Goal: Task Accomplishment & Management: Complete application form

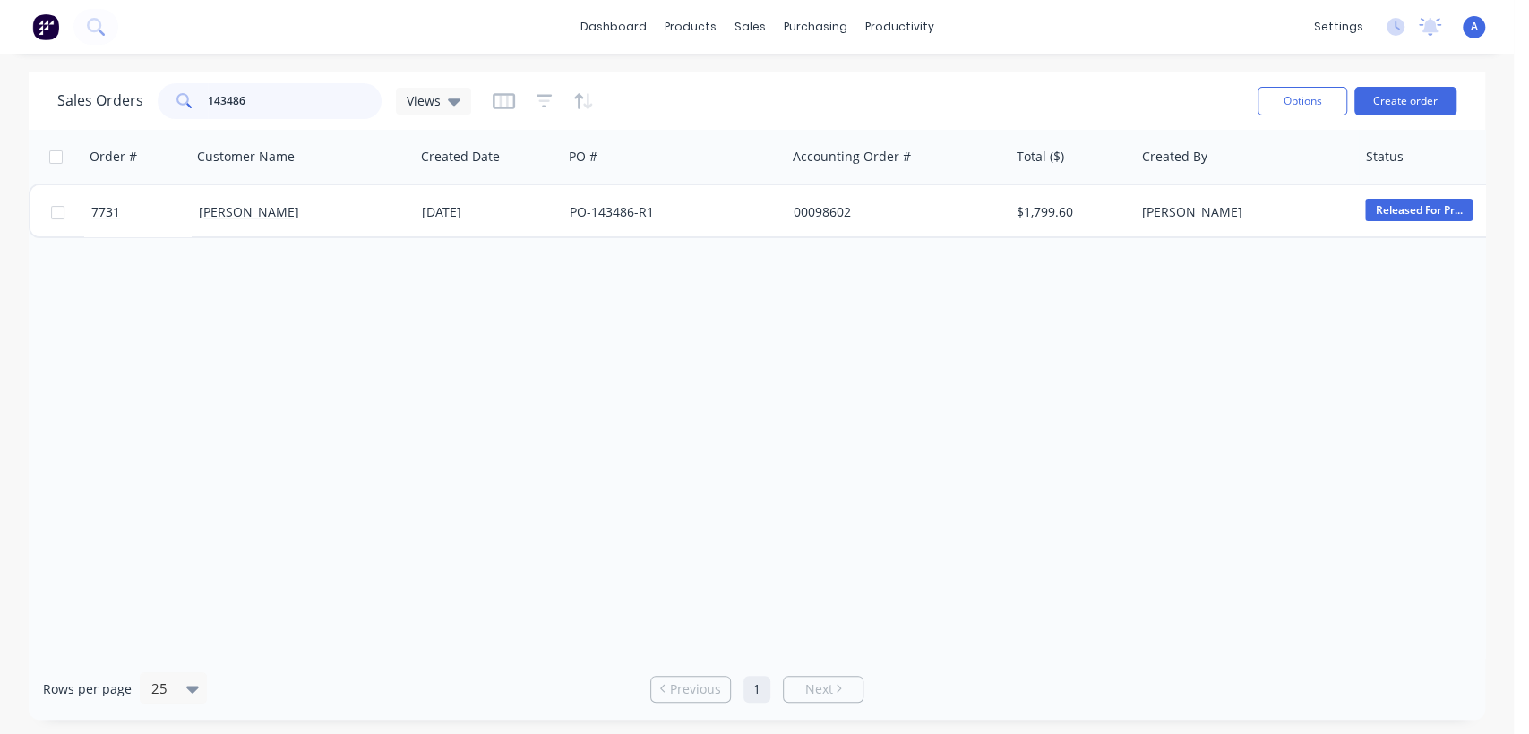
drag, startPoint x: 0, startPoint y: 0, endPoint x: 136, endPoint y: 94, distance: 165.4
click at [136, 94] on div "Sales Orders 143486 Views" at bounding box center [264, 101] width 414 height 36
type input "98597"
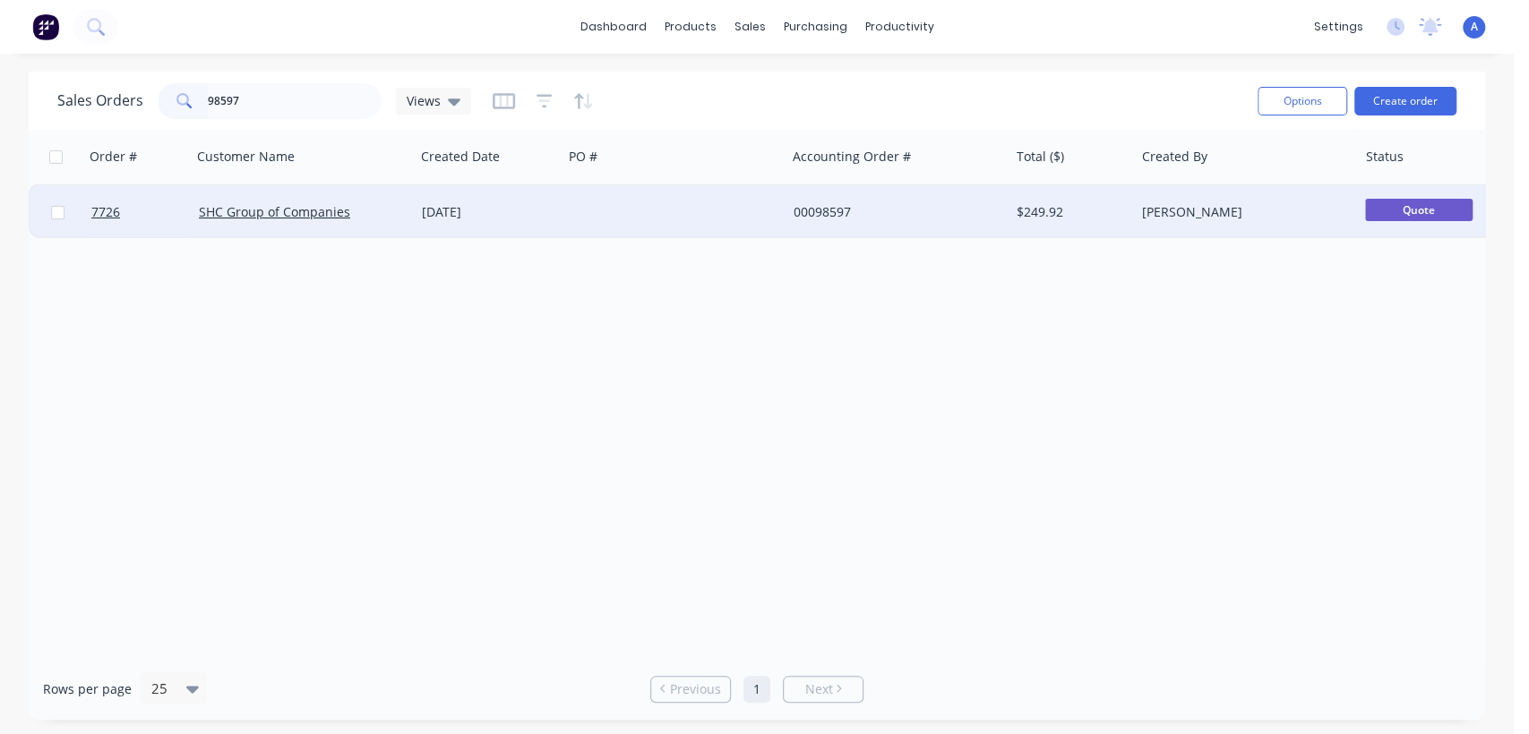
click at [661, 213] on div at bounding box center [673, 212] width 223 height 54
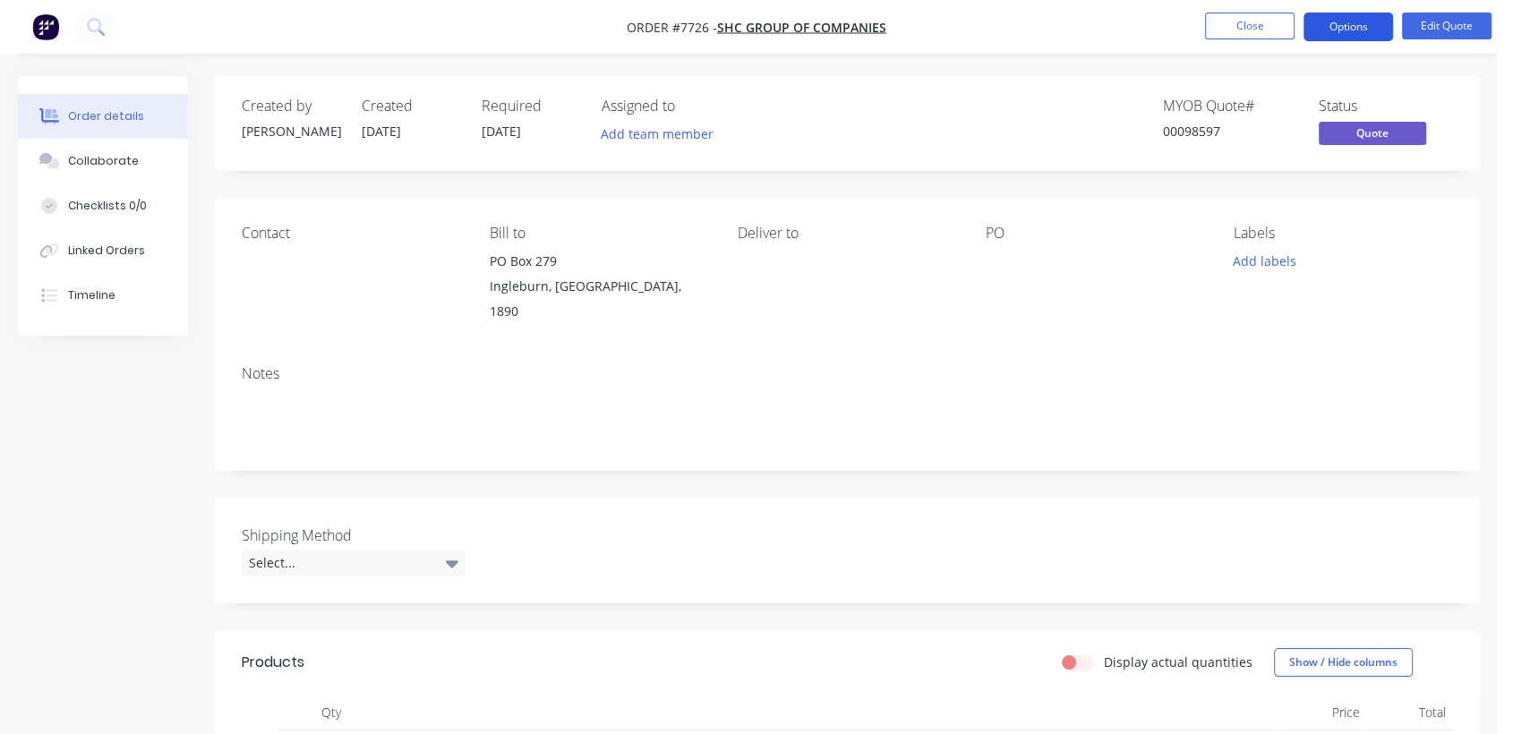
click at [1336, 34] on button "Options" at bounding box center [1349, 27] width 90 height 29
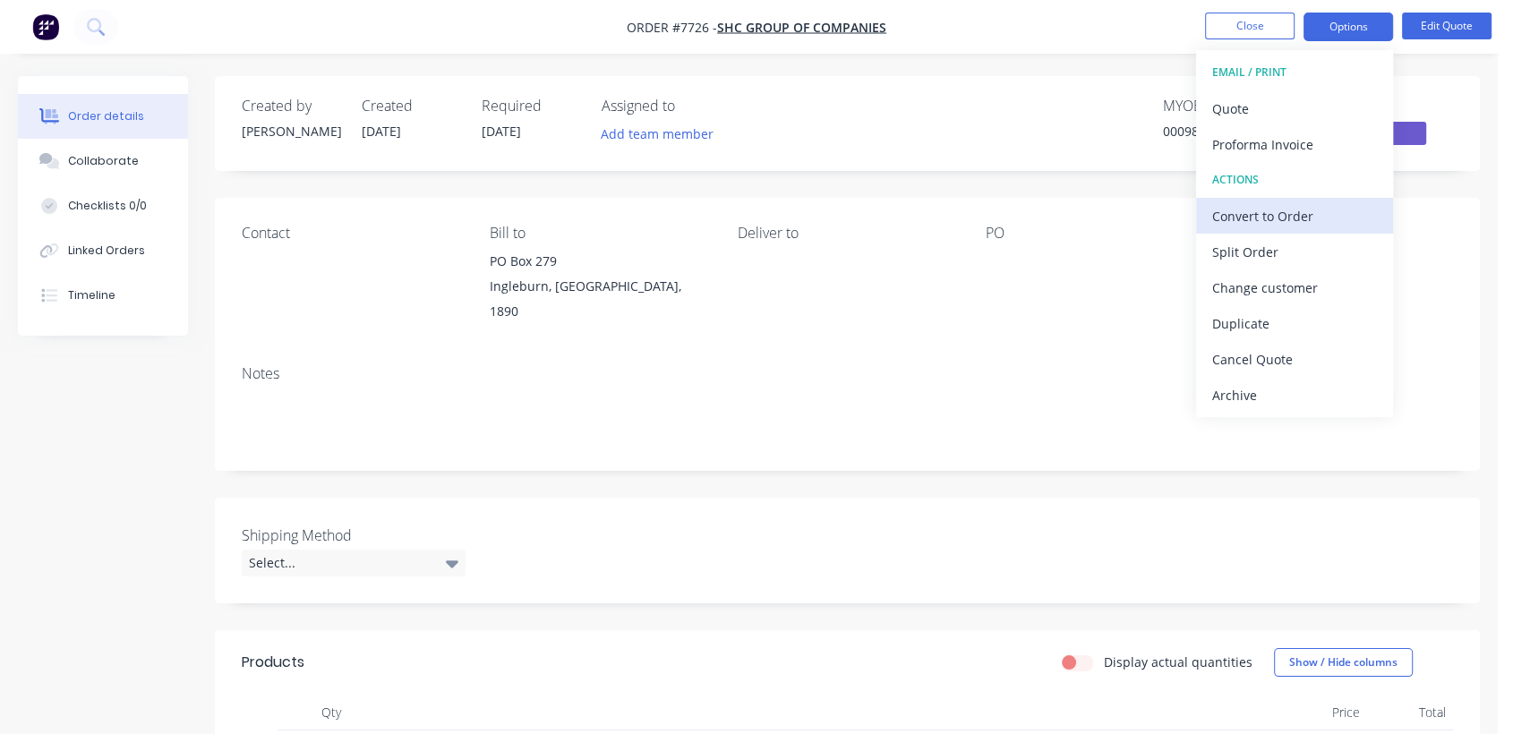
click at [1298, 214] on div "Convert to Order" at bounding box center [1294, 216] width 165 height 26
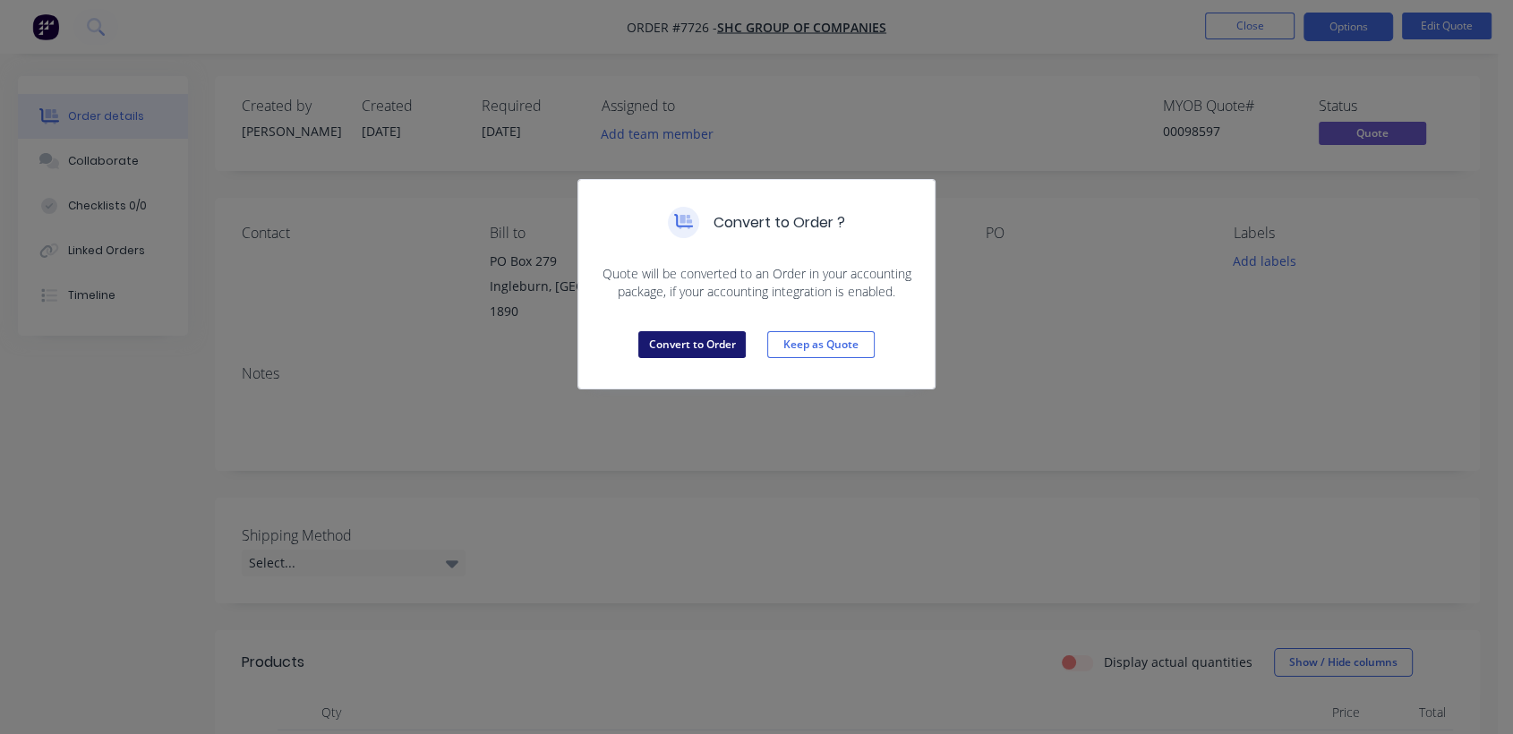
click at [671, 346] on button "Convert to Order" at bounding box center [691, 344] width 107 height 27
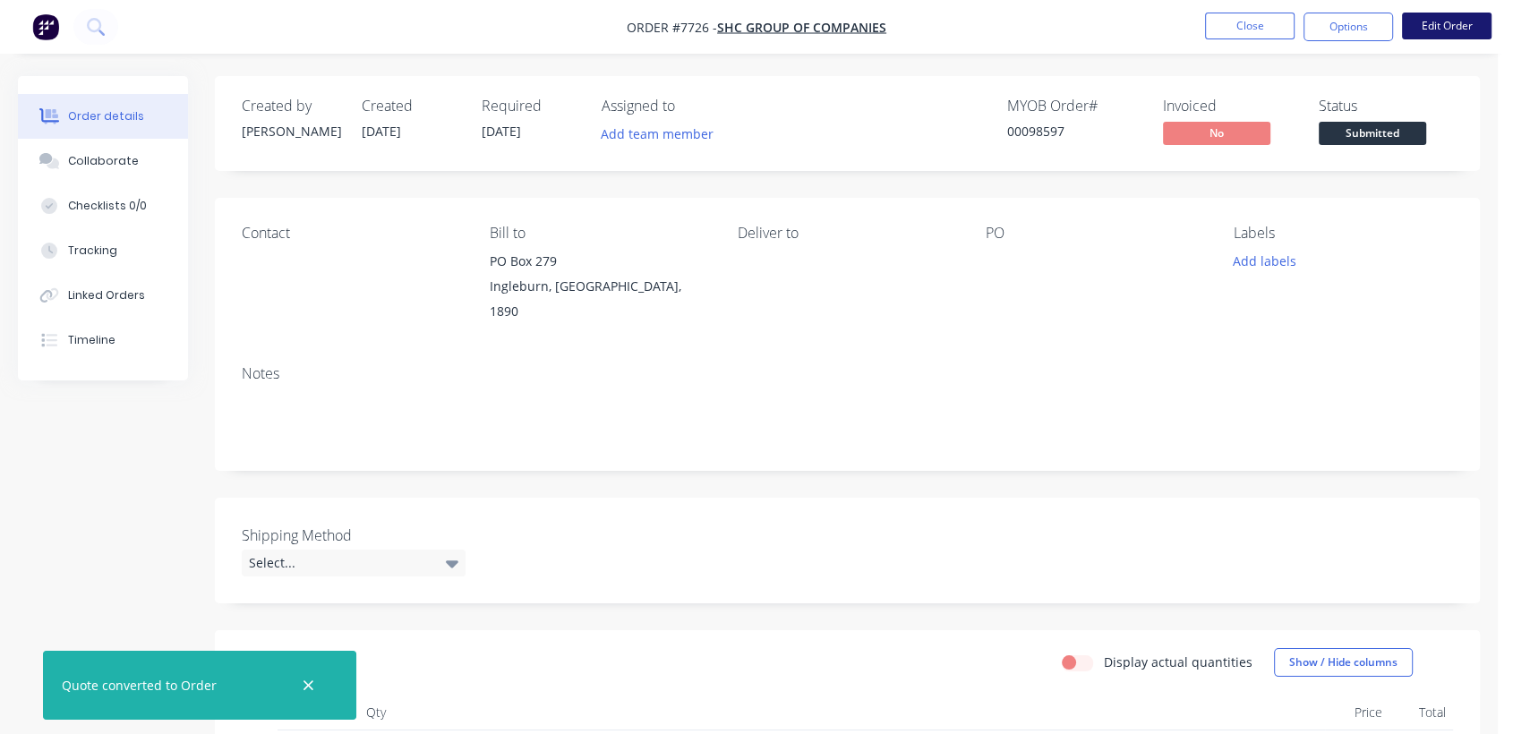
click at [1445, 30] on button "Edit Order" at bounding box center [1447, 26] width 90 height 27
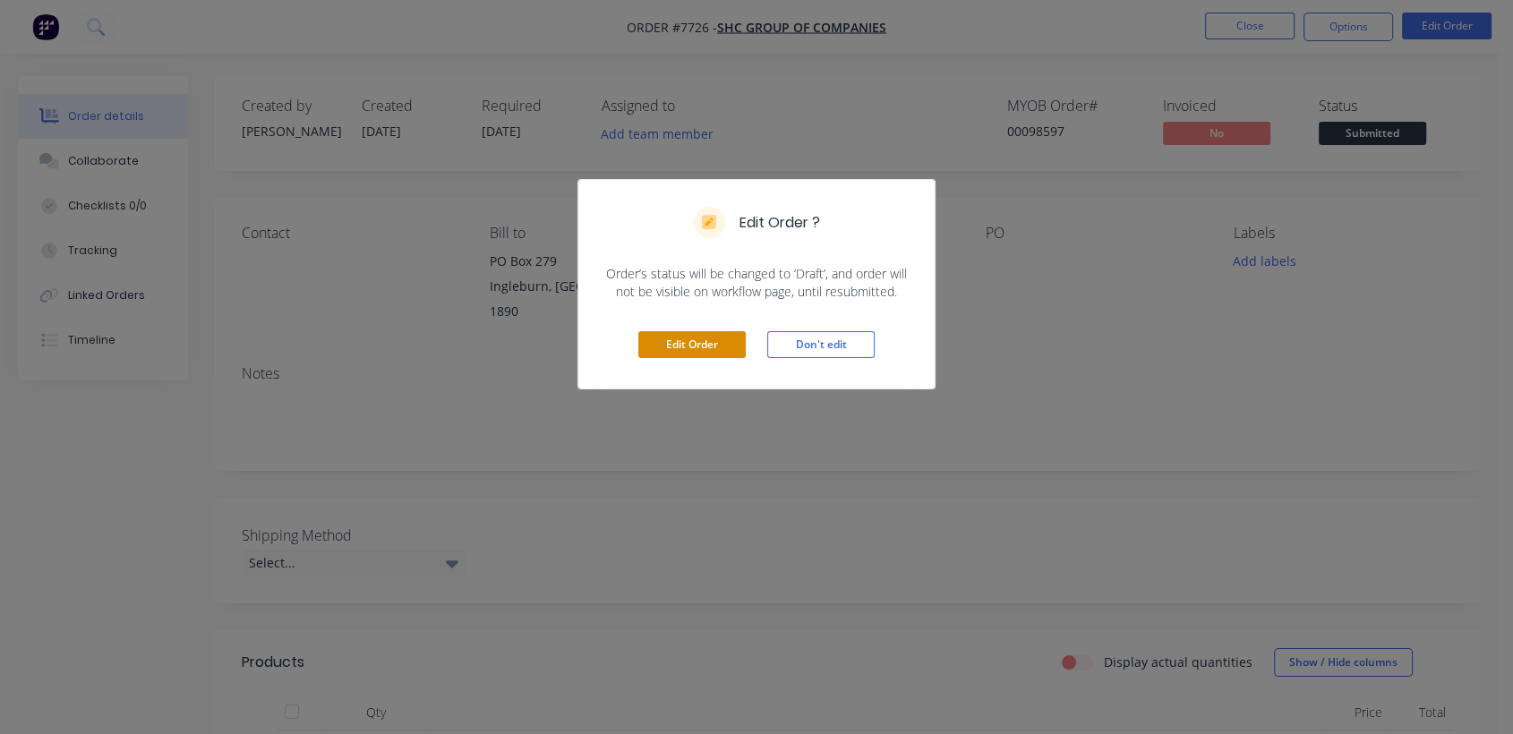
click at [699, 347] on button "Edit Order" at bounding box center [691, 344] width 107 height 27
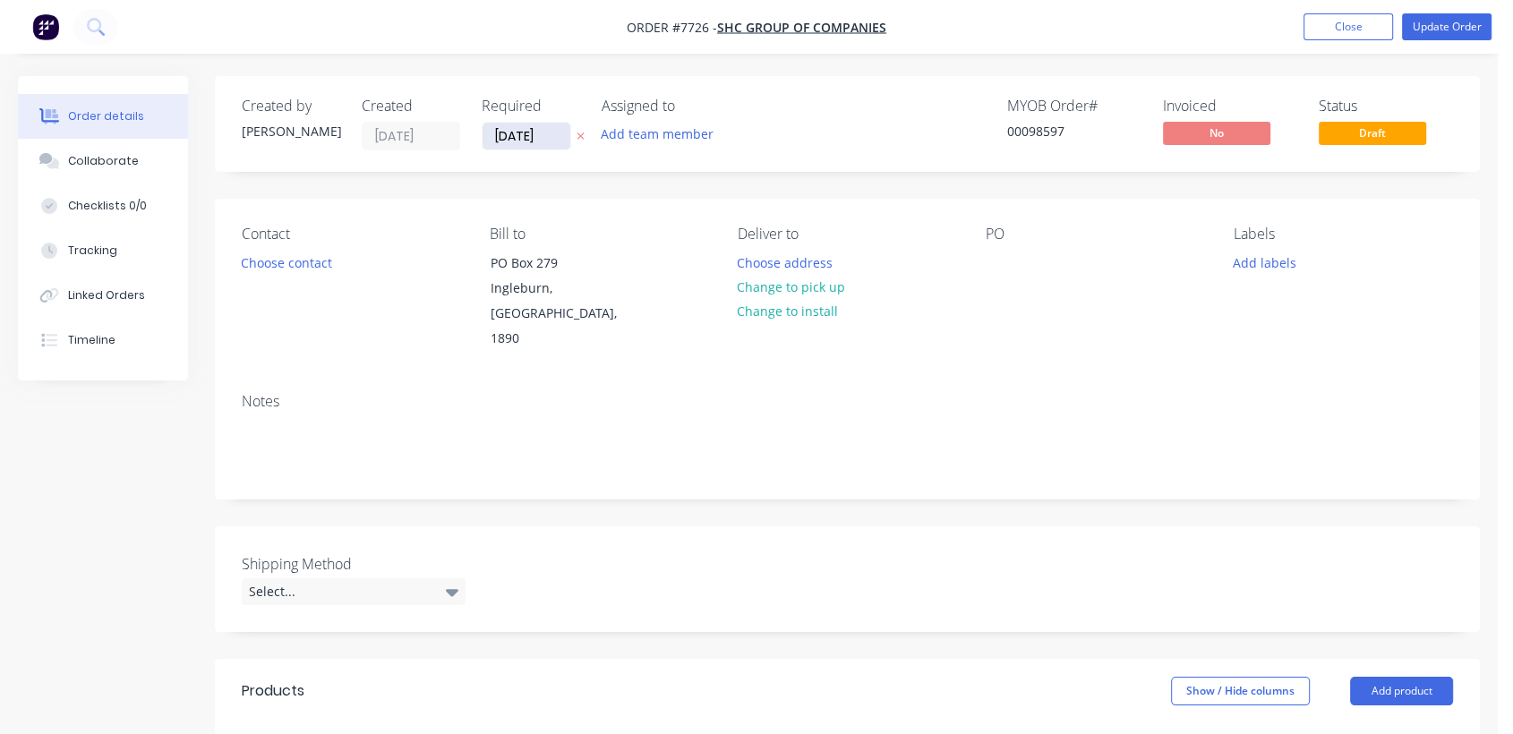
click at [559, 131] on input "[DATE]" at bounding box center [527, 136] width 88 height 27
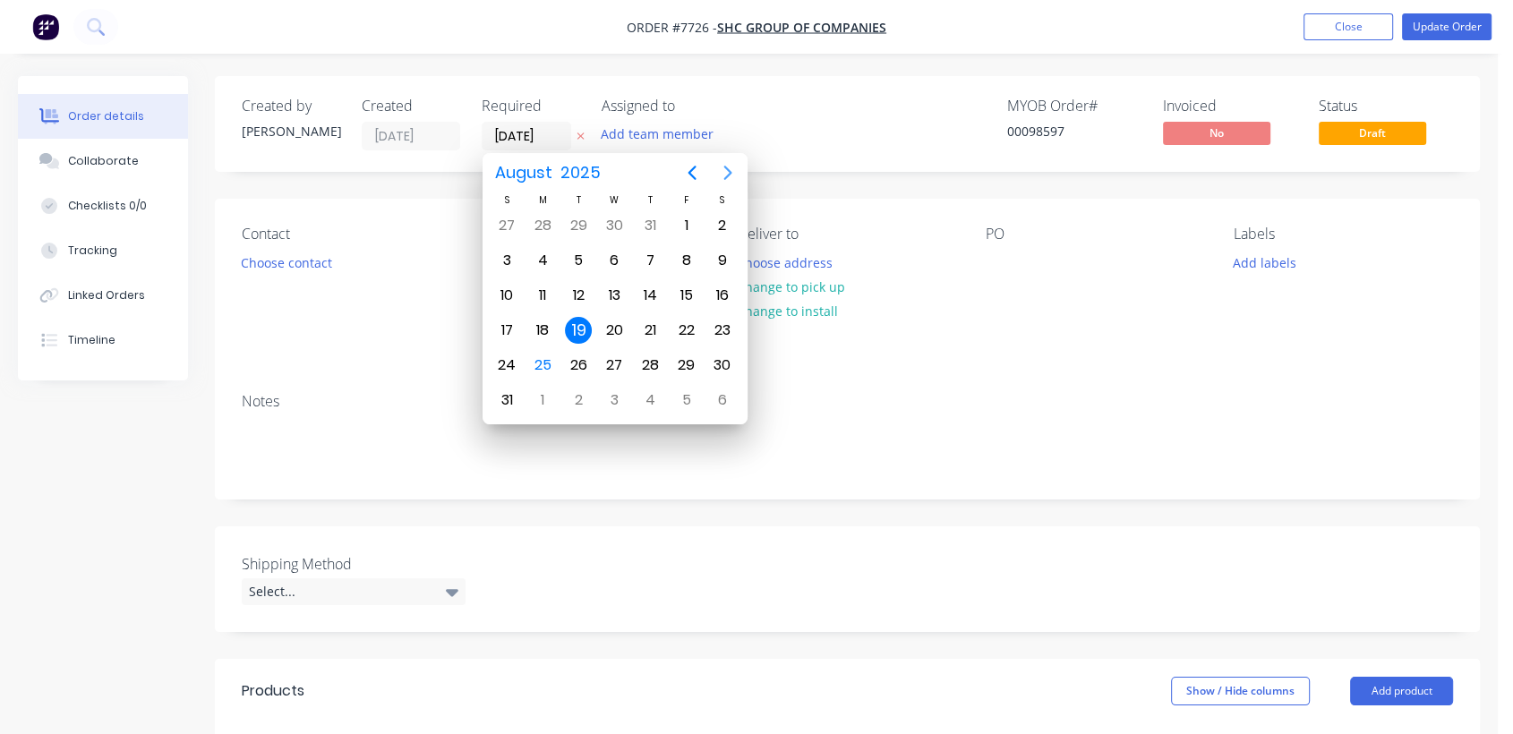
click at [730, 169] on icon "Next page" at bounding box center [727, 172] width 21 height 21
drag, startPoint x: 616, startPoint y: 352, endPoint x: 552, endPoint y: 576, distance: 233.0
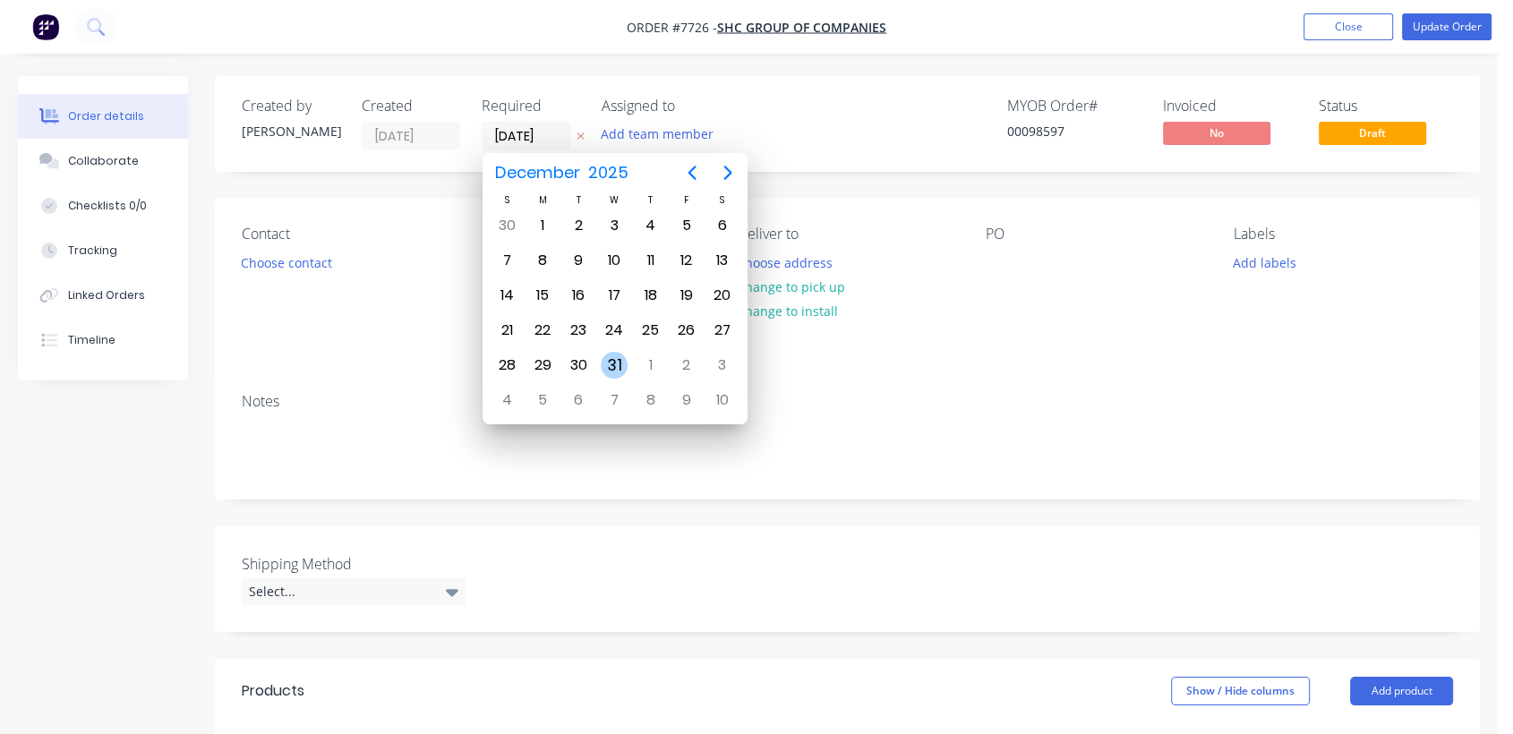
click at [615, 352] on div "31" at bounding box center [614, 365] width 27 height 27
type input "[DATE]"
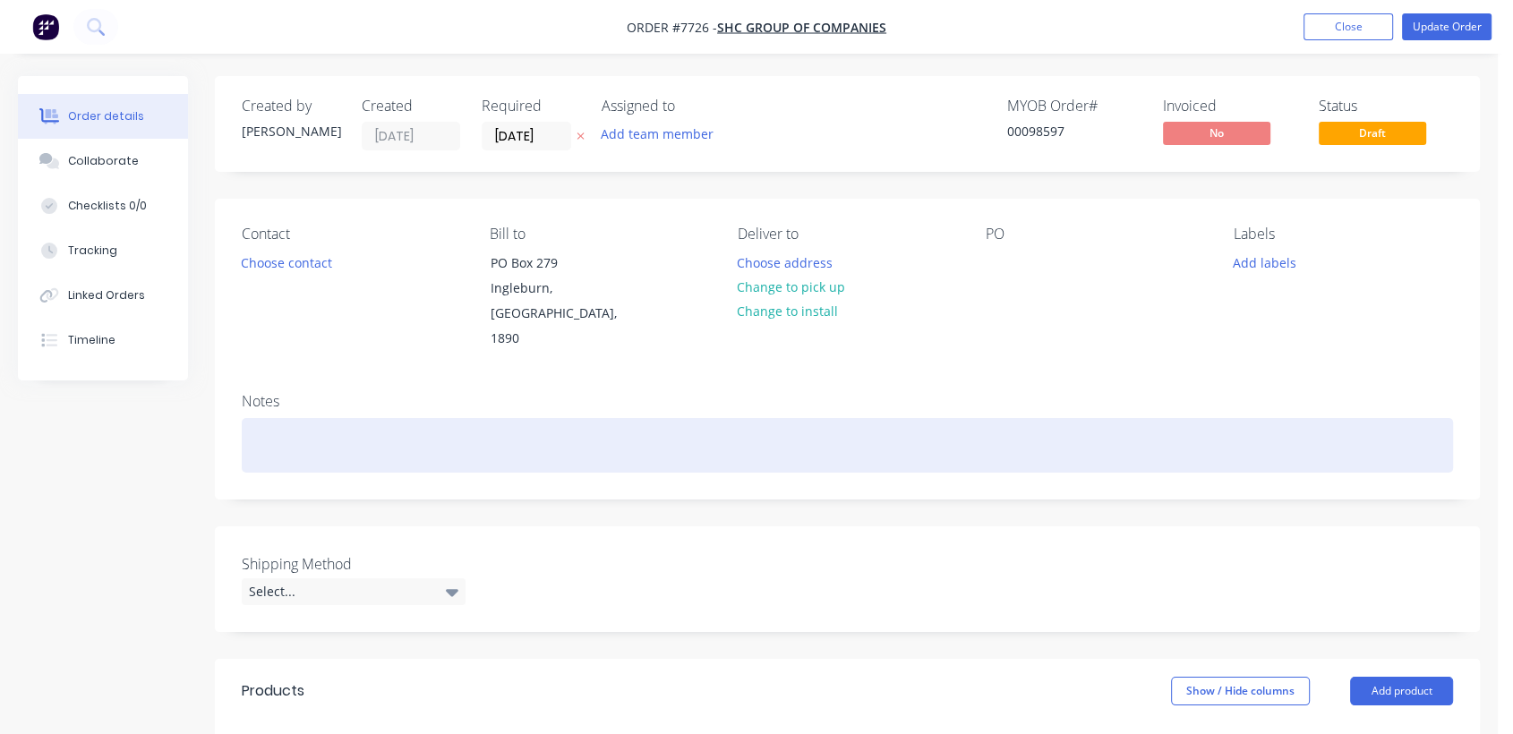
click at [270, 418] on div at bounding box center [848, 445] width 1212 height 55
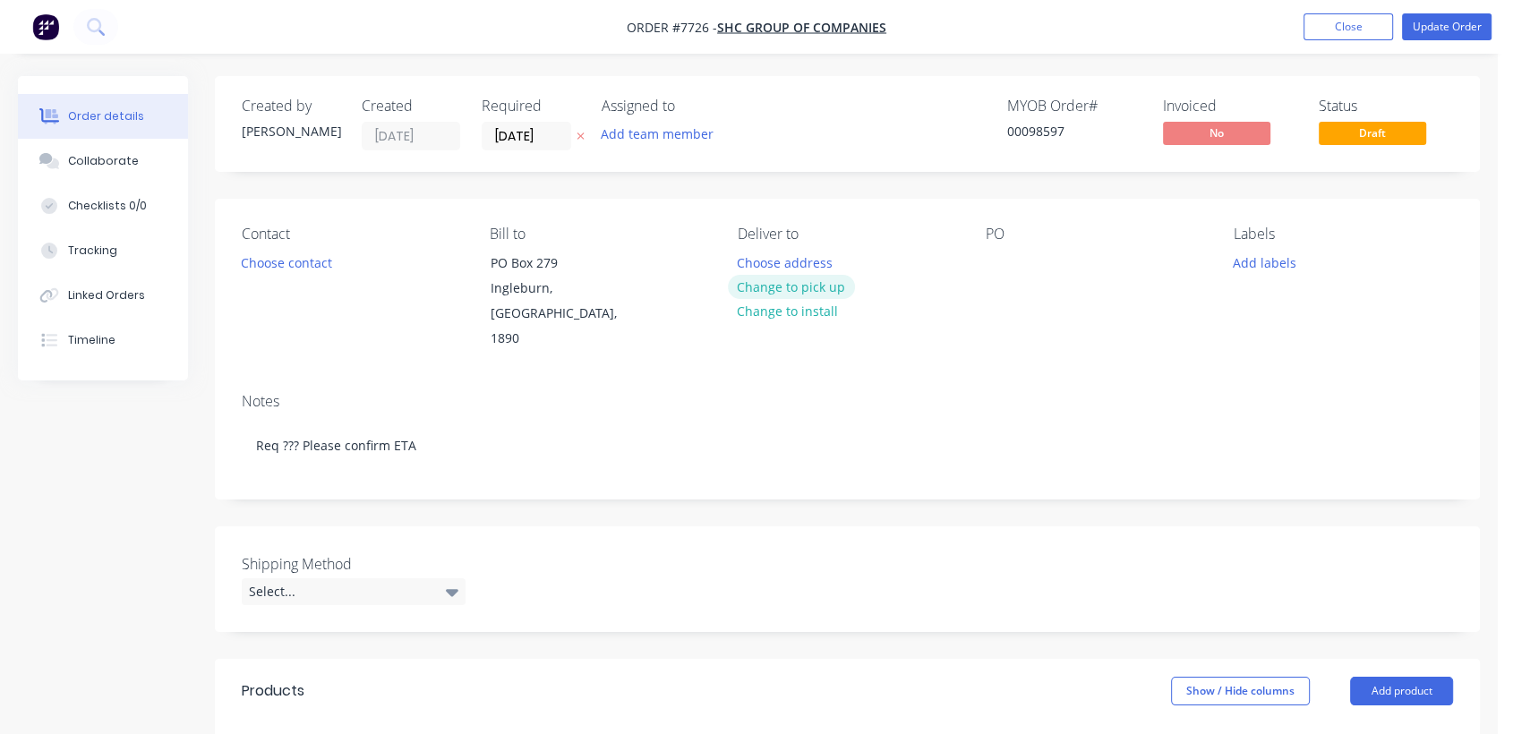
click at [837, 285] on button "Change to pick up" at bounding box center [791, 287] width 127 height 24
click at [991, 256] on div at bounding box center [1000, 263] width 29 height 26
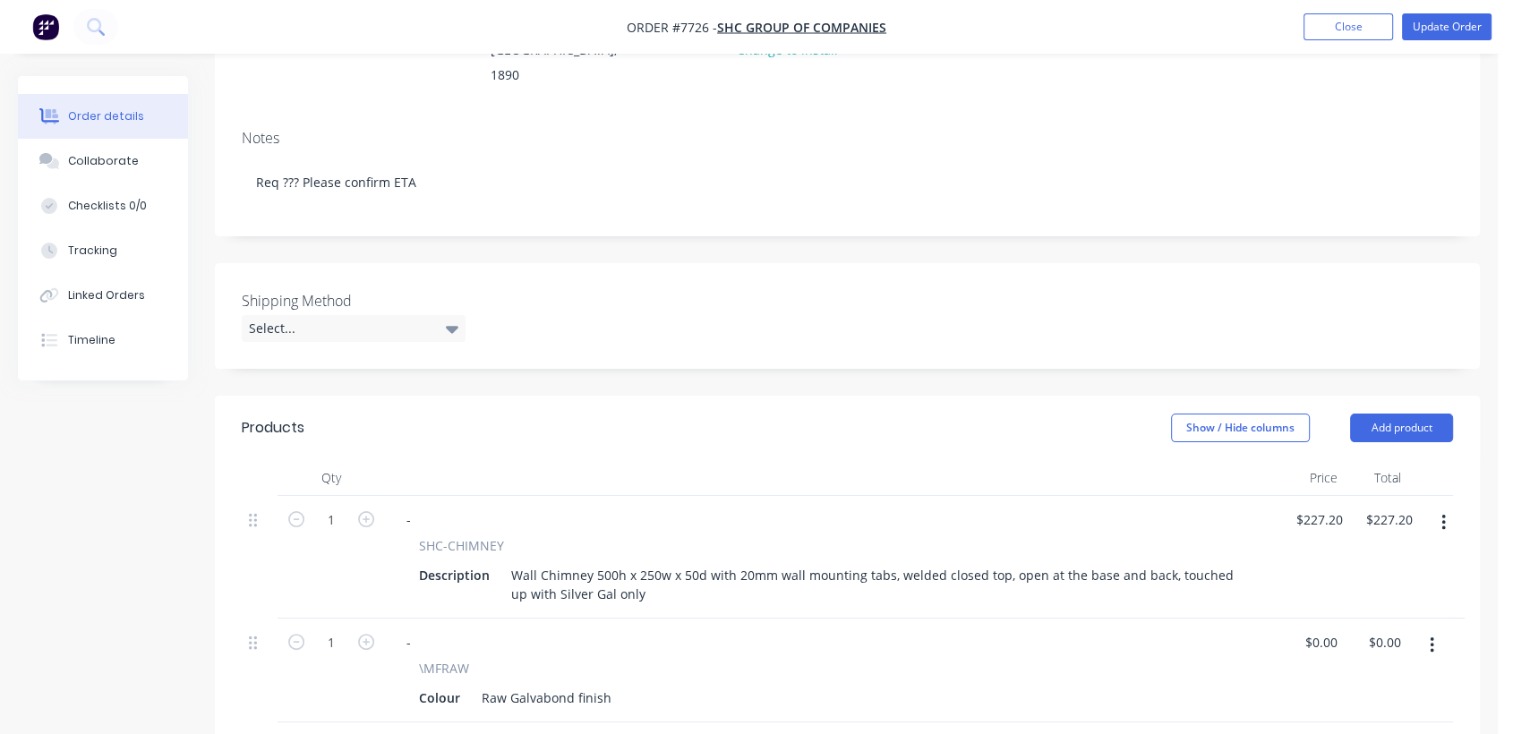
scroll to position [298, 0]
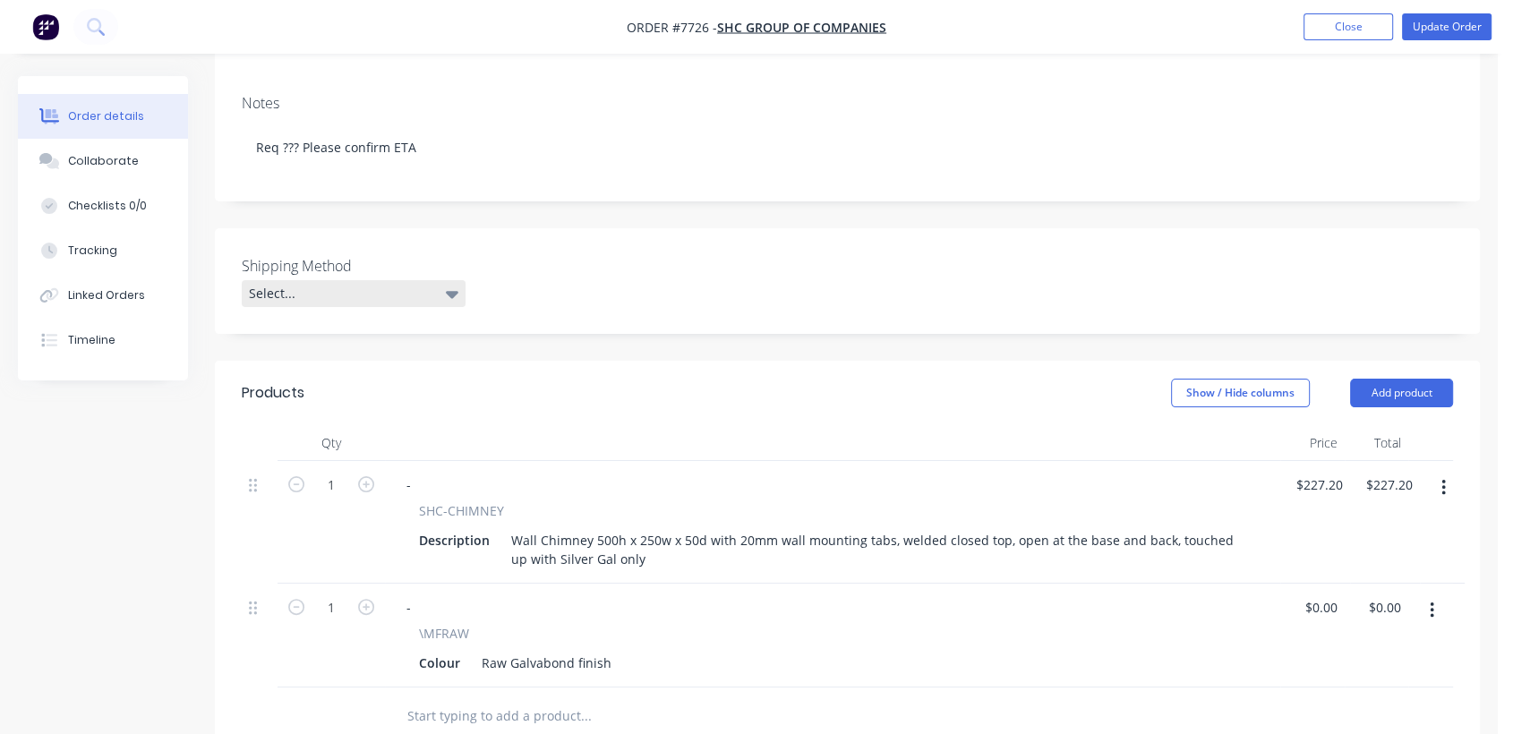
click at [360, 280] on div "Select..." at bounding box center [354, 293] width 224 height 27
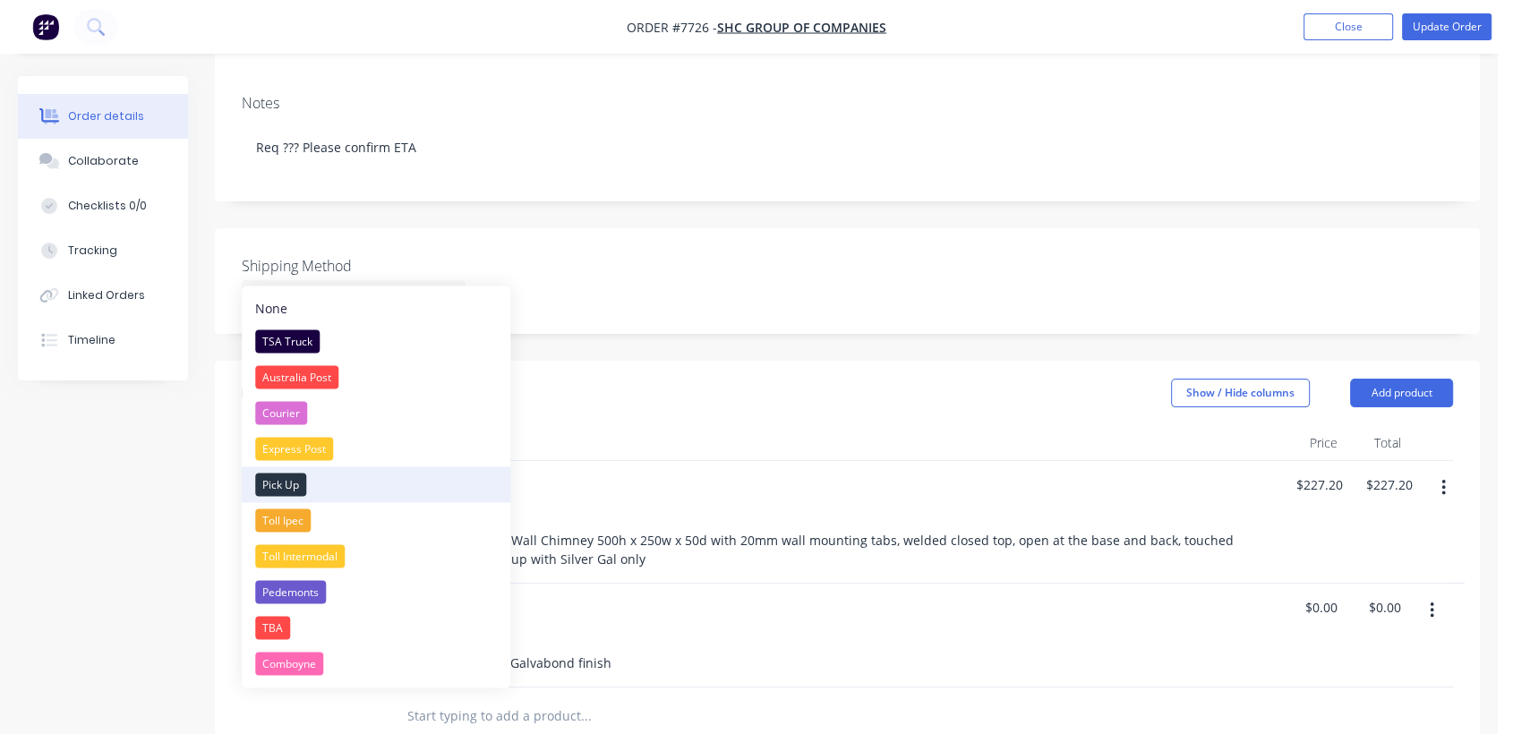
click at [280, 473] on div "Pick Up" at bounding box center [280, 484] width 51 height 23
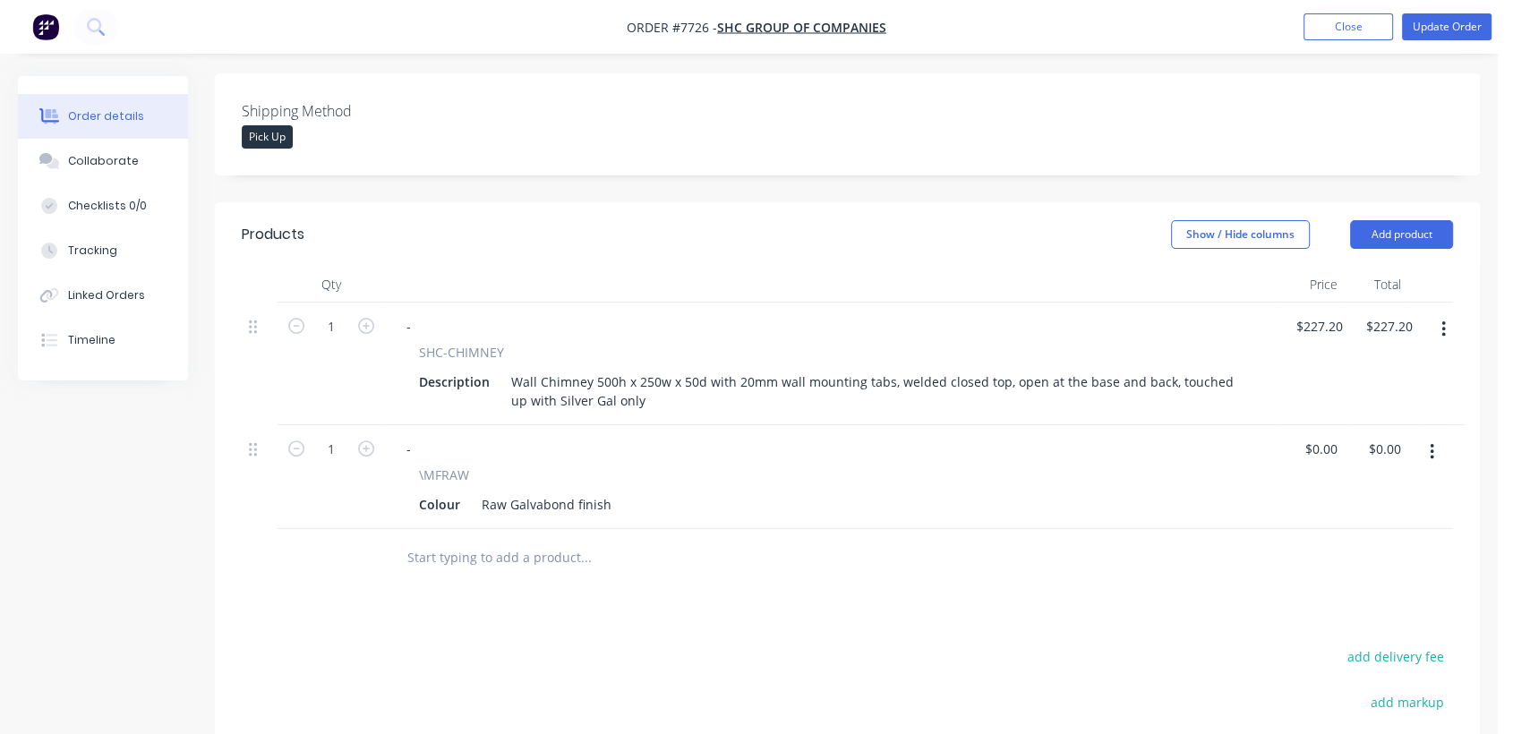
scroll to position [497, 0]
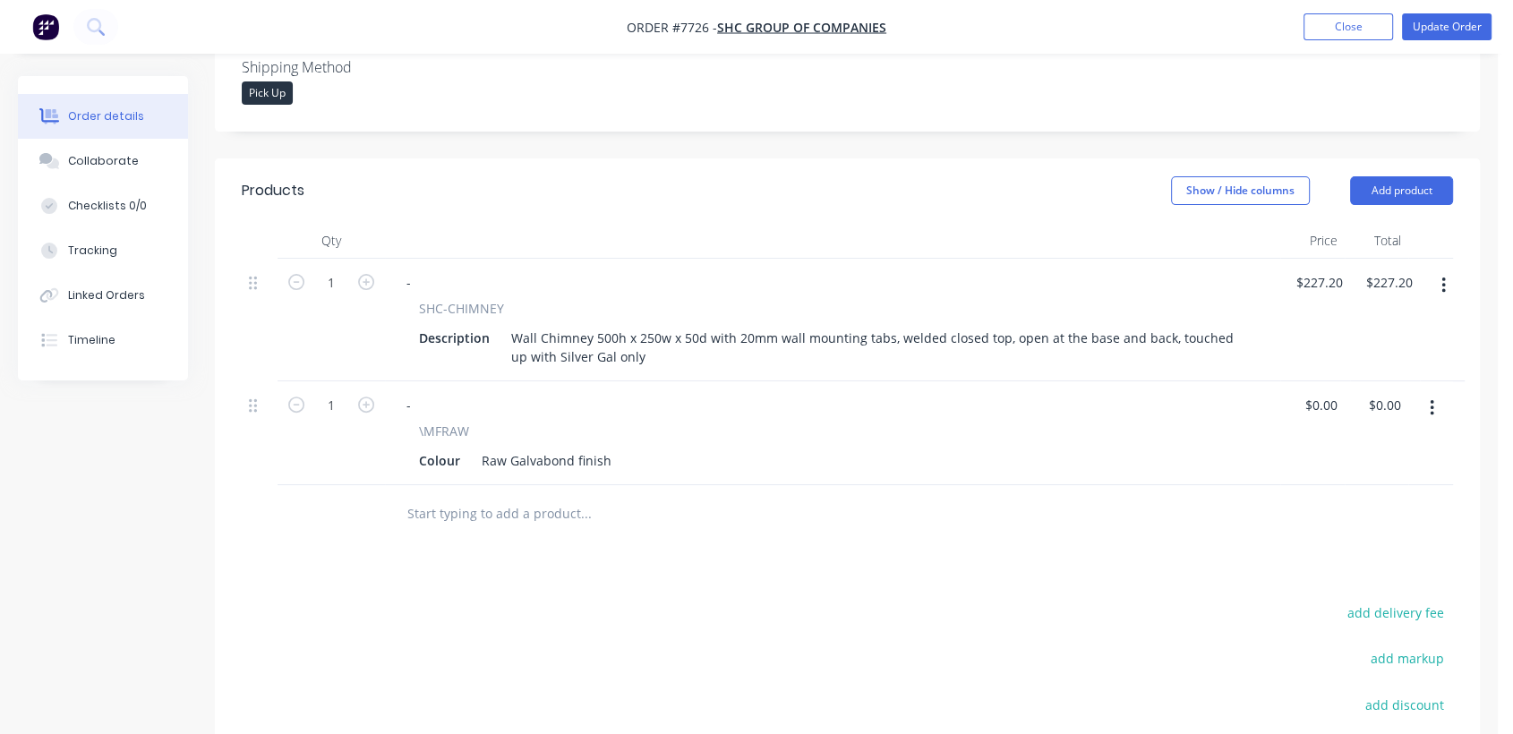
click at [546, 496] on input "text" at bounding box center [586, 514] width 358 height 36
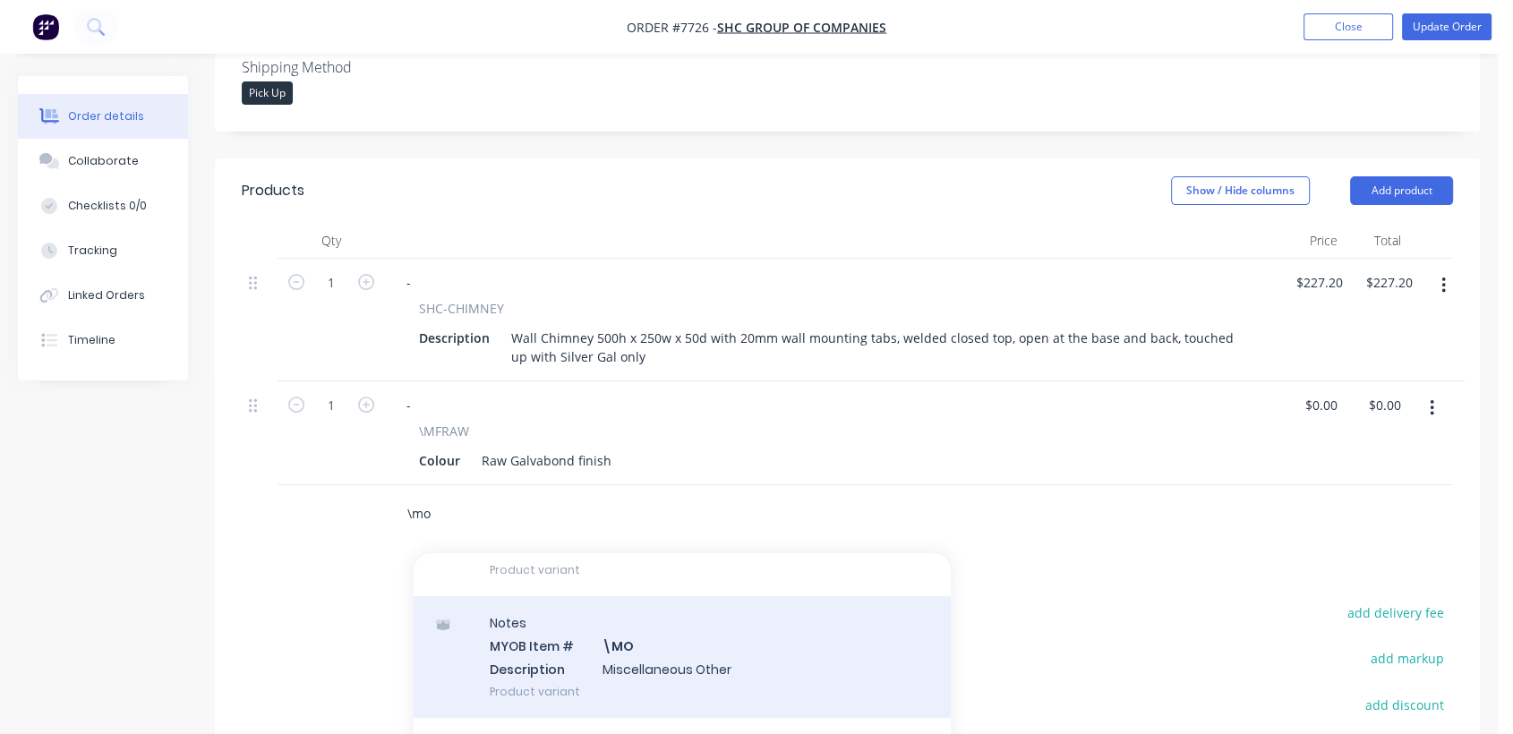
scroll to position [298, 0]
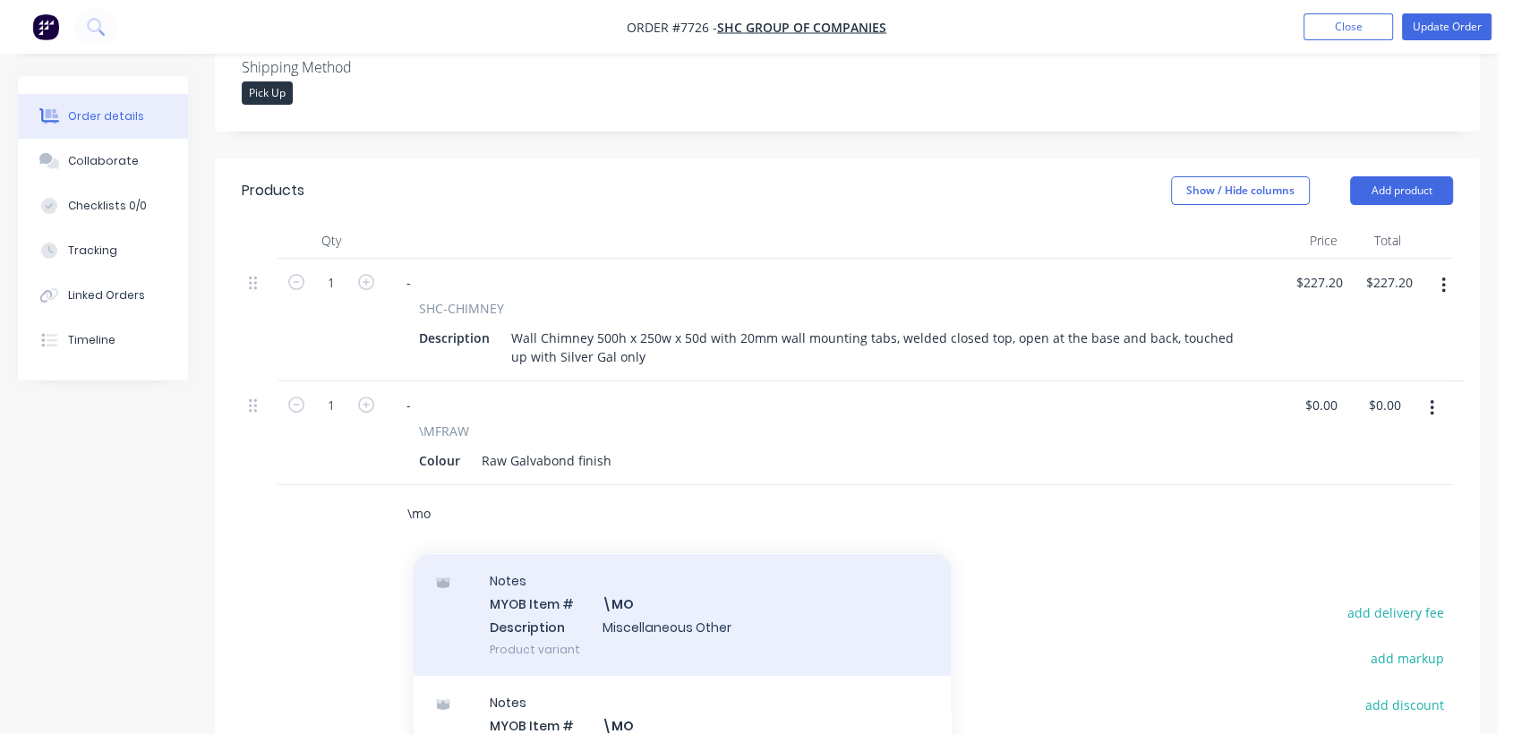
type input "\mo"
click at [669, 596] on div "Notes MYOB Item # \MO Description Miscellaneous Other Product variant" at bounding box center [682, 614] width 537 height 121
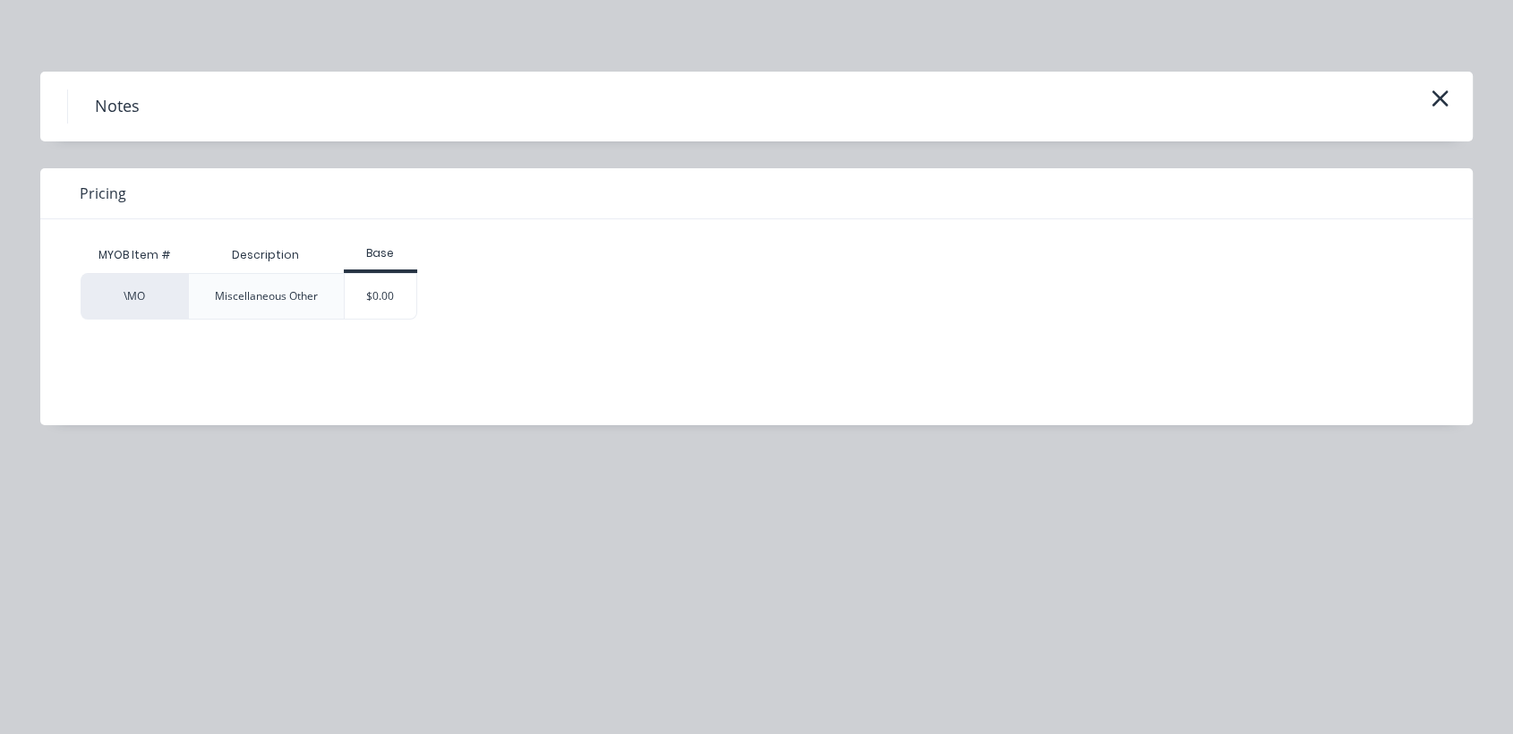
drag, startPoint x: 383, startPoint y: 286, endPoint x: 414, endPoint y: 346, distance: 67.3
click at [382, 286] on div "$0.00" at bounding box center [381, 296] width 73 height 45
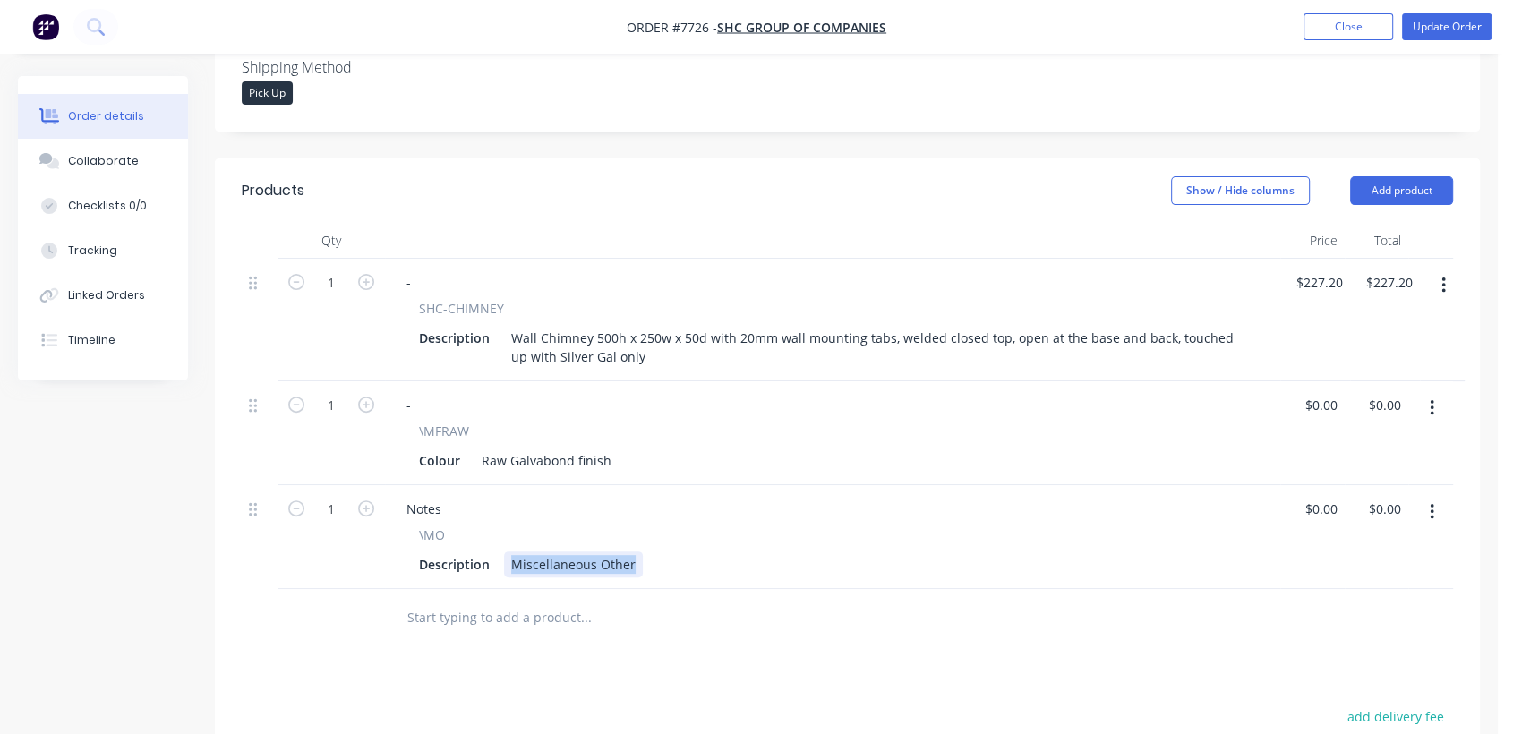
drag, startPoint x: 508, startPoint y: 537, endPoint x: 787, endPoint y: 572, distance: 281.6
click at [787, 572] on div "Qty Price Total 1 - SHC-CHIMNEY Description Wall Chimney 500h x 250w x 50d with…" at bounding box center [847, 435] width 1265 height 424
type input "$0.00"
click at [145, 168] on button "Collaborate" at bounding box center [103, 161] width 170 height 45
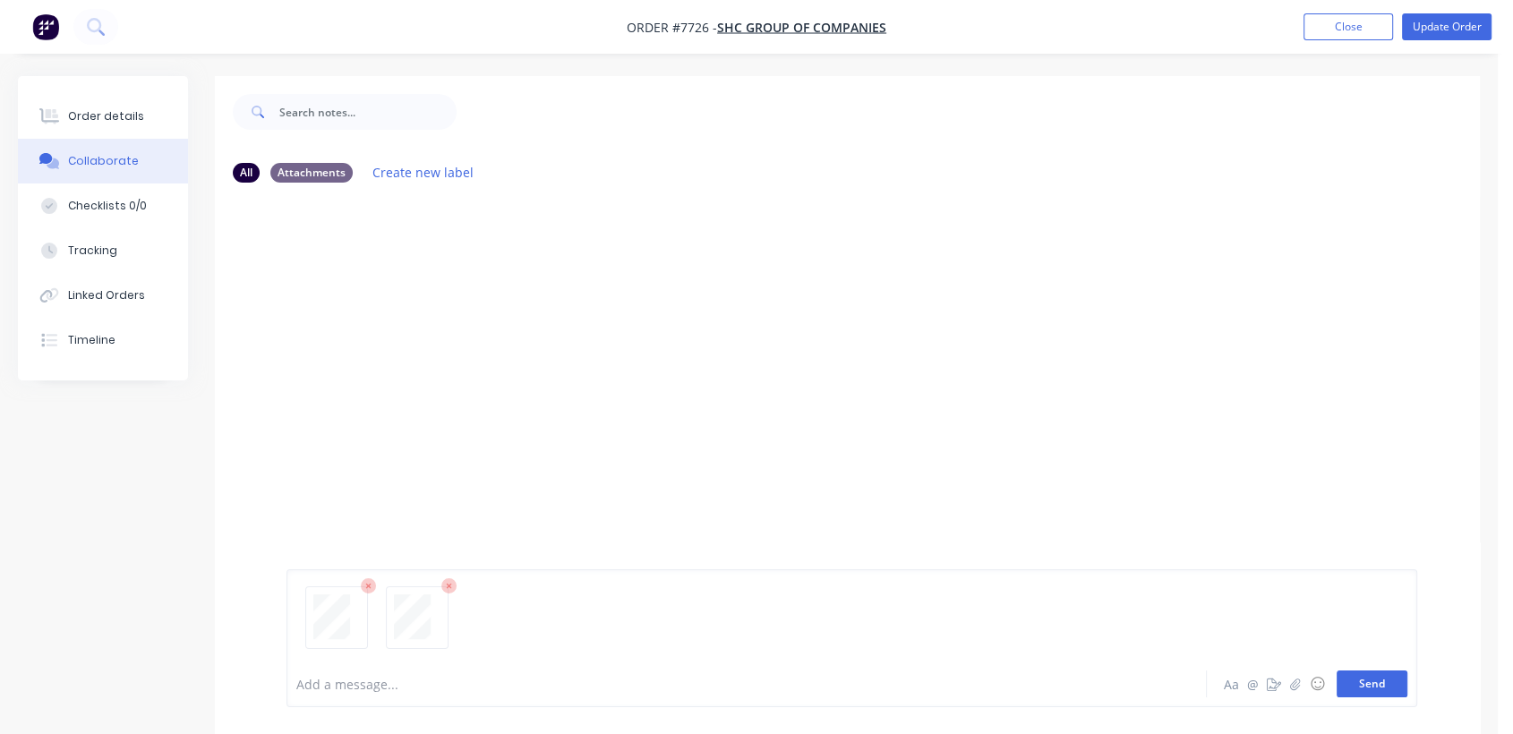
click at [1384, 686] on button "Send" at bounding box center [1372, 684] width 71 height 27
click at [107, 108] on div "Order details" at bounding box center [106, 116] width 76 height 16
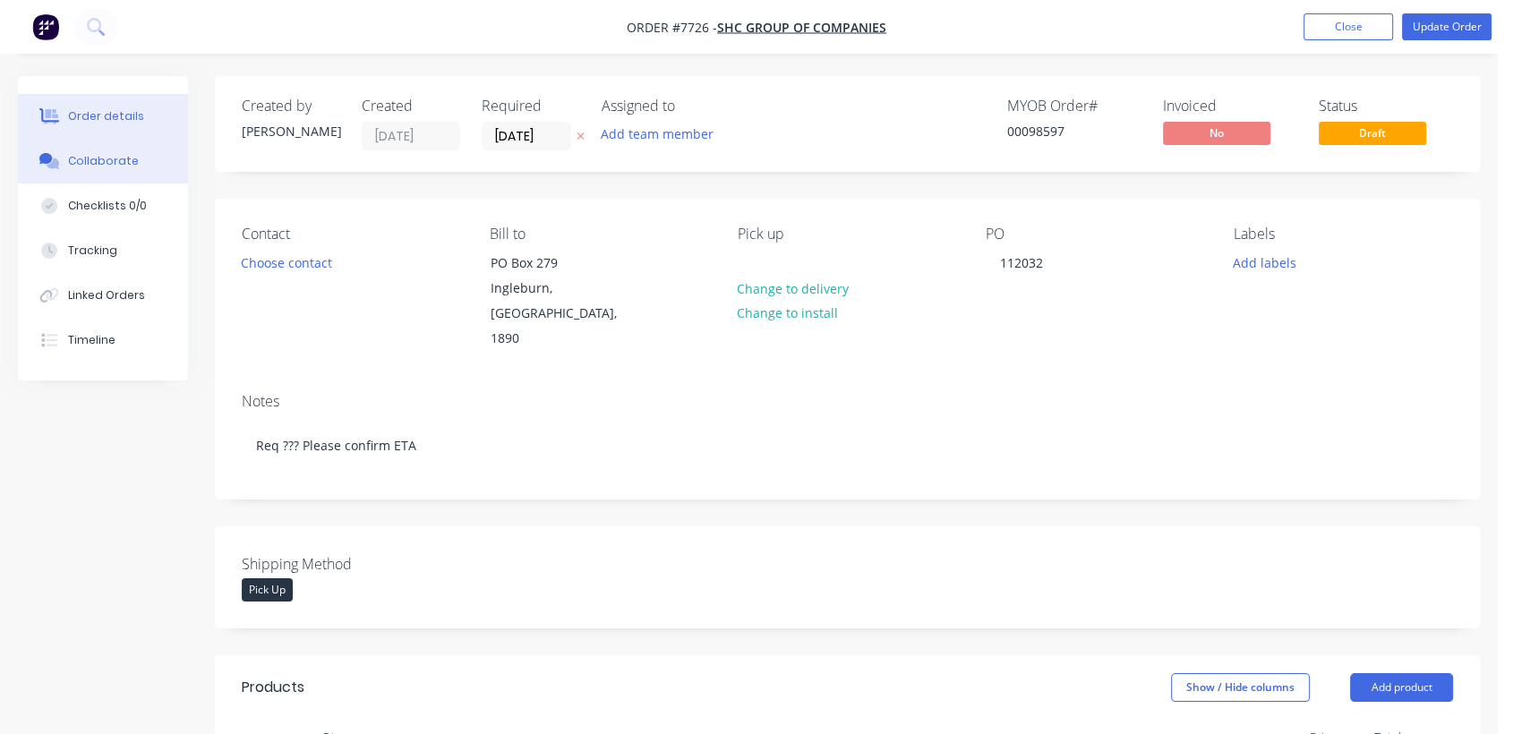
click at [100, 164] on div "Collaborate" at bounding box center [103, 161] width 71 height 16
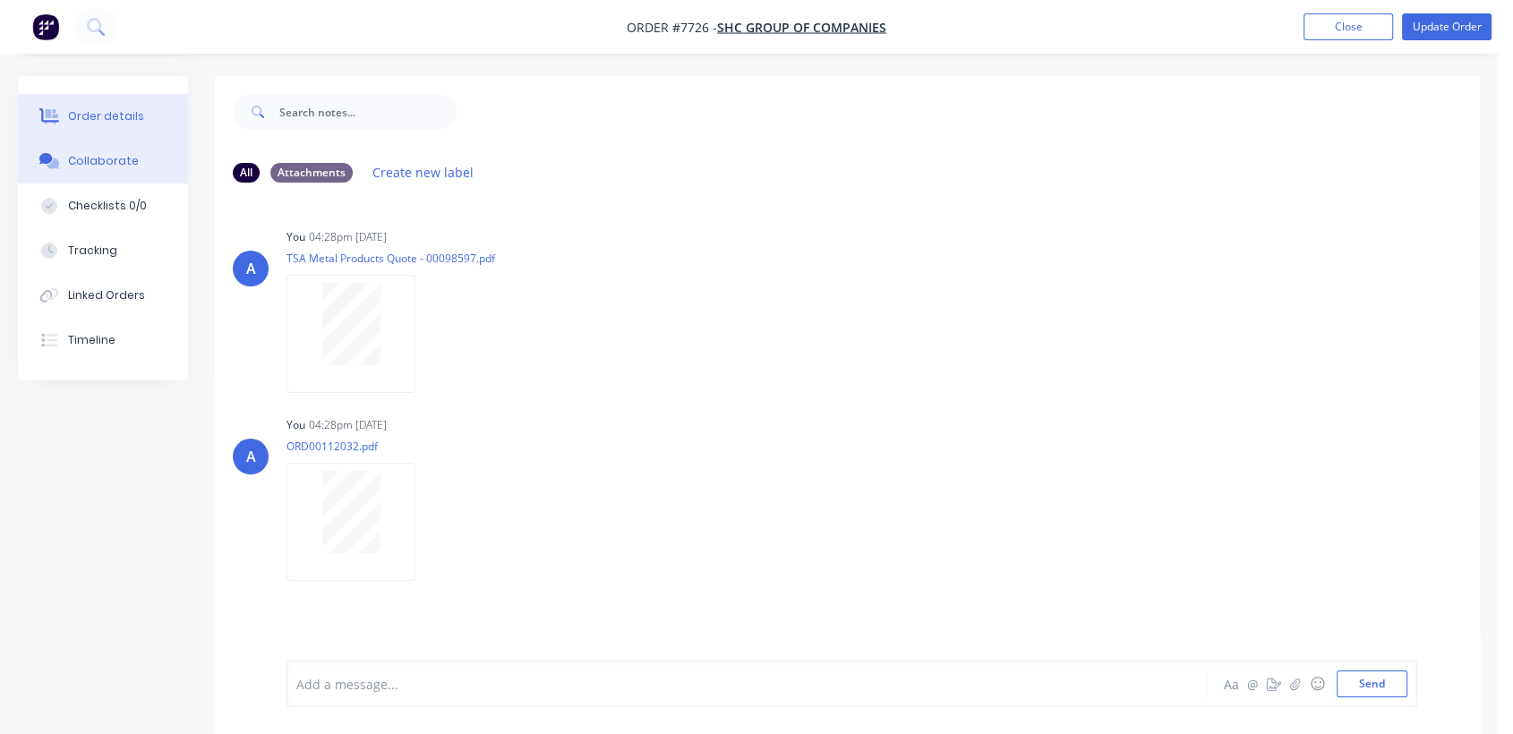
click at [113, 106] on button "Order details" at bounding box center [103, 116] width 170 height 45
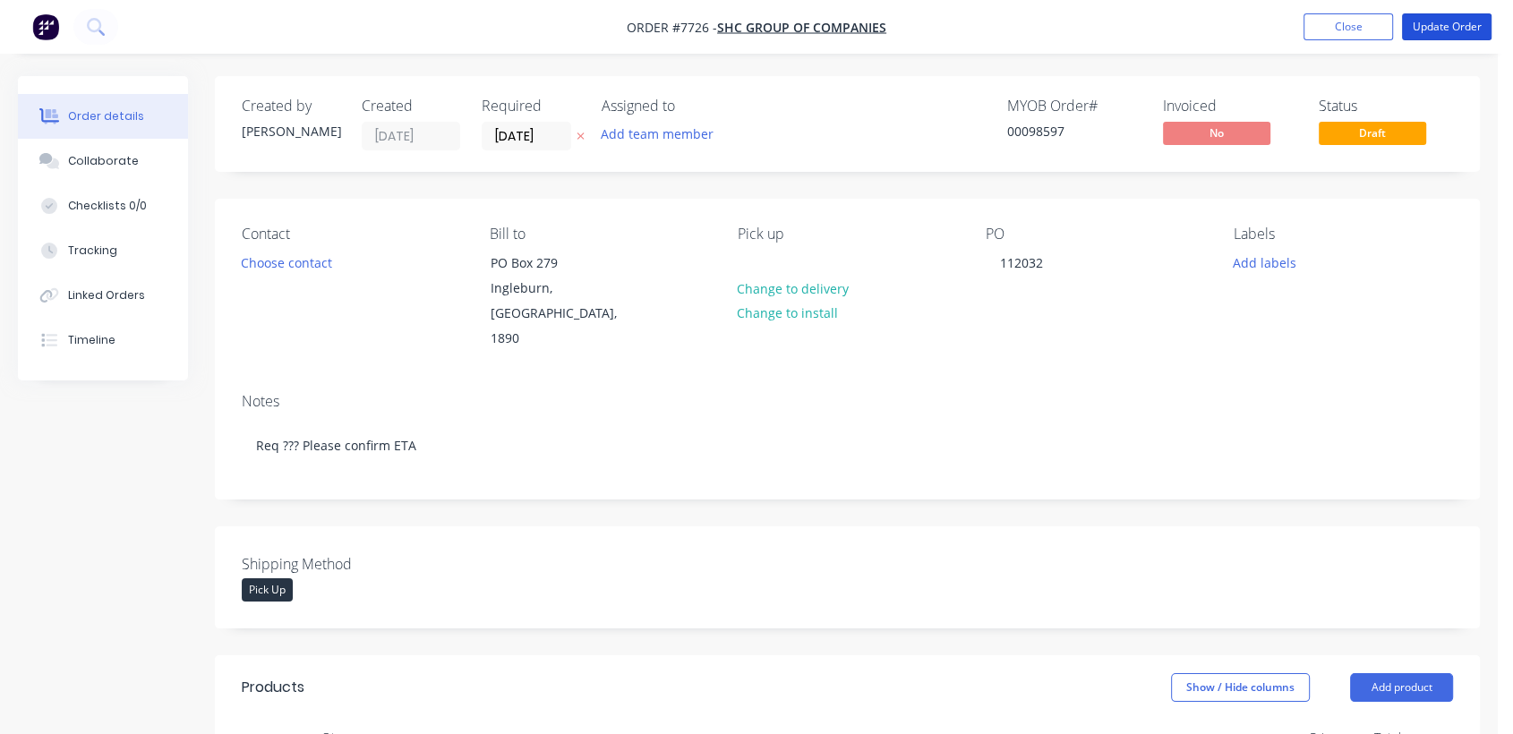
drag, startPoint x: 1451, startPoint y: 21, endPoint x: 688, endPoint y: 304, distance: 814.0
click at [1449, 20] on button "Update Order" at bounding box center [1447, 26] width 90 height 27
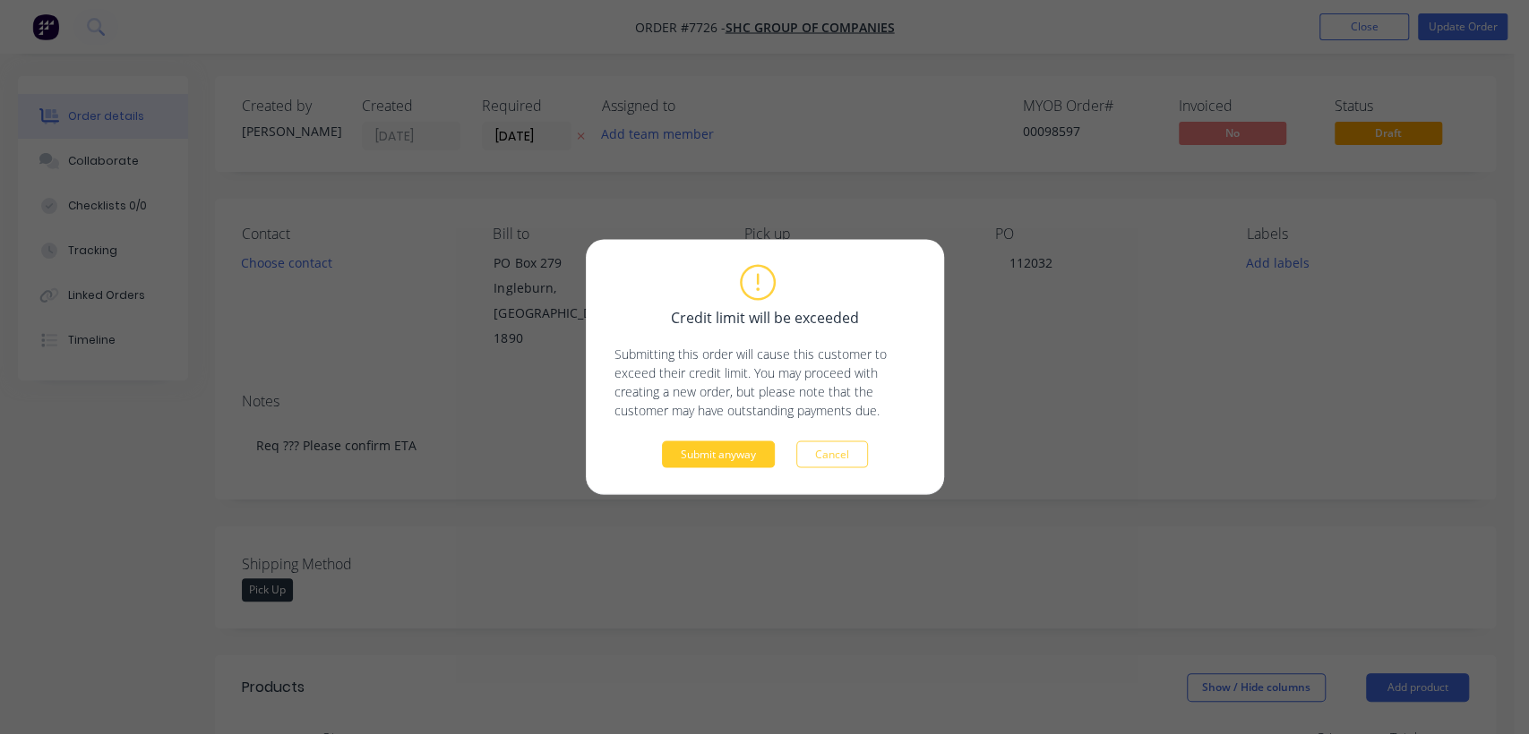
click at [731, 454] on button "Submit anyway" at bounding box center [718, 454] width 113 height 27
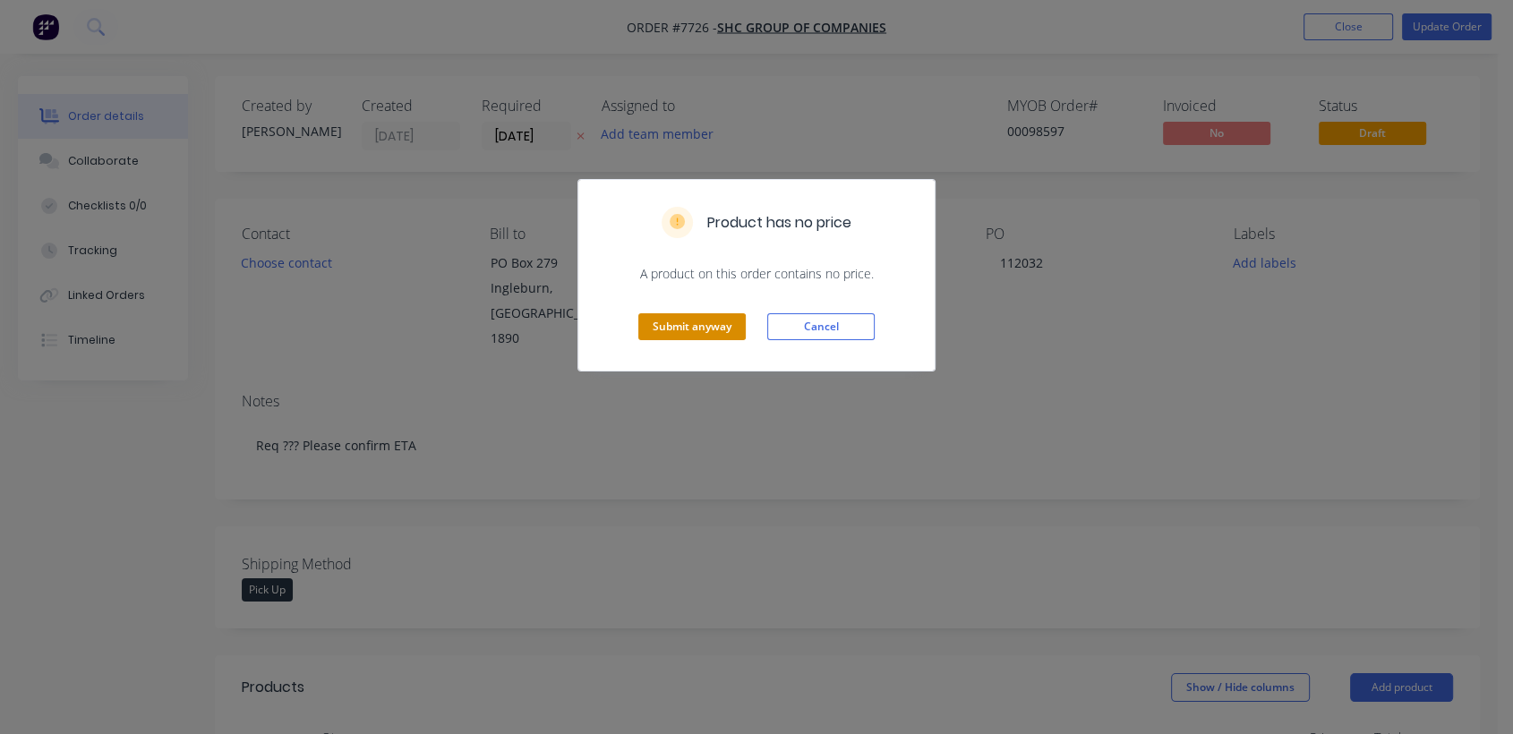
click at [684, 326] on button "Submit anyway" at bounding box center [691, 326] width 107 height 27
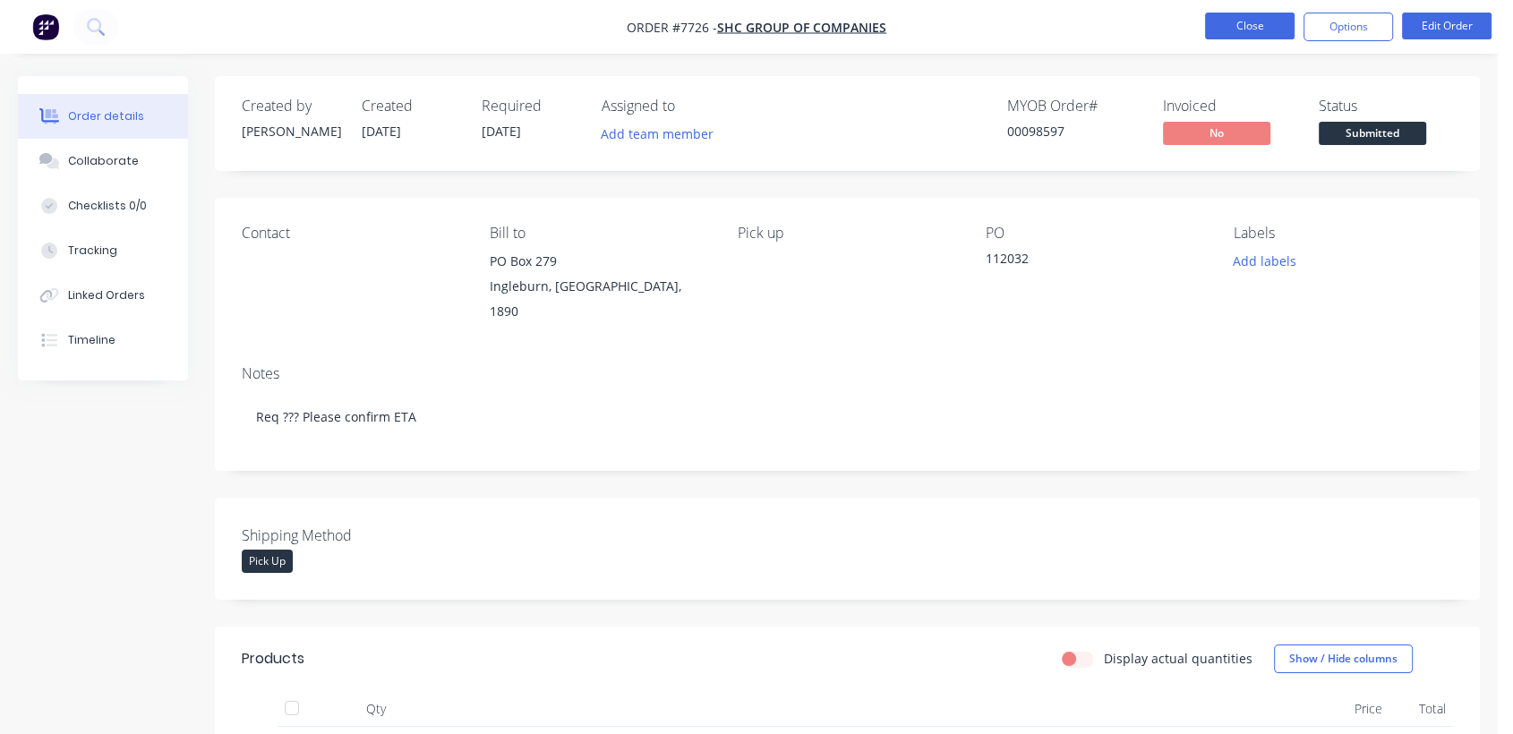
click at [1259, 17] on button "Close" at bounding box center [1250, 26] width 90 height 27
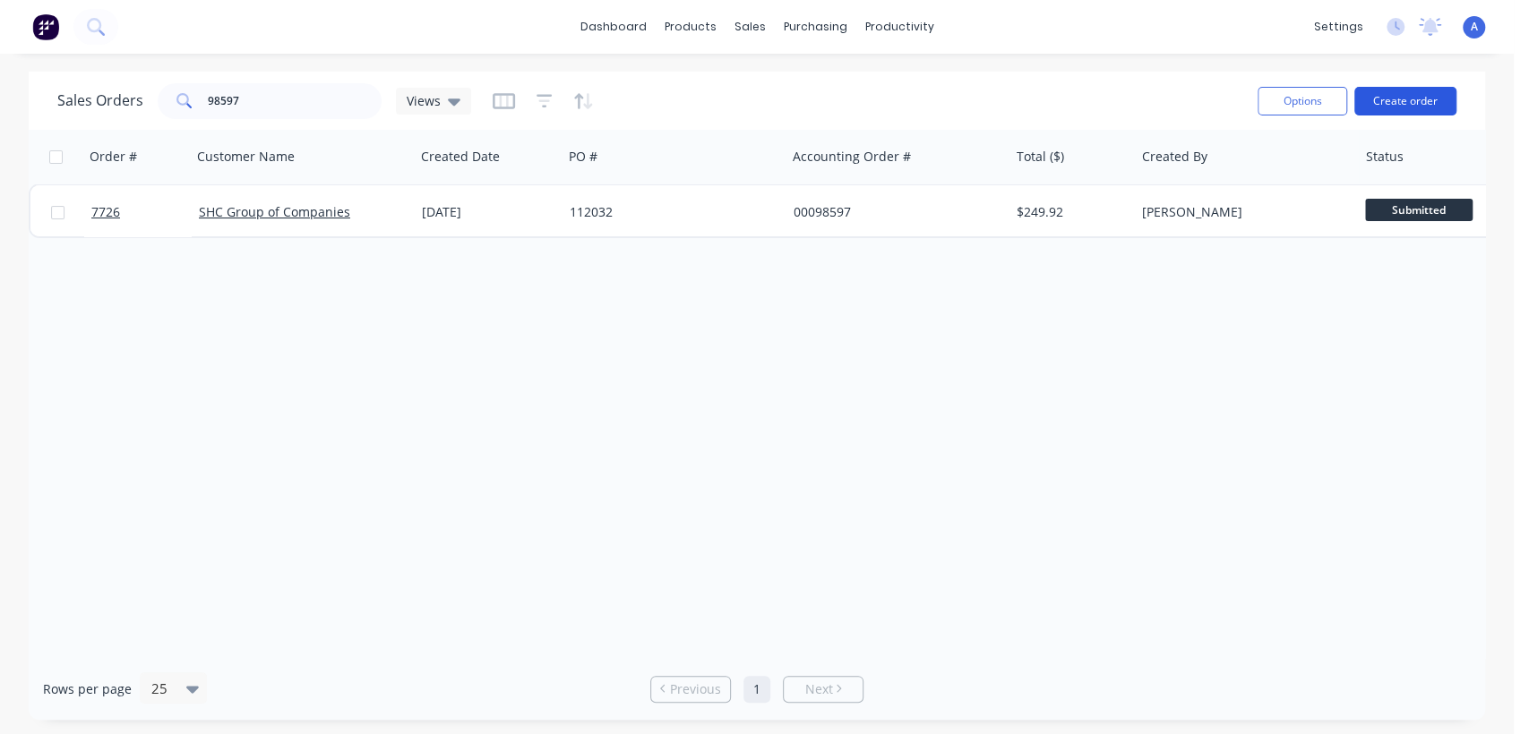
click at [1405, 95] on button "Create order" at bounding box center [1405, 101] width 102 height 29
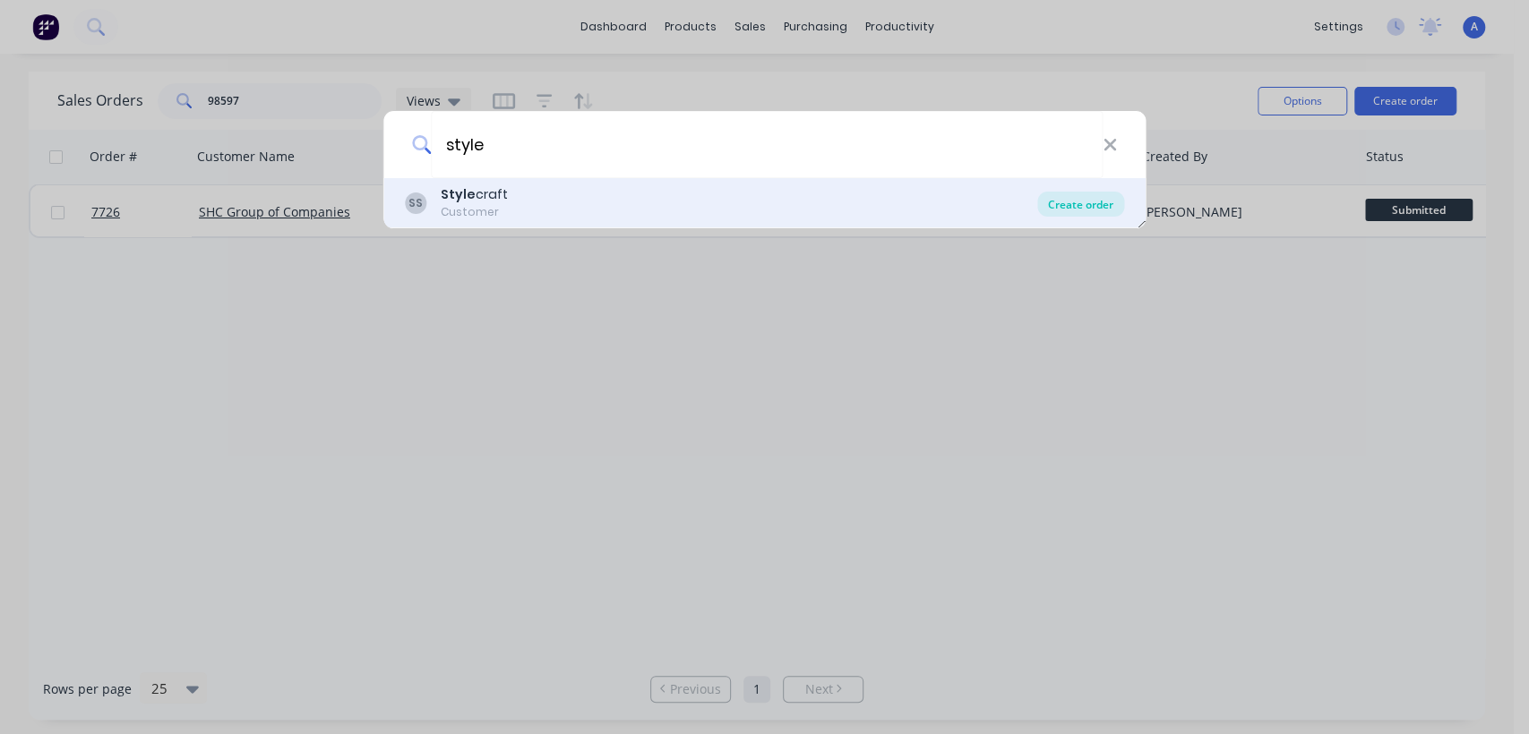
type input "style"
click at [1052, 207] on div "Create order" at bounding box center [1080, 204] width 87 height 25
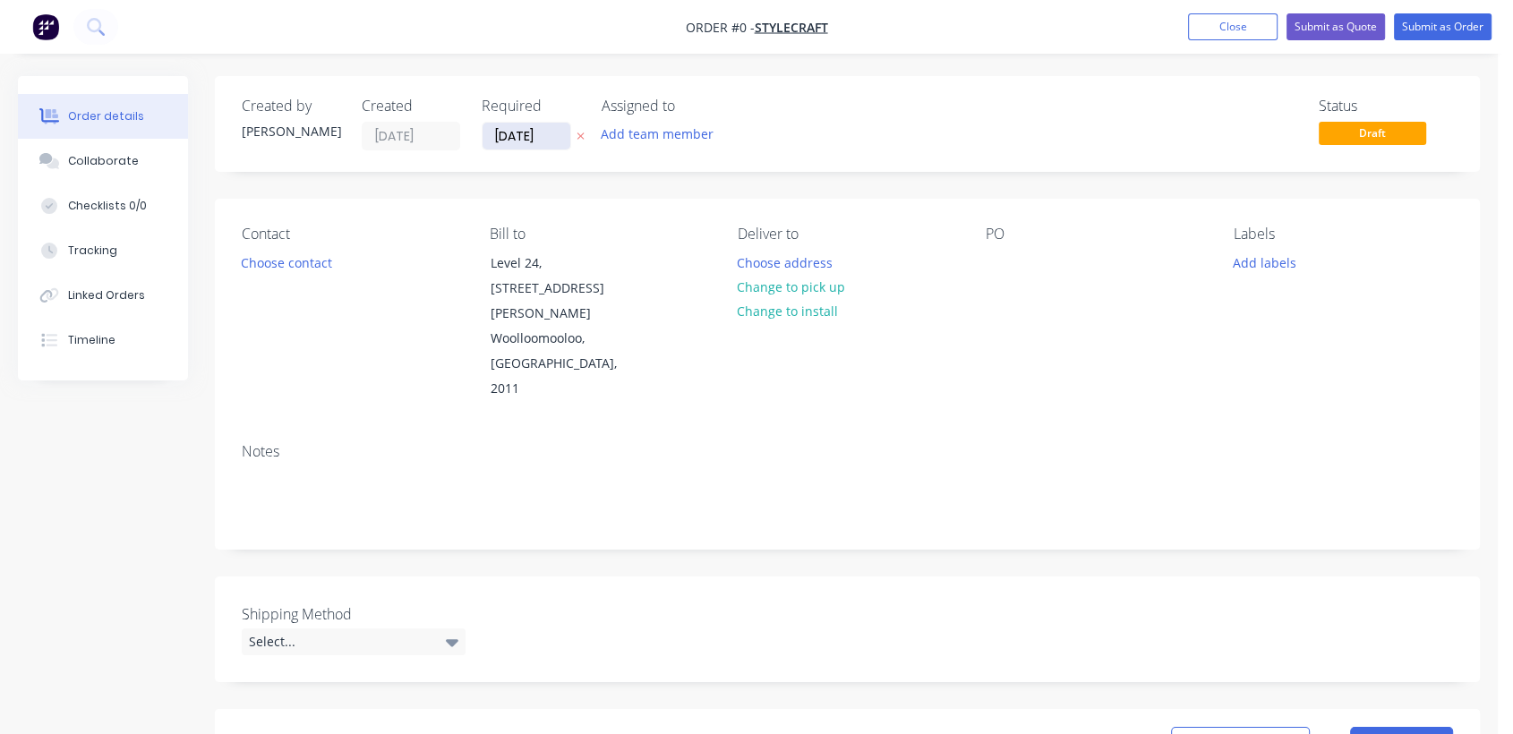
click at [561, 131] on input "[DATE]" at bounding box center [527, 136] width 88 height 27
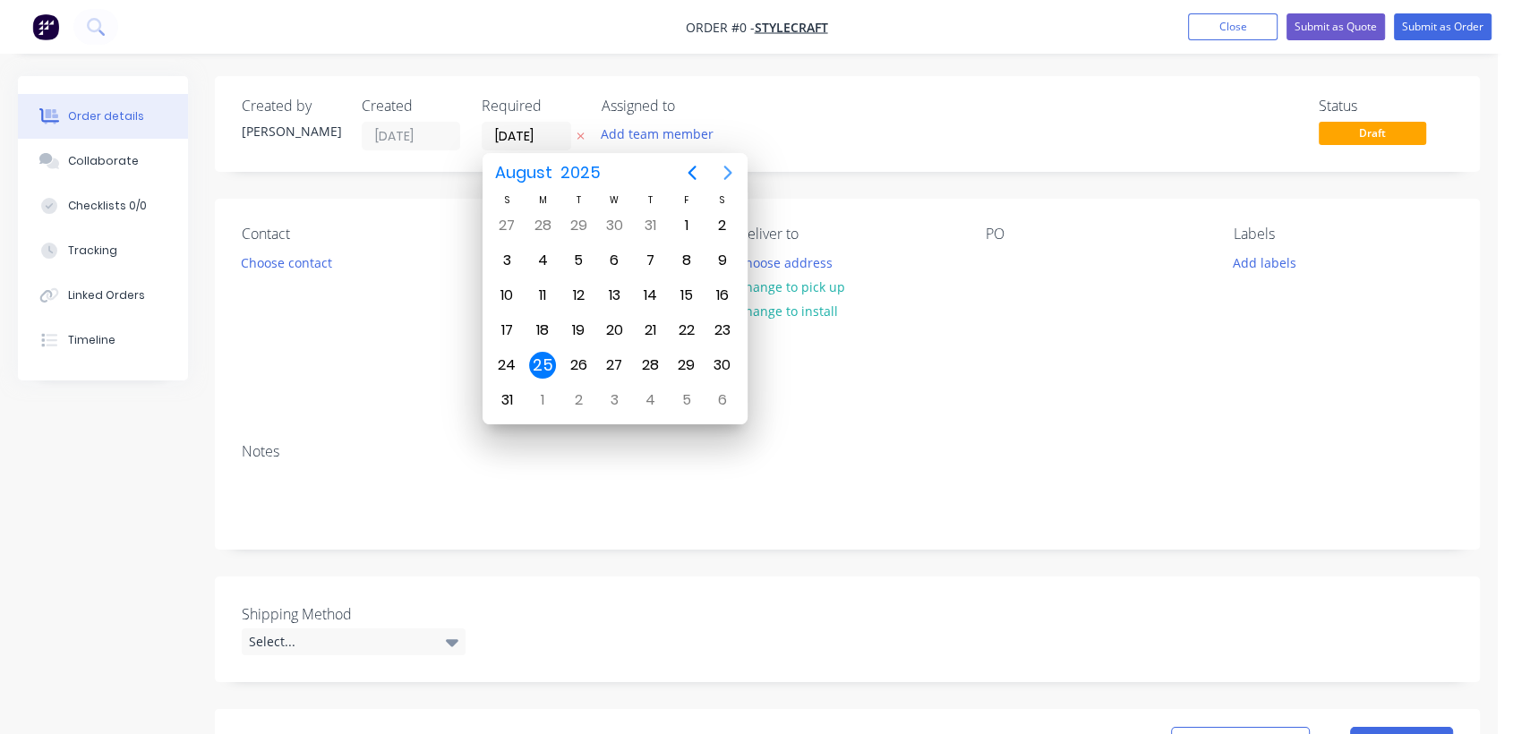
click at [727, 169] on icon "Next page" at bounding box center [728, 173] width 8 height 14
click at [619, 358] on div "31" at bounding box center [614, 365] width 27 height 27
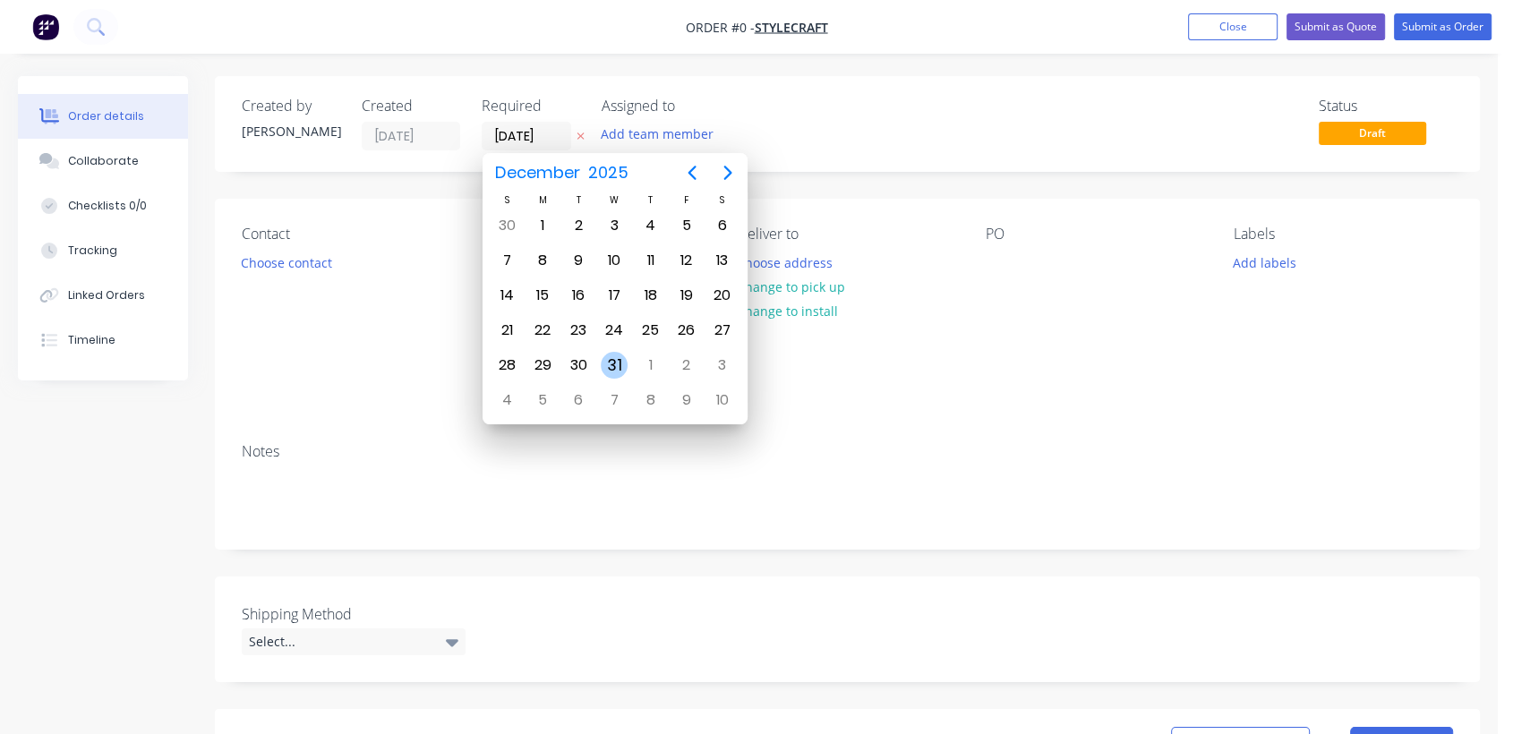
type input "[DATE]"
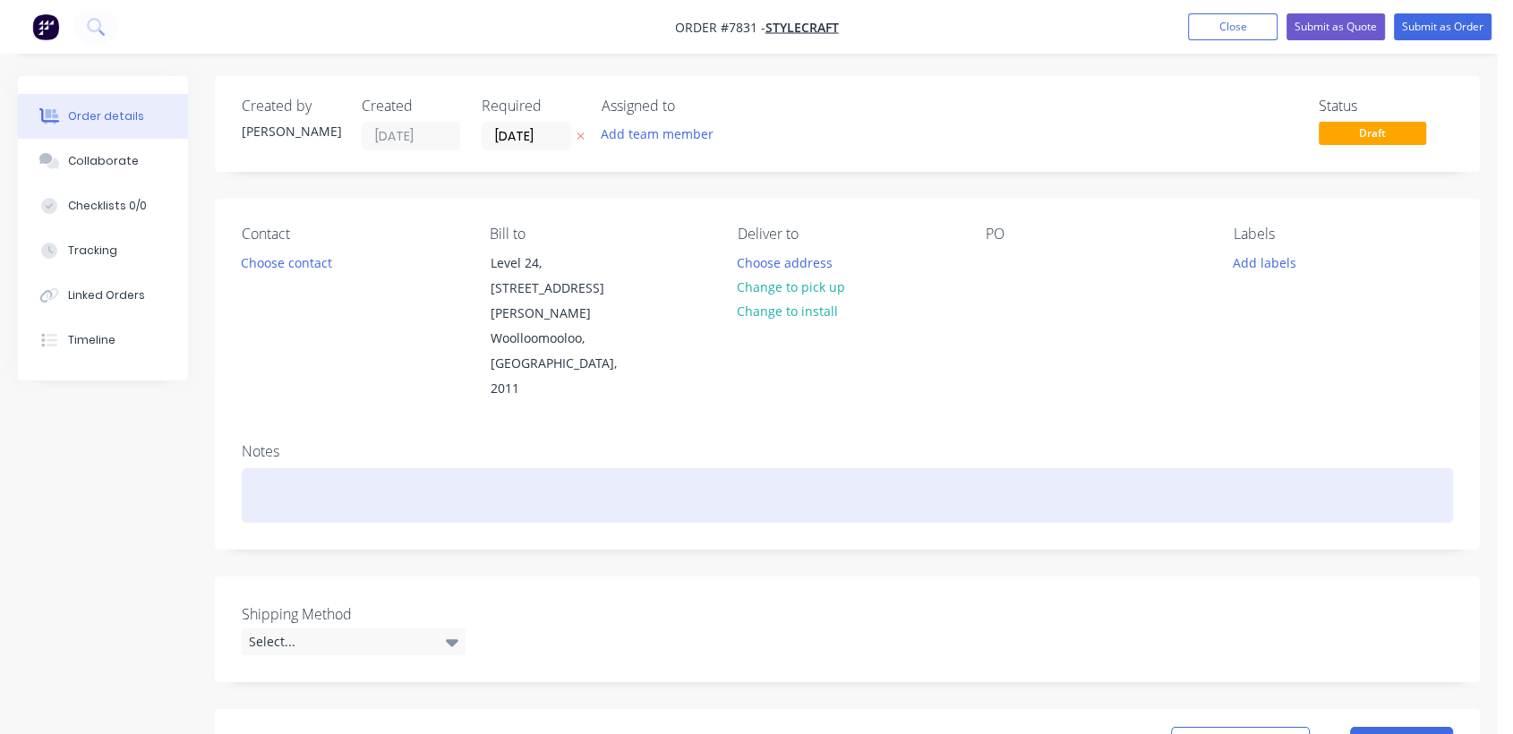
click at [290, 468] on div at bounding box center [848, 495] width 1212 height 55
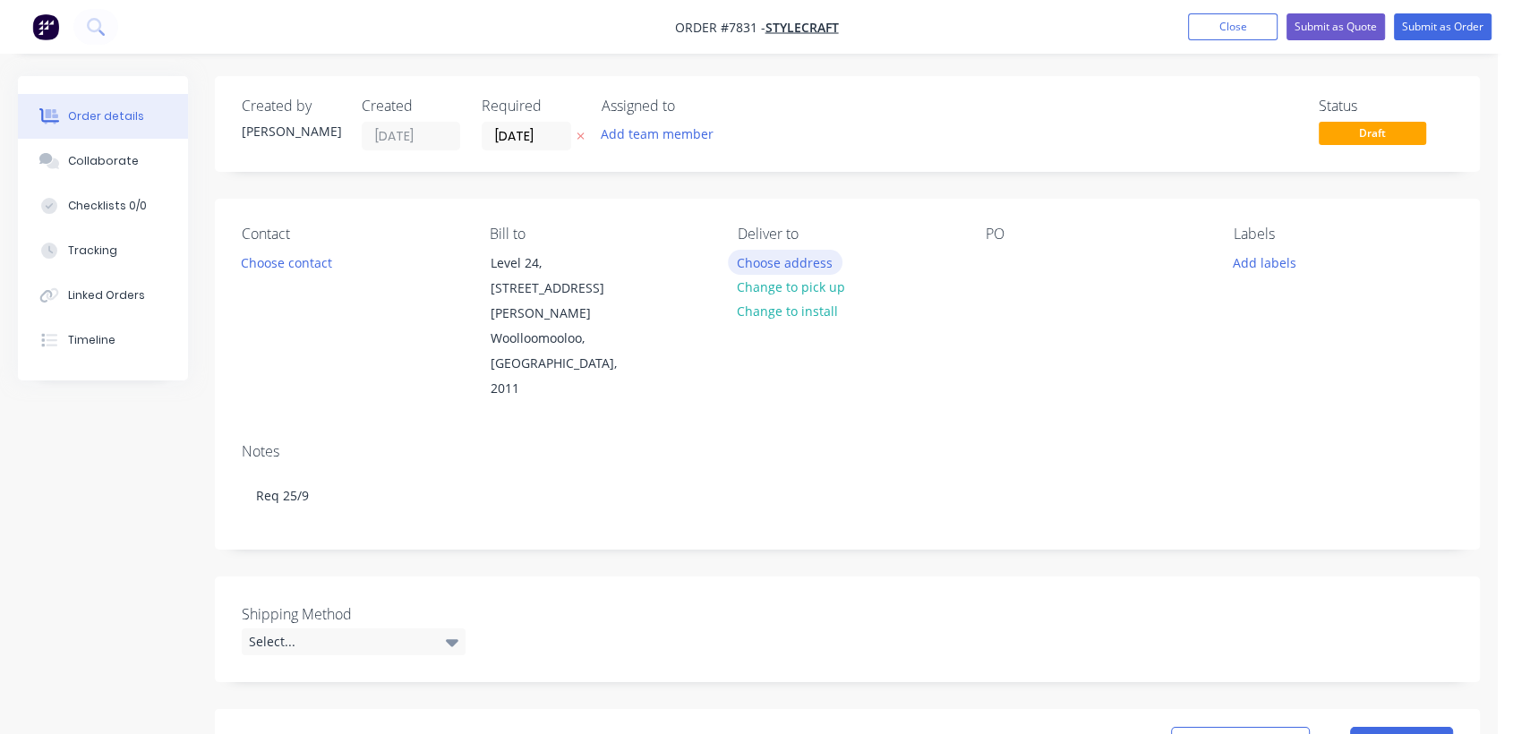
click at [786, 261] on button "Choose address" at bounding box center [785, 262] width 115 height 24
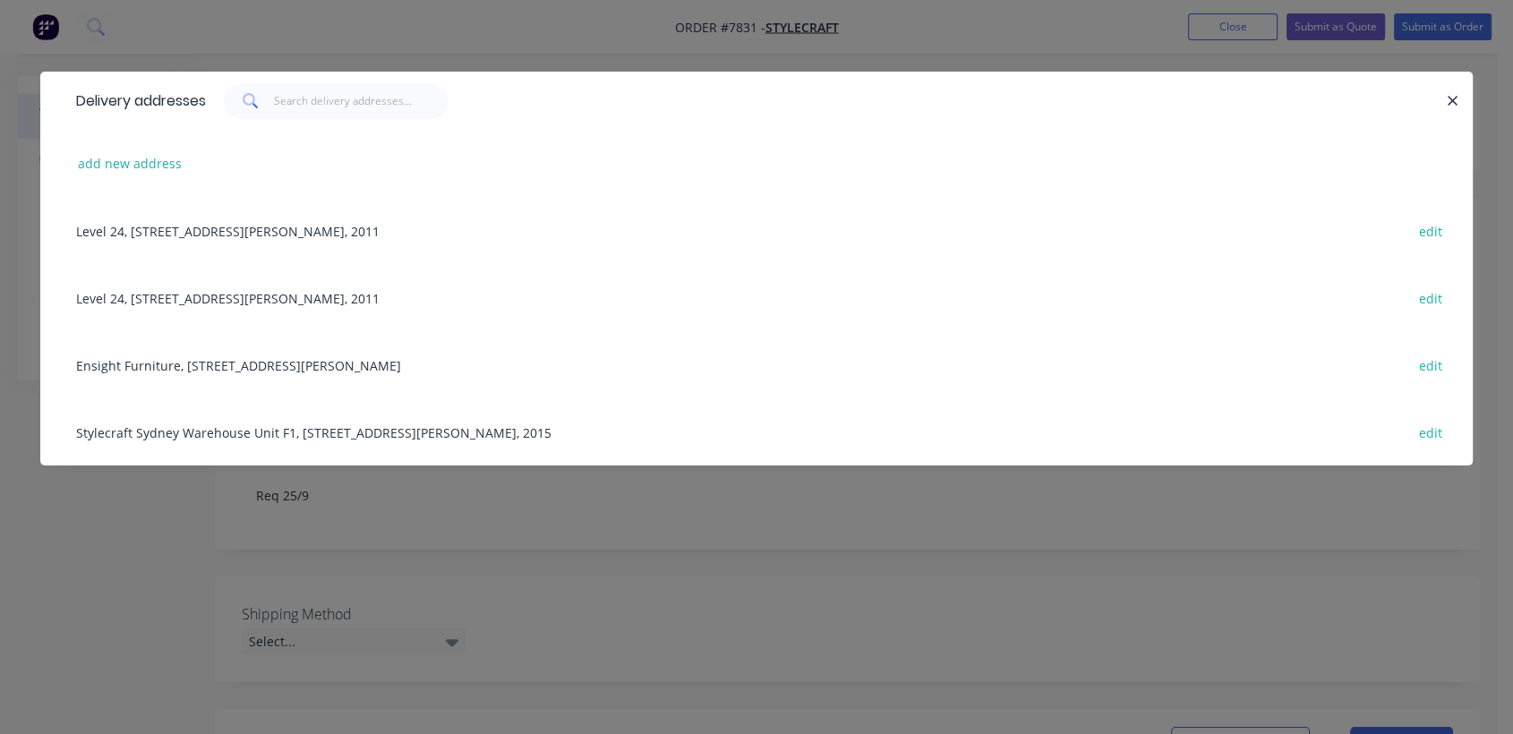
click at [164, 369] on div "Ensight Furniture, [STREET_ADDRESS][PERSON_NAME] edit" at bounding box center [756, 364] width 1379 height 67
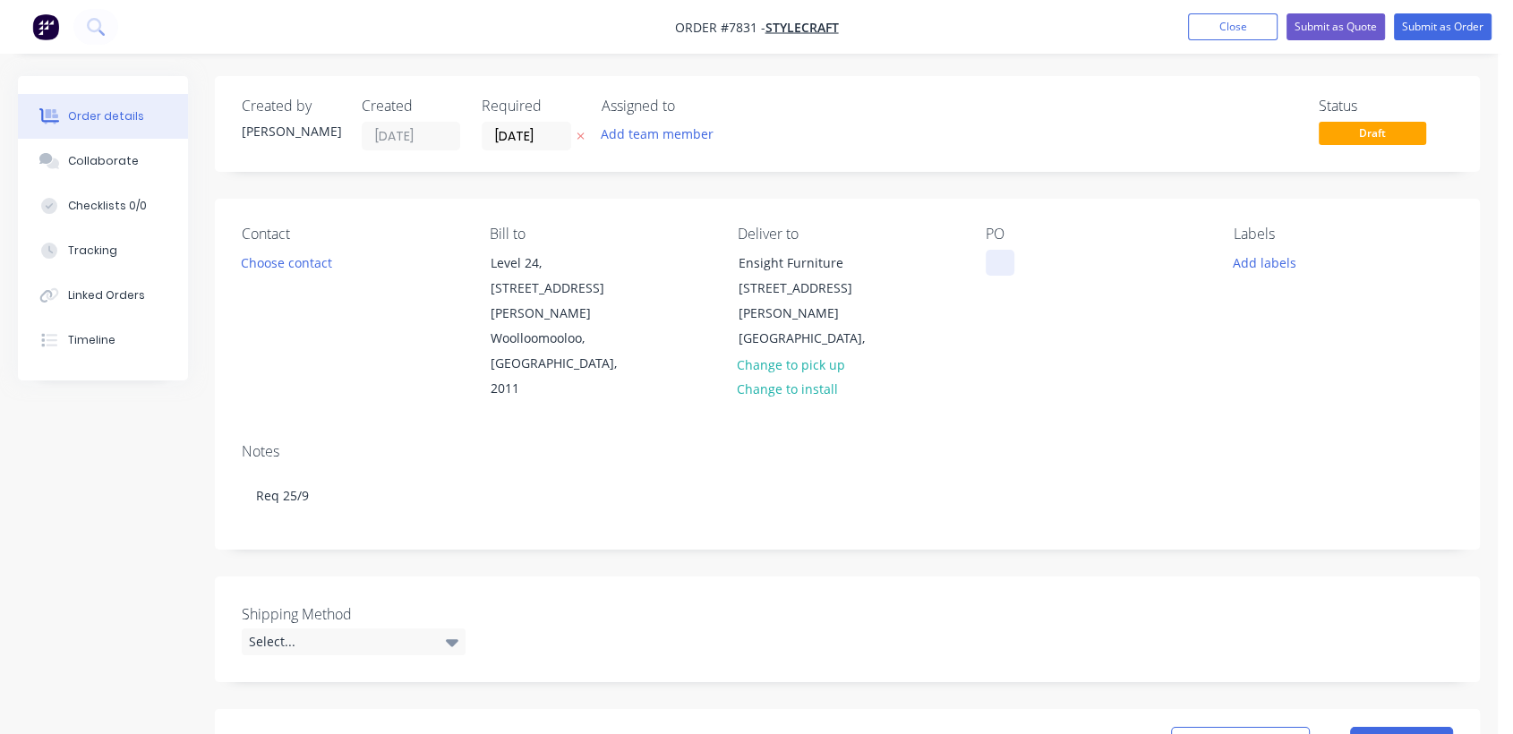
click at [988, 253] on div at bounding box center [1000, 263] width 29 height 26
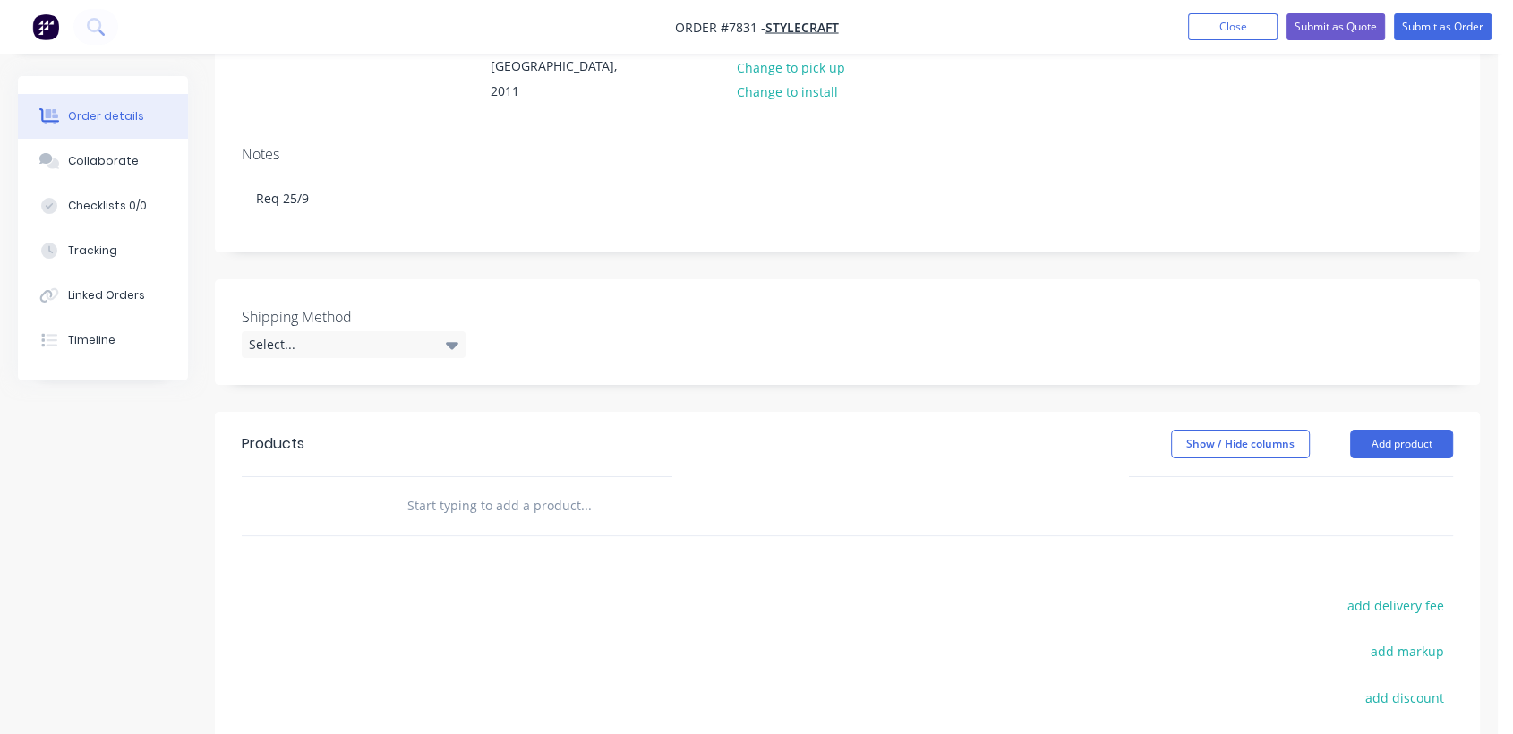
scroll to position [298, 0]
click at [395, 330] on div "Select..." at bounding box center [354, 343] width 224 height 27
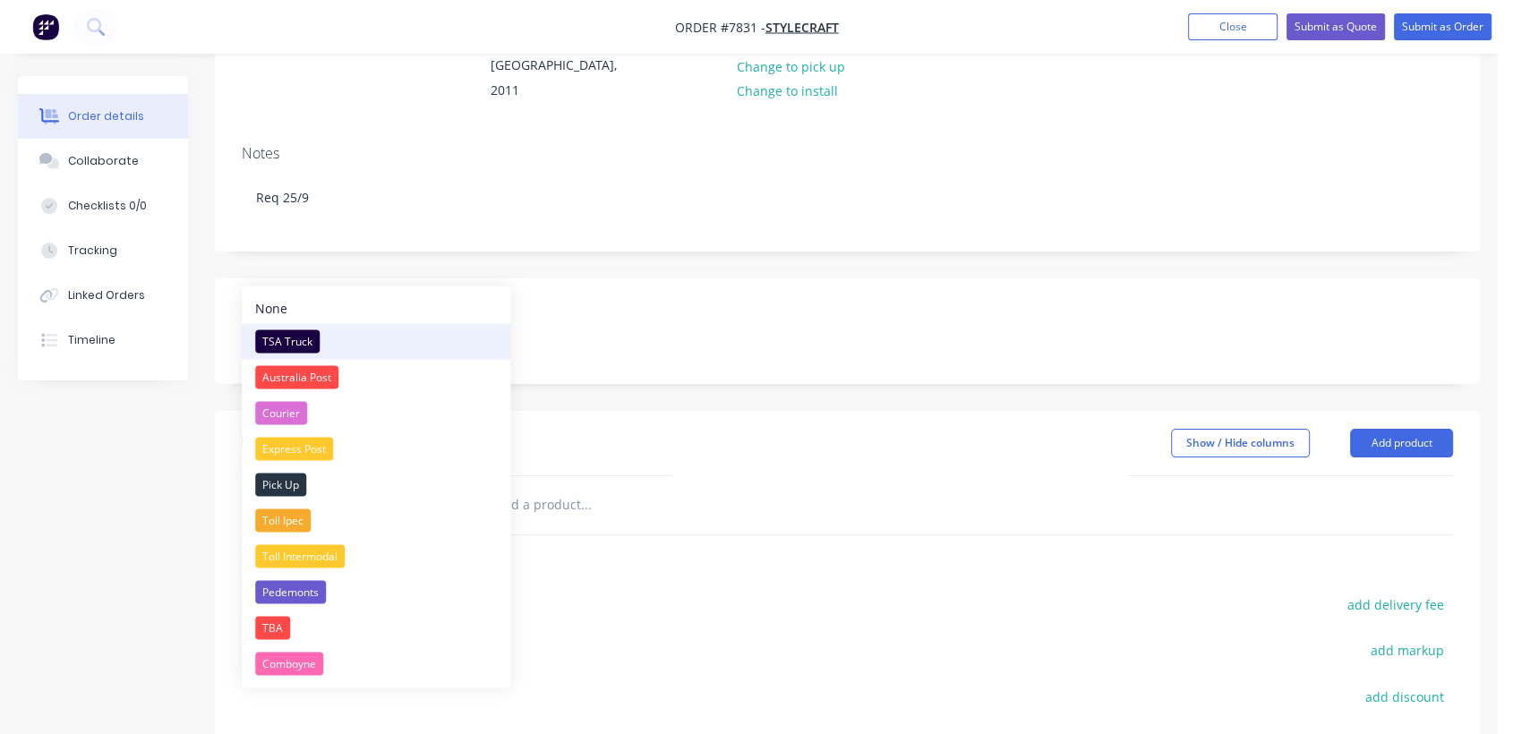
click at [292, 331] on div "TSA Truck" at bounding box center [287, 341] width 64 height 23
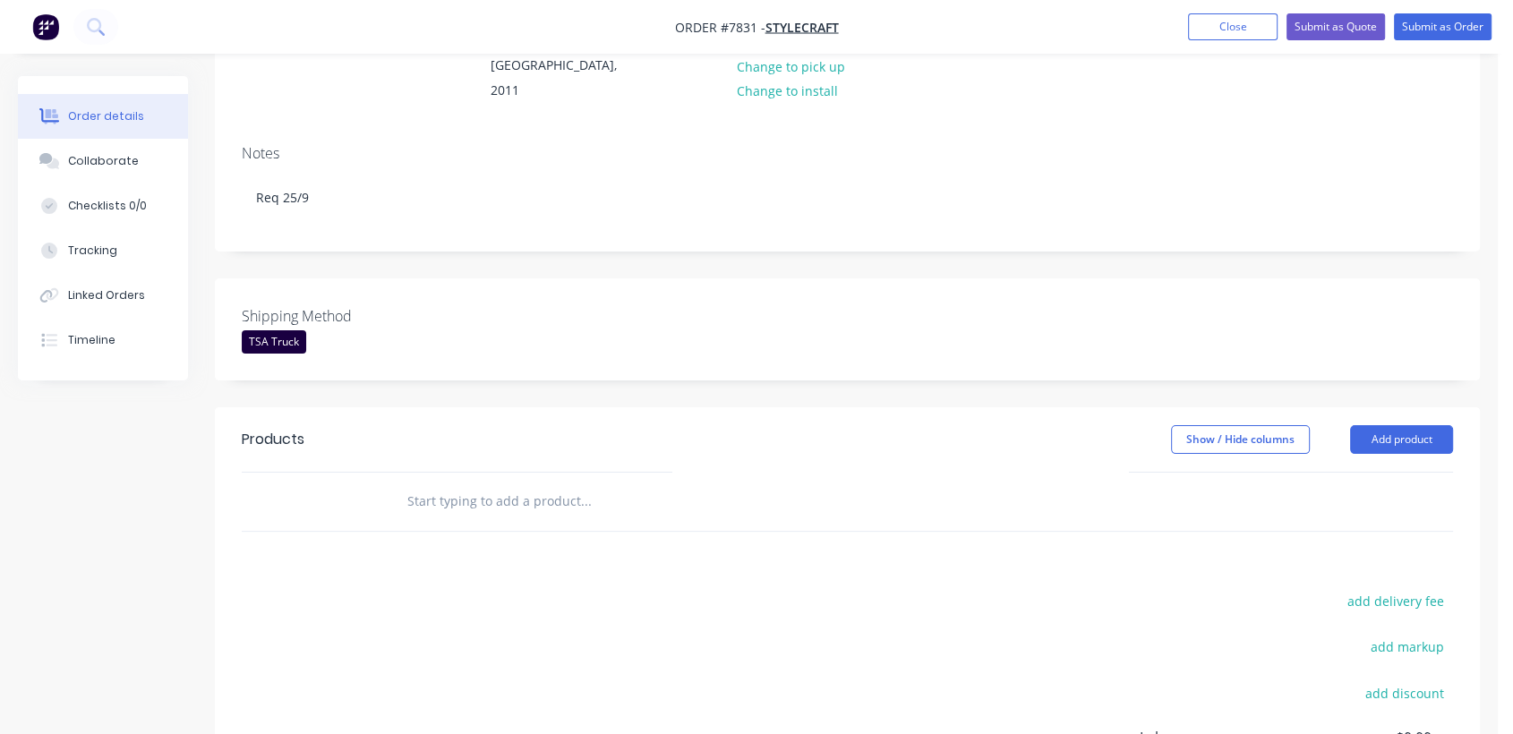
click at [520, 484] on input "text" at bounding box center [586, 502] width 358 height 36
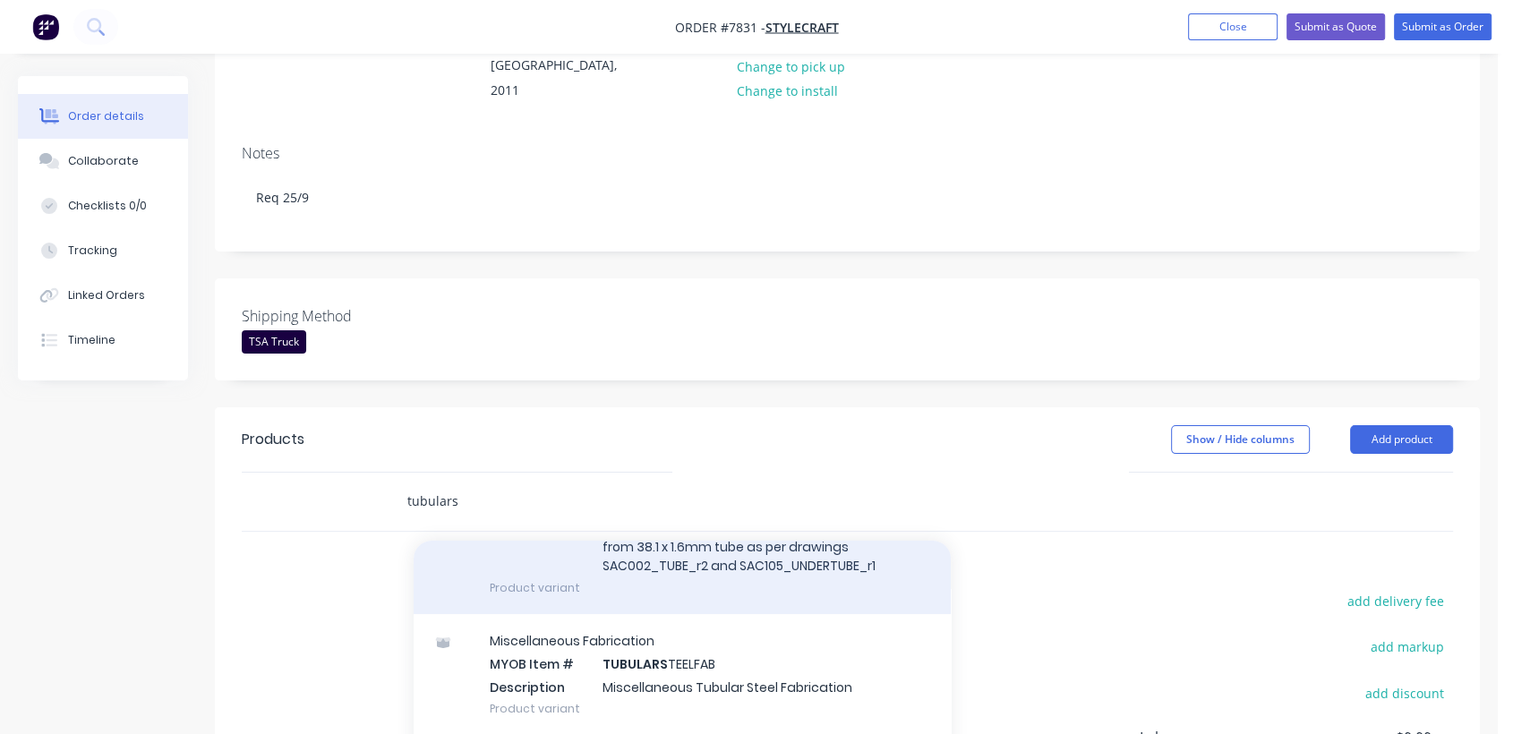
scroll to position [193, 0]
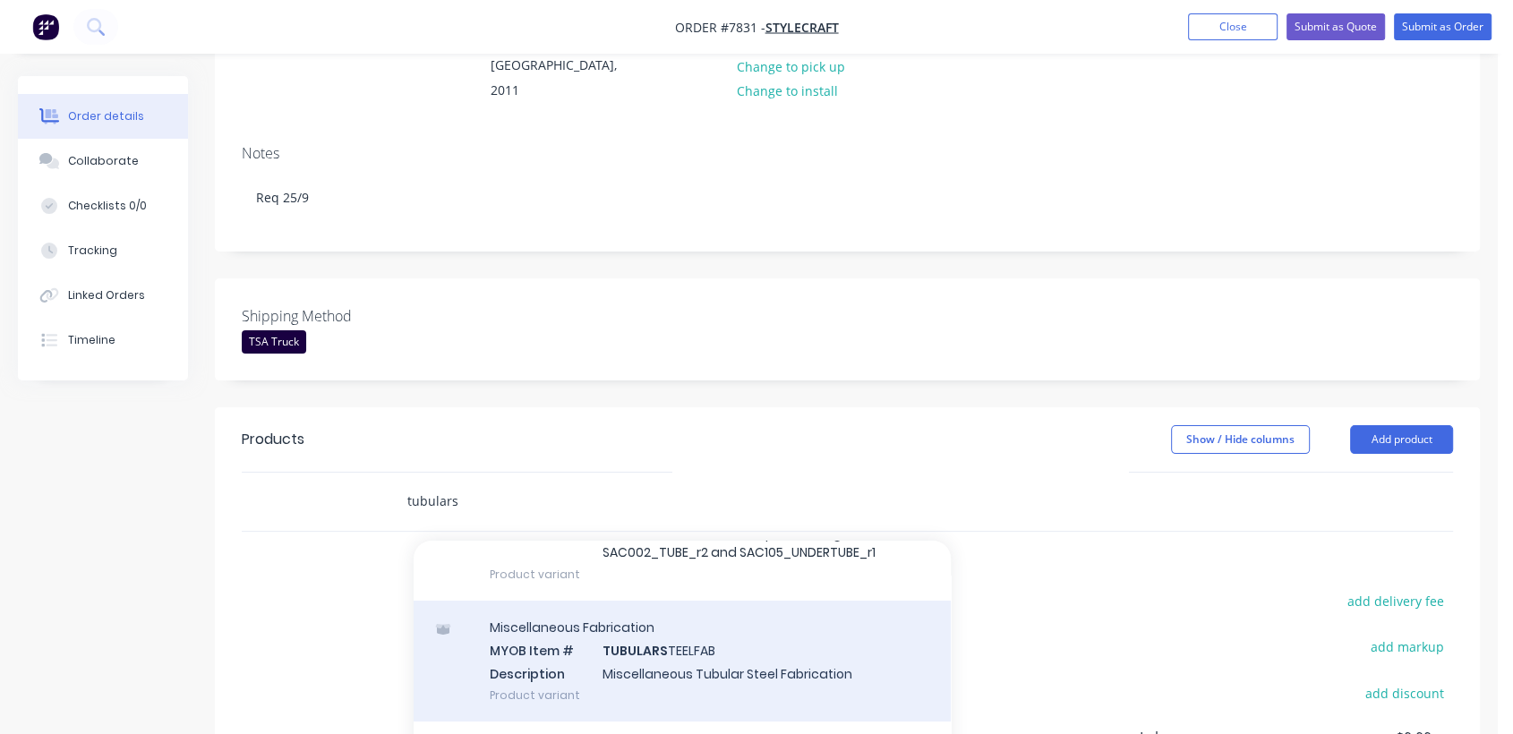
type input "tubulars"
click at [739, 604] on div "Miscellaneous Fabrication MYOB Item # TUBULARS TEELFAB Description Miscellaneou…" at bounding box center [682, 661] width 537 height 121
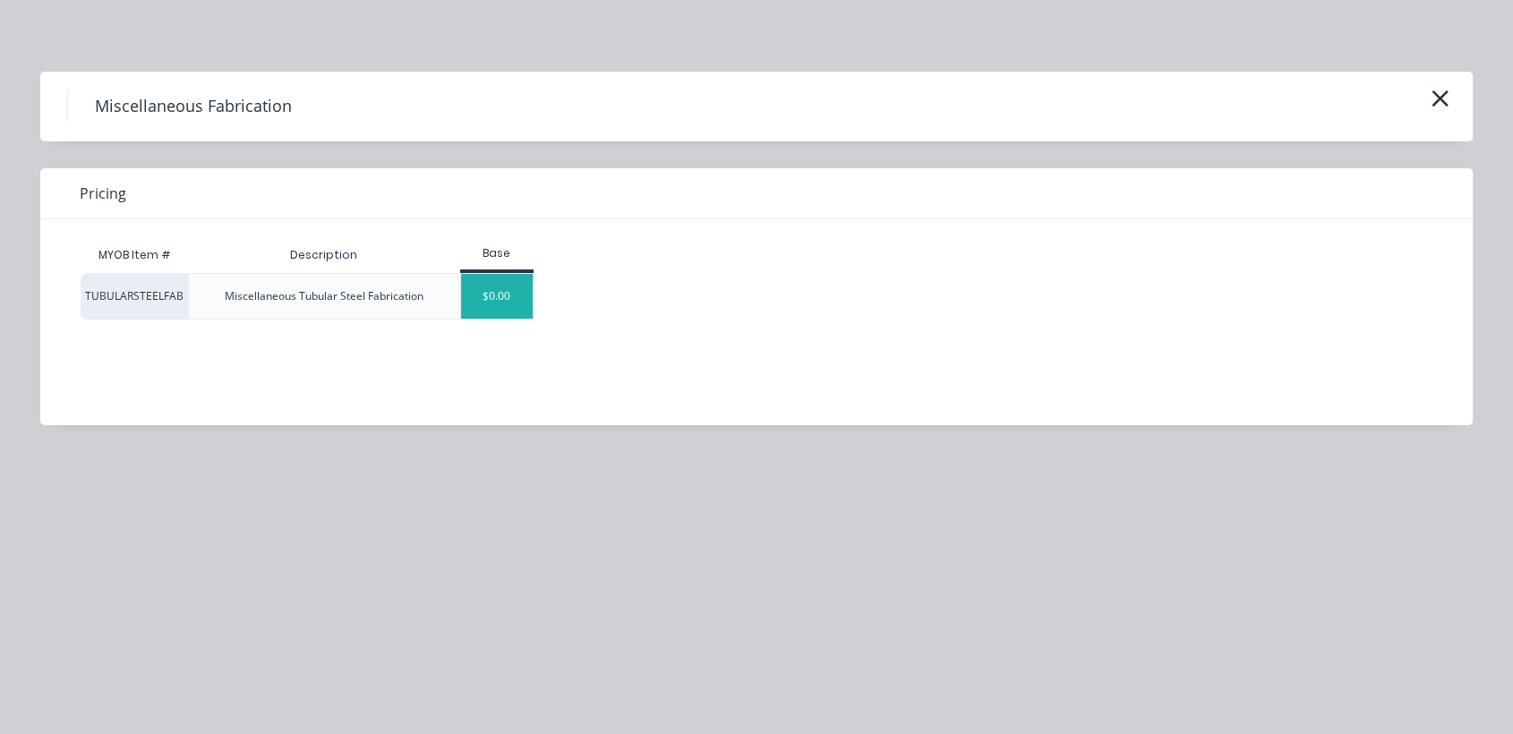
click at [487, 304] on div "$0.00" at bounding box center [497, 296] width 73 height 45
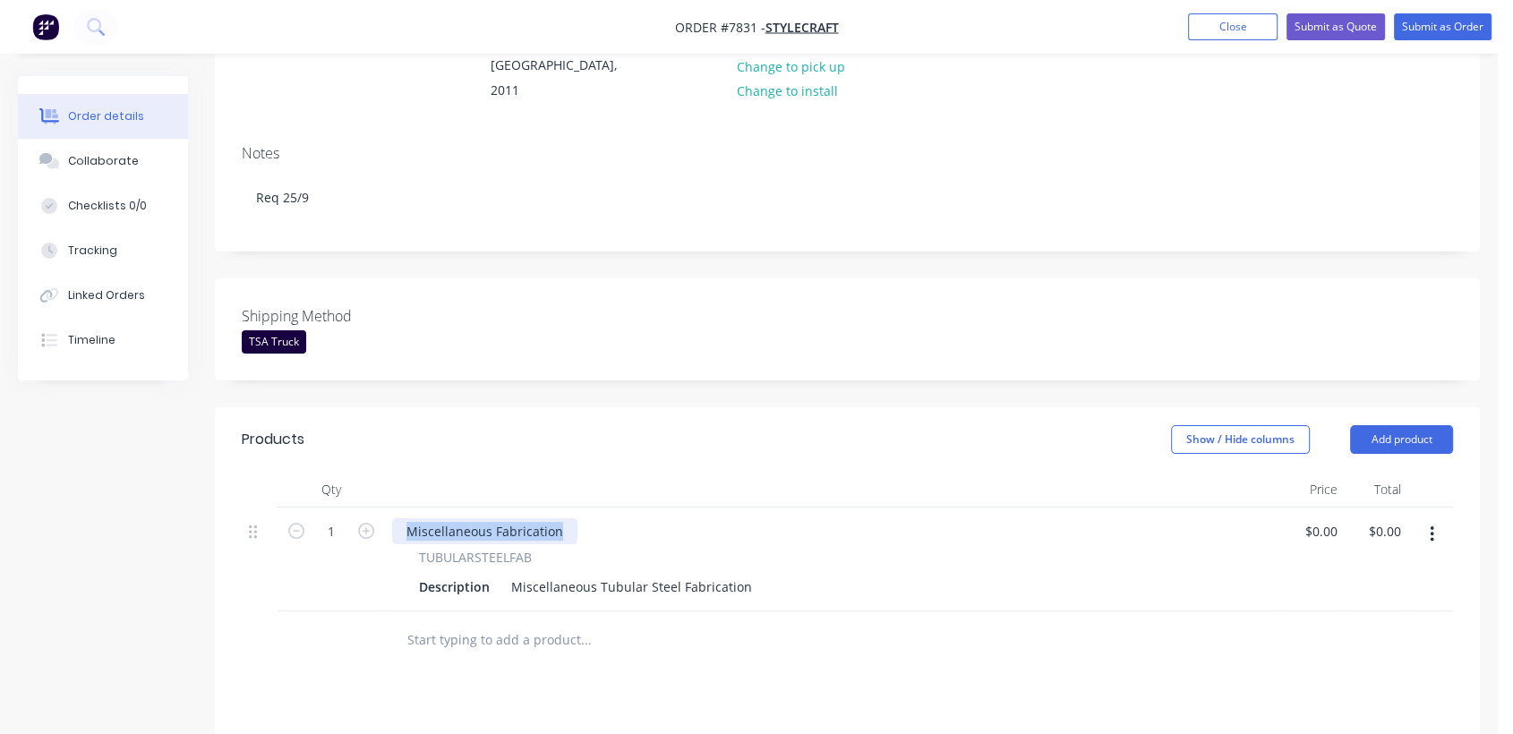
drag, startPoint x: 567, startPoint y: 447, endPoint x: 381, endPoint y: 415, distance: 188.0
click at [381, 472] on div "Qty Price Total 1 Miscellaneous Fabrication TUBULARSTEELFAB Description Miscell…" at bounding box center [848, 542] width 1212 height 140
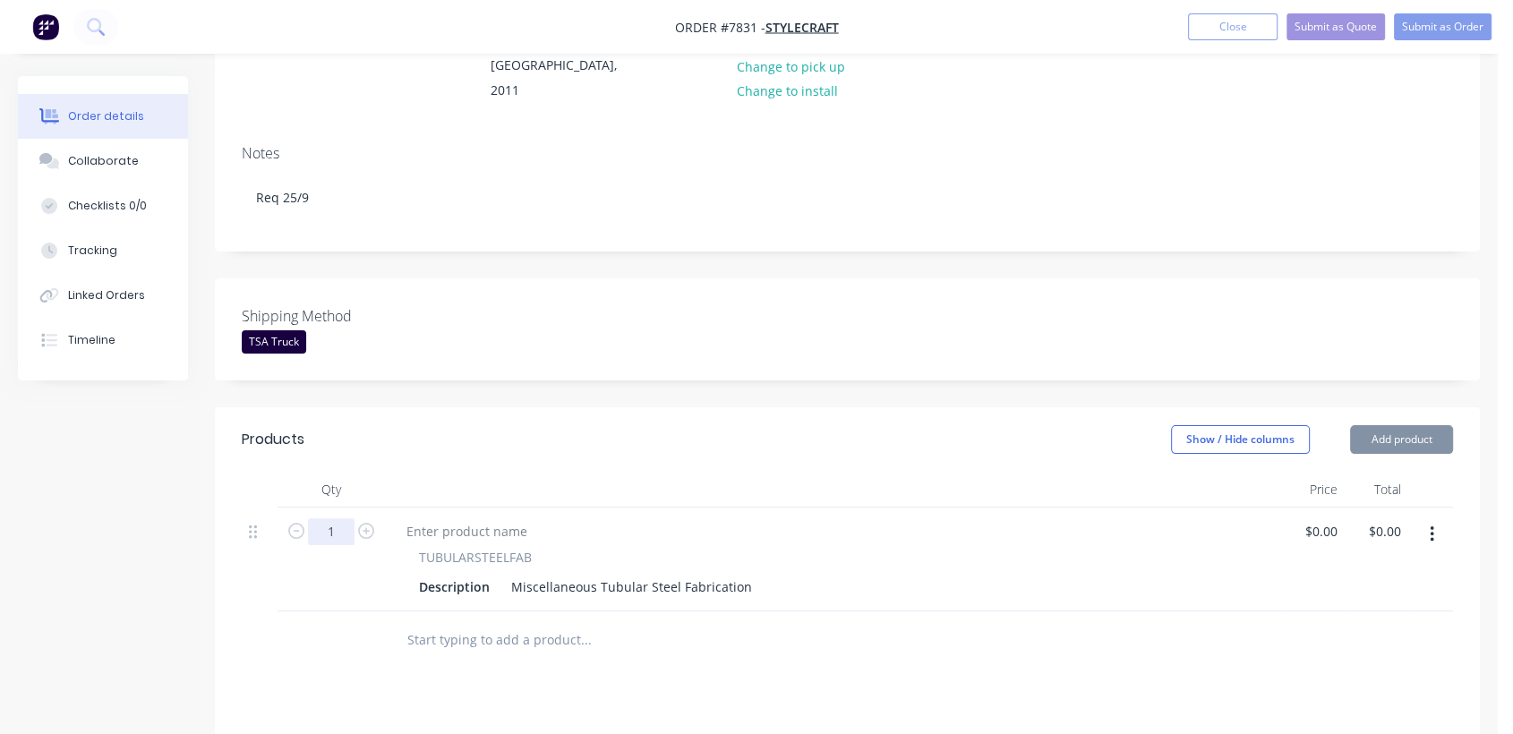
click at [337, 518] on input "1" at bounding box center [331, 531] width 47 height 27
type input "8"
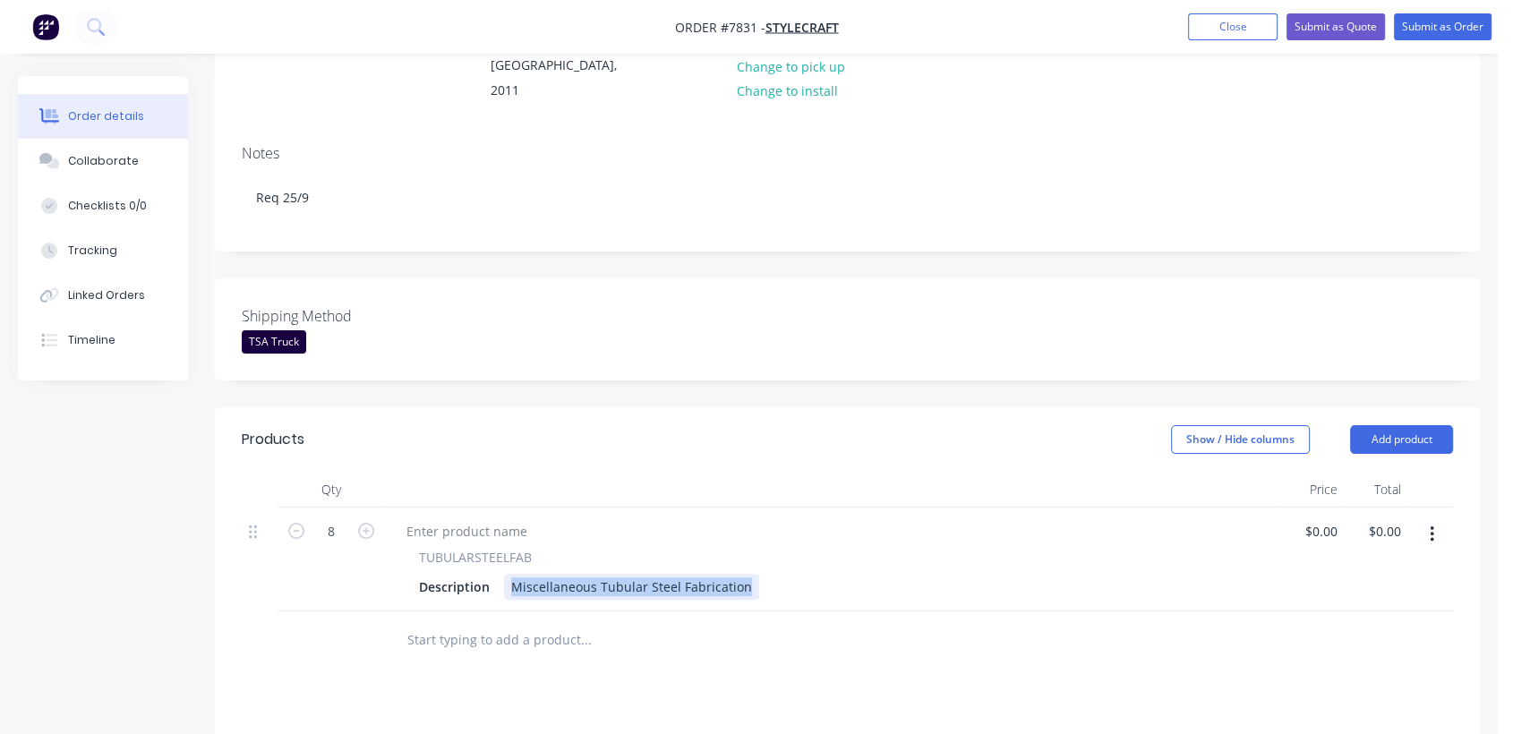
drag, startPoint x: 510, startPoint y: 504, endPoint x: 867, endPoint y: 474, distance: 358.6
click at [867, 548] on div "TUBULARSTEELFAB Description Miscellaneous Tubular Steel Fabrication" at bounding box center [832, 574] width 881 height 52
paste div
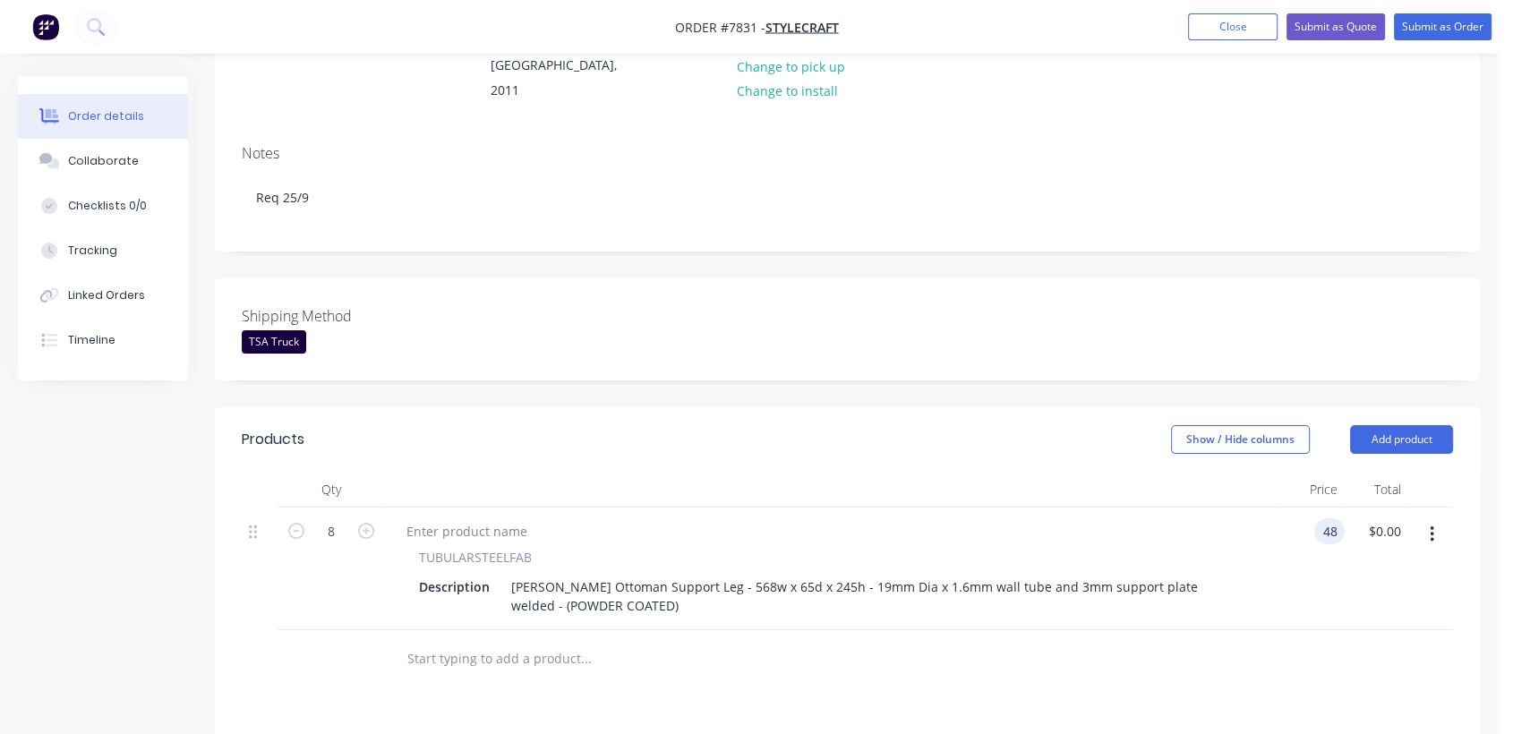
type input "$48.00"
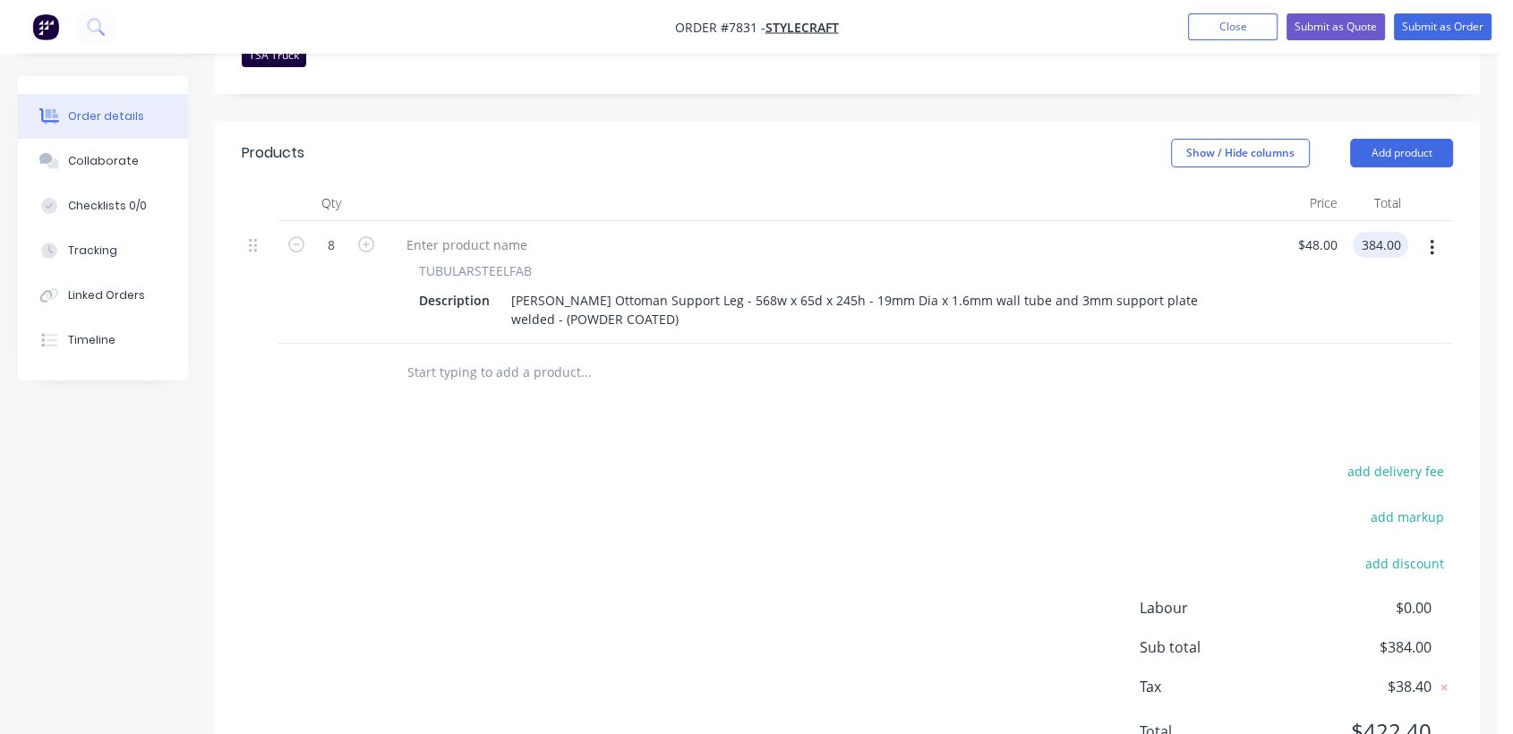
scroll to position [594, 0]
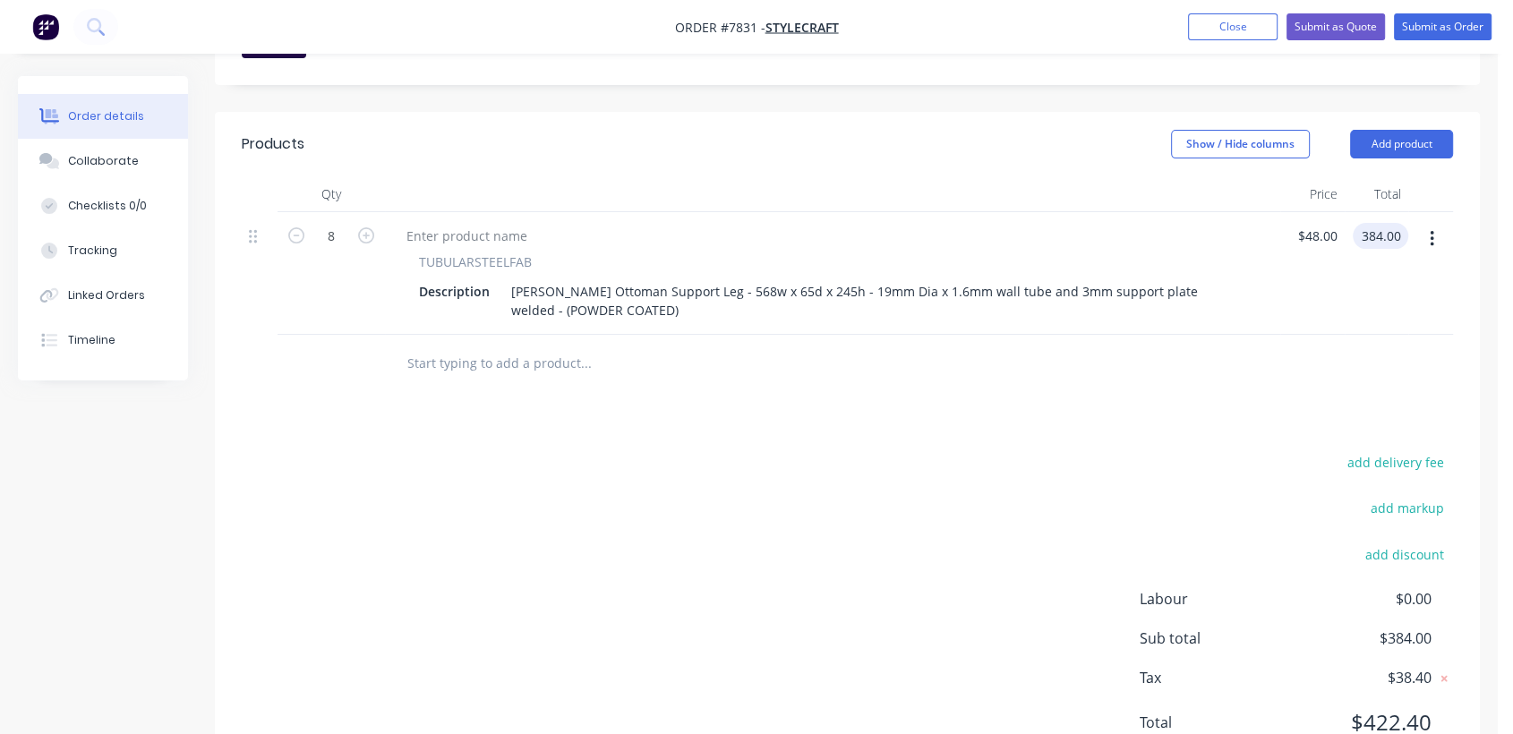
type input "$384.00"
click at [509, 346] on input "text" at bounding box center [586, 364] width 358 height 36
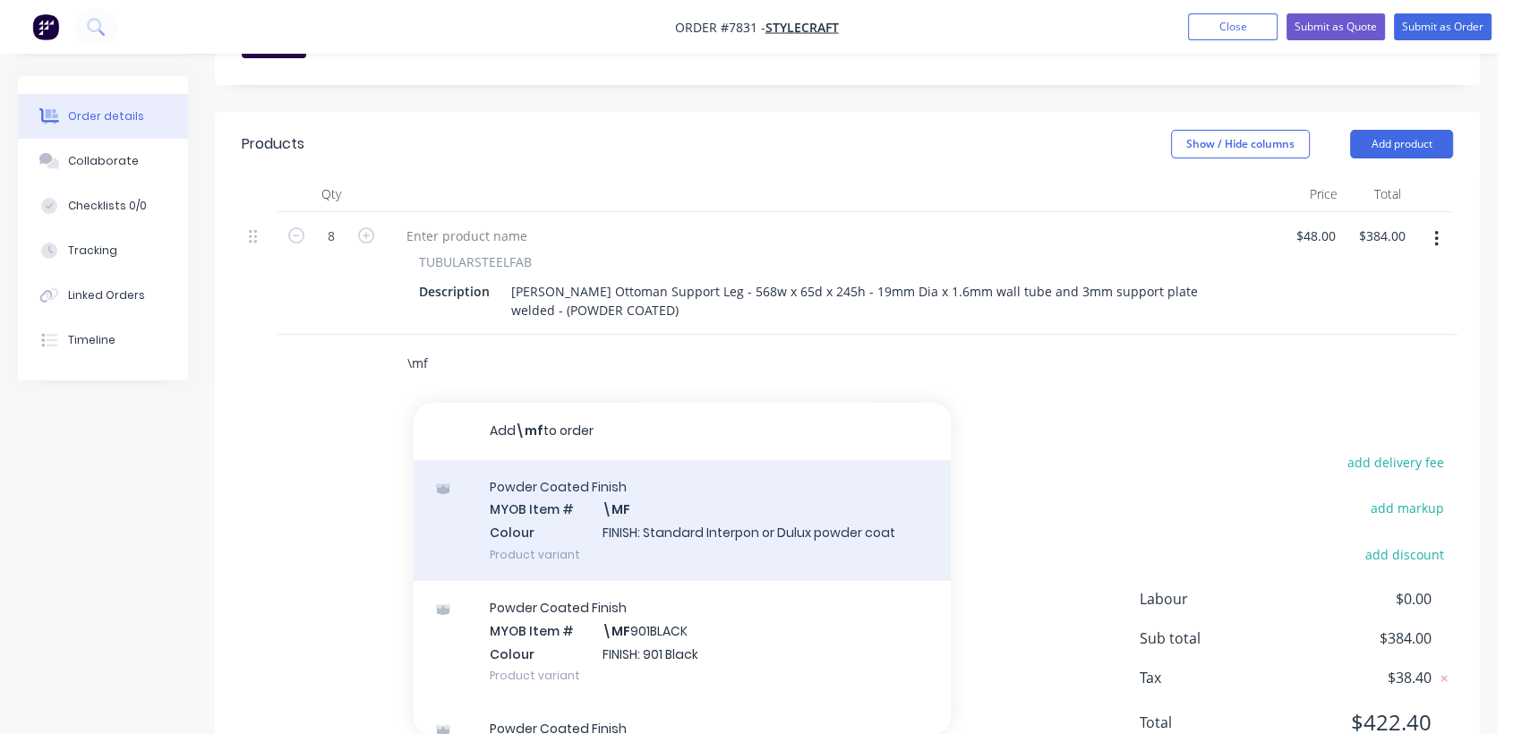
type input "\mf"
click at [711, 460] on div "Powder Coated Finish MYOB Item # \MF Colour FINISH: Standard Interpon or Dulux …" at bounding box center [682, 520] width 537 height 121
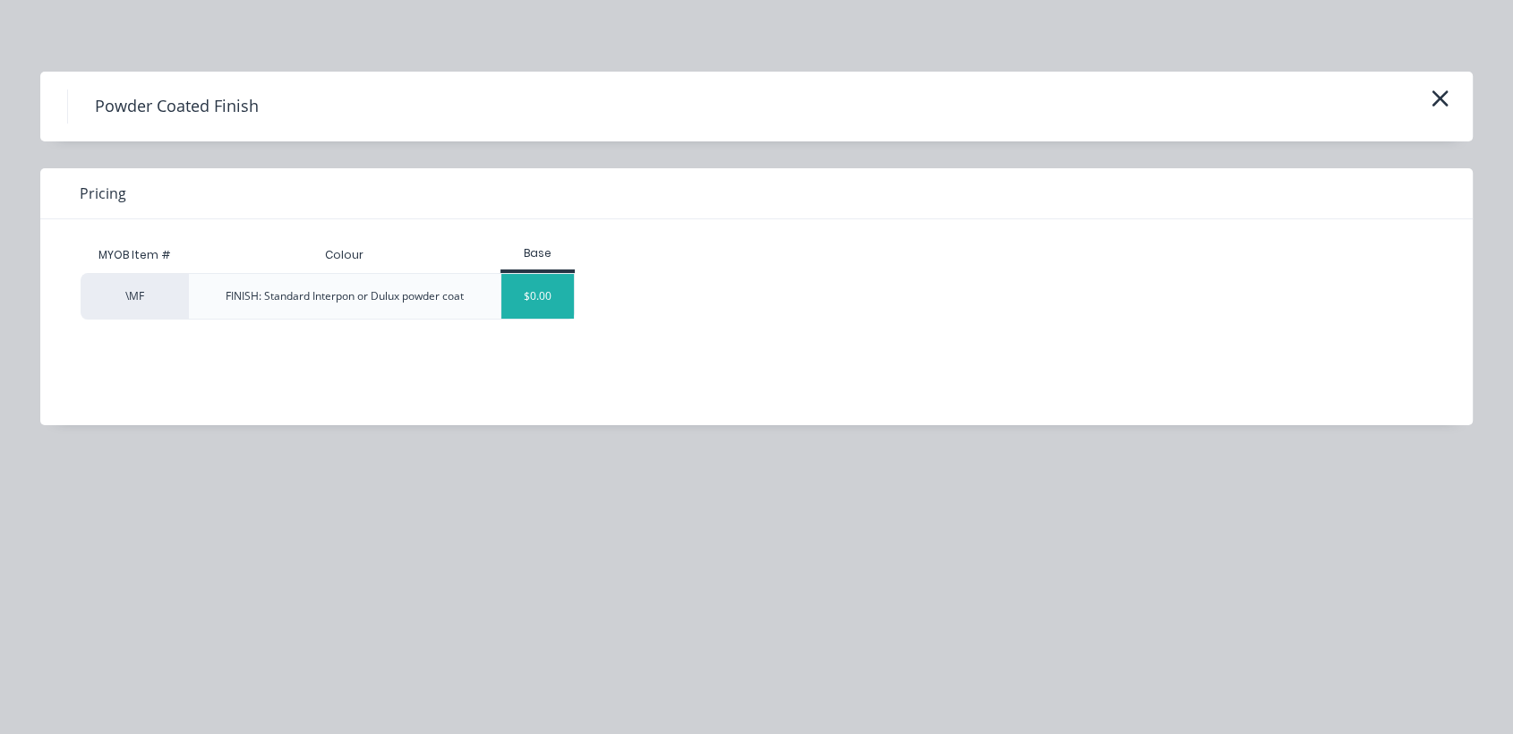
click at [554, 304] on div "$0.00" at bounding box center [537, 296] width 73 height 45
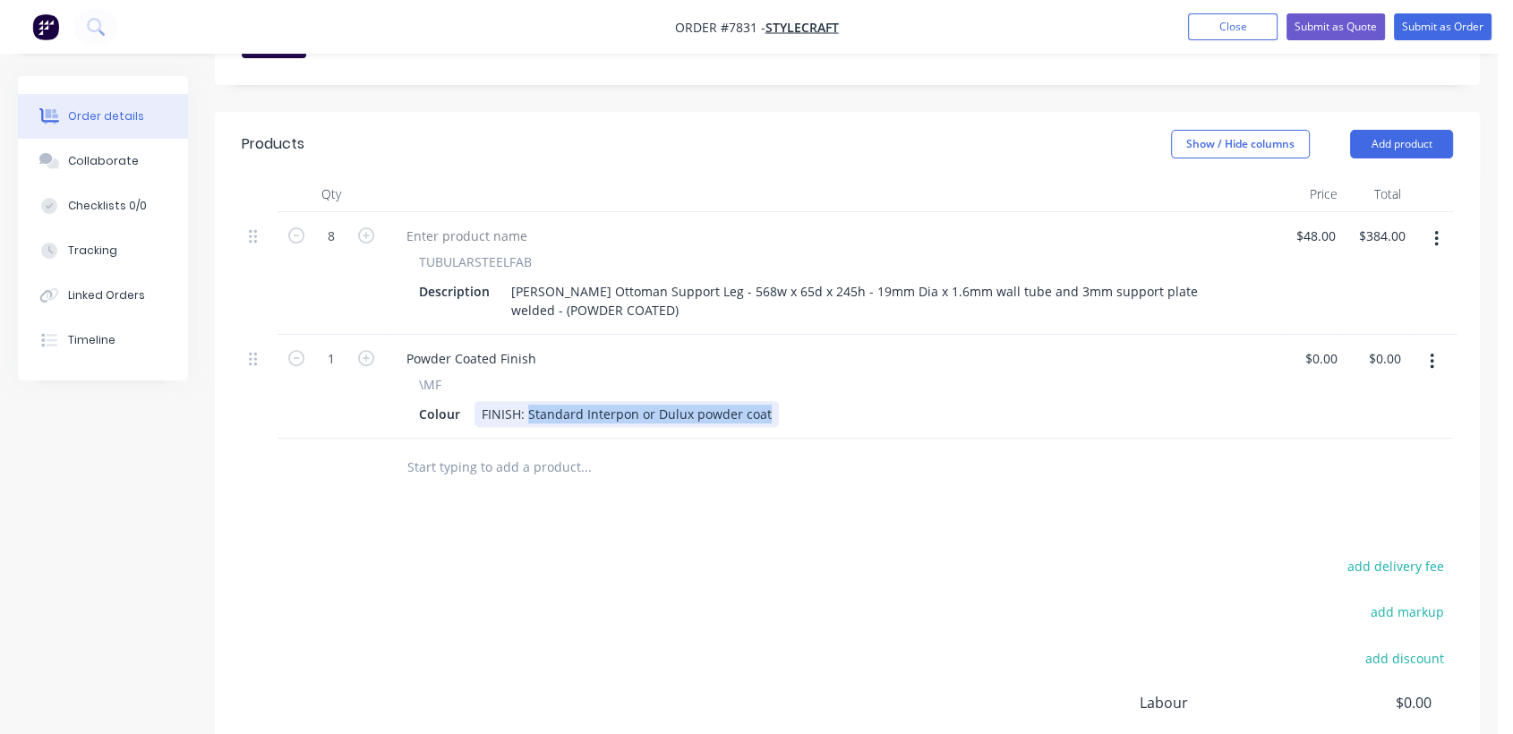
drag, startPoint x: 528, startPoint y: 337, endPoint x: 914, endPoint y: 354, distance: 386.3
click at [914, 354] on div "Powder Coated Finish \MF Colour FINISH: Standard Interpon or Dulux powder coat" at bounding box center [832, 387] width 895 height 104
click at [599, 401] on div "FINISH: Paperbark - [PERSON_NAME] to confirm satin, matt or textura" at bounding box center [689, 414] width 429 height 26
type input "$0.00"
click at [527, 450] on input "text" at bounding box center [586, 468] width 358 height 36
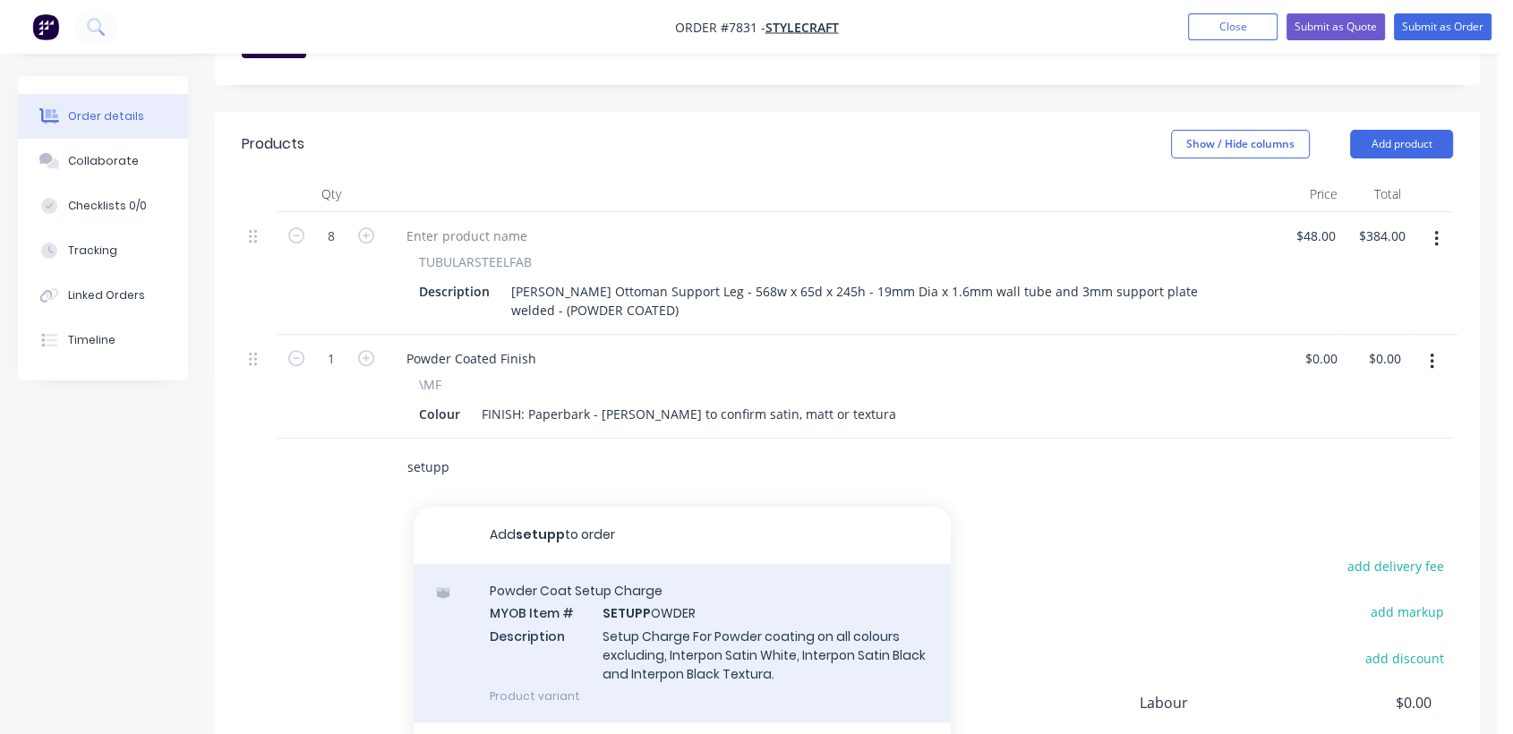
type input "setupp"
click at [635, 582] on div "Powder Coat Setup Charge MYOB Item # SETUPP OWDER Description Setup Charge For …" at bounding box center [682, 643] width 537 height 158
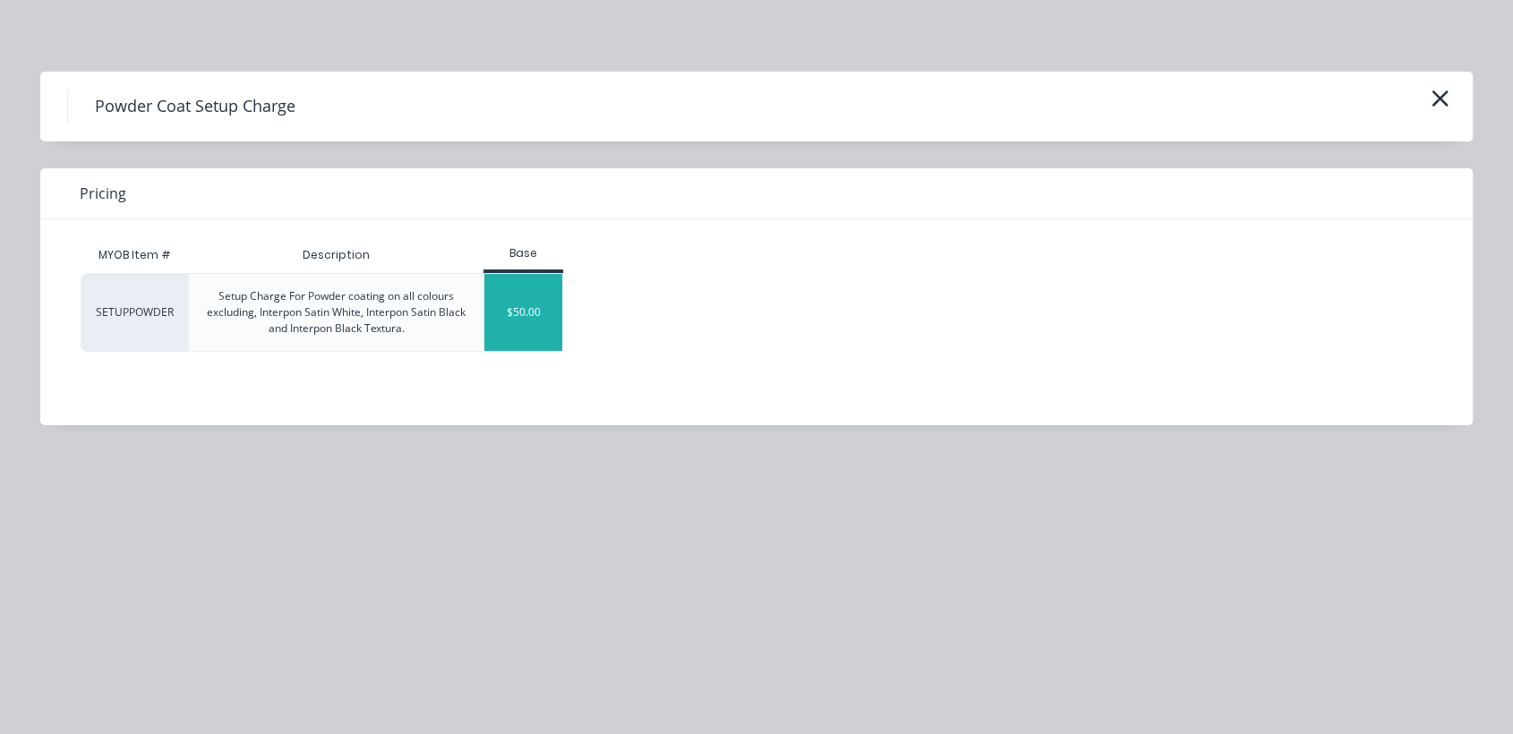
click at [529, 321] on div "$50.00" at bounding box center [523, 312] width 78 height 77
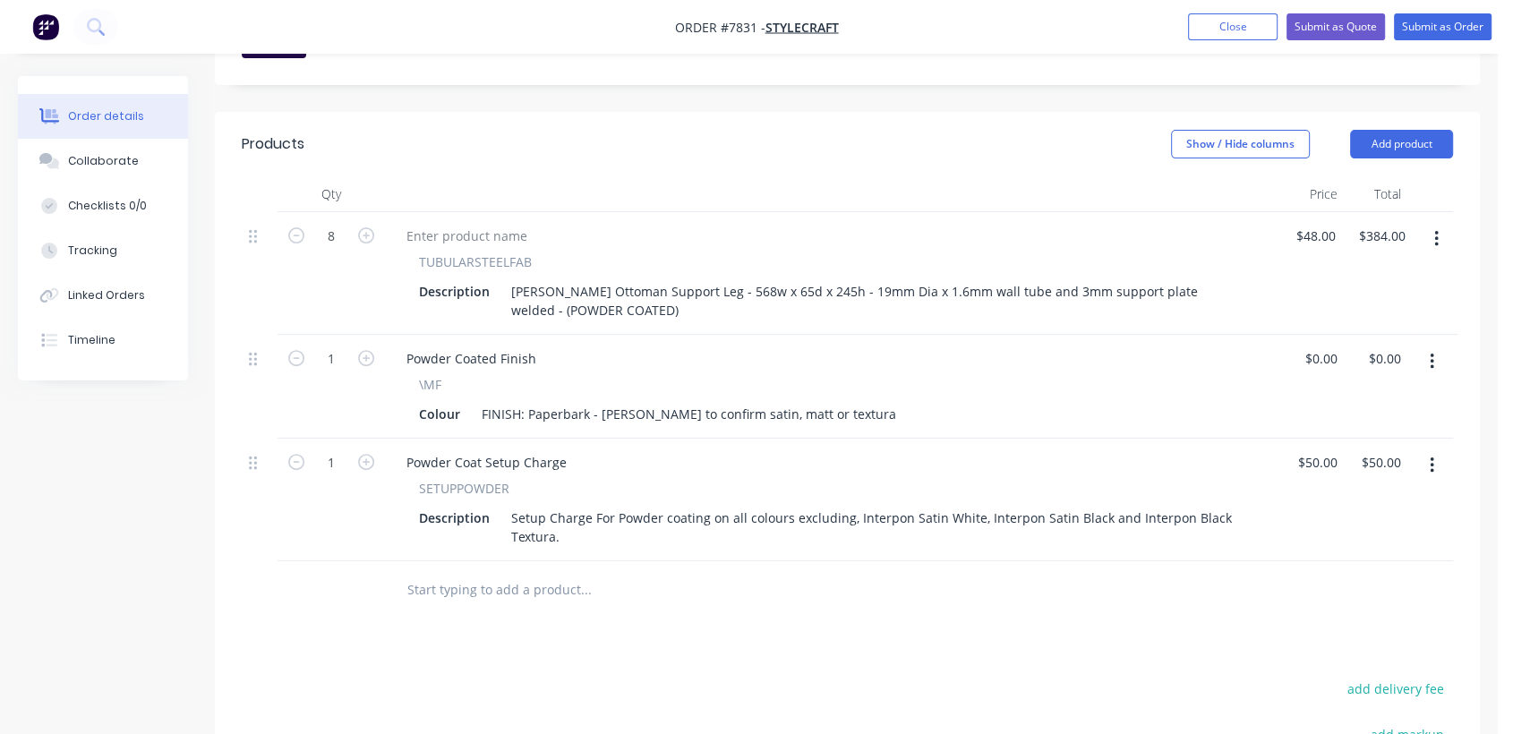
click at [510, 572] on input "text" at bounding box center [586, 590] width 358 height 36
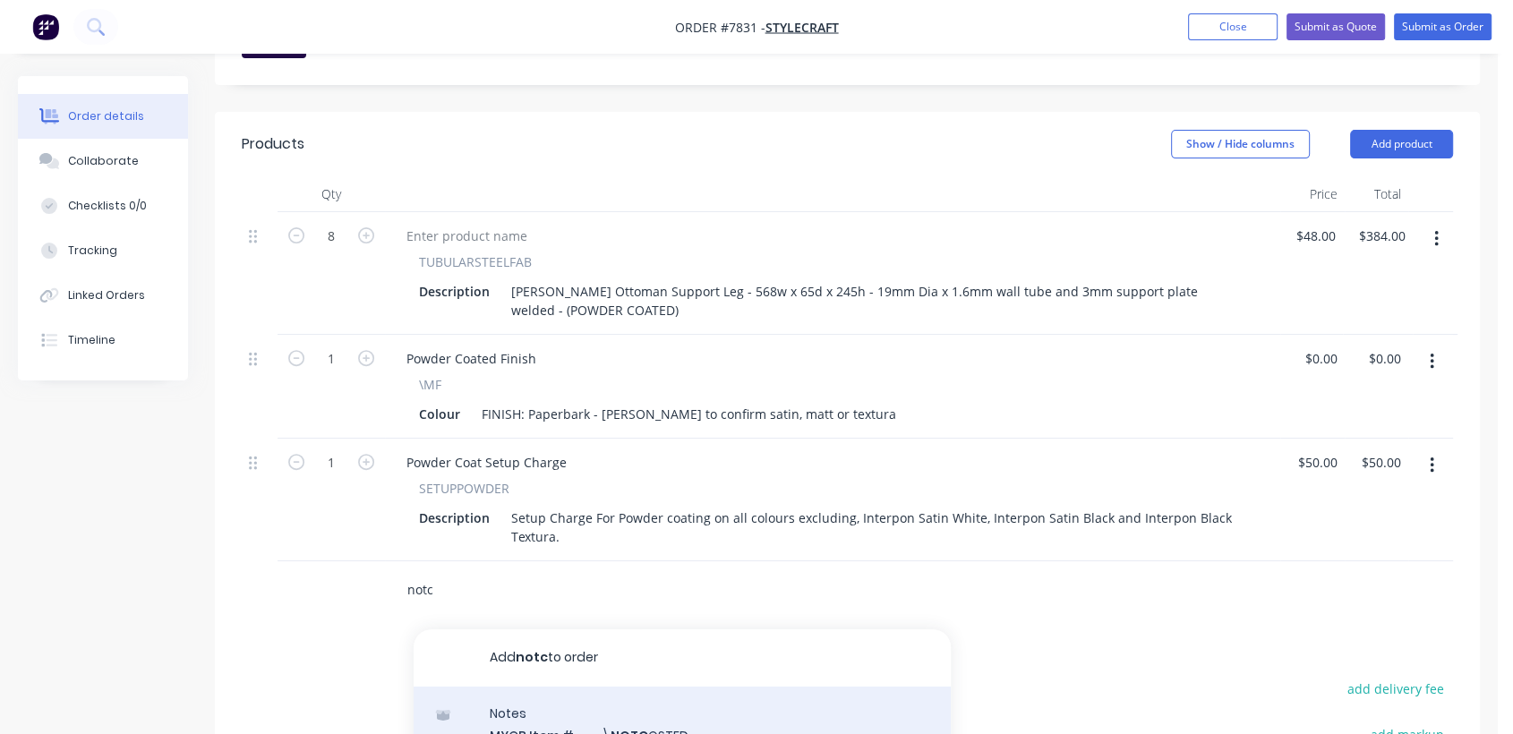
type input "notc"
click at [643, 687] on div "Notes MYOB Item # \ NOTC OSTED Description ////NOT COSTED//// Product variant" at bounding box center [682, 747] width 537 height 121
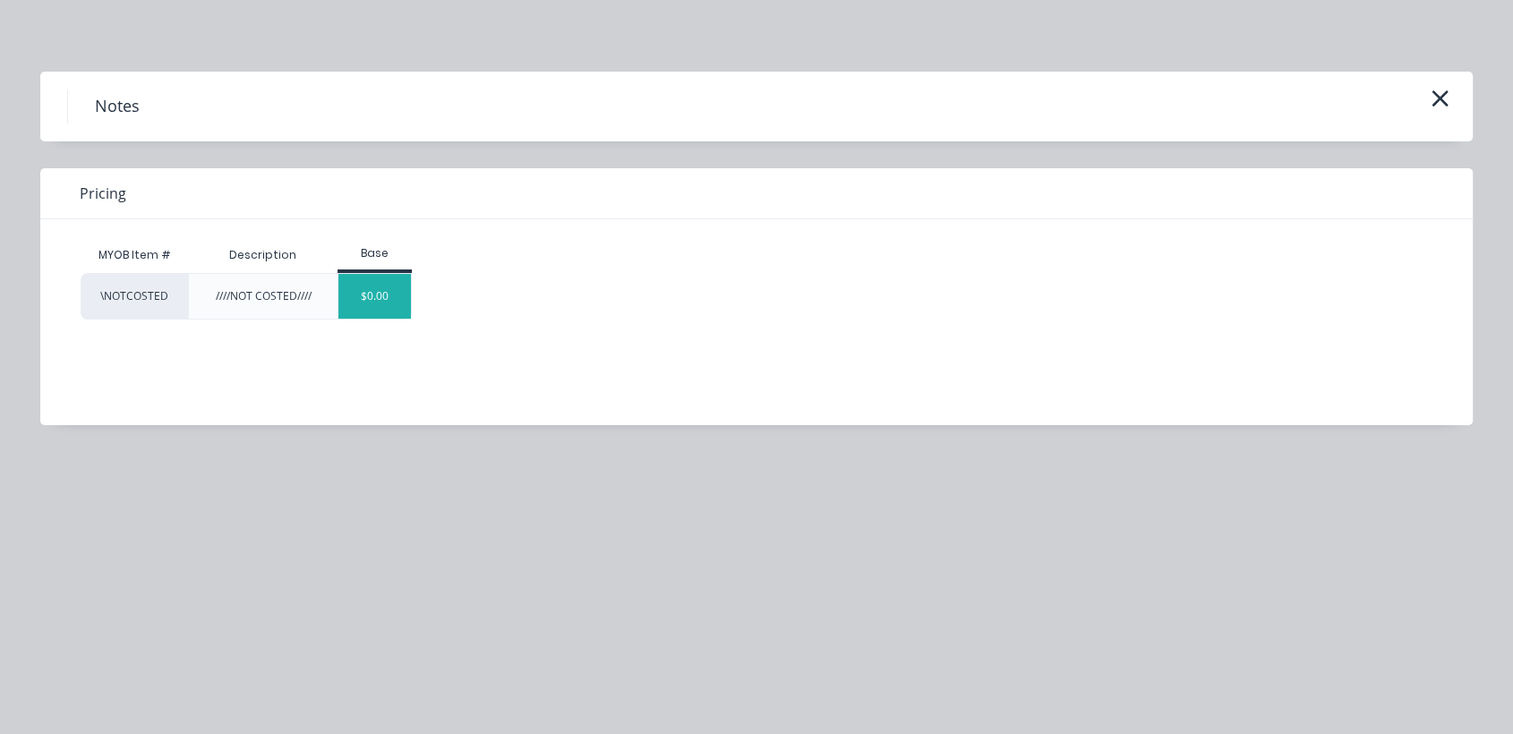
click at [386, 298] on div "$0.00" at bounding box center [374, 296] width 73 height 45
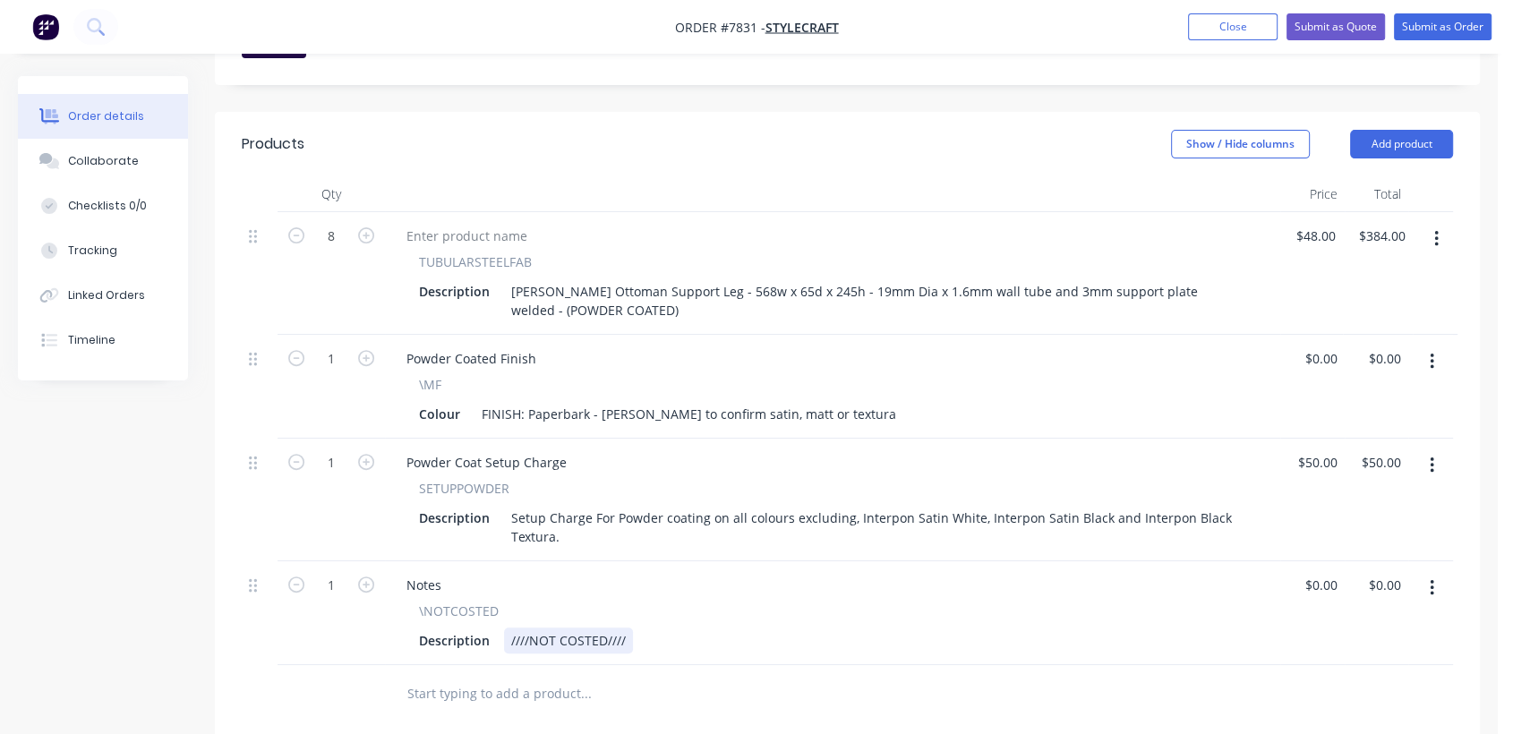
click at [626, 628] on div "////NOT COSTED////" at bounding box center [568, 641] width 129 height 26
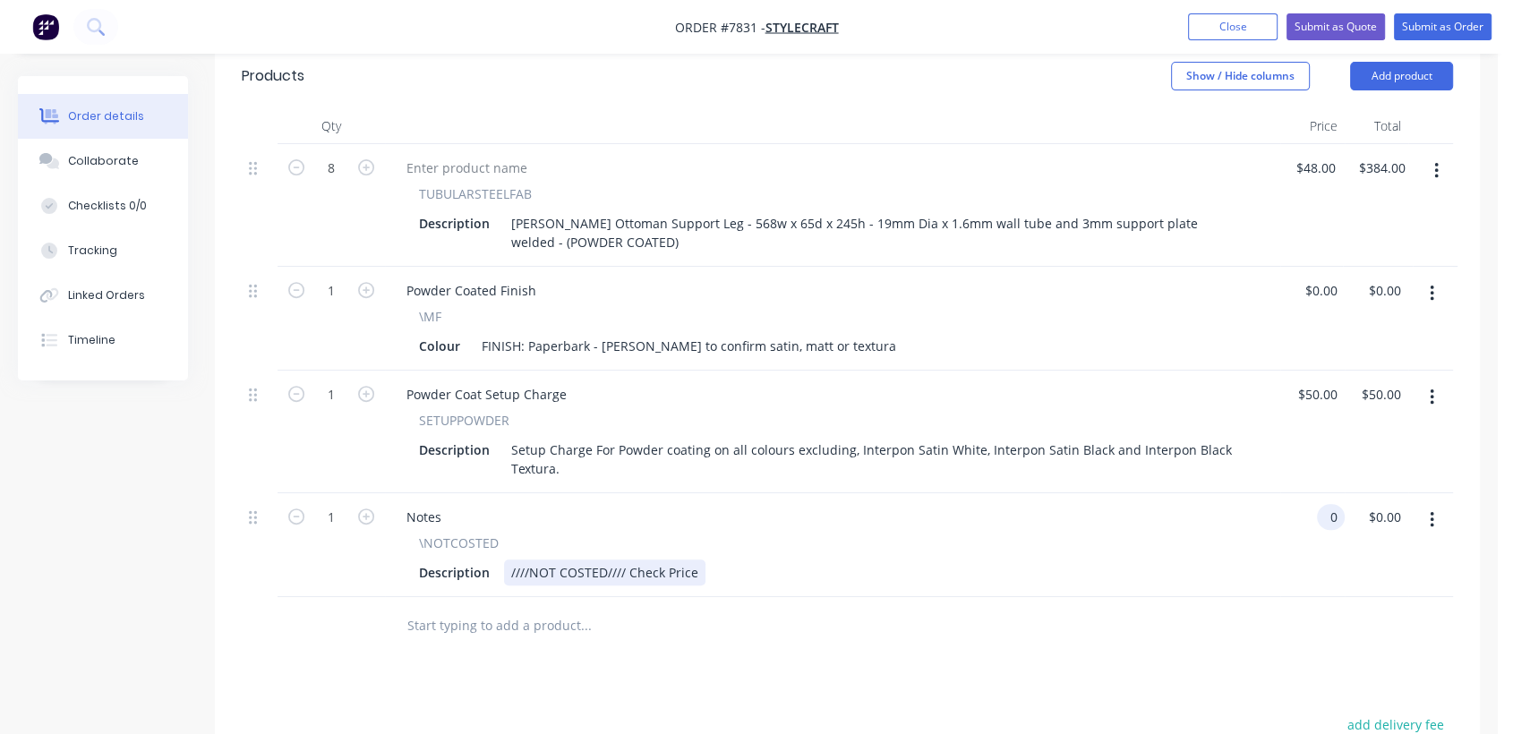
scroll to position [693, 0]
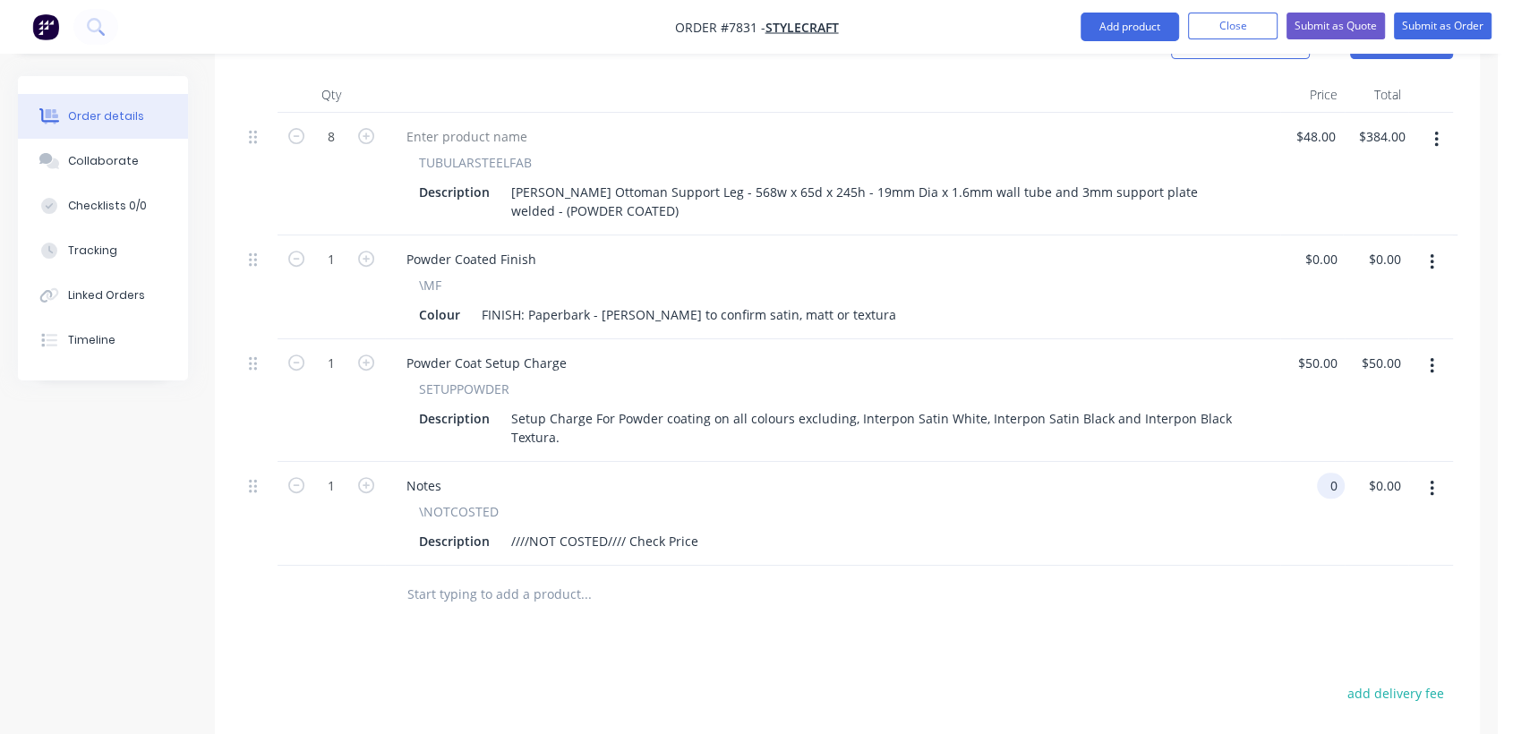
type input "$0.00"
click at [514, 577] on input "text" at bounding box center [586, 595] width 358 height 36
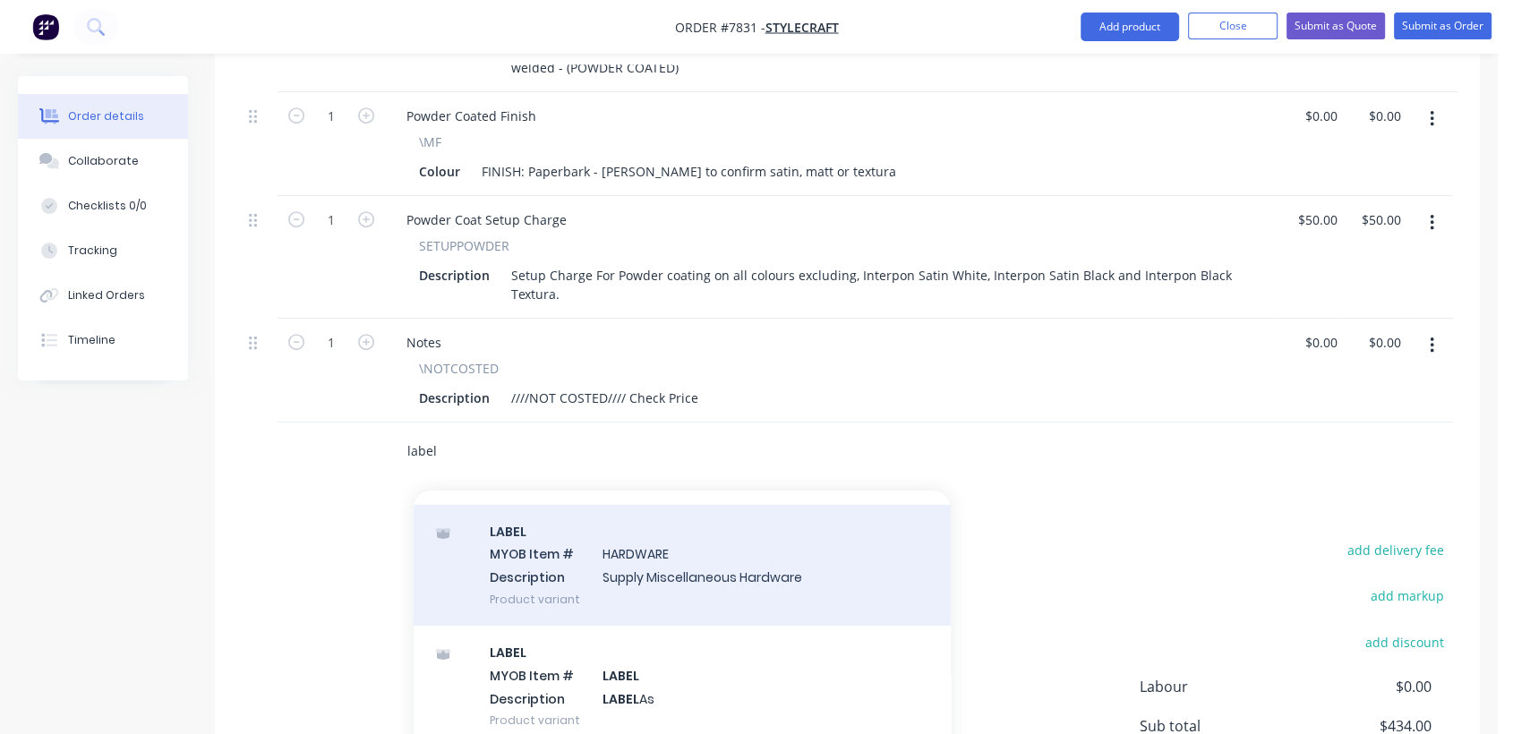
scroll to position [892, 0]
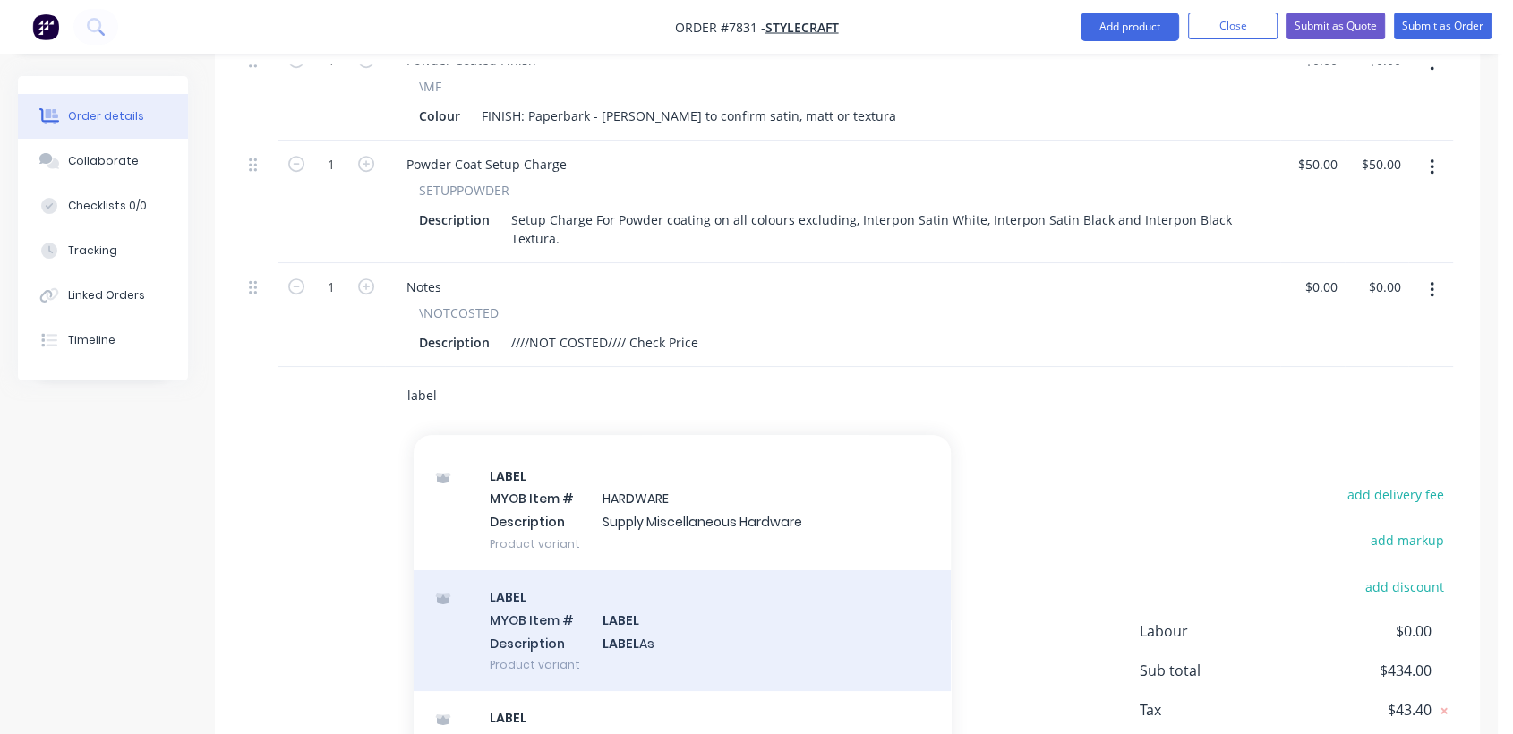
type input "label"
click at [689, 570] on div "LABEL MYOB Item # LABEL Description LABEL As Product variant" at bounding box center [682, 630] width 537 height 121
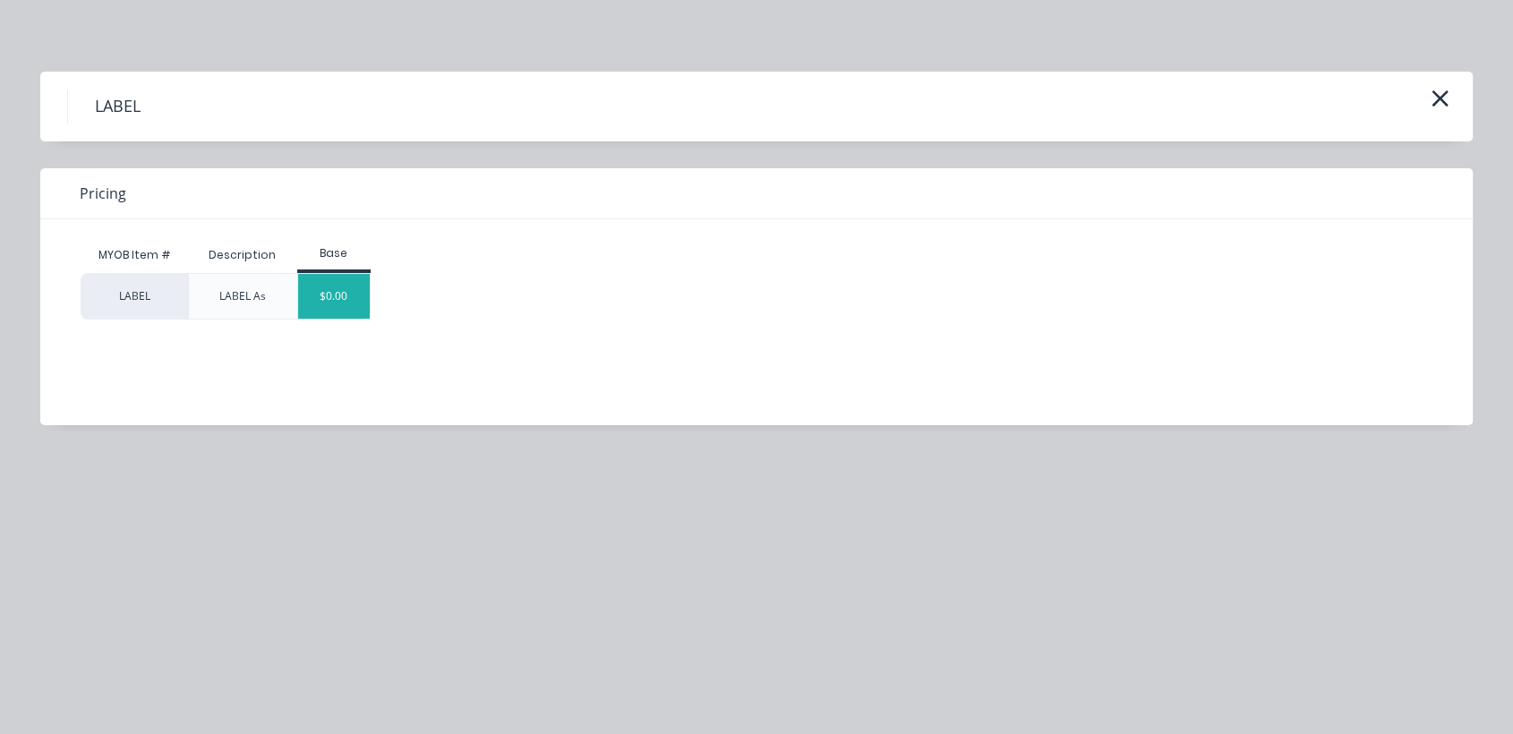
click at [345, 313] on div "$0.00" at bounding box center [334, 296] width 73 height 45
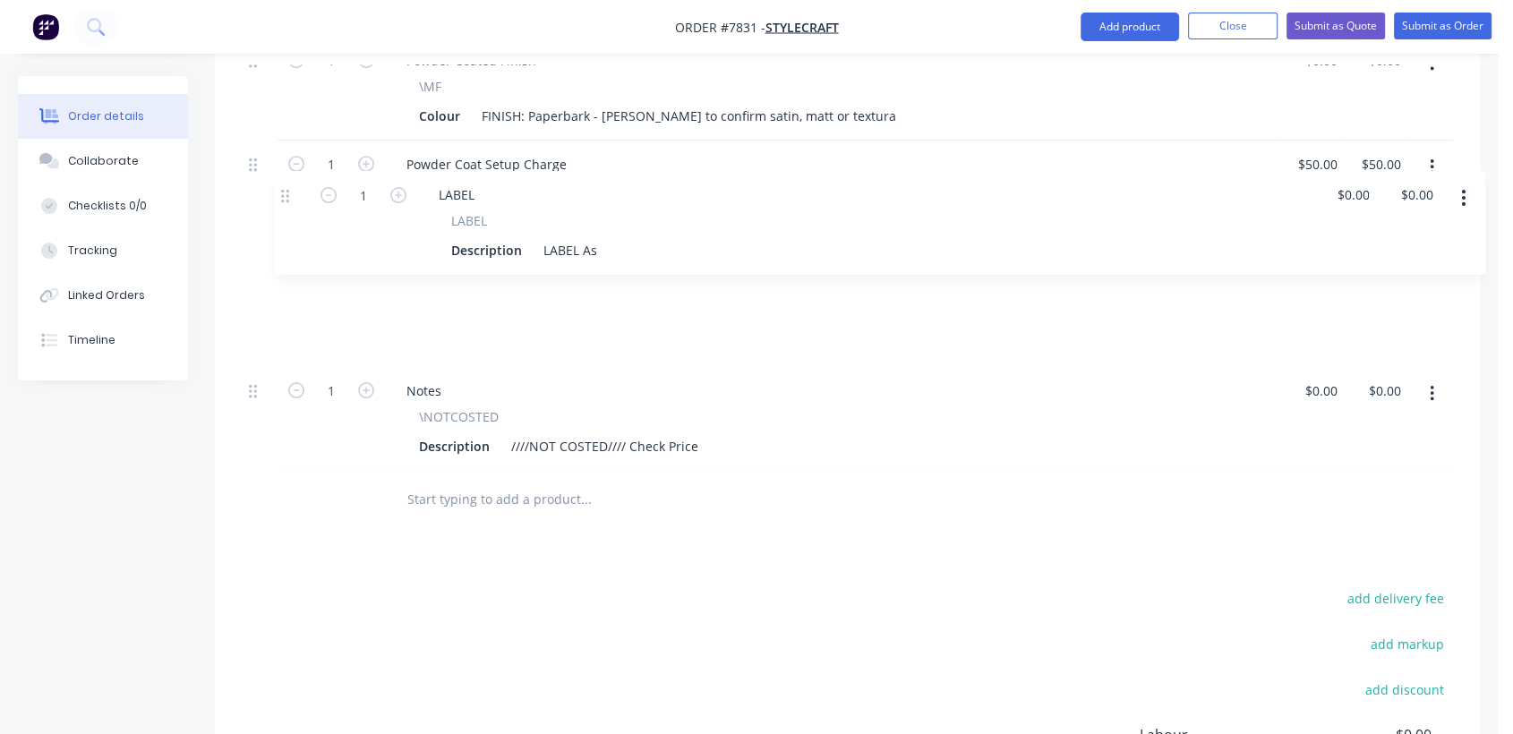
drag, startPoint x: 257, startPoint y: 315, endPoint x: 294, endPoint y: 181, distance: 139.2
click at [294, 181] on div "8 TUBULARSTEELFAB Description [PERSON_NAME] Ottoman Support Leg - 568w x 65d x …" at bounding box center [848, 192] width 1212 height 557
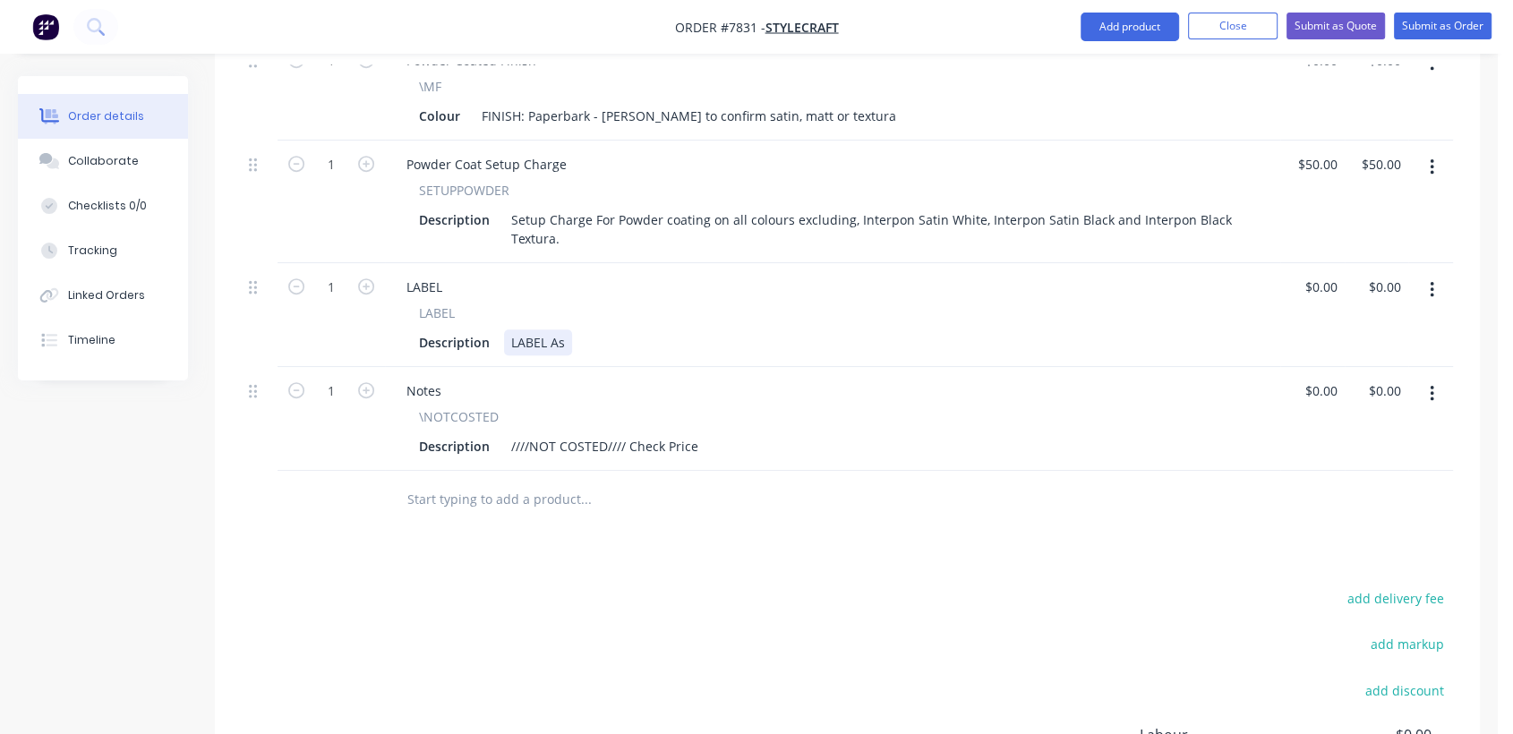
drag, startPoint x: 572, startPoint y: 260, endPoint x: 590, endPoint y: 261, distance: 18.0
click at [571, 330] on div "Description LABEL As" at bounding box center [829, 343] width 835 height 26
type input "0"
click at [115, 159] on div "Collaborate" at bounding box center [103, 161] width 71 height 16
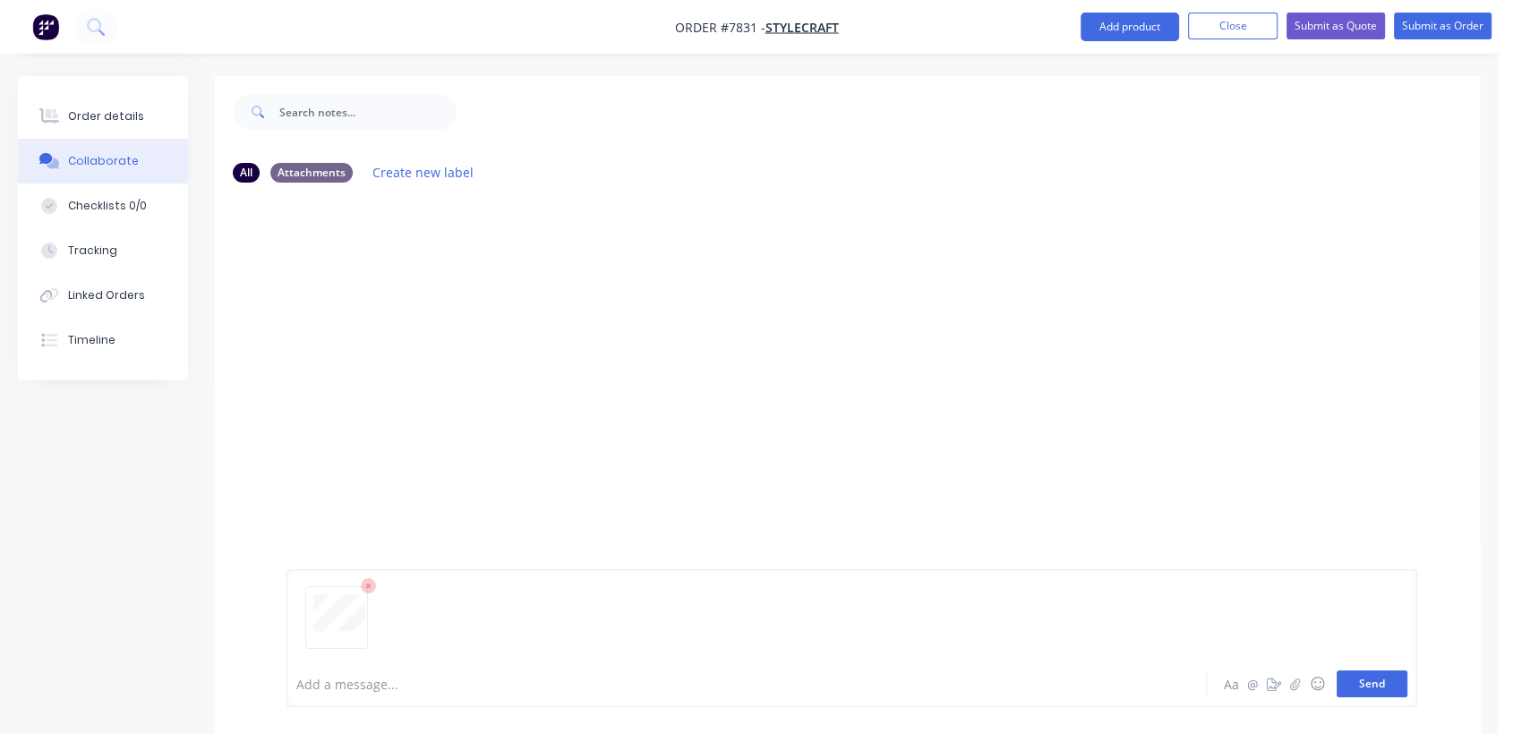
click at [1366, 686] on button "Send" at bounding box center [1372, 684] width 71 height 27
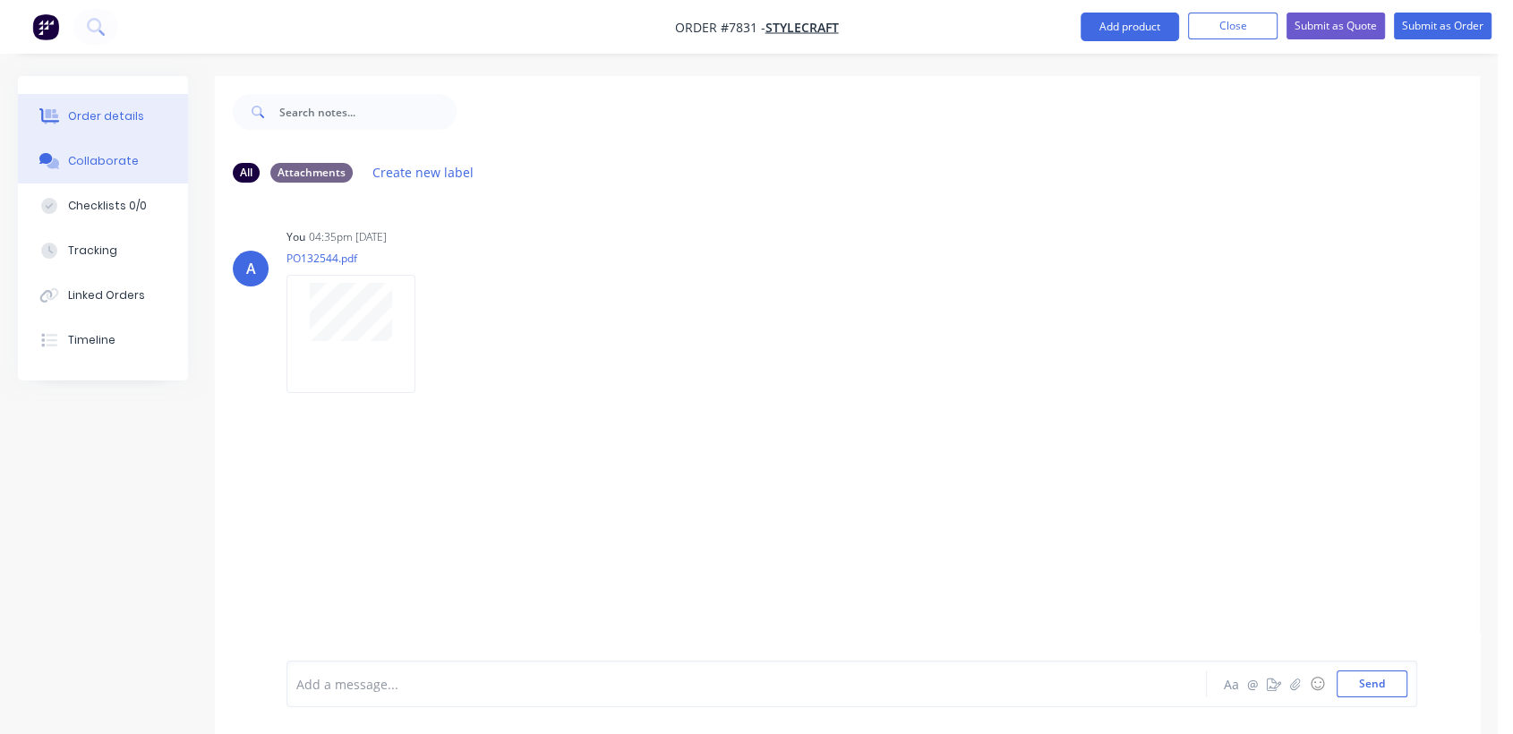
click at [90, 115] on div "Order details" at bounding box center [106, 116] width 76 height 16
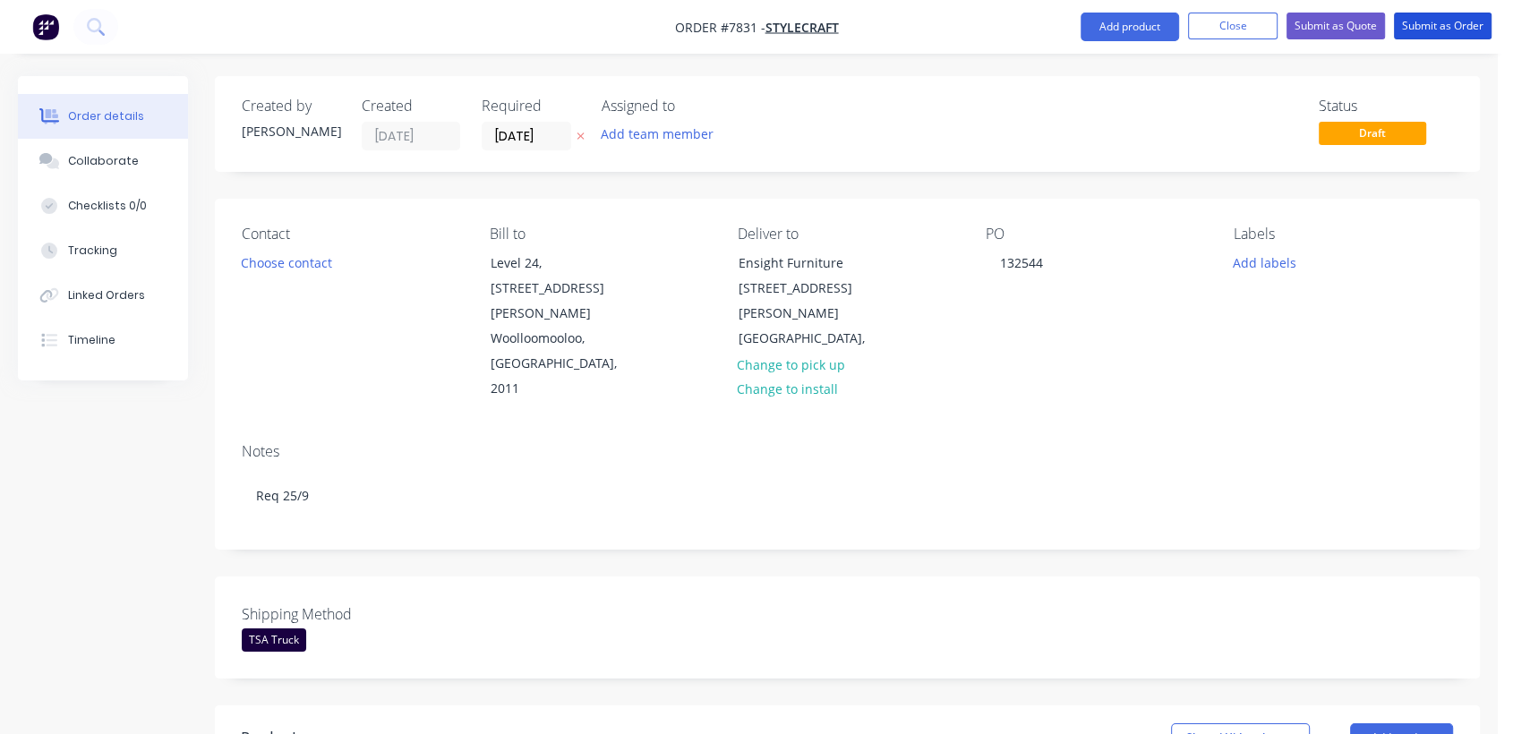
drag, startPoint x: 1476, startPoint y: 17, endPoint x: 1239, endPoint y: 90, distance: 247.5
click at [1472, 17] on button "Submit as Order" at bounding box center [1443, 26] width 98 height 27
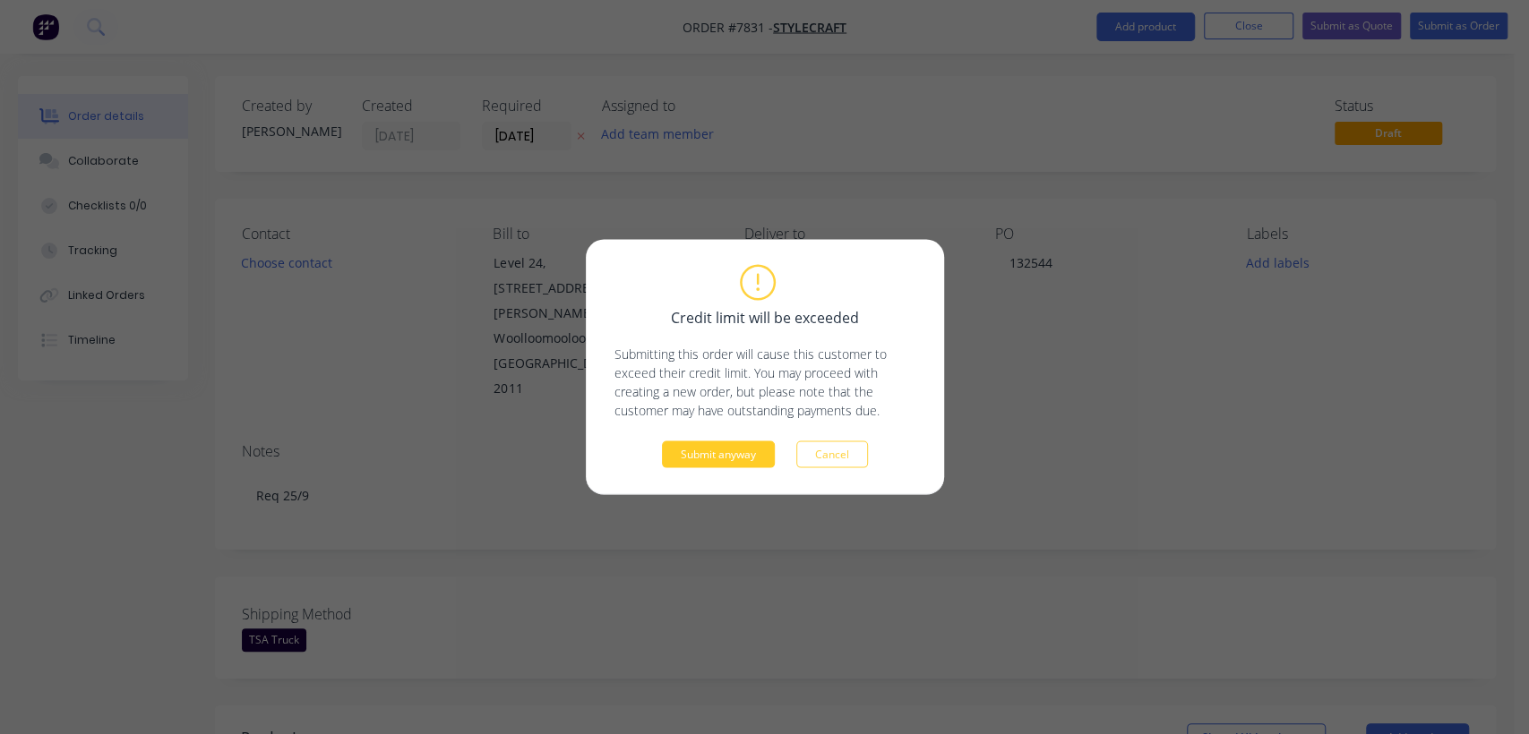
click at [724, 456] on button "Submit anyway" at bounding box center [718, 454] width 113 height 27
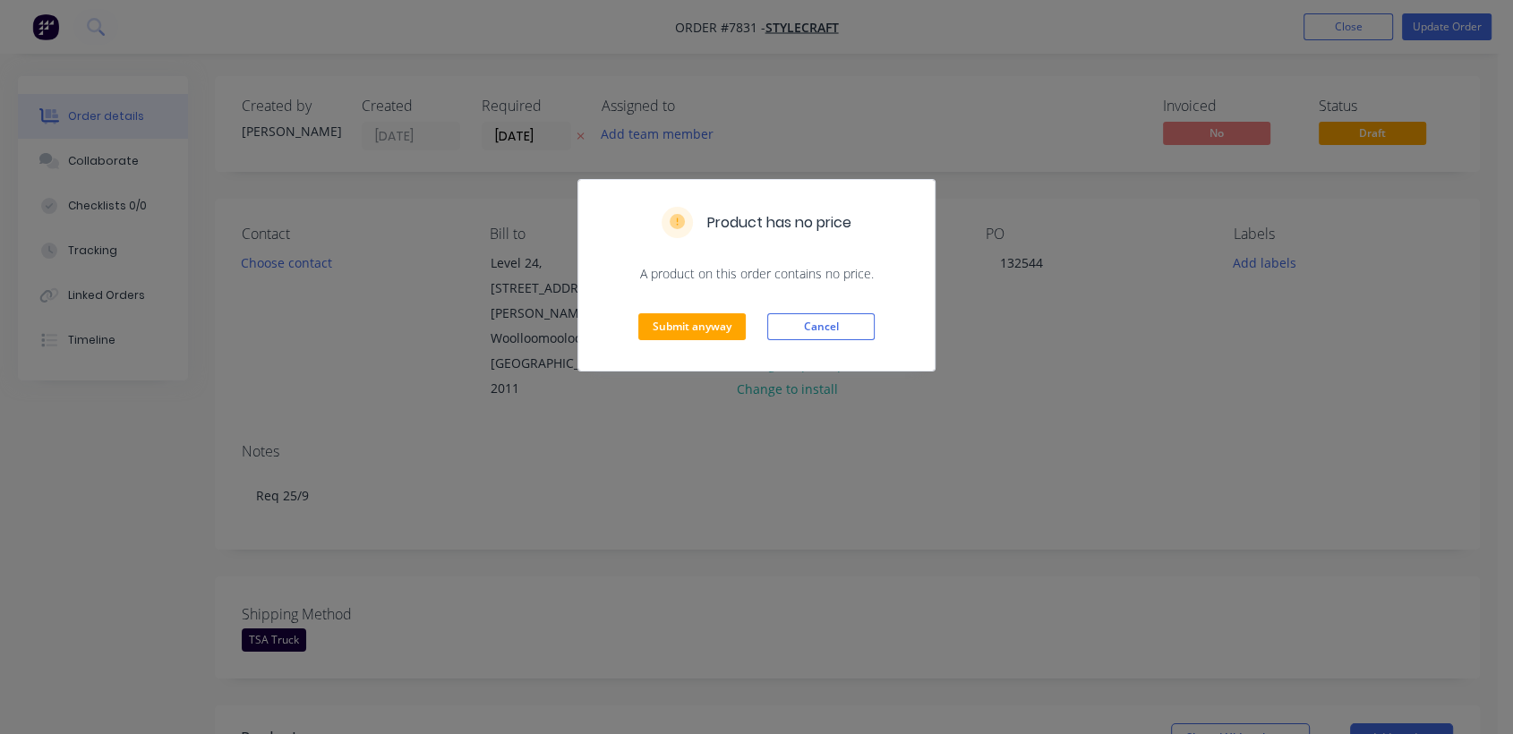
click at [702, 312] on div "Submit anyway Cancel" at bounding box center [756, 327] width 356 height 88
click at [690, 332] on button "Submit anyway" at bounding box center [691, 326] width 107 height 27
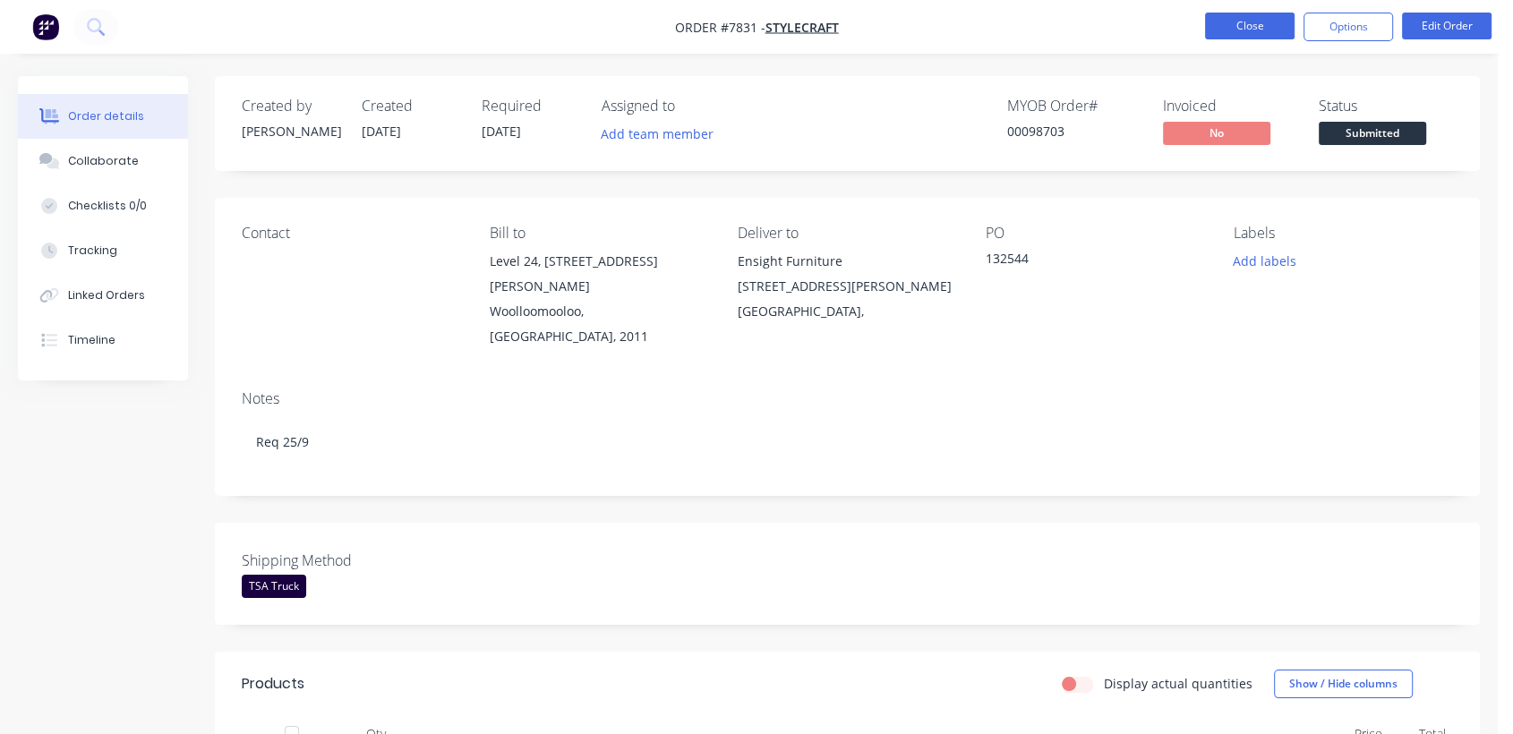
click at [1236, 23] on button "Close" at bounding box center [1250, 26] width 90 height 27
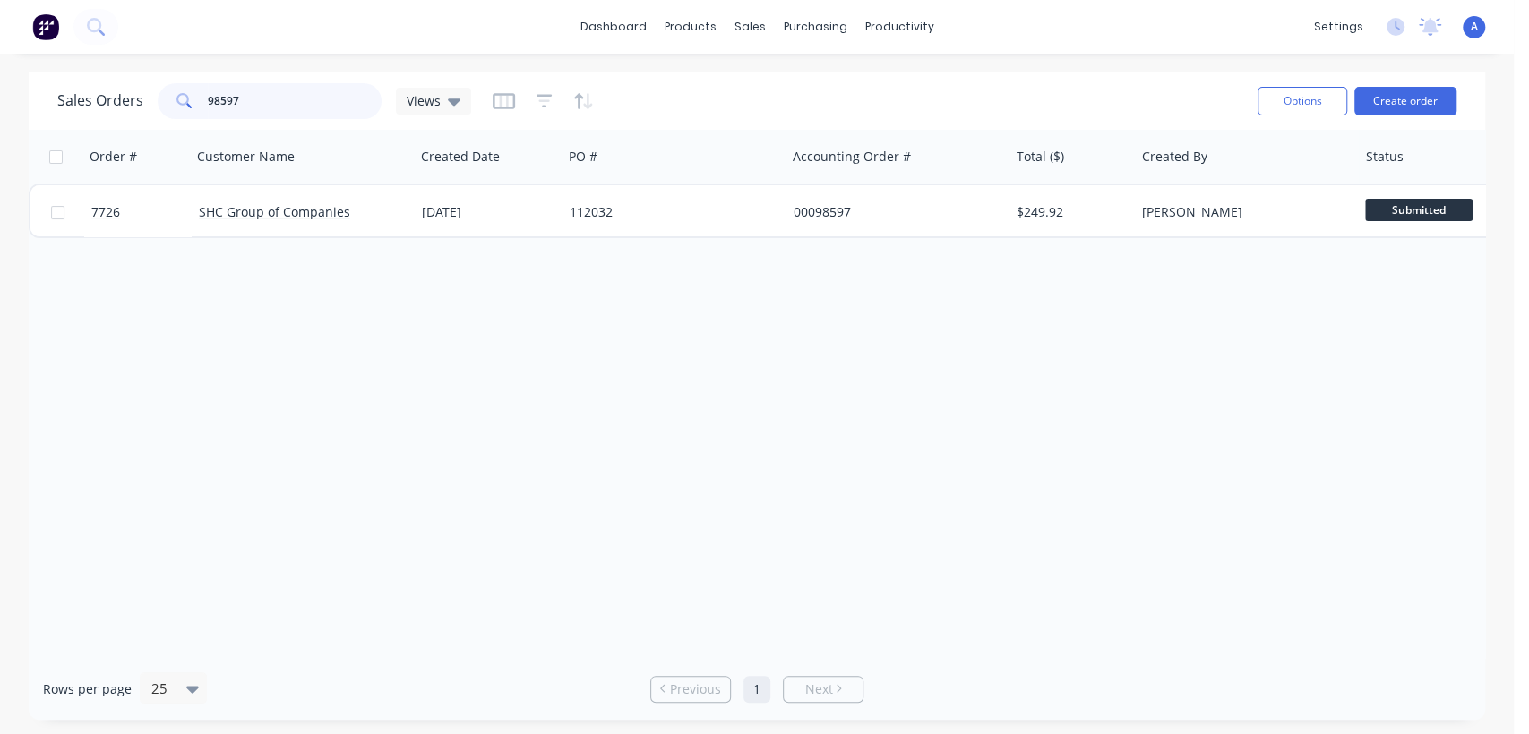
drag, startPoint x: 263, startPoint y: 101, endPoint x: 134, endPoint y: 82, distance: 130.3
click at [134, 83] on div "Sales Orders 98597 Views" at bounding box center [264, 101] width 414 height 36
type input "98692"
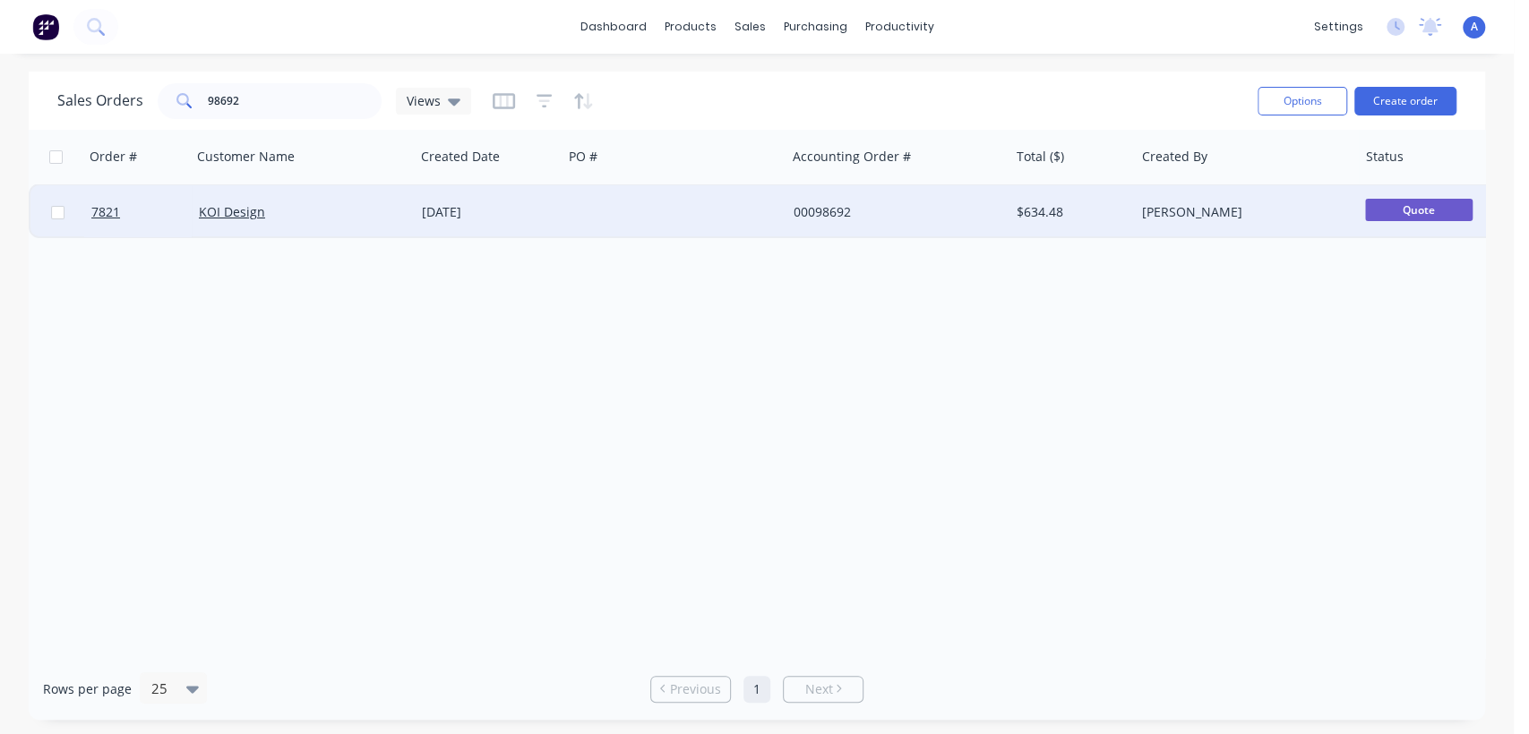
click at [611, 204] on div at bounding box center [673, 212] width 223 height 54
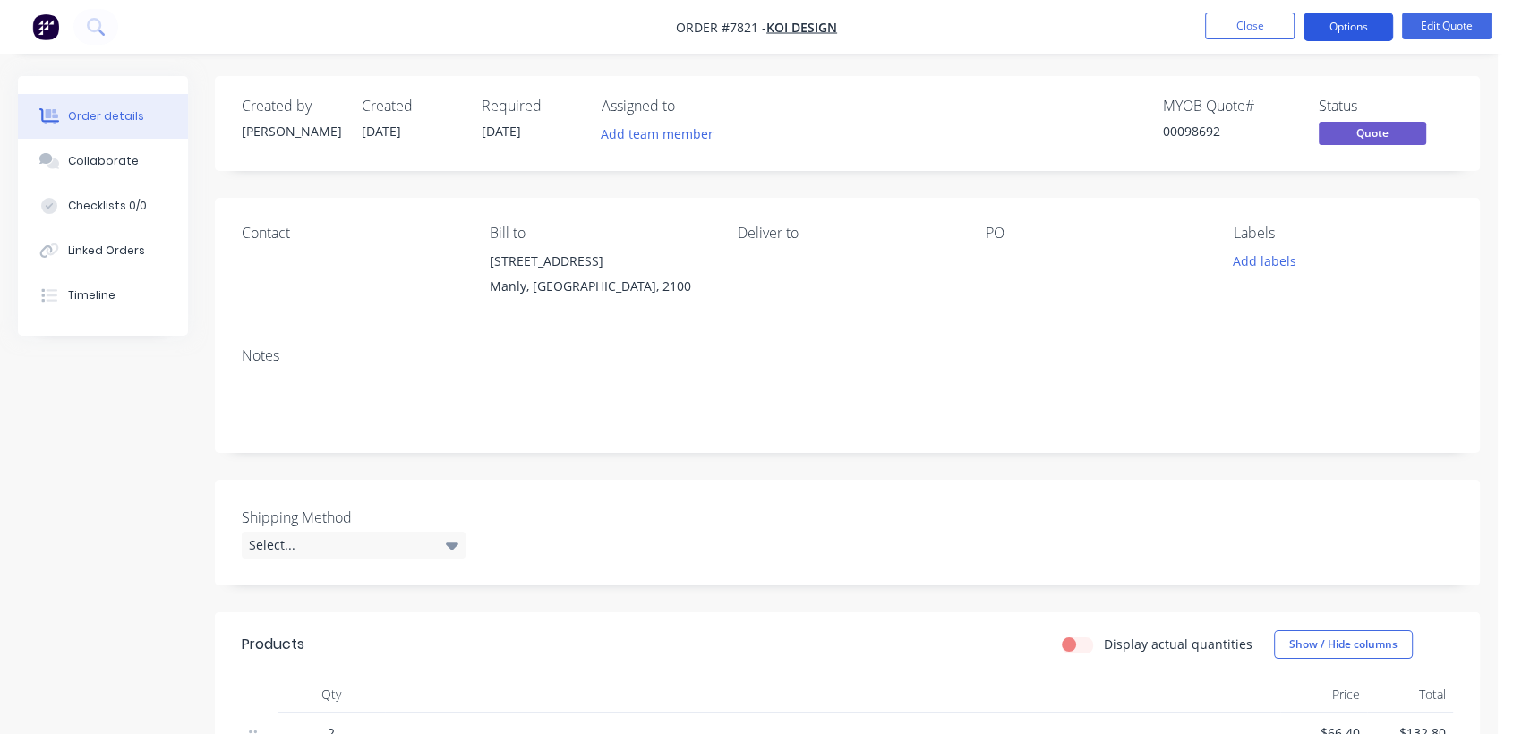
click at [1346, 17] on button "Options" at bounding box center [1349, 27] width 90 height 29
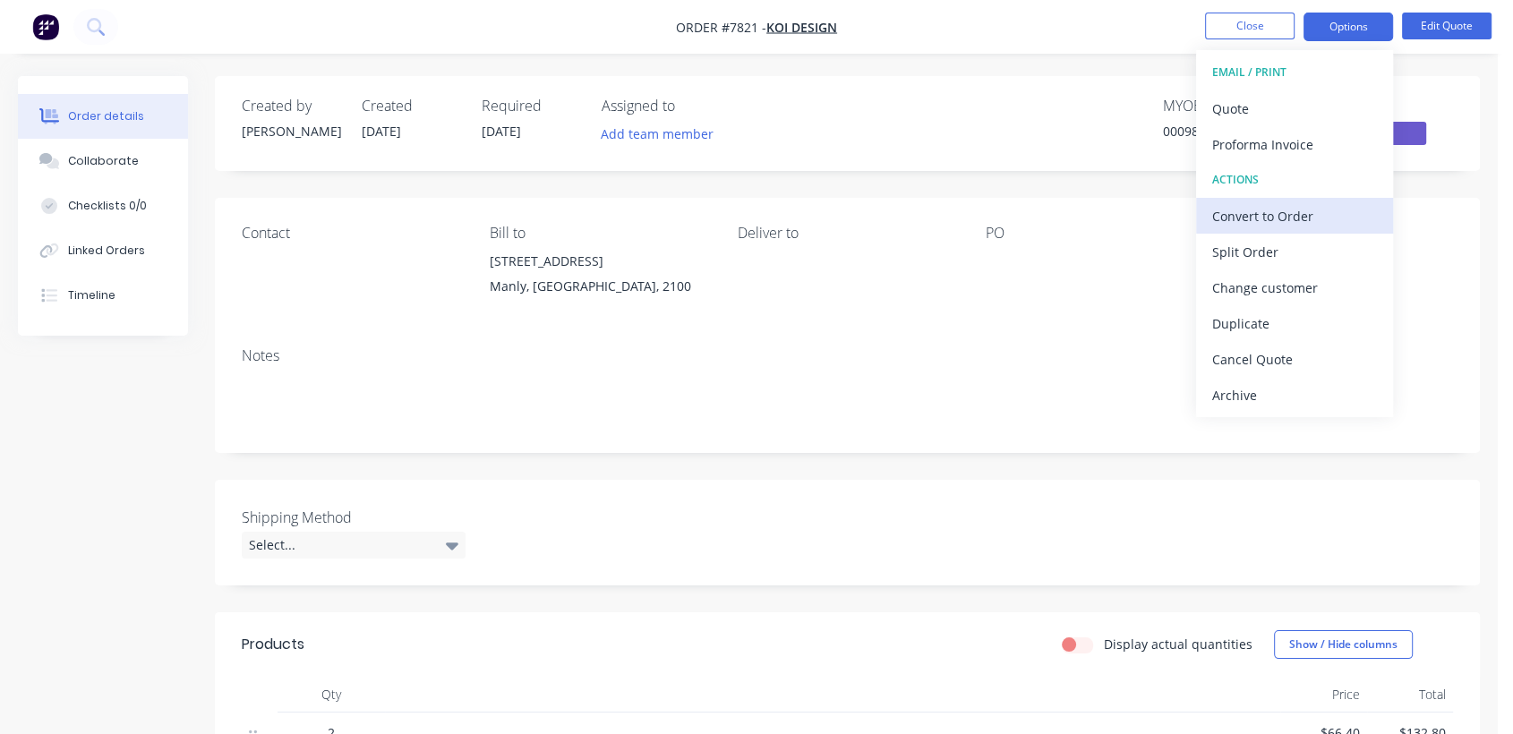
click at [1272, 210] on div "Convert to Order" at bounding box center [1294, 216] width 165 height 26
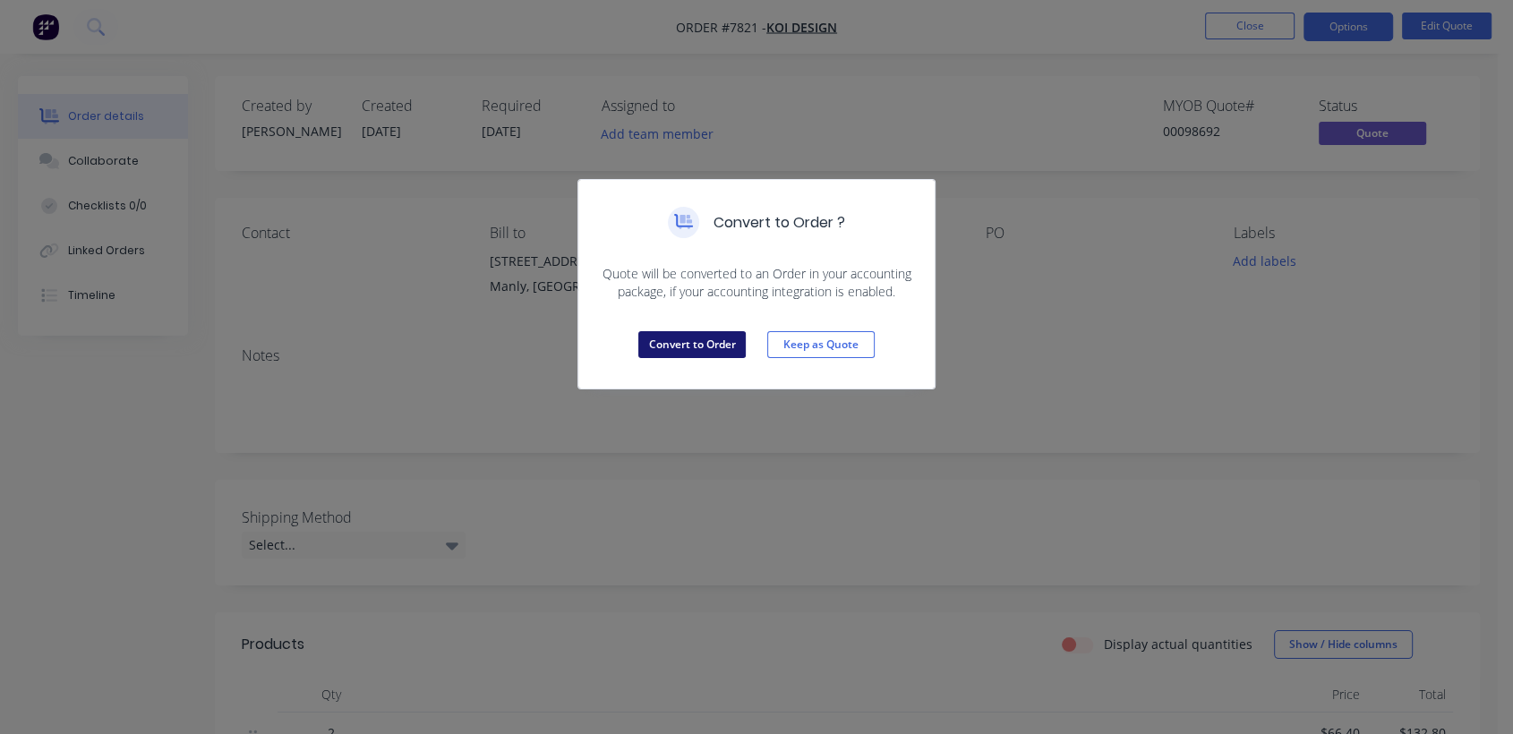
click at [702, 347] on button "Convert to Order" at bounding box center [691, 344] width 107 height 27
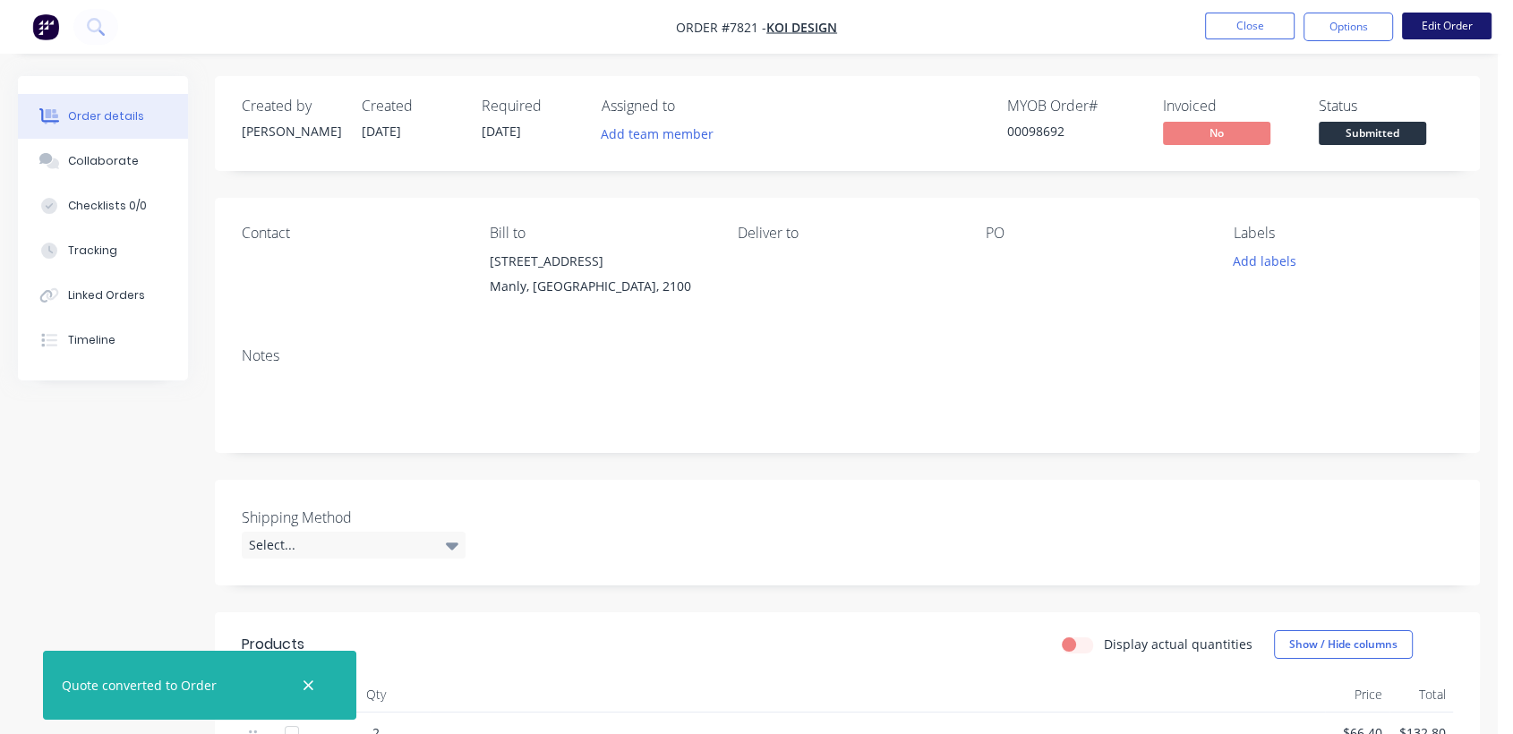
click at [1431, 28] on button "Edit Order" at bounding box center [1447, 26] width 90 height 27
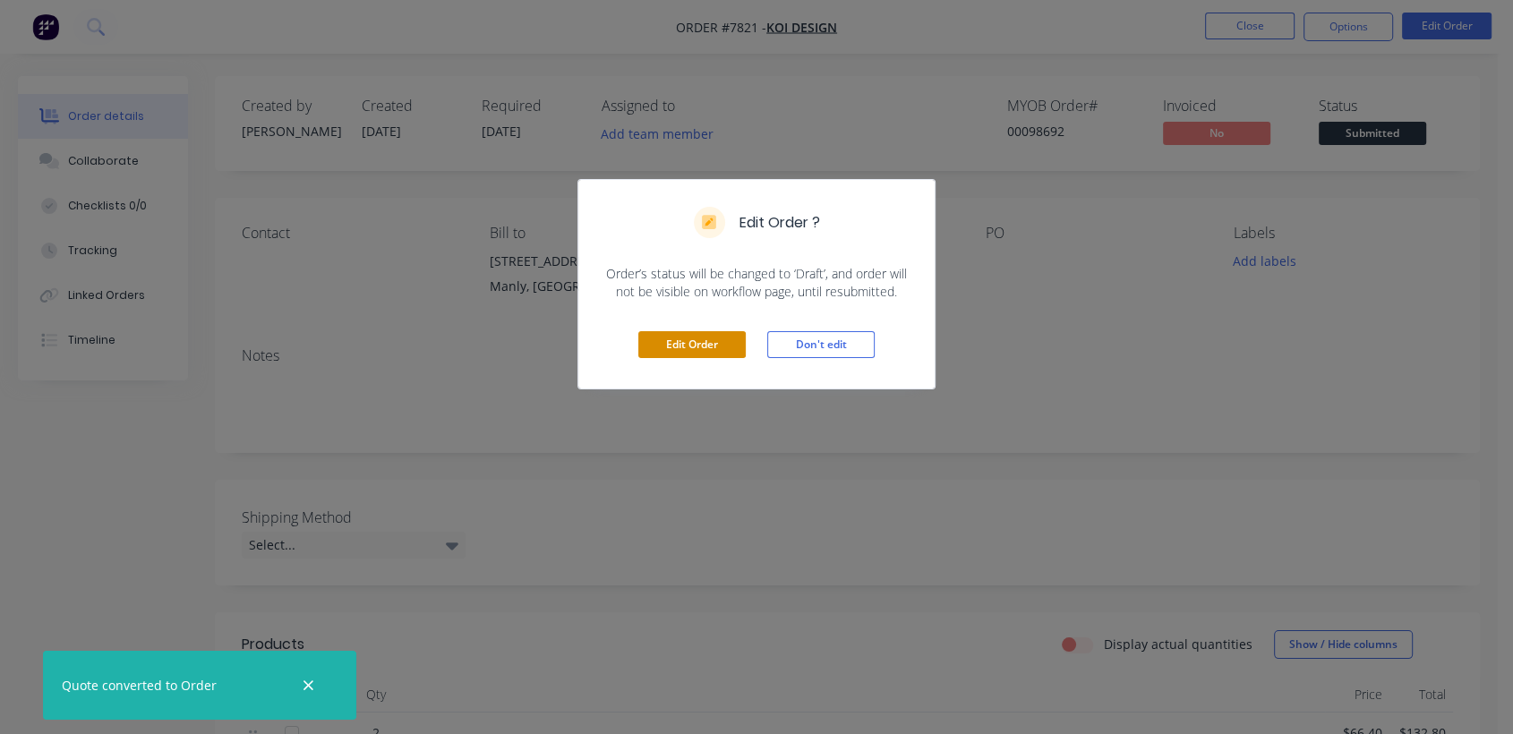
click at [687, 345] on button "Edit Order" at bounding box center [691, 344] width 107 height 27
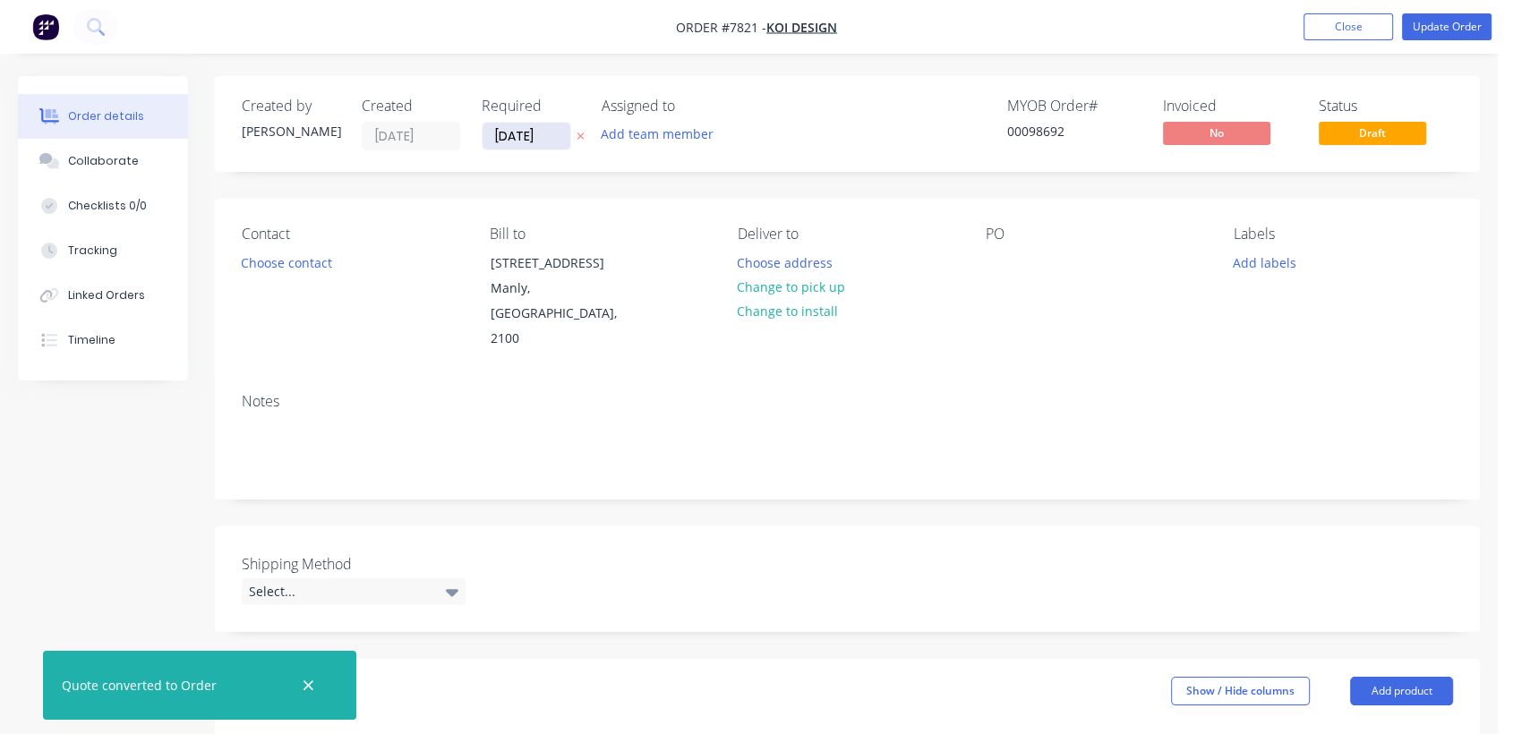
click at [551, 135] on input "[DATE]" at bounding box center [527, 136] width 88 height 27
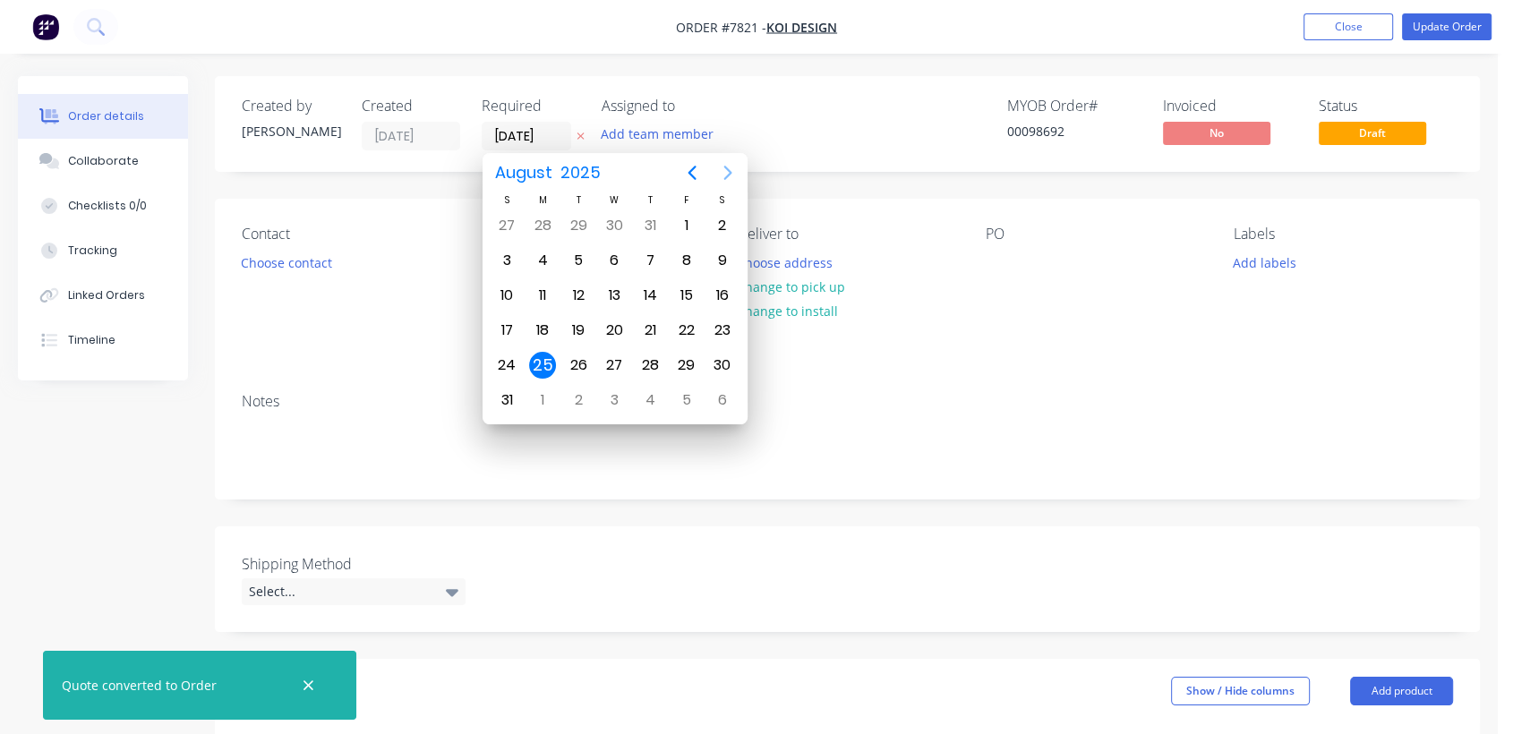
click at [724, 171] on icon "Next page" at bounding box center [727, 172] width 21 height 21
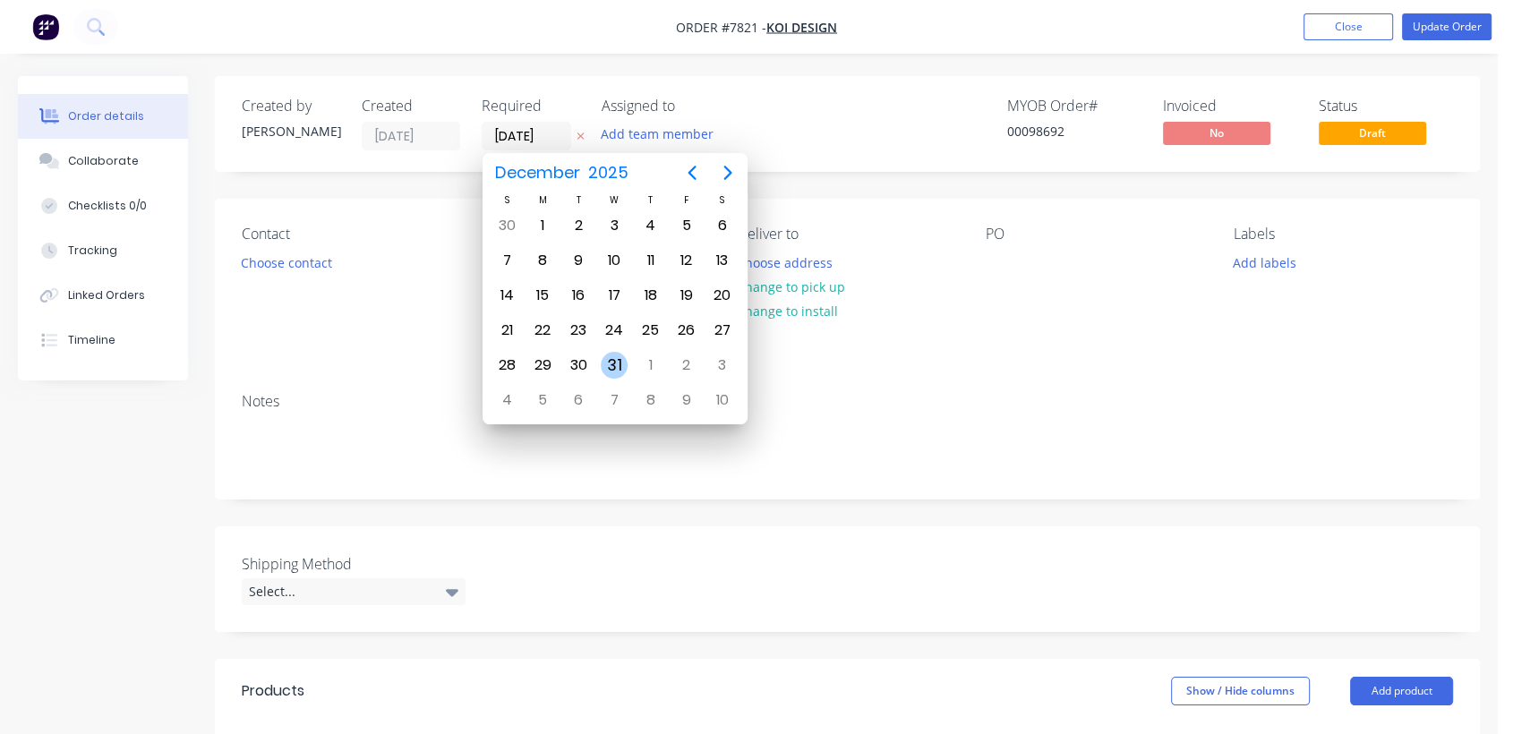
click at [613, 348] on div "31" at bounding box center [614, 365] width 36 height 34
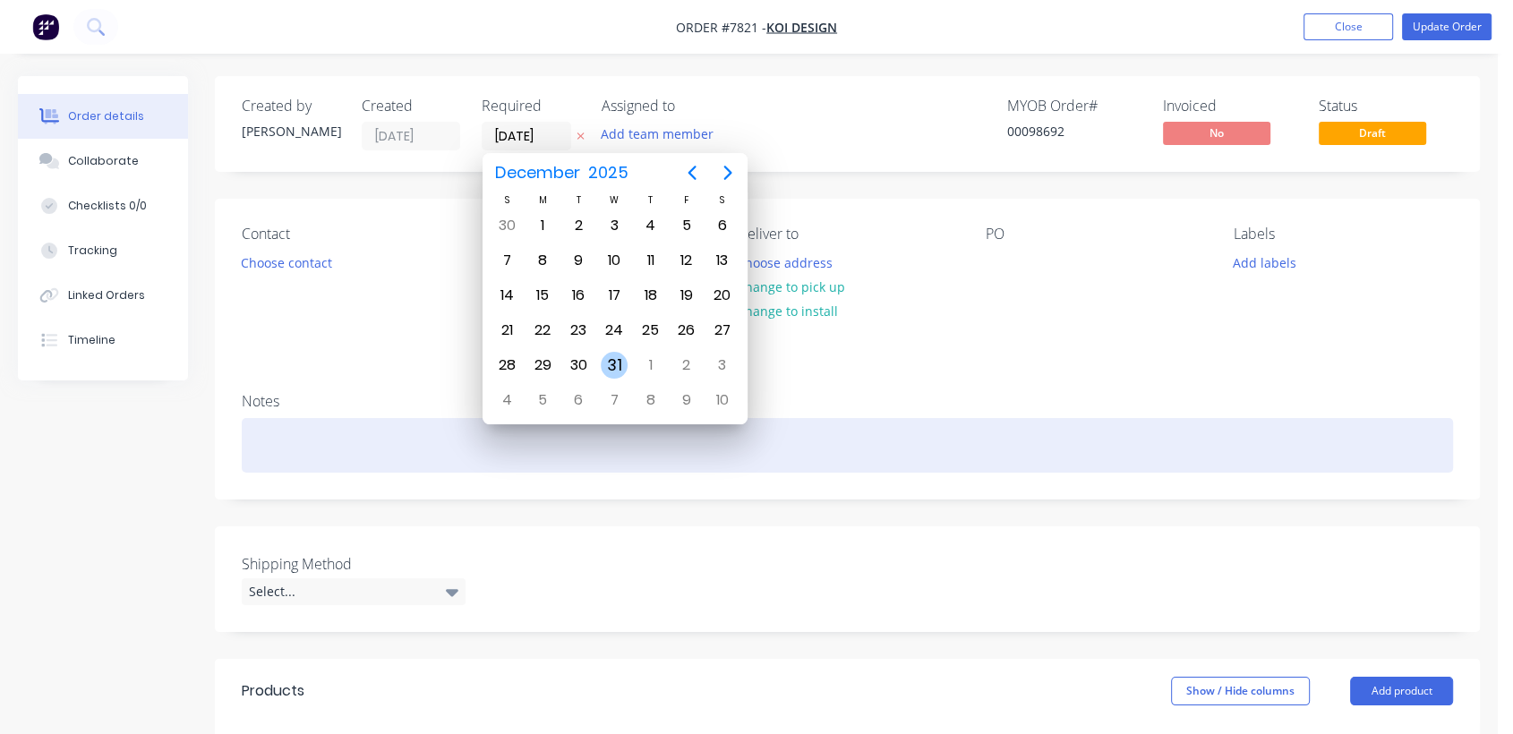
type input "[DATE]"
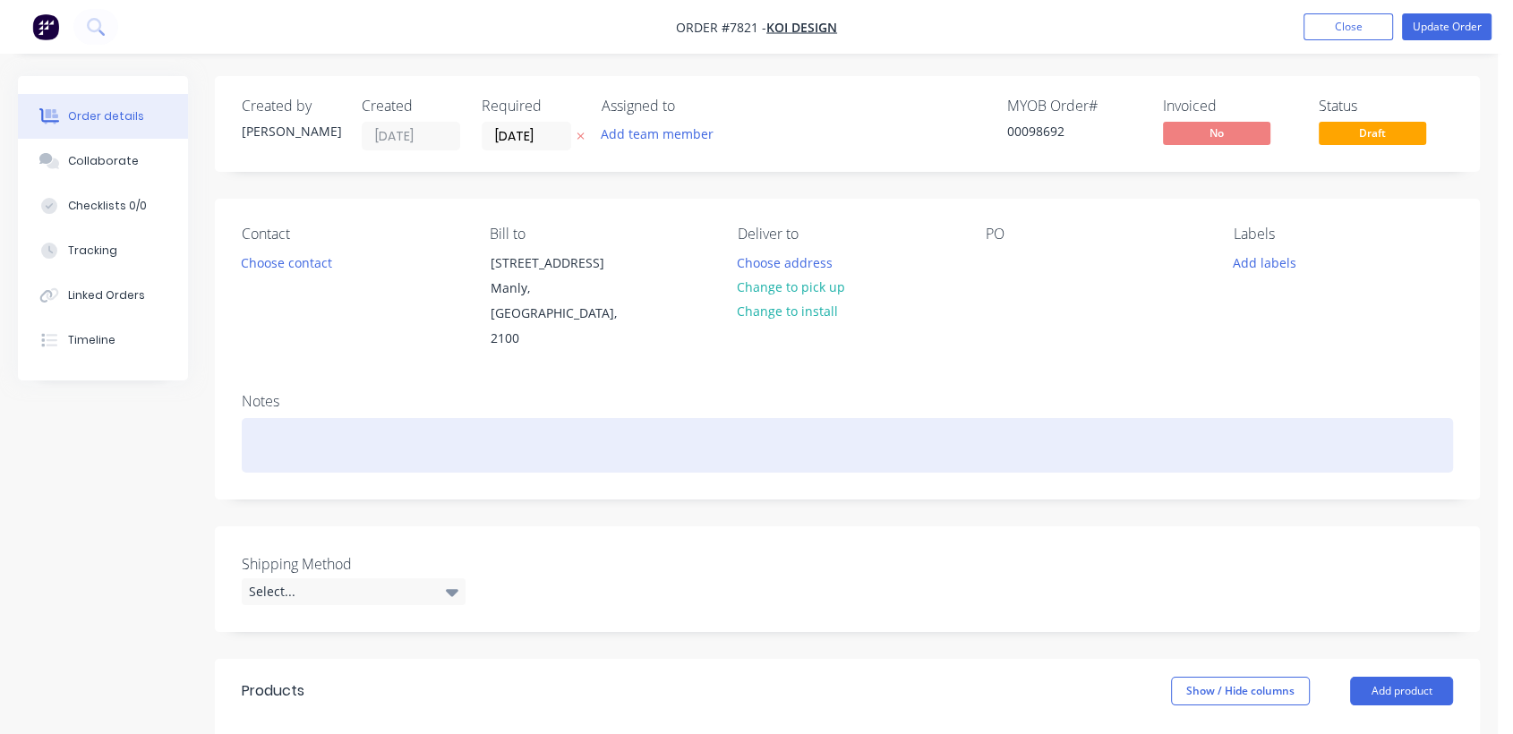
click at [281, 418] on div at bounding box center [848, 445] width 1212 height 55
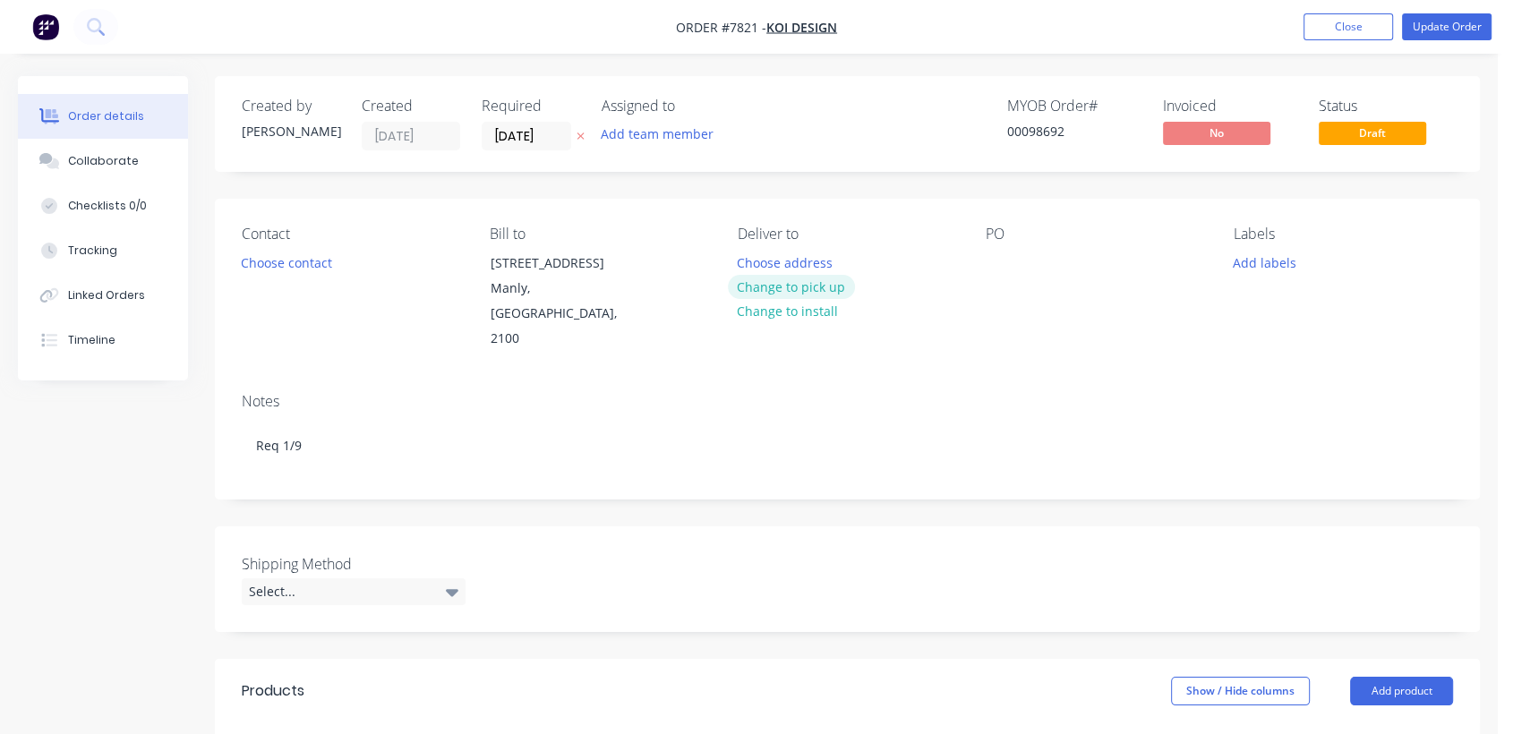
click at [822, 282] on button "Change to pick up" at bounding box center [791, 287] width 127 height 24
click at [999, 260] on div at bounding box center [1000, 263] width 29 height 26
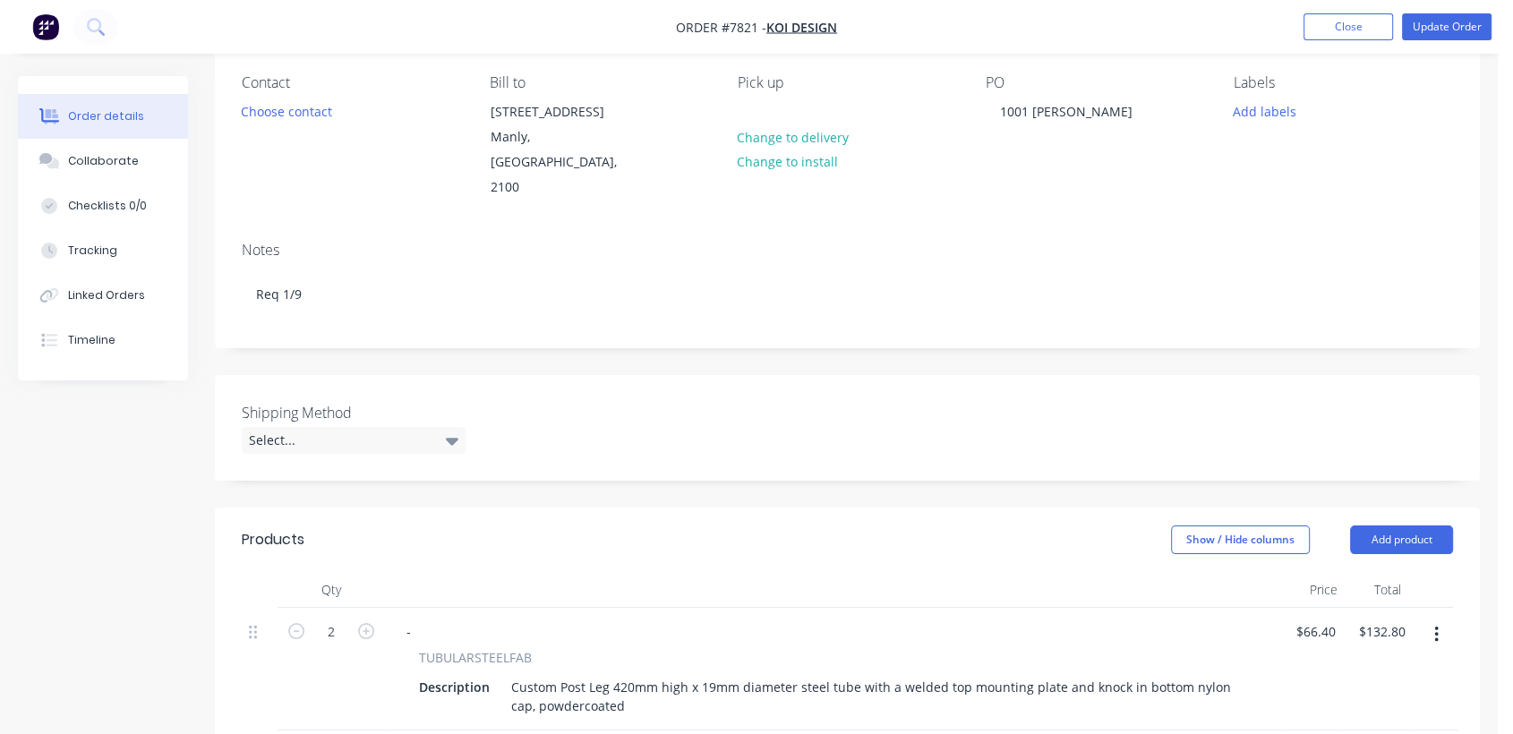
scroll to position [199, 0]
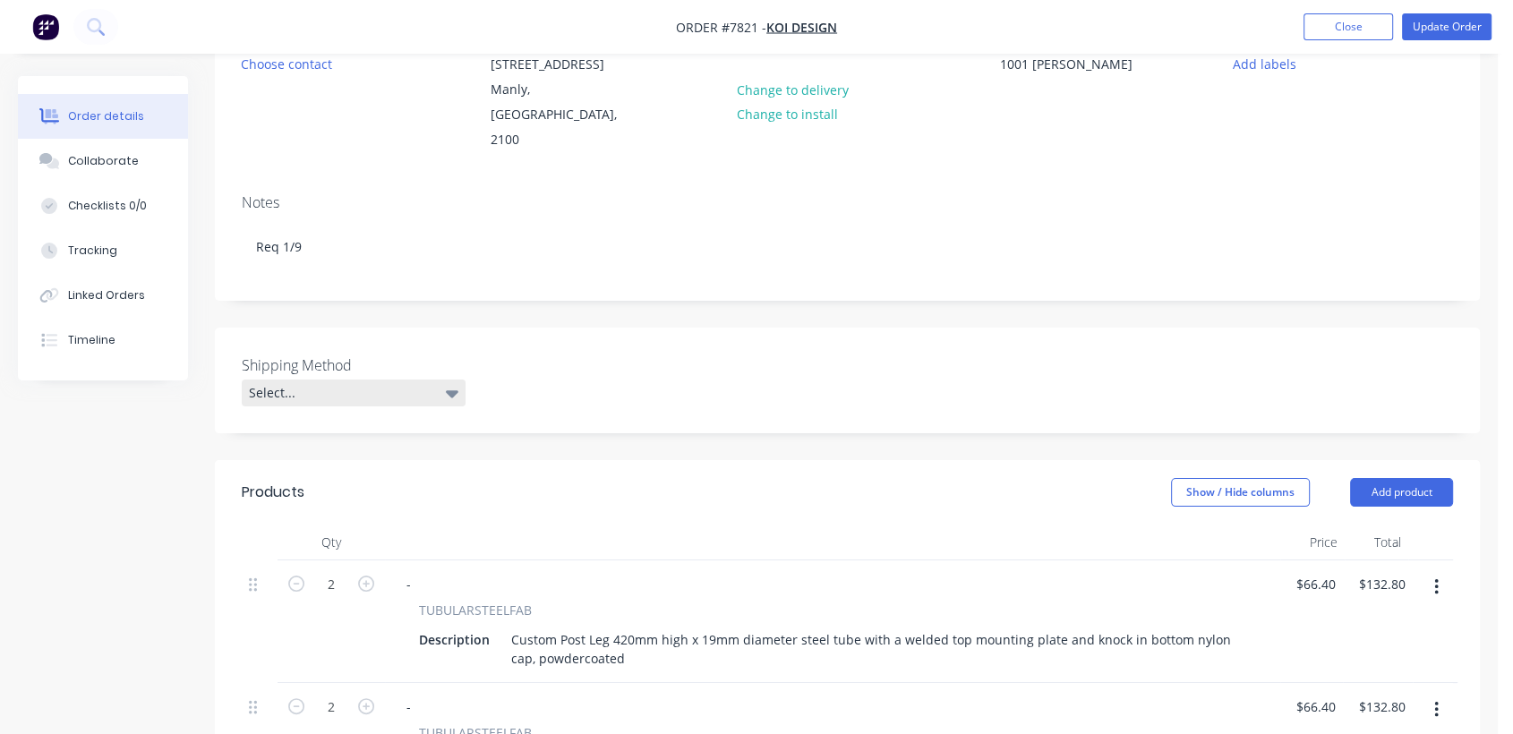
click at [375, 380] on div "Select..." at bounding box center [354, 393] width 224 height 27
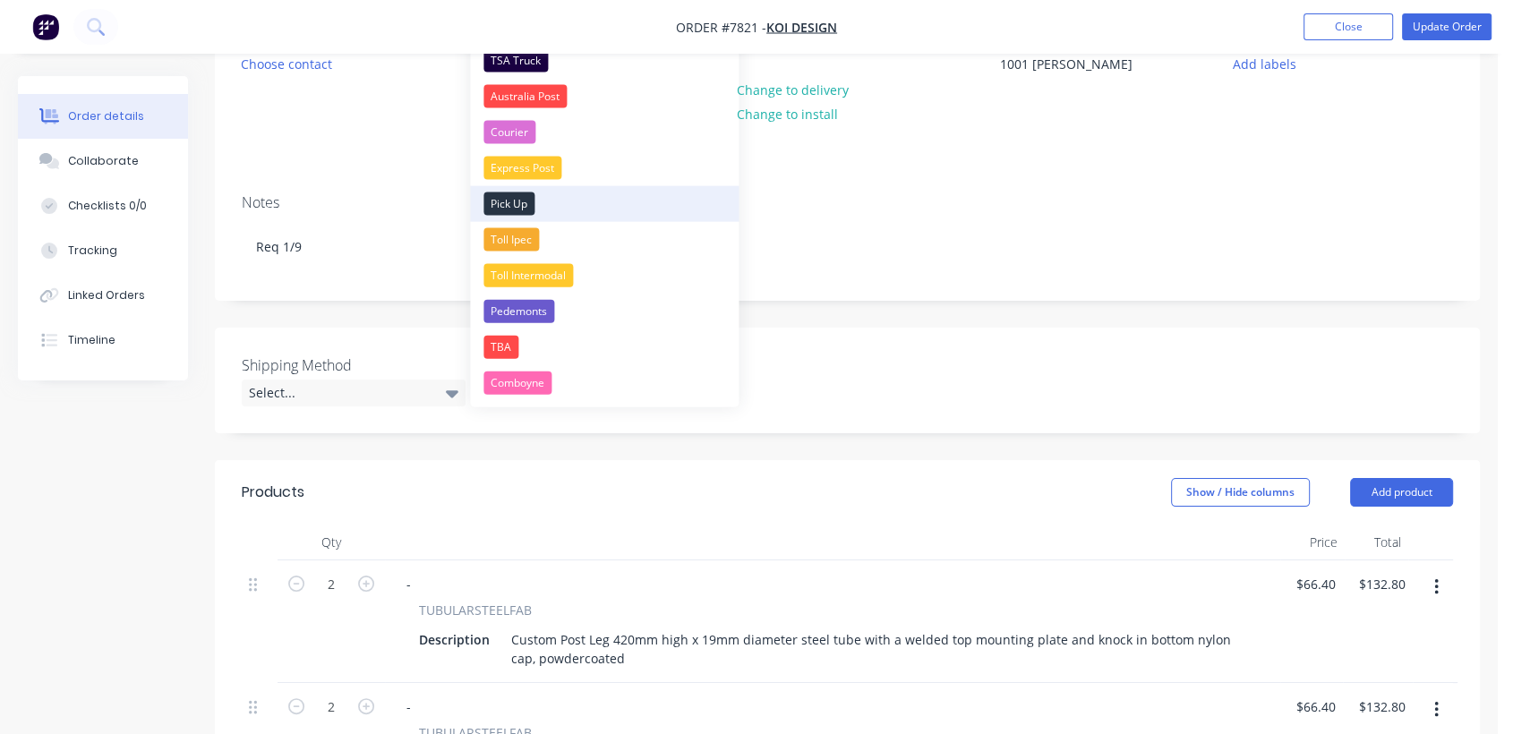
click at [506, 203] on div "Pick Up" at bounding box center [509, 204] width 51 height 23
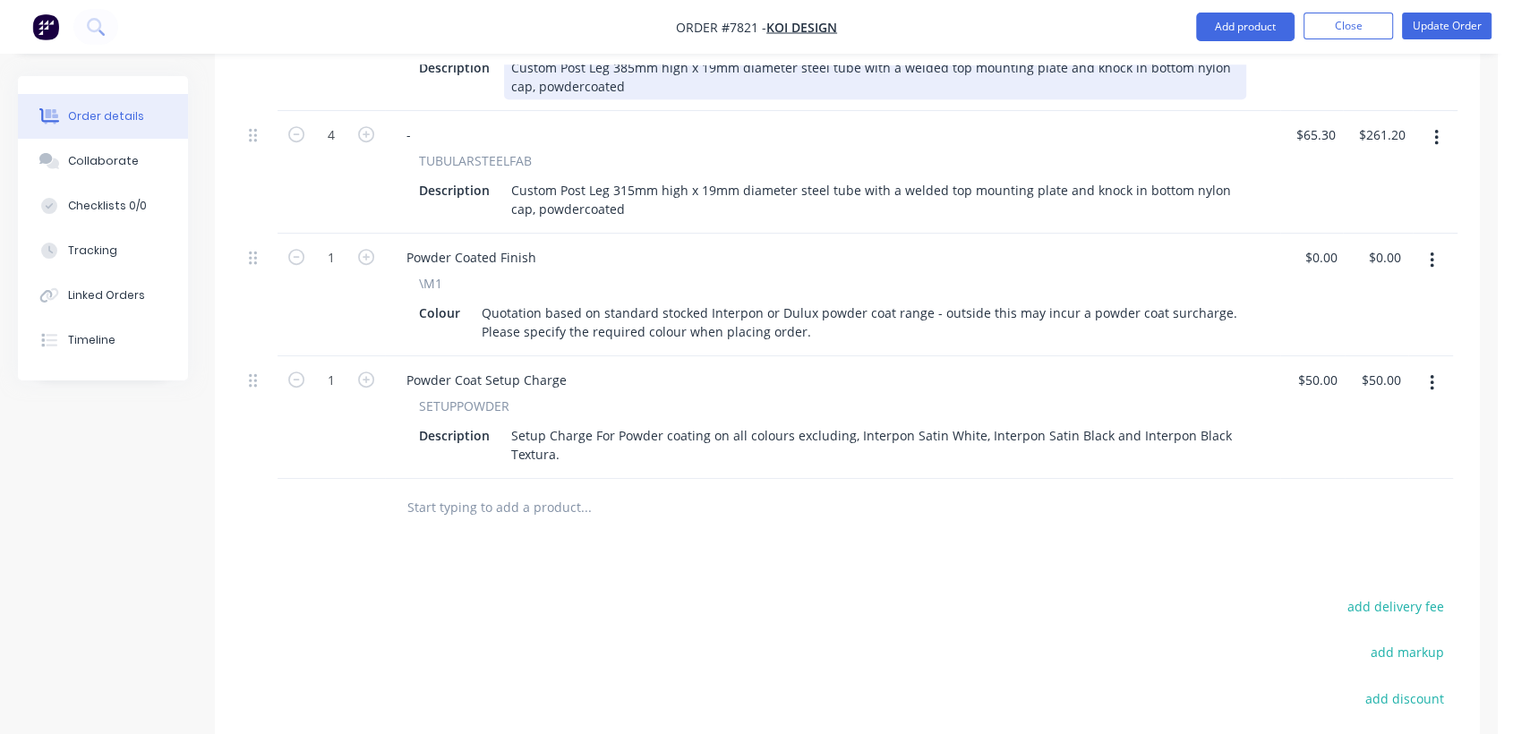
scroll to position [895, 0]
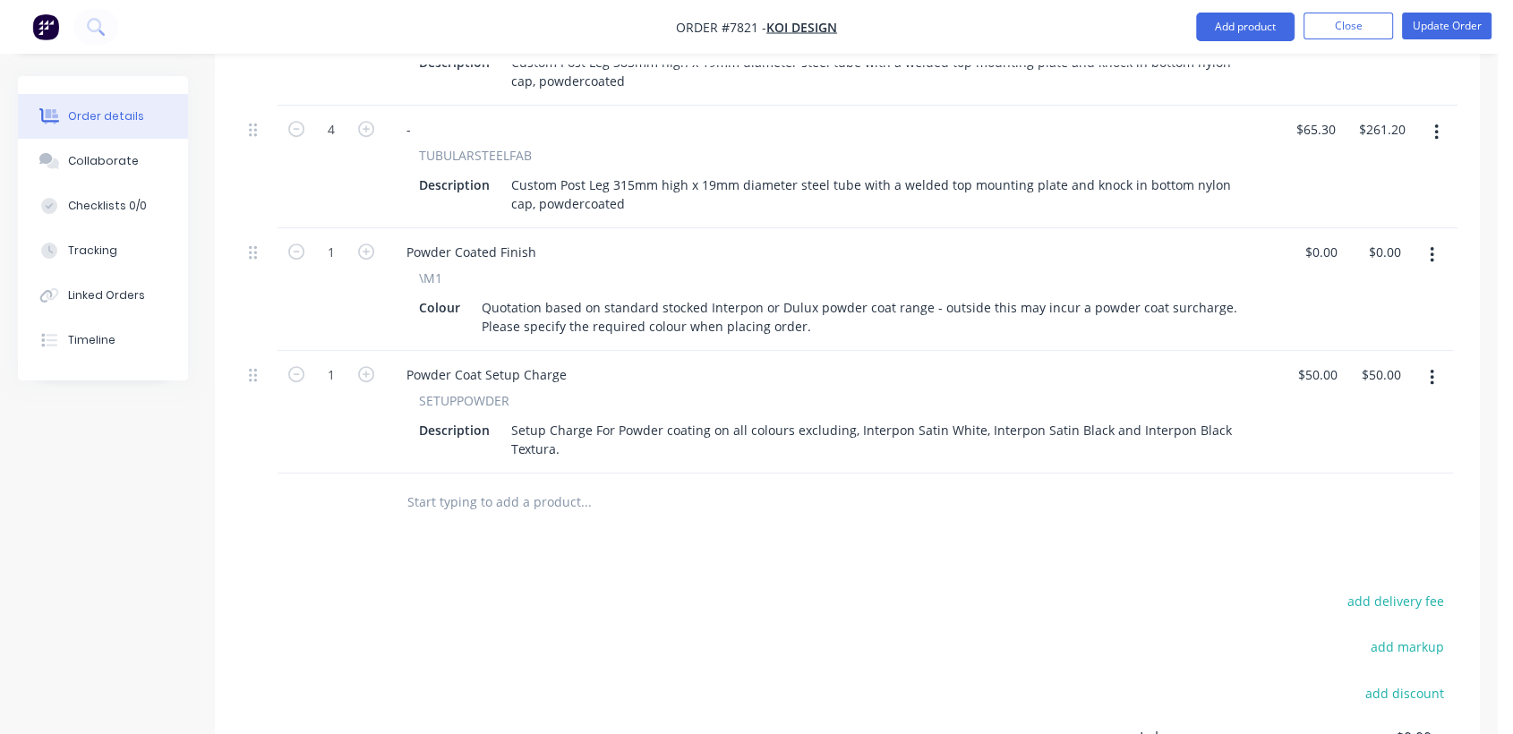
click at [1435, 239] on button "button" at bounding box center [1432, 255] width 42 height 32
click at [1335, 289] on div "Edit" at bounding box center [1368, 302] width 138 height 26
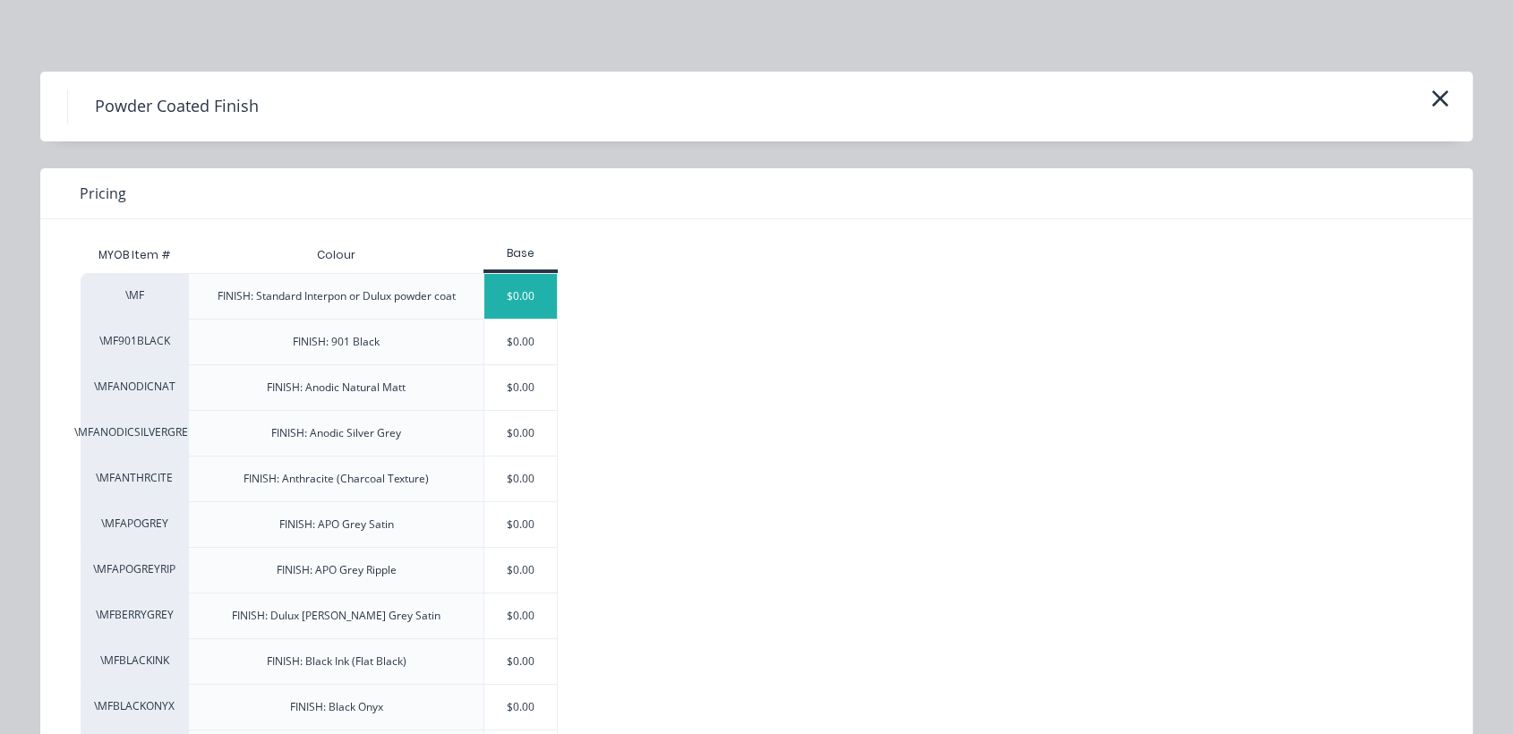
click at [517, 289] on div "$0.00" at bounding box center [520, 296] width 73 height 45
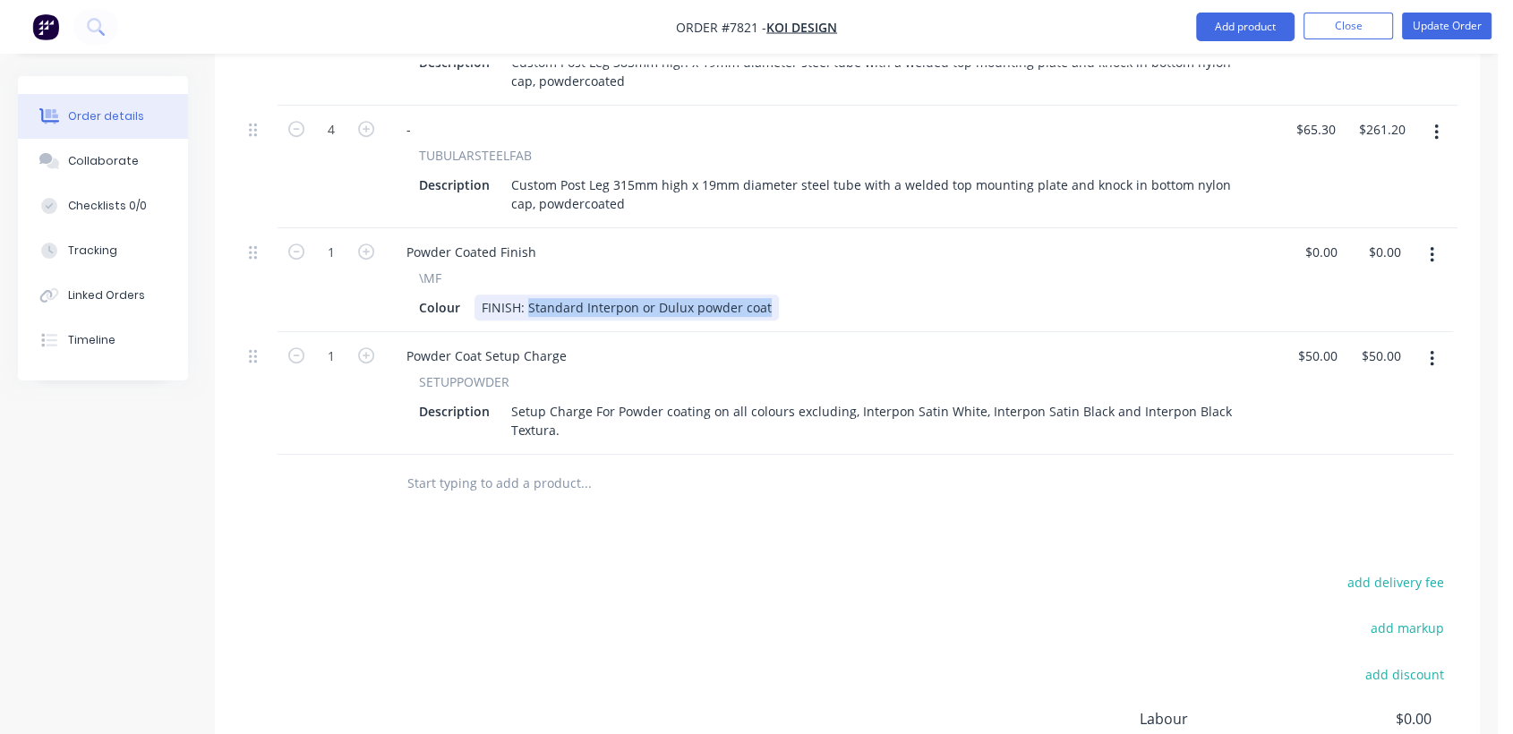
drag, startPoint x: 527, startPoint y: 280, endPoint x: 856, endPoint y: 296, distance: 329.0
click at [856, 296] on div "Powder Coated Finish \MF Colour FINISH: Standard Interpon or Dulux powder coat" at bounding box center [832, 280] width 895 height 104
type input "$0.00"
click at [534, 470] on input "text" at bounding box center [586, 484] width 358 height 36
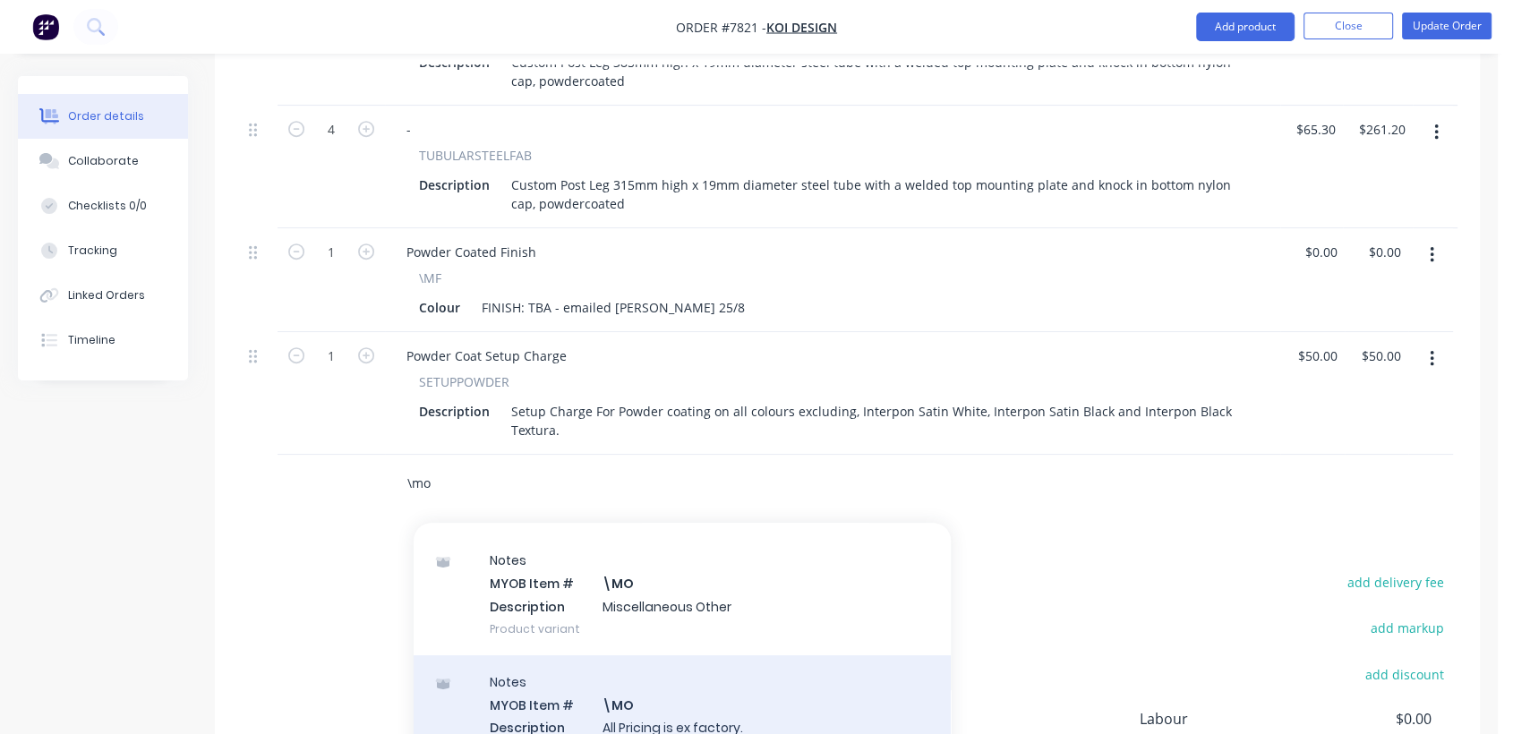
scroll to position [298, 0]
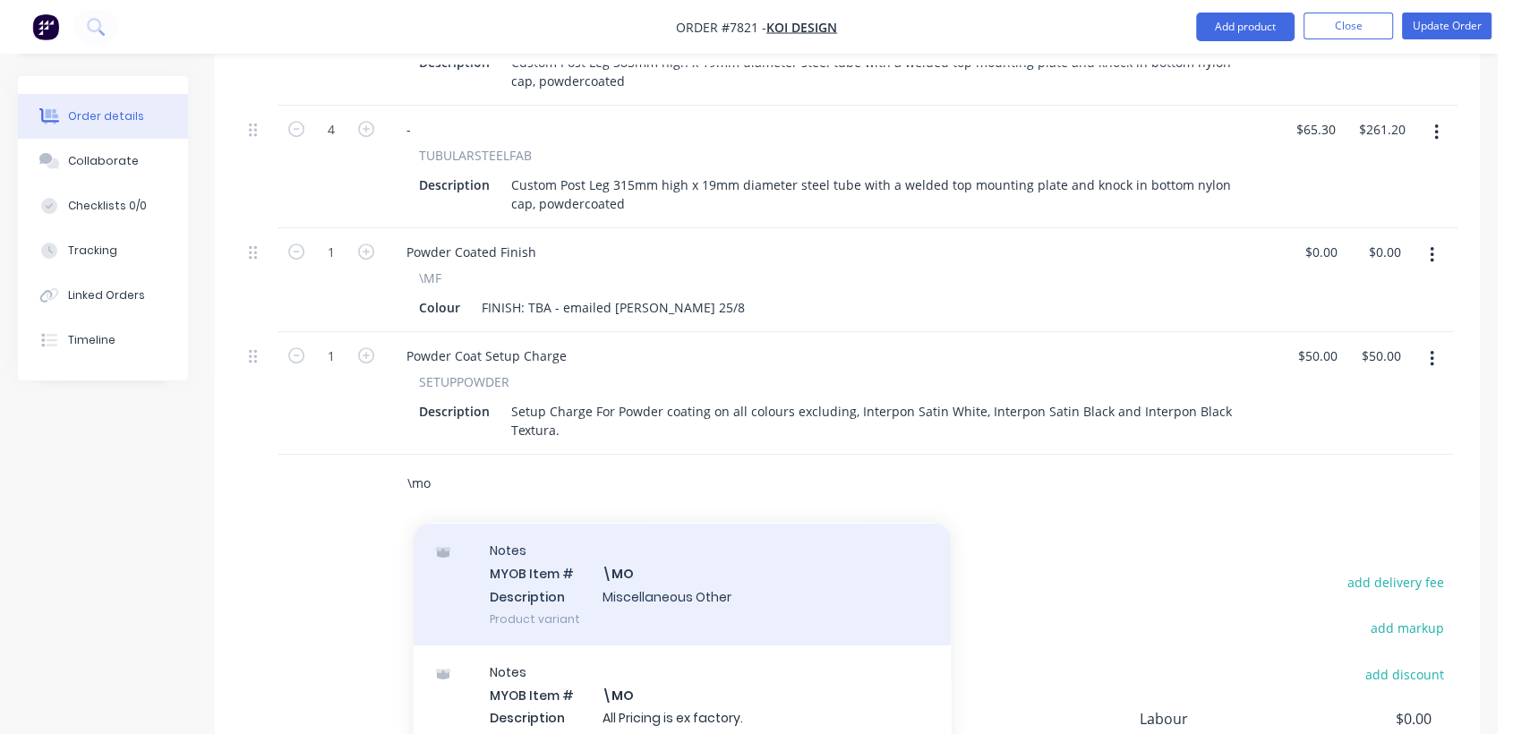
type input "\mo"
click at [673, 574] on div "Notes MYOB Item # \MO Description Miscellaneous Other Product variant" at bounding box center [682, 584] width 537 height 121
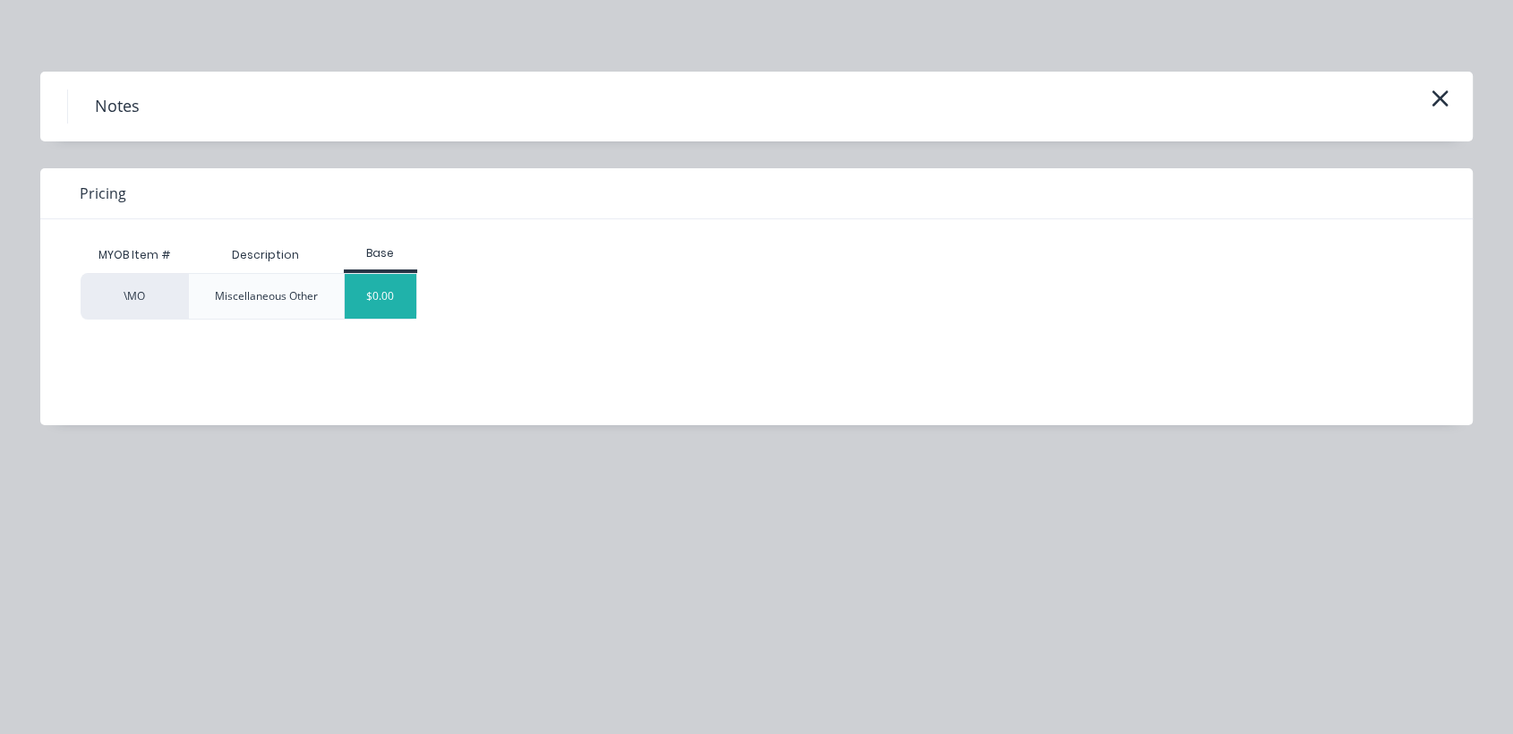
click at [400, 289] on div "$0.00" at bounding box center [381, 296] width 73 height 45
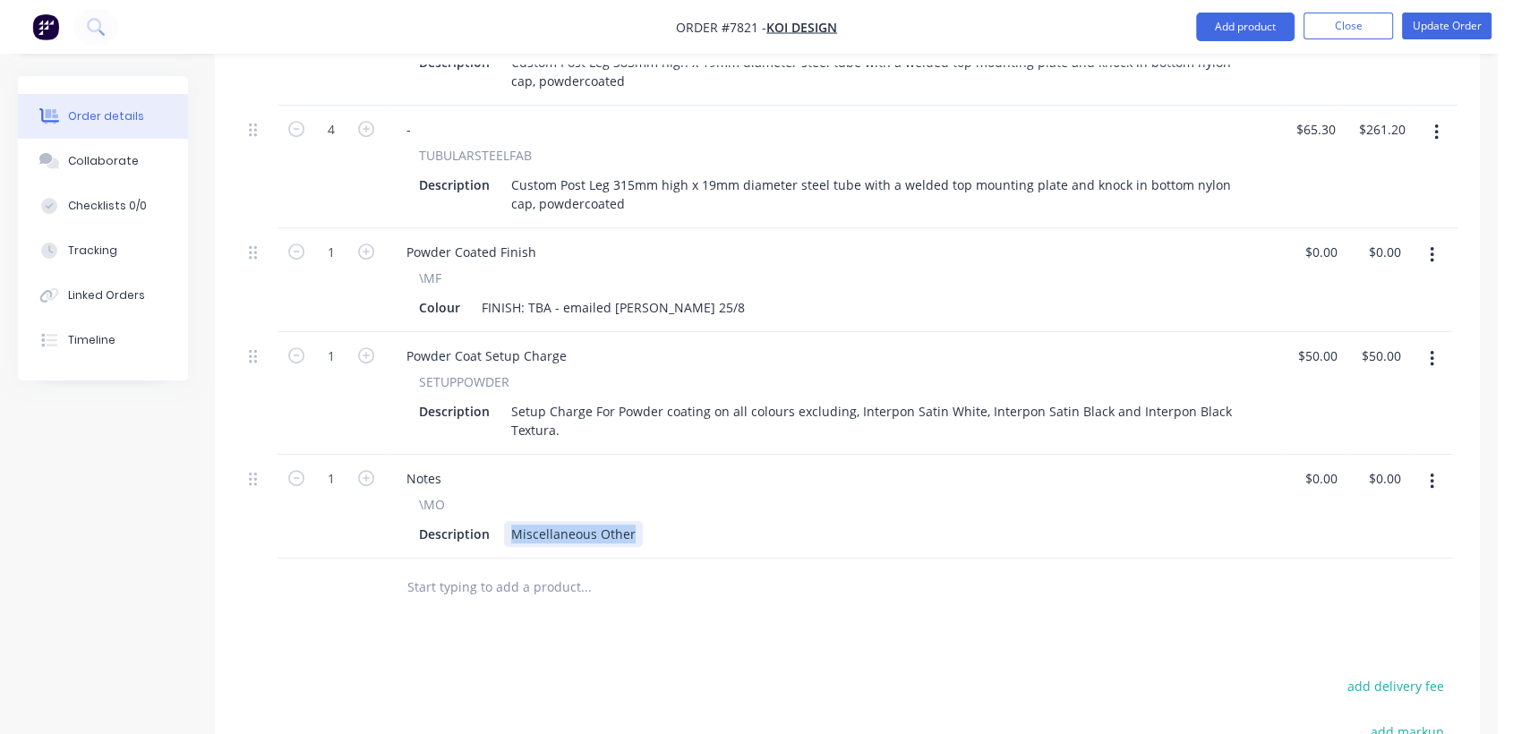
drag, startPoint x: 504, startPoint y: 503, endPoint x: 809, endPoint y: 481, distance: 305.3
click at [809, 495] on div "\MO Description Miscellaneous Other" at bounding box center [832, 521] width 881 height 52
type input "0"
click at [79, 161] on div "Collaborate" at bounding box center [103, 161] width 71 height 16
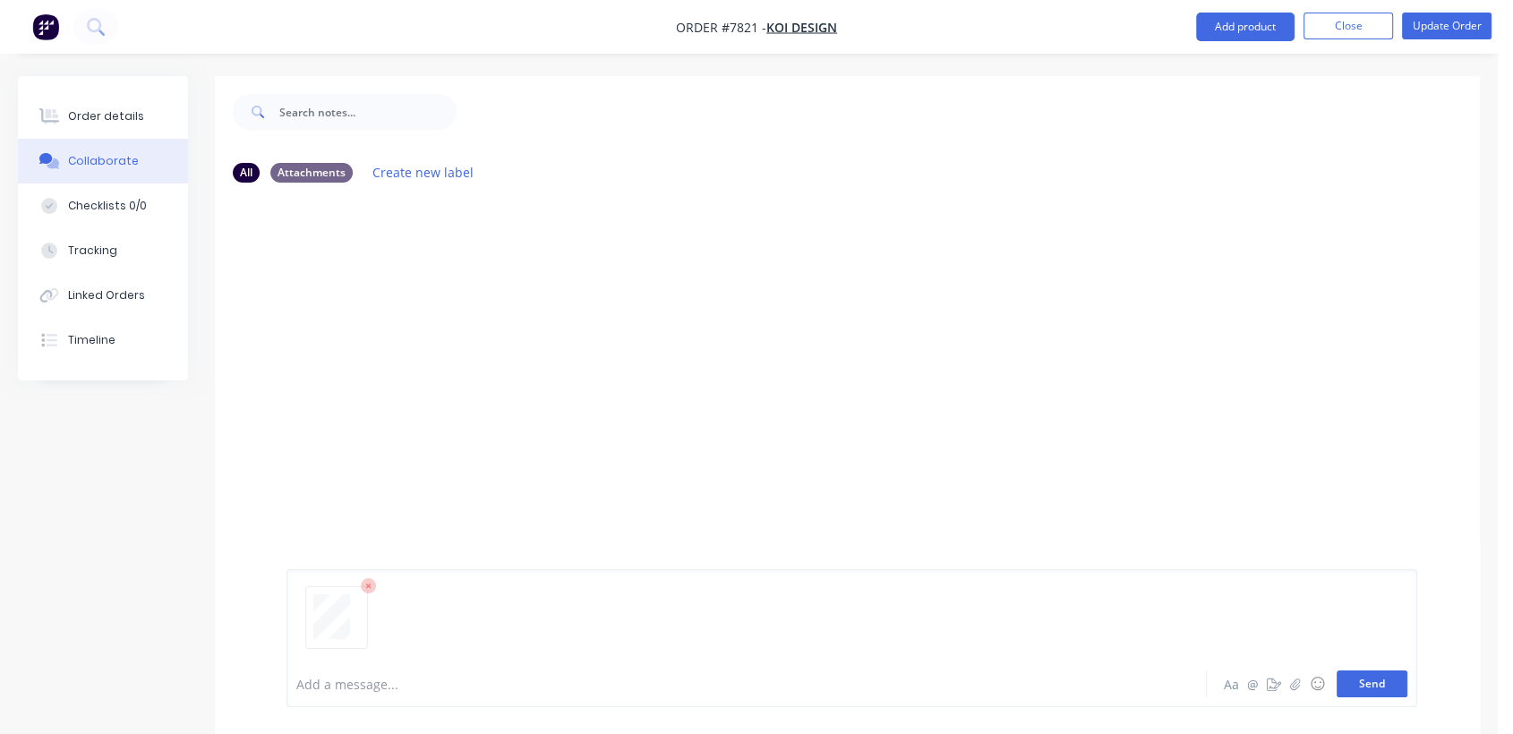
click at [1353, 682] on button "Send" at bounding box center [1372, 684] width 71 height 27
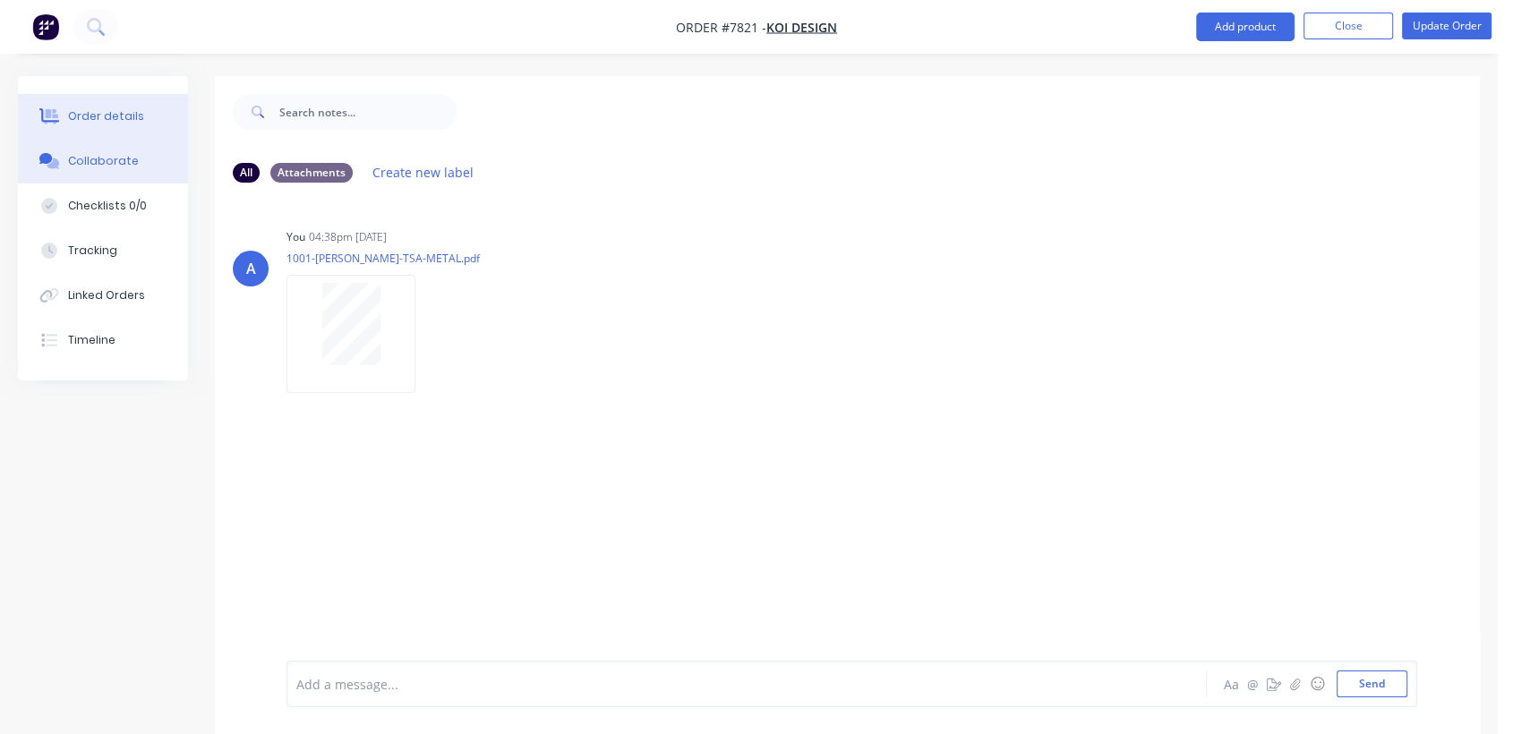
click at [121, 104] on button "Order details" at bounding box center [103, 116] width 170 height 45
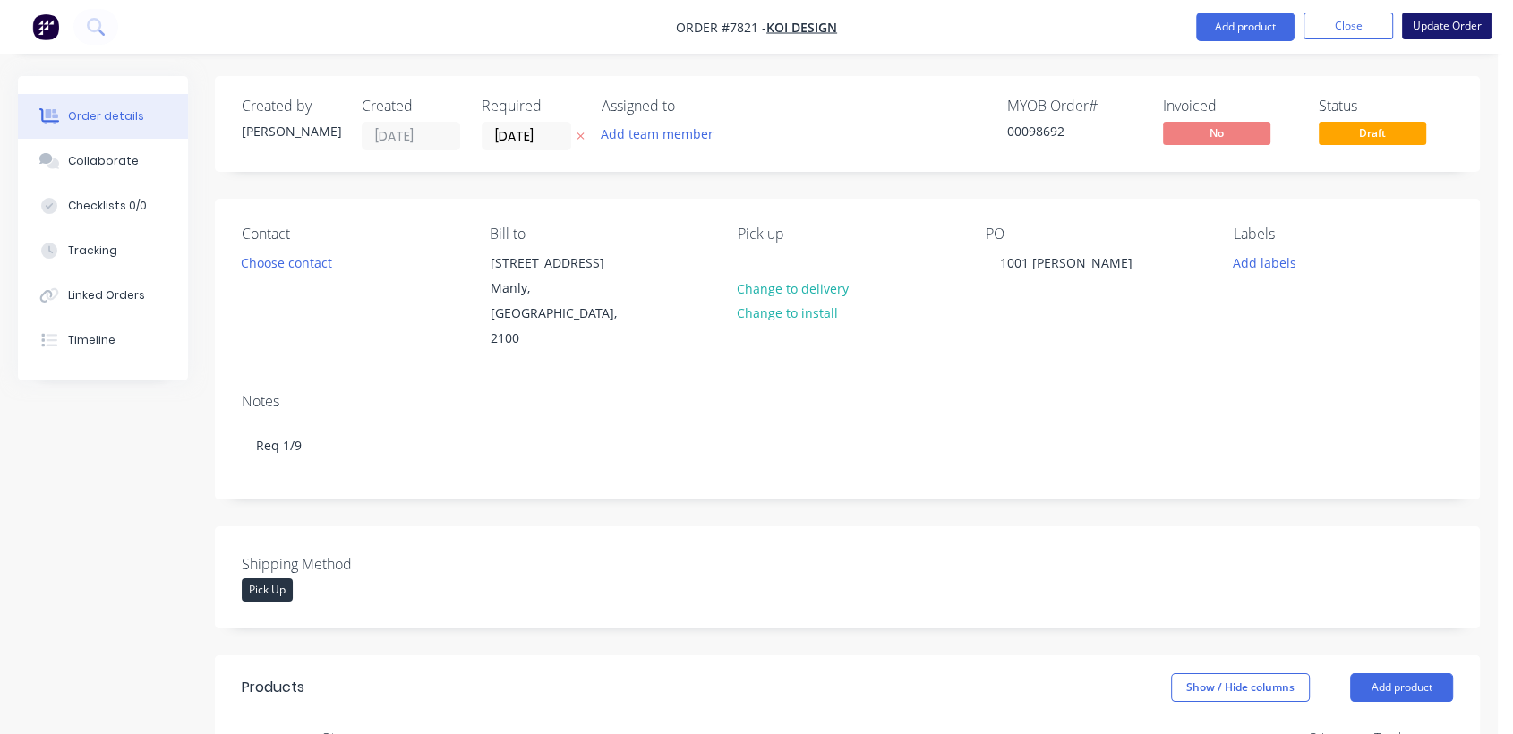
click at [1461, 22] on button "Update Order" at bounding box center [1447, 26] width 90 height 27
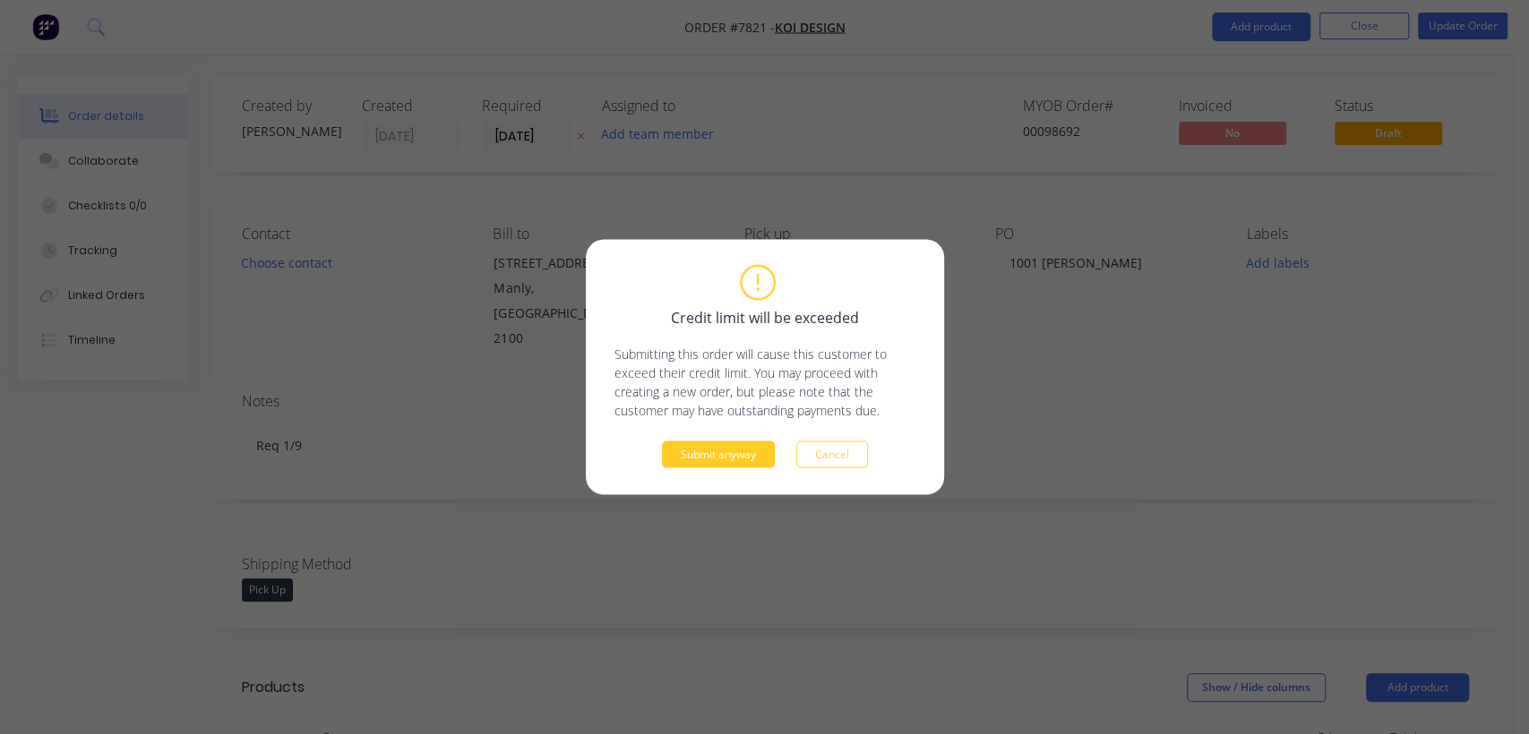
click at [716, 462] on button "Submit anyway" at bounding box center [718, 454] width 113 height 27
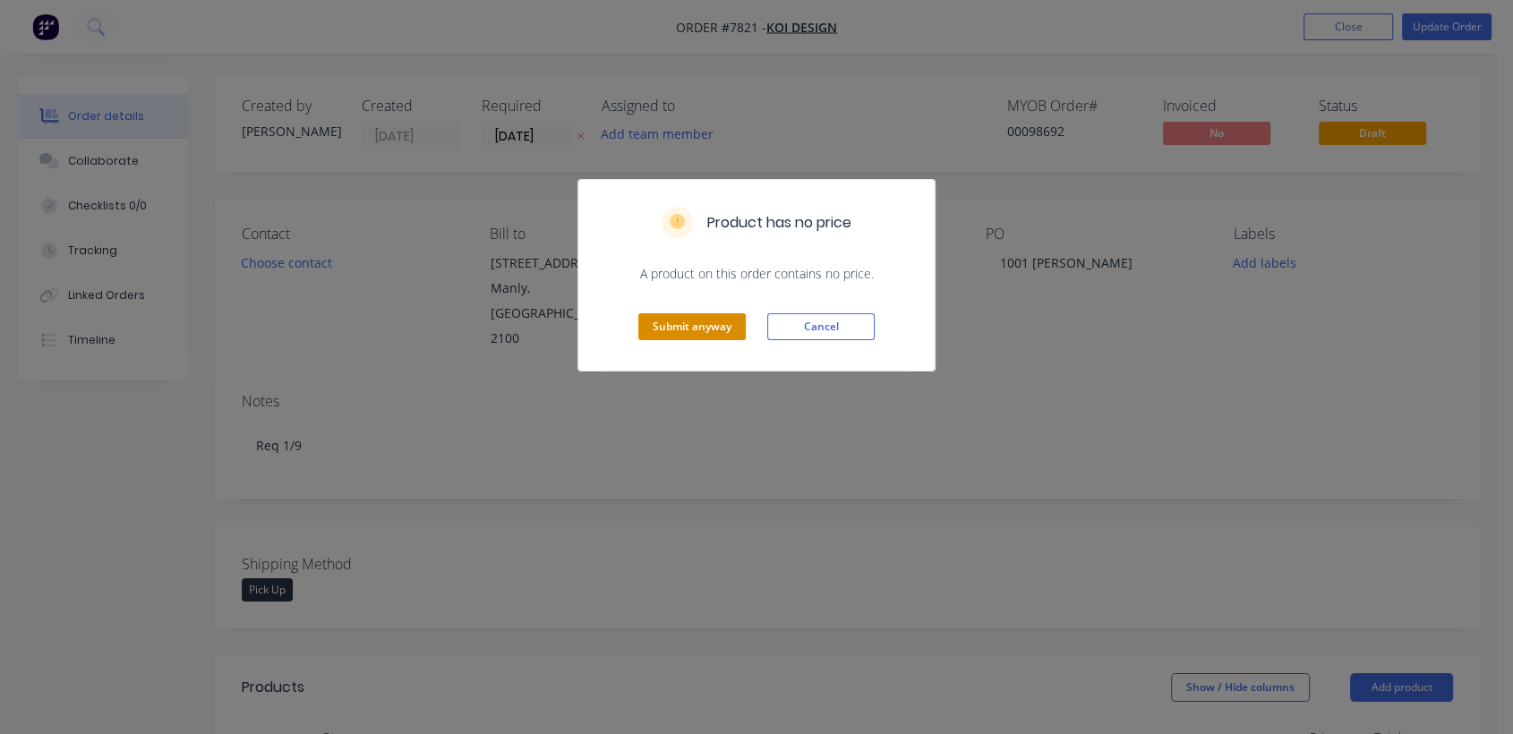
click at [681, 329] on button "Submit anyway" at bounding box center [691, 326] width 107 height 27
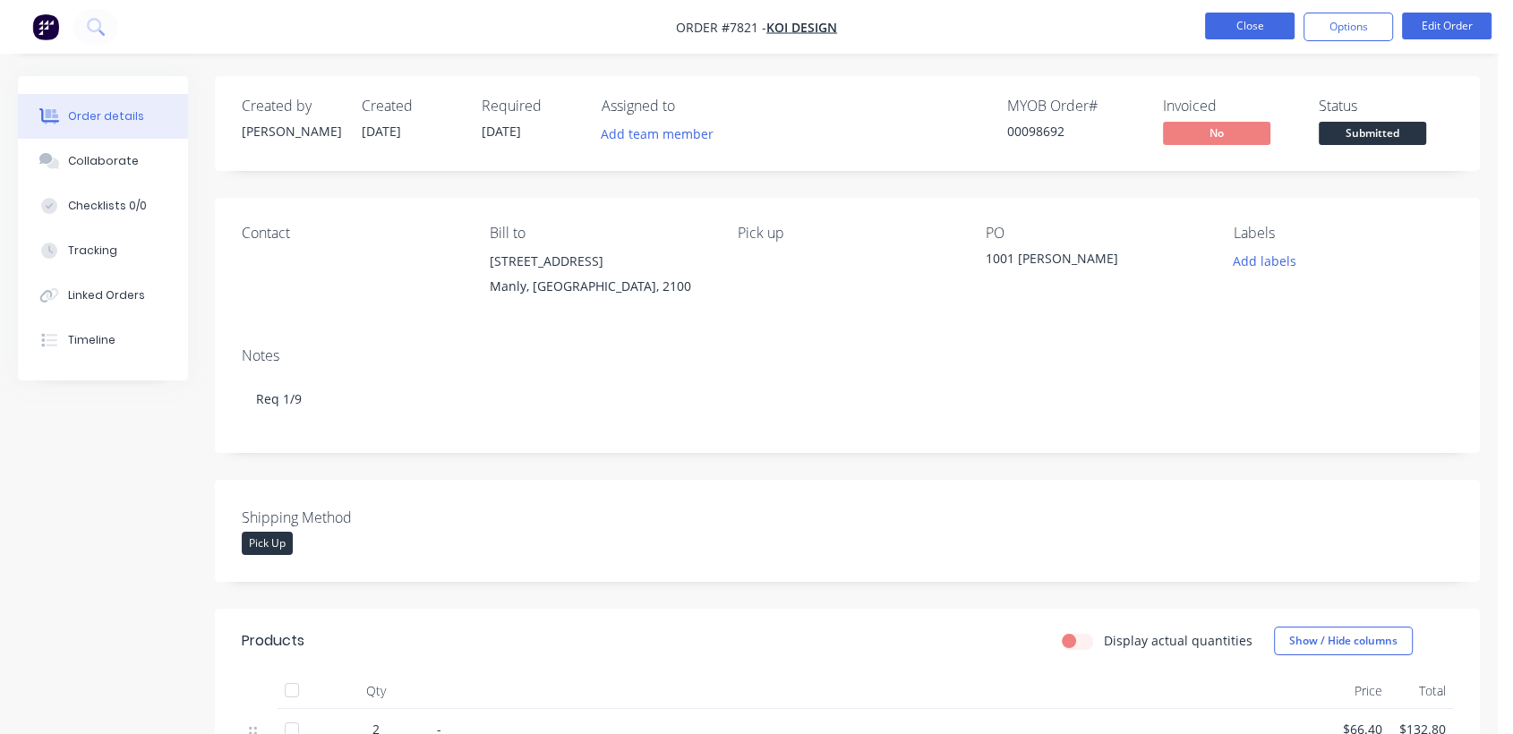
click at [1241, 23] on button "Close" at bounding box center [1250, 26] width 90 height 27
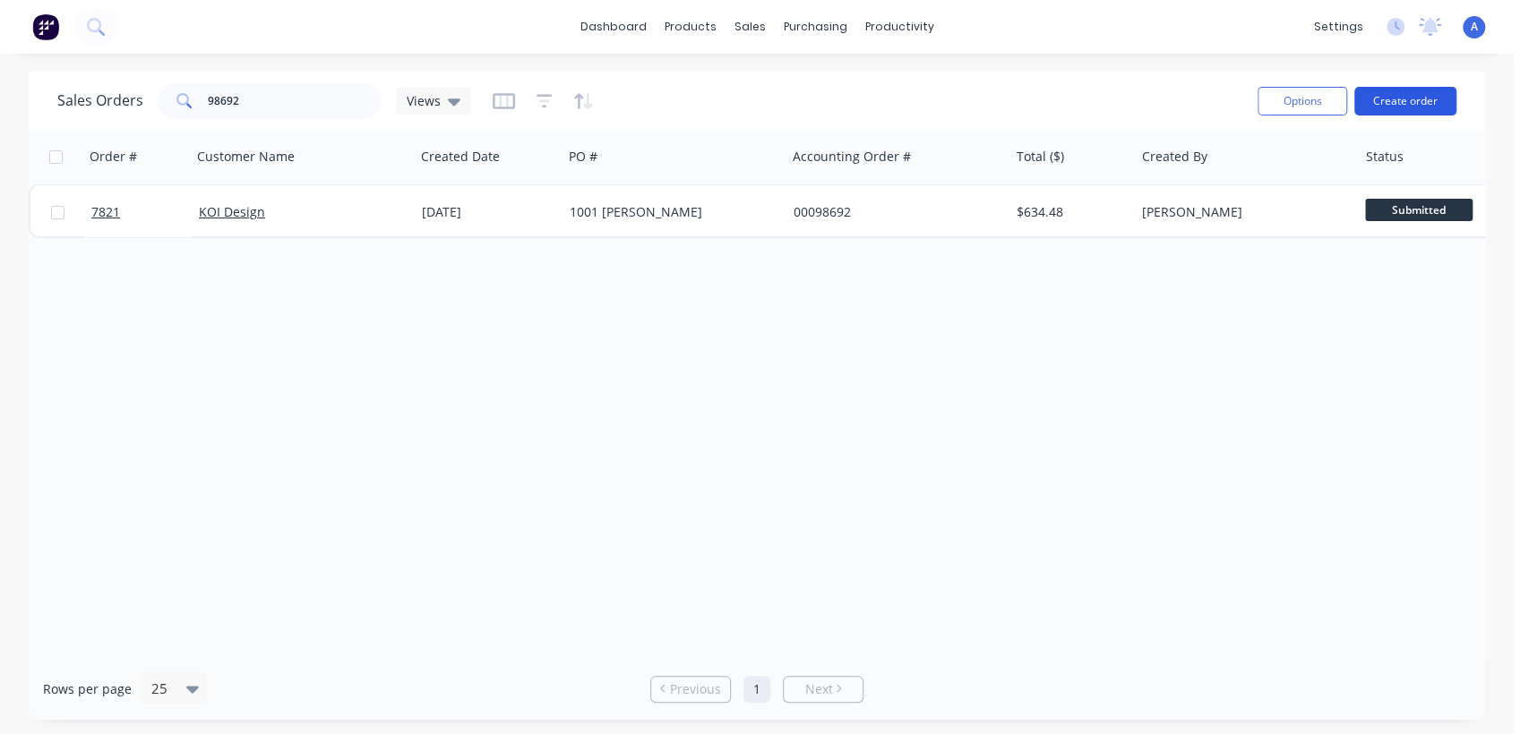
click at [1405, 107] on button "Create order" at bounding box center [1405, 101] width 102 height 29
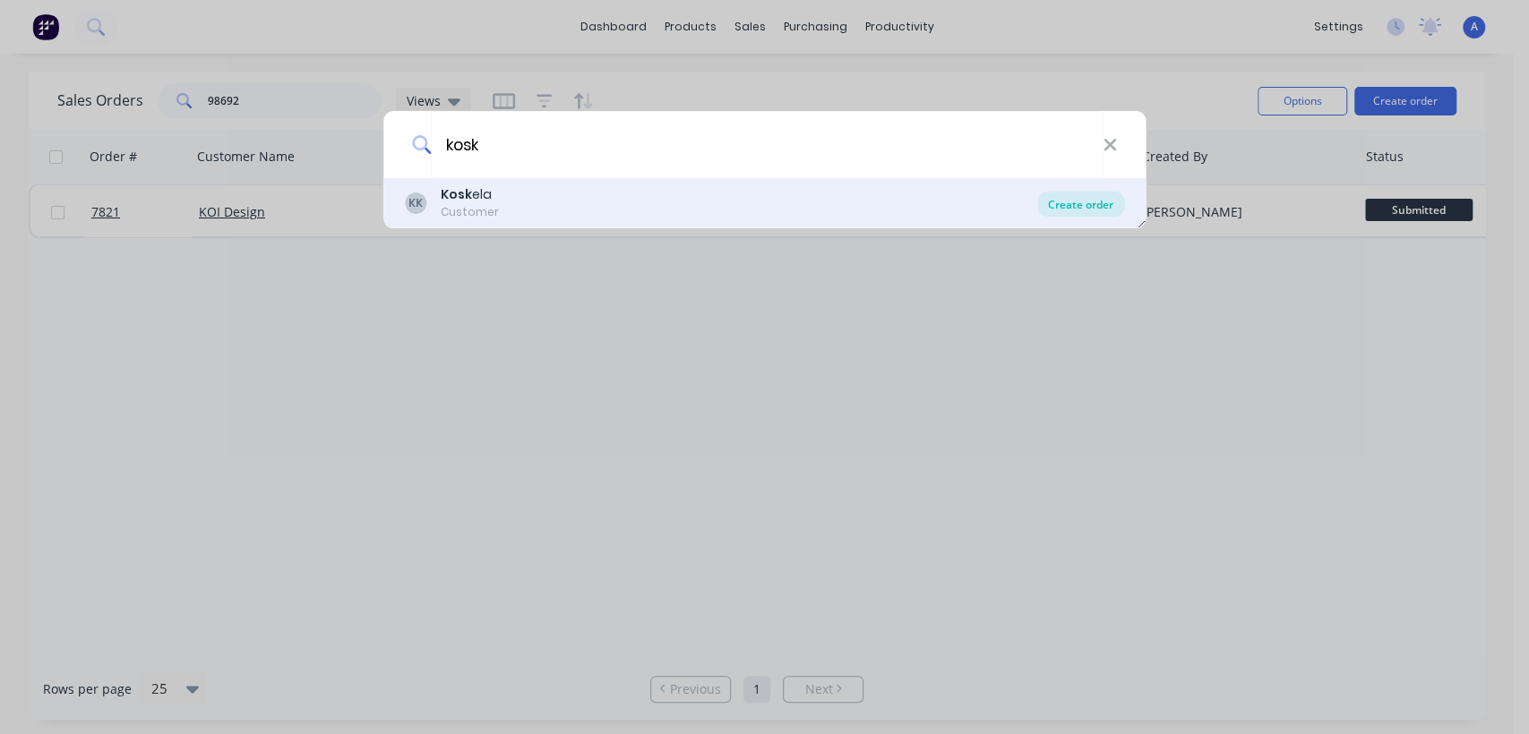
type input "kosk"
click at [1081, 195] on div "Create order" at bounding box center [1080, 204] width 87 height 25
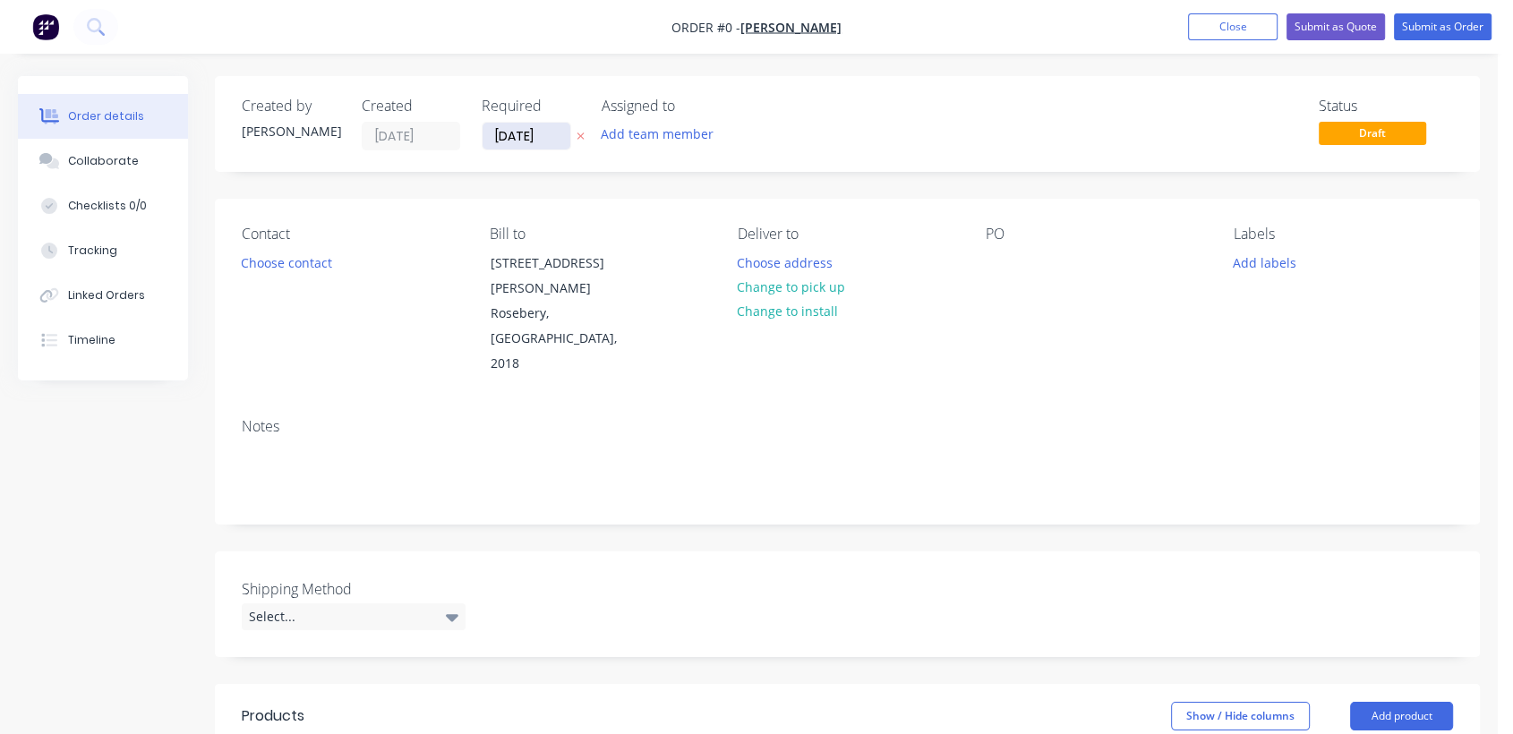
click at [552, 125] on input "[DATE]" at bounding box center [527, 136] width 88 height 27
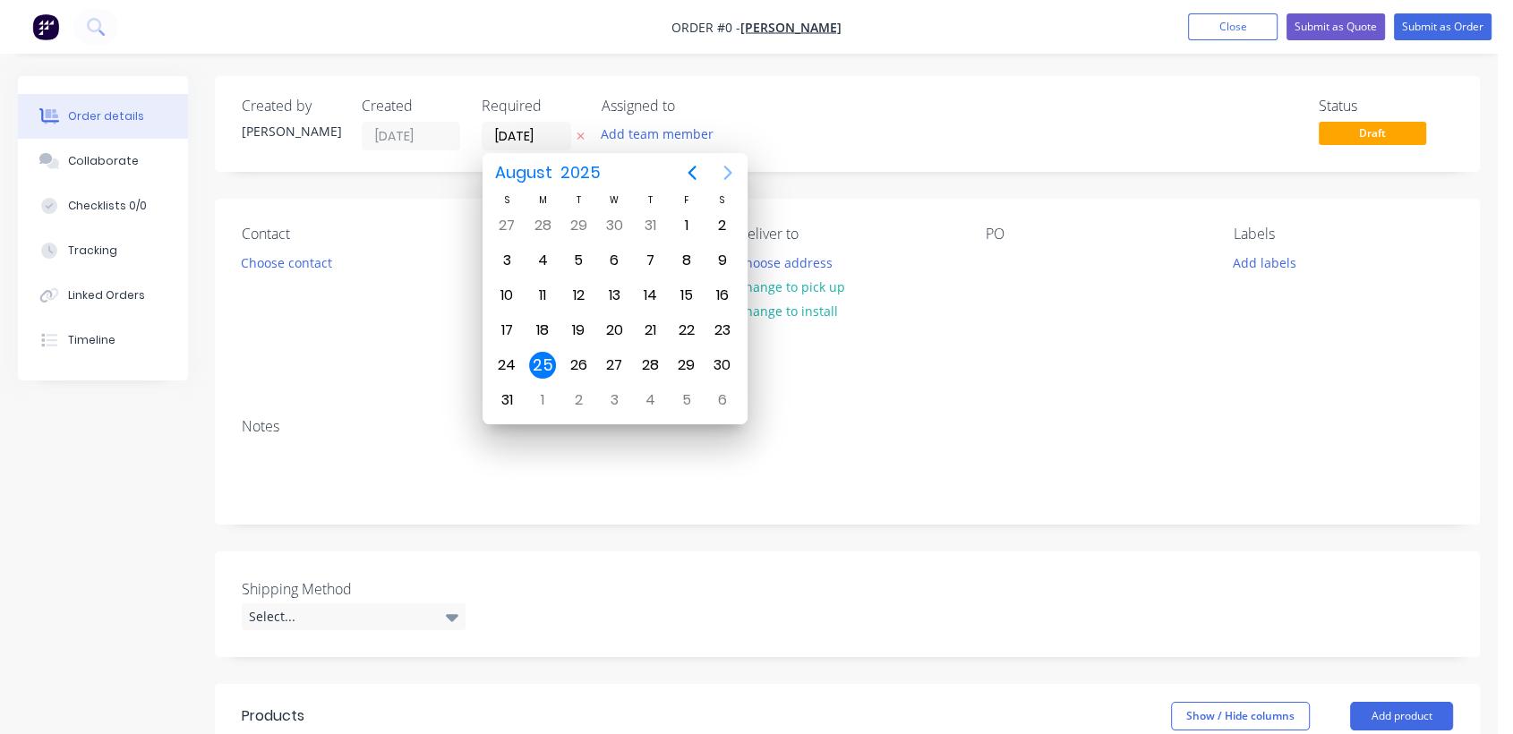
click at [724, 173] on icon "Next page" at bounding box center [727, 172] width 21 height 21
click at [616, 361] on div "31" at bounding box center [614, 365] width 27 height 27
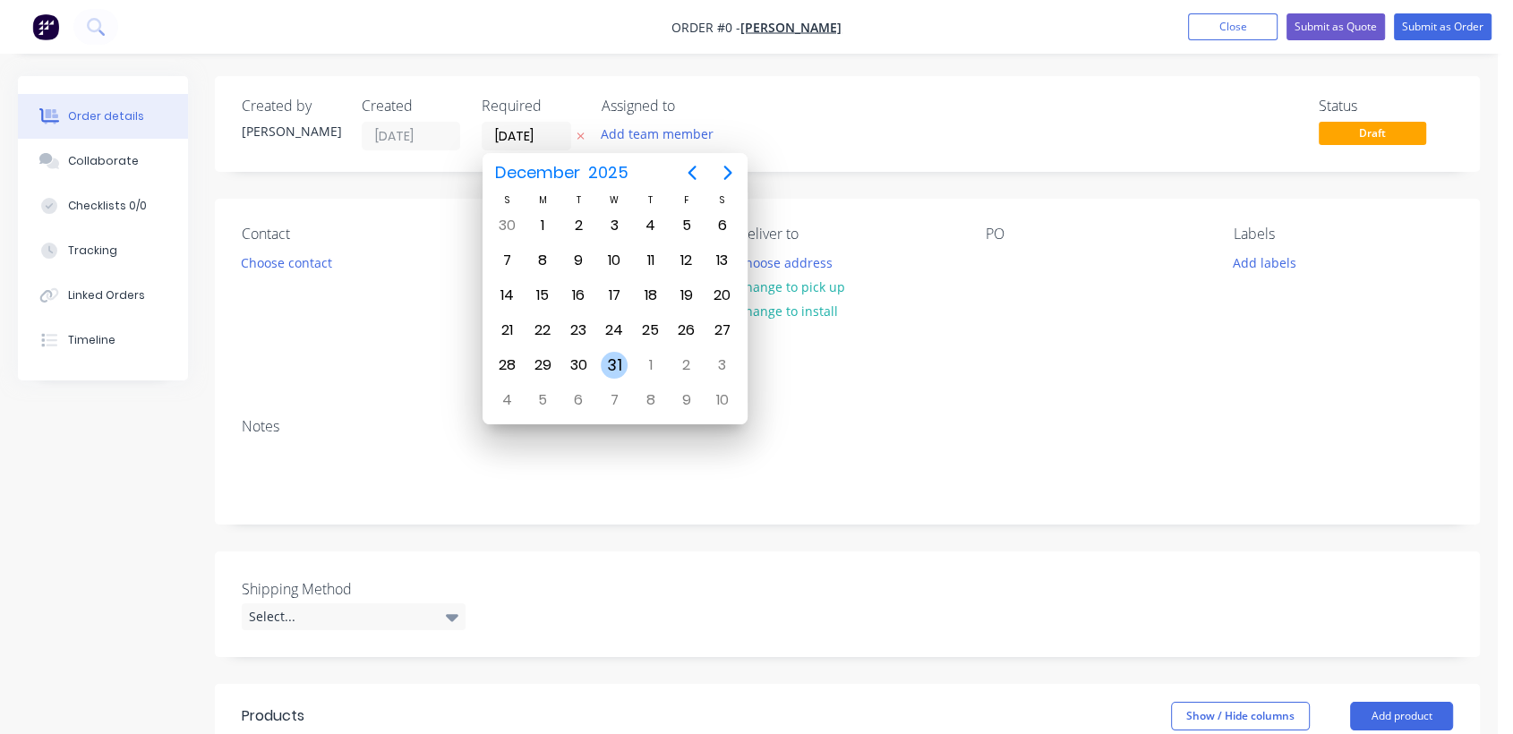
type input "[DATE]"
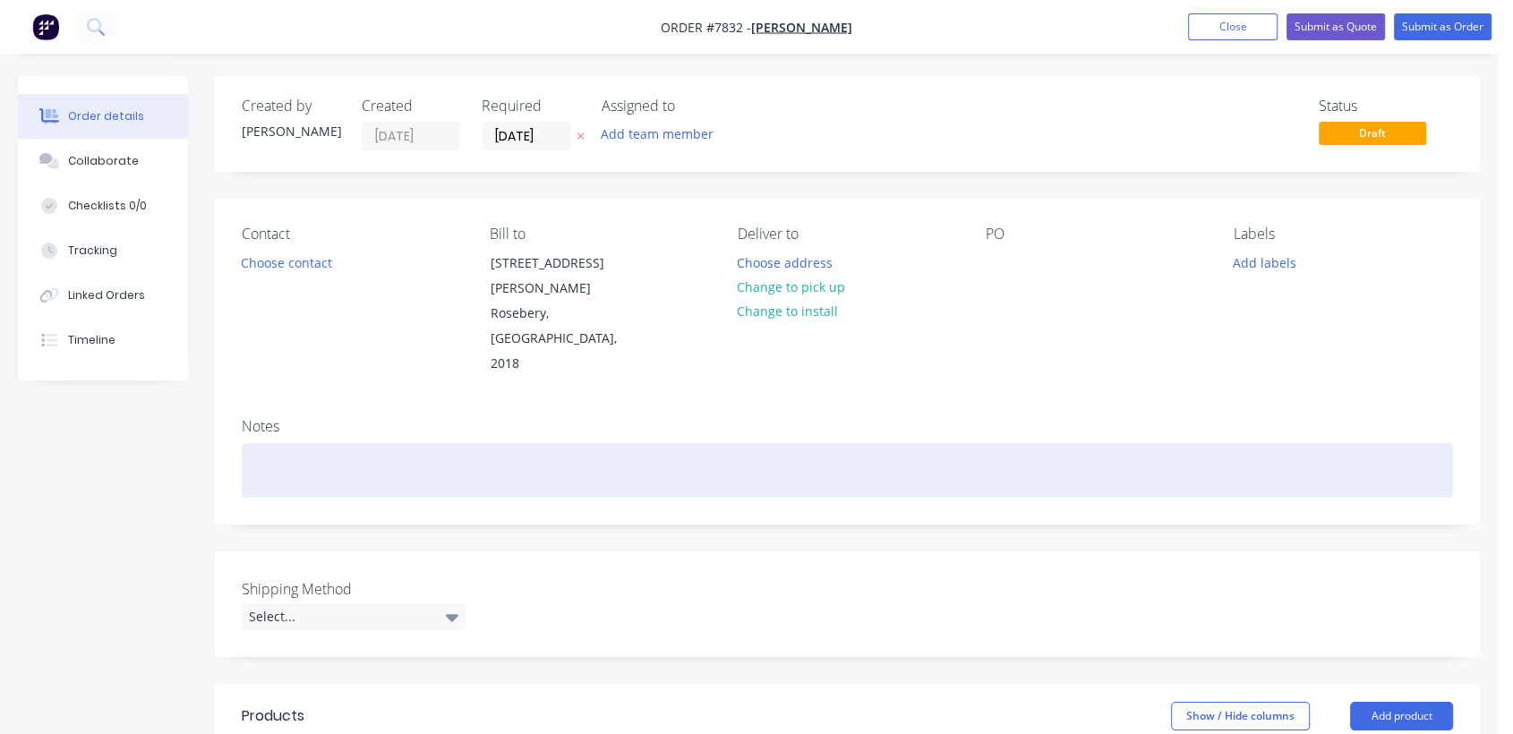
click at [304, 443] on div at bounding box center [848, 470] width 1212 height 55
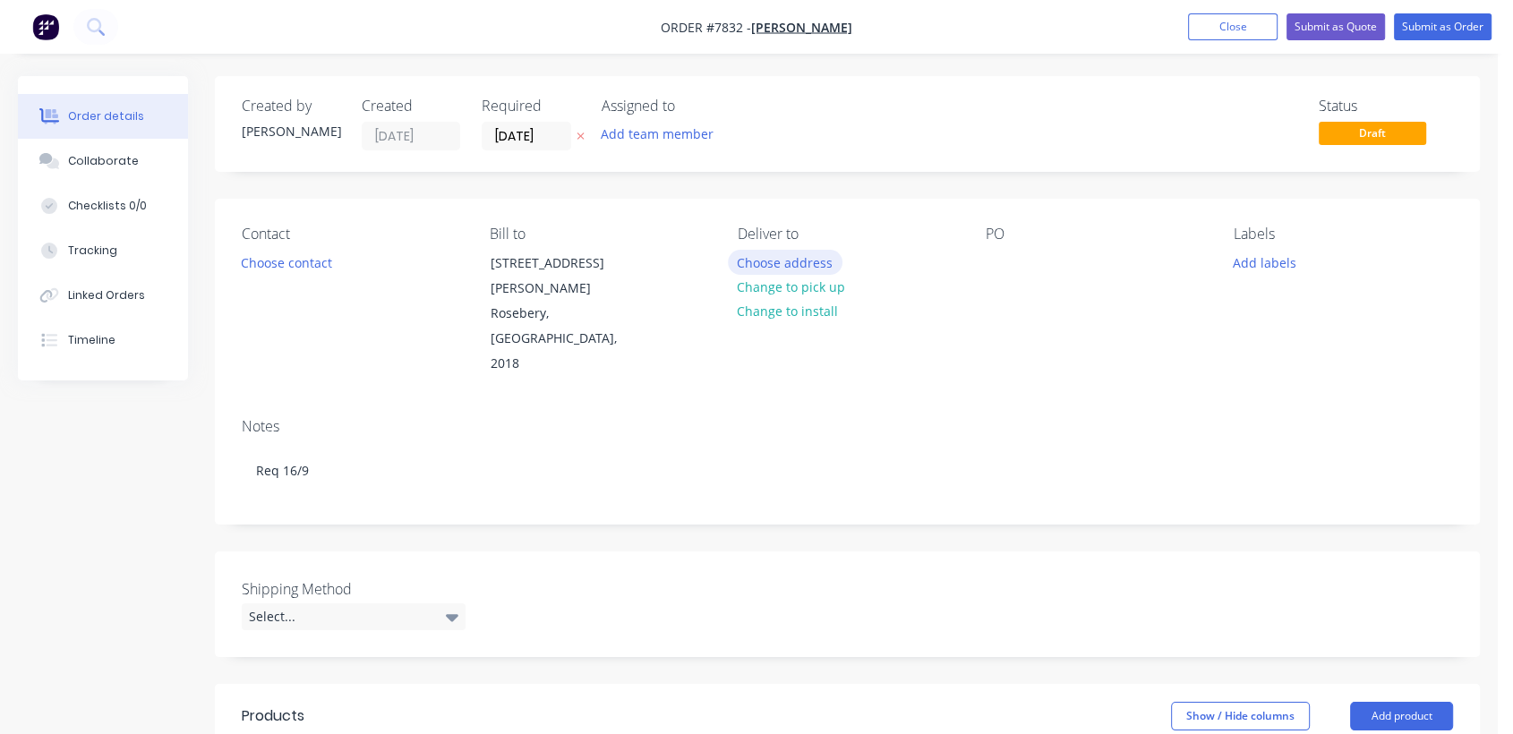
click at [792, 260] on button "Choose address" at bounding box center [785, 262] width 115 height 24
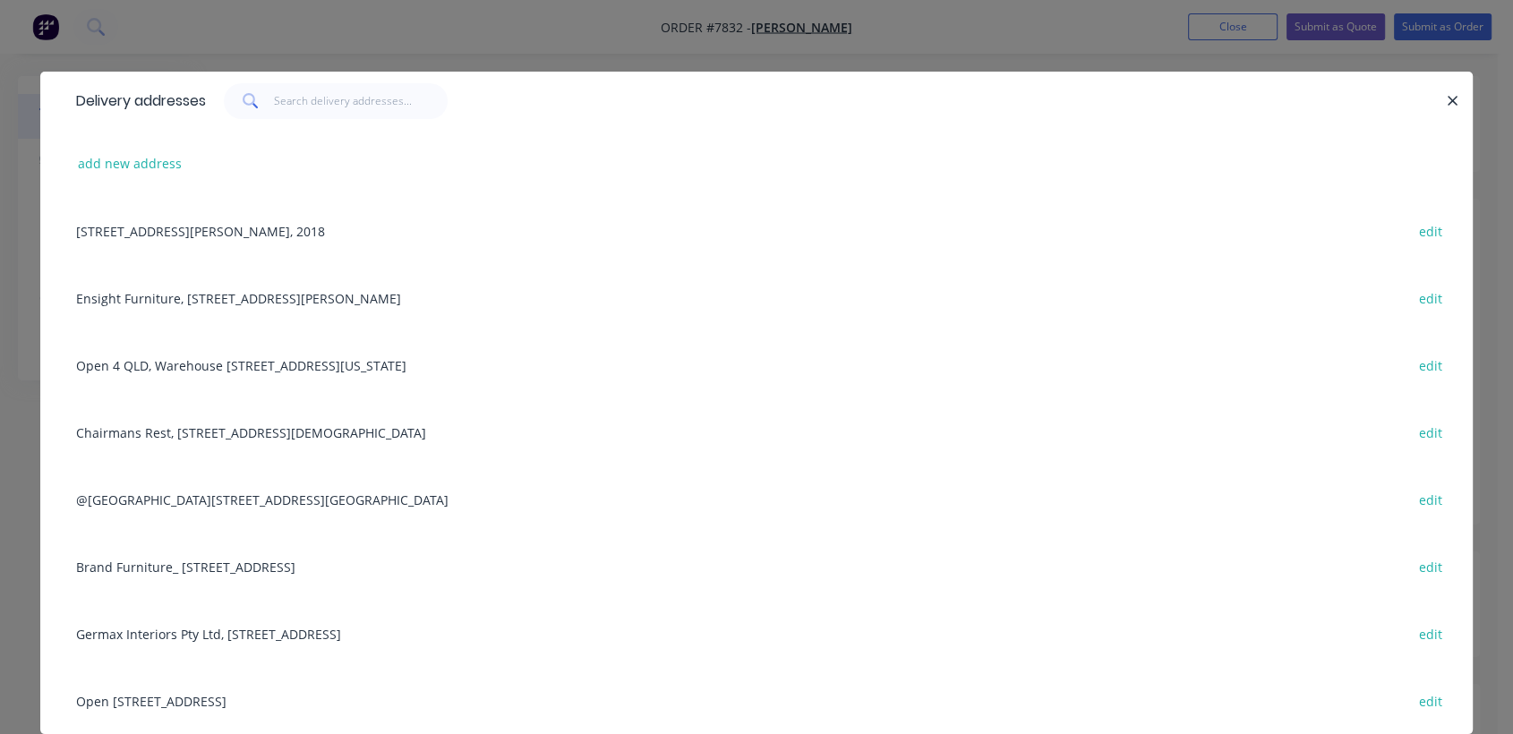
click at [180, 622] on div "Germax Interiors Pty Ltd, [STREET_ADDRESS] edit" at bounding box center [756, 633] width 1379 height 67
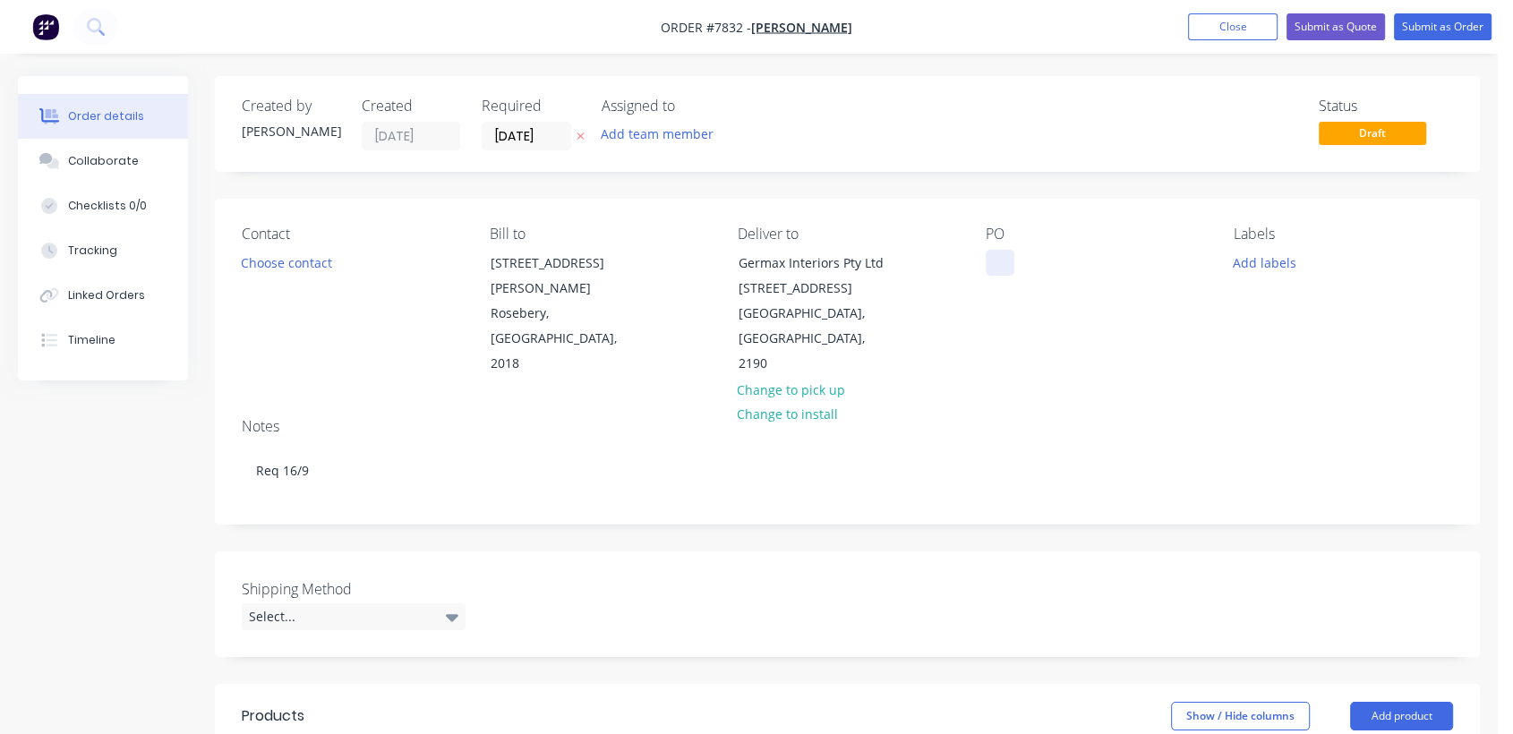
click at [1003, 252] on div at bounding box center [1000, 263] width 29 height 26
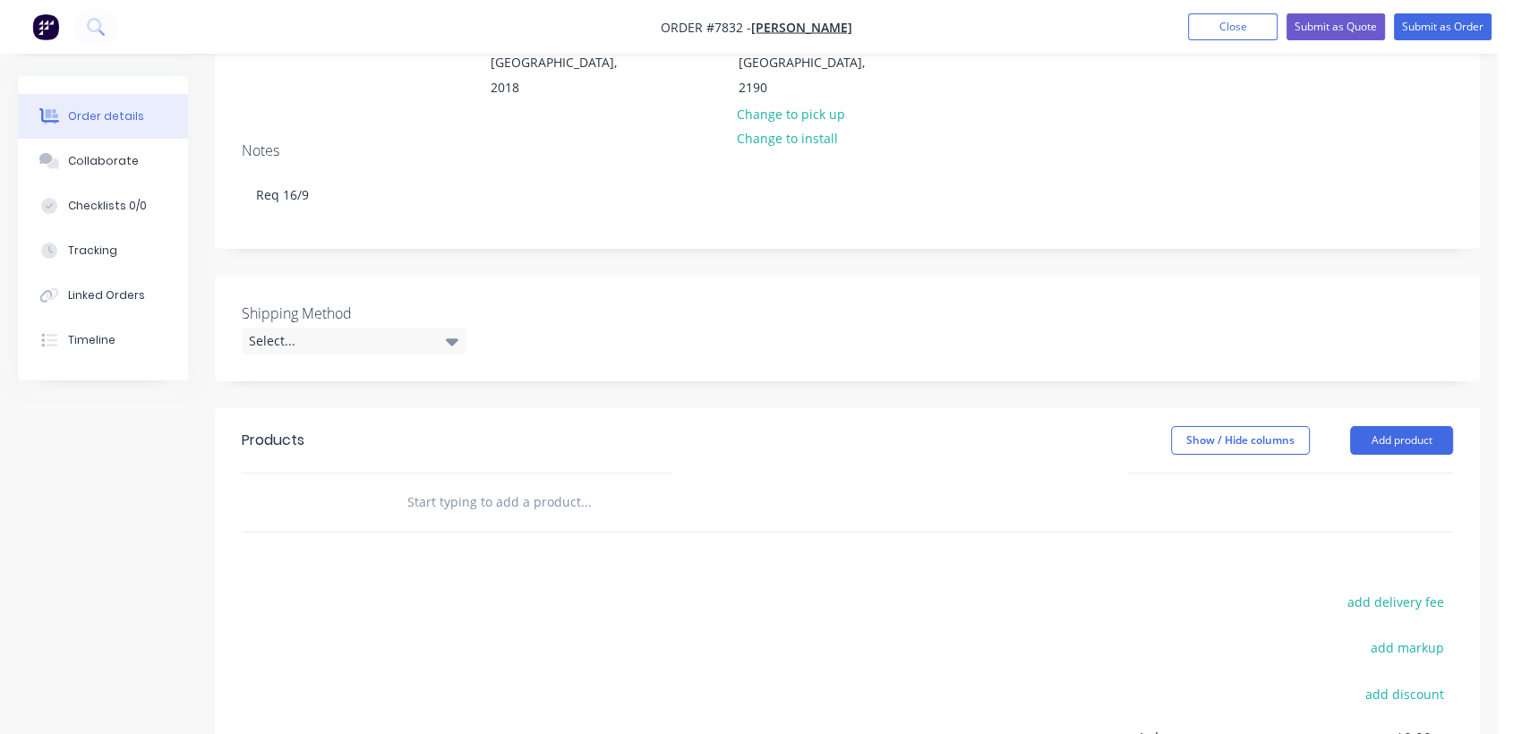
scroll to position [298, 0]
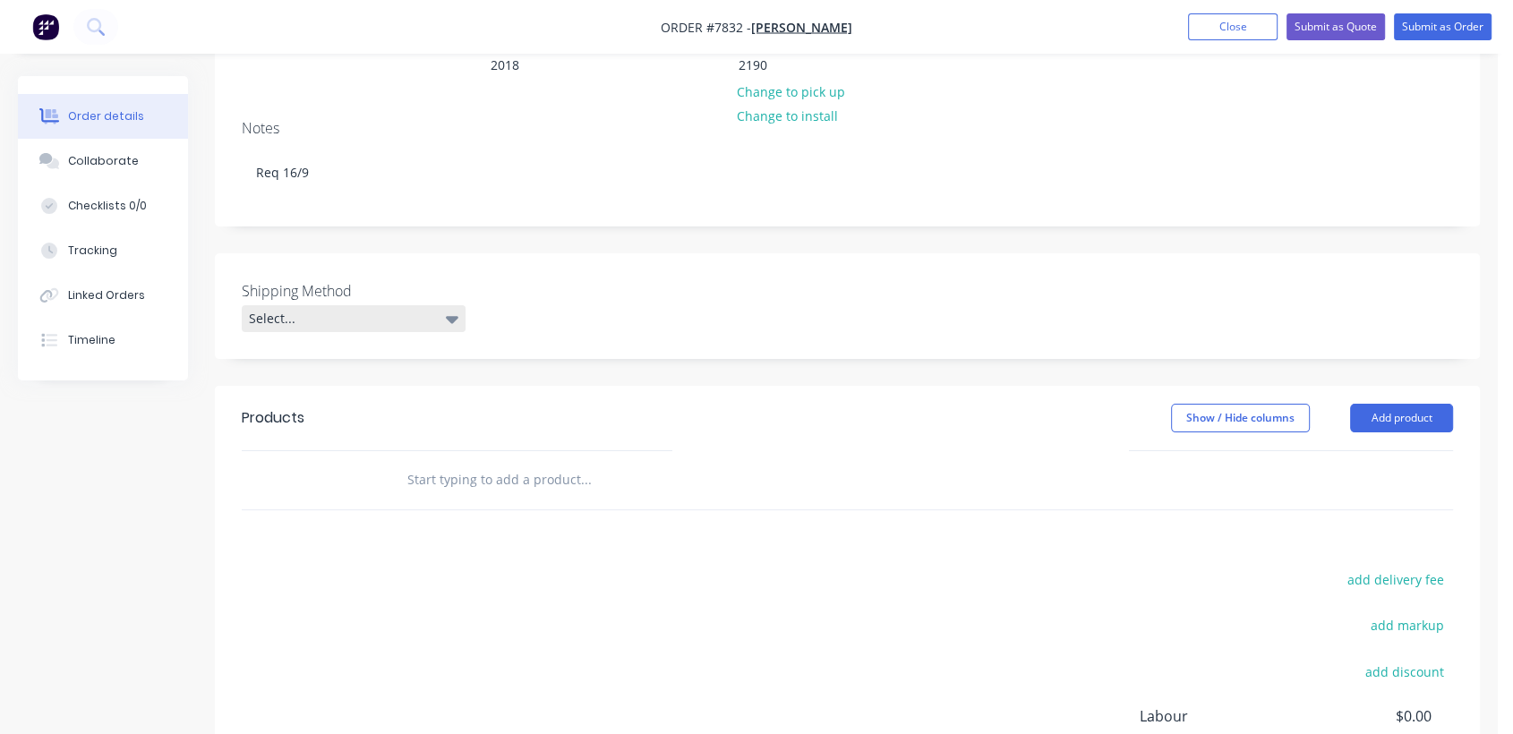
click at [394, 305] on div "Select..." at bounding box center [354, 318] width 224 height 27
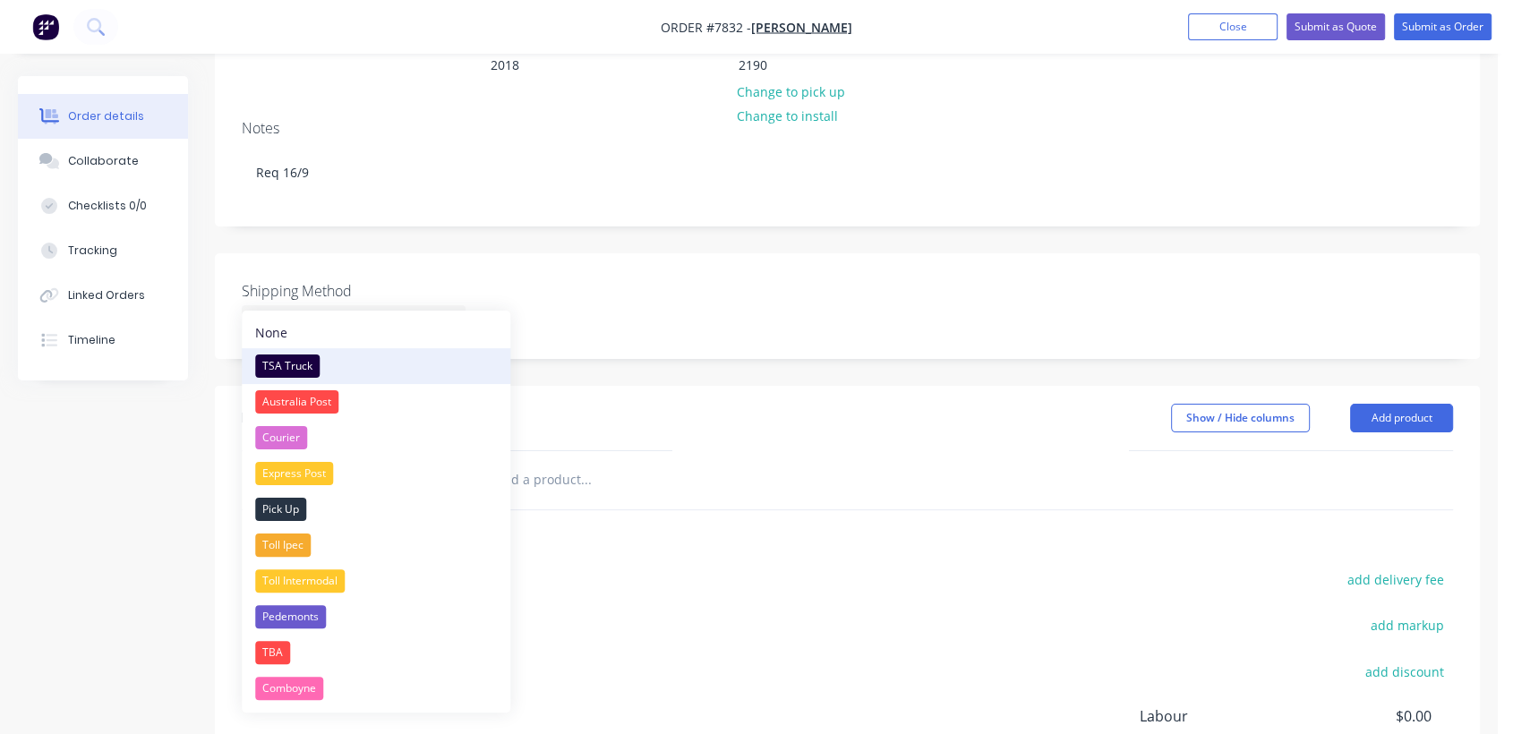
click at [308, 356] on div "TSA Truck" at bounding box center [287, 366] width 64 height 23
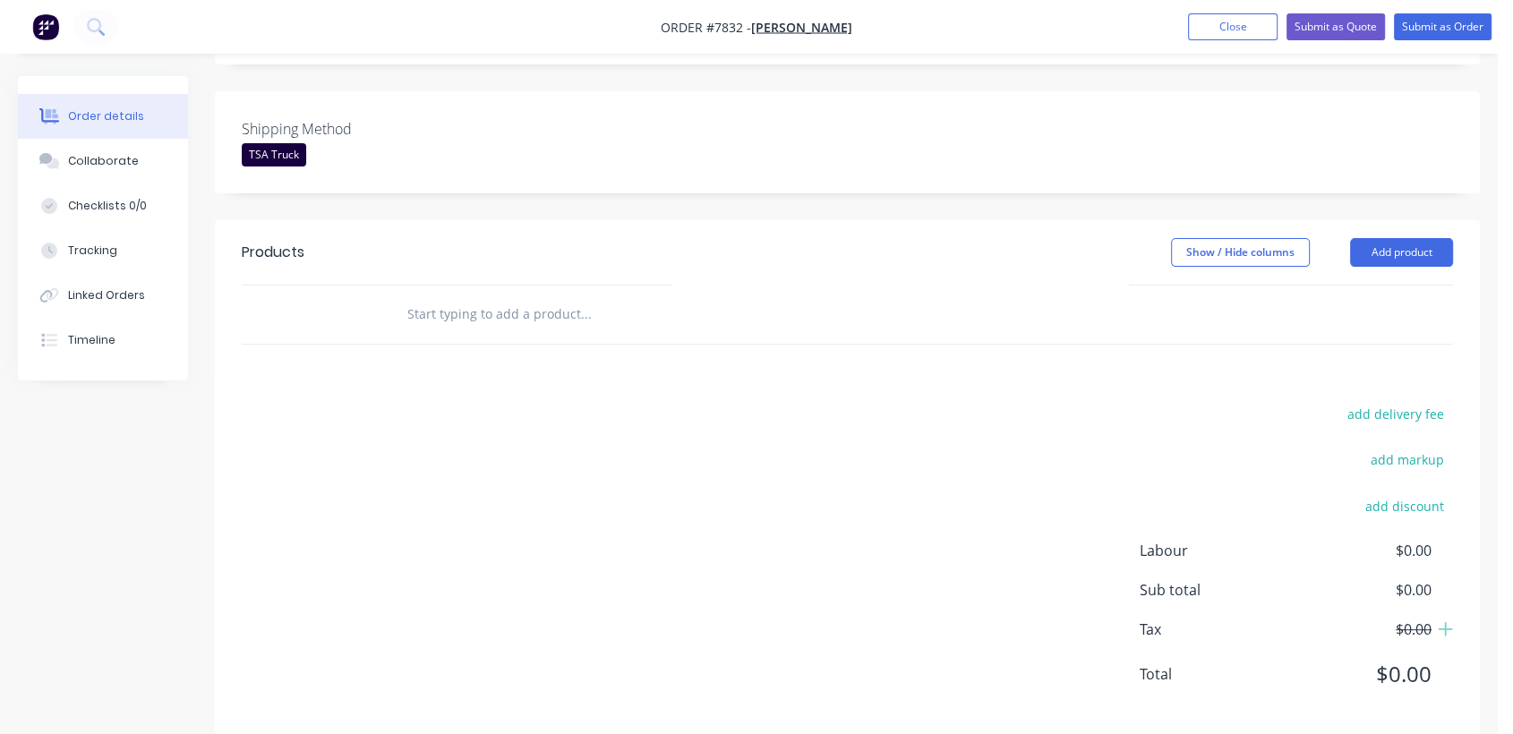
scroll to position [462, 0]
click at [536, 295] on input "text" at bounding box center [586, 313] width 358 height 36
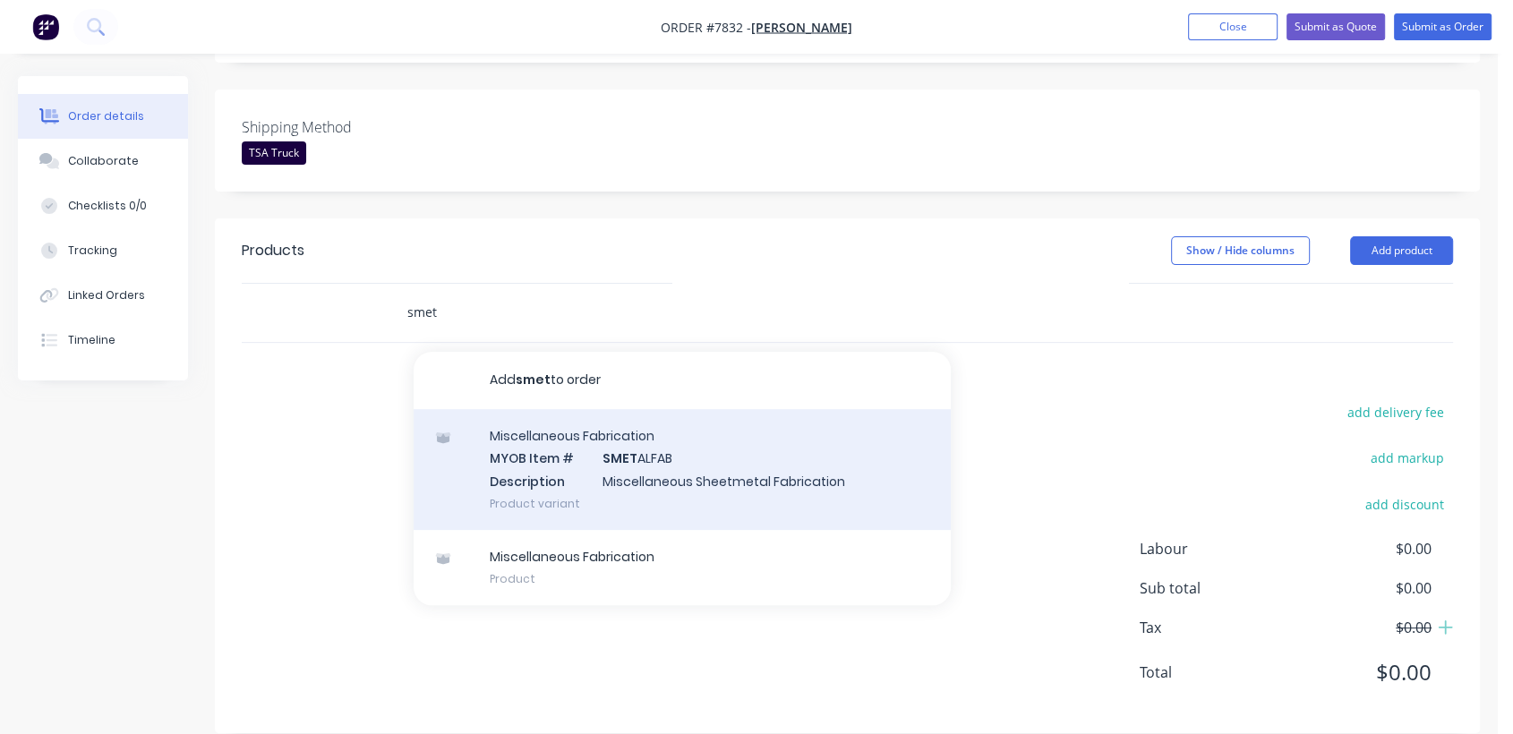
type input "smet"
click at [688, 442] on div "Miscellaneous Fabrication MYOB Item # SMET ALFAB Description Miscellaneous Shee…" at bounding box center [682, 469] width 537 height 121
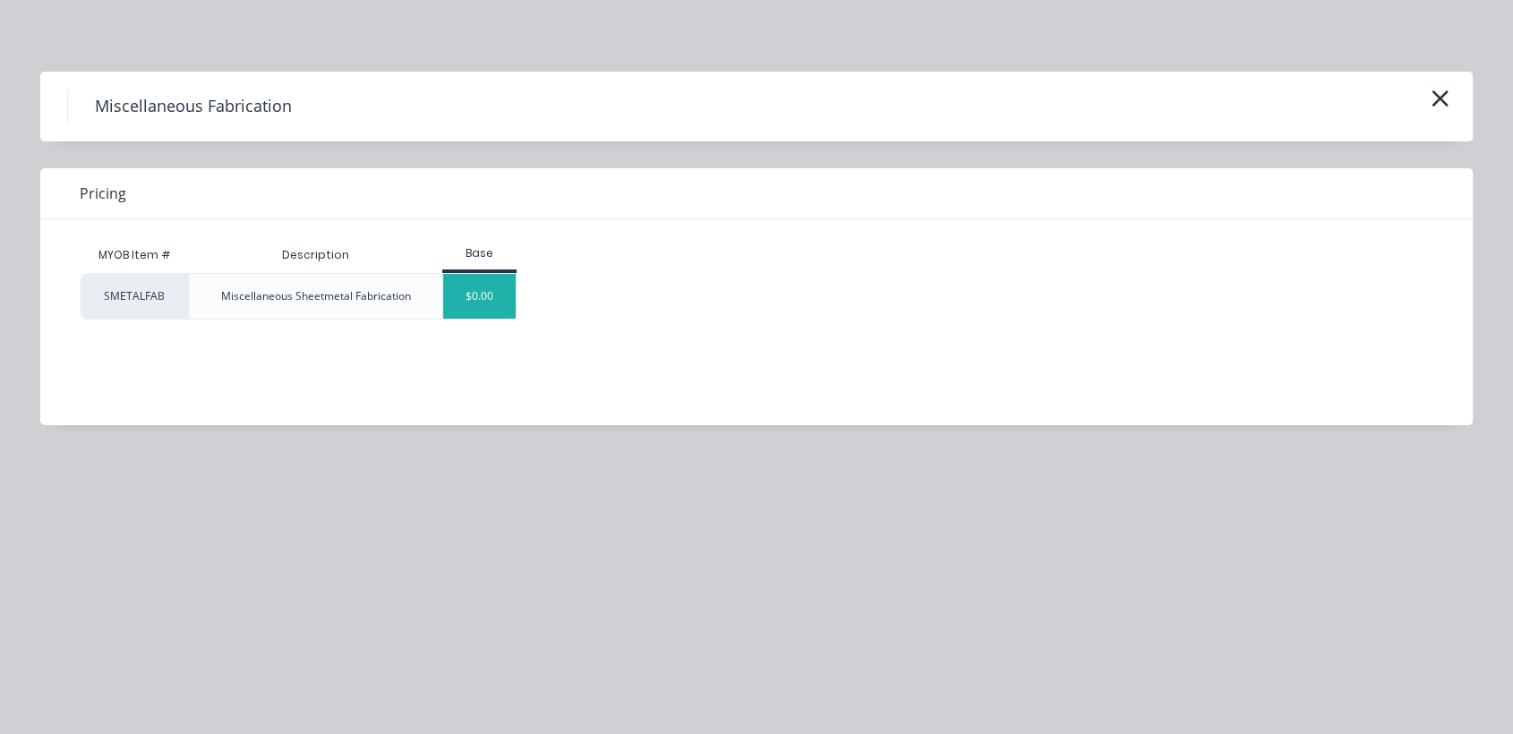
click at [504, 296] on div "$0.00" at bounding box center [479, 296] width 73 height 45
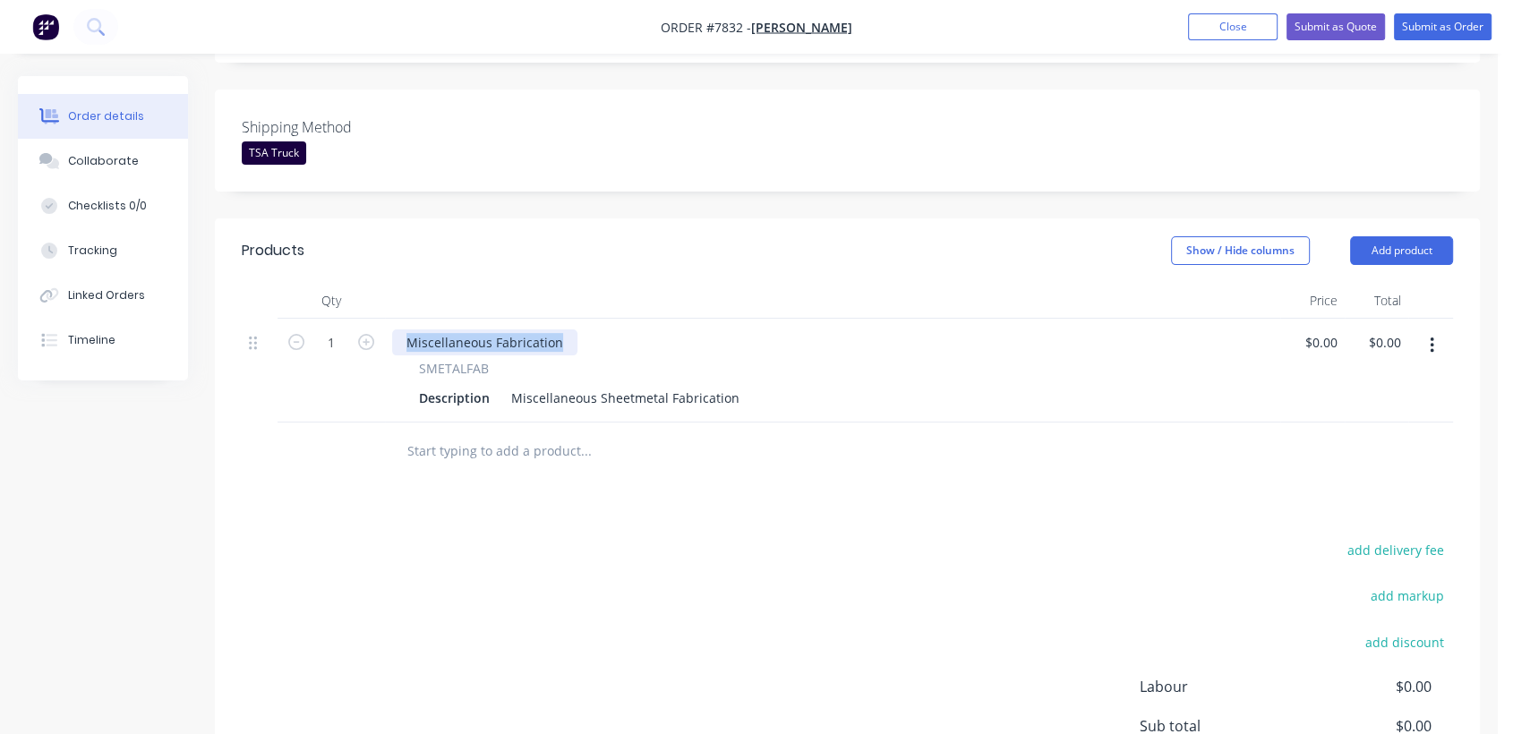
drag, startPoint x: 566, startPoint y: 317, endPoint x: 373, endPoint y: 303, distance: 193.1
click at [375, 319] on div "1 Miscellaneous Fabrication SMETALFAB Description Miscellaneous Sheetmetal Fabr…" at bounding box center [848, 371] width 1212 height 104
click at [362, 334] on icon "button" at bounding box center [366, 342] width 16 height 16
type input "2"
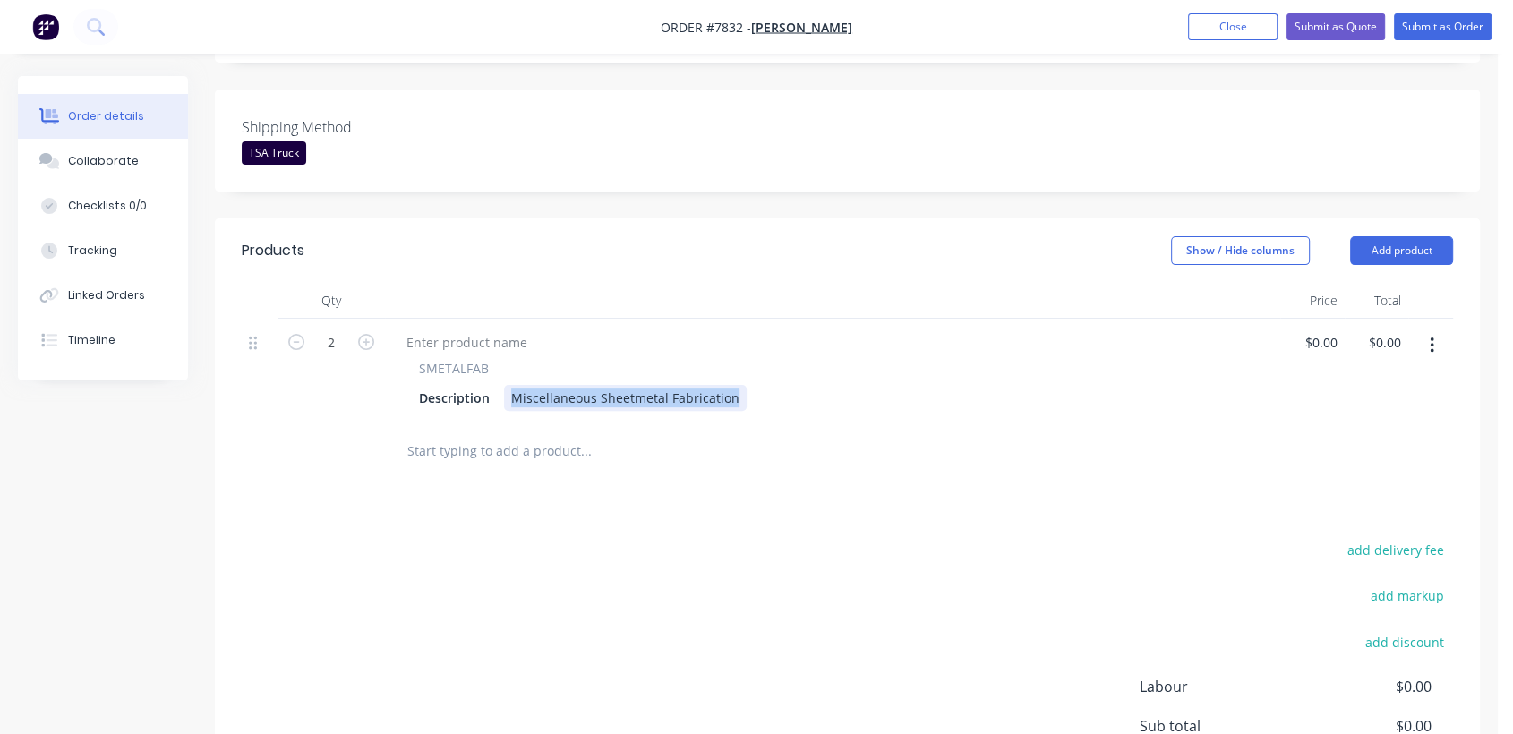
drag, startPoint x: 503, startPoint y: 370, endPoint x: 857, endPoint y: 413, distance: 356.3
click at [857, 413] on div "Qty Price Total 2 SMETALFAB Description Miscellaneous Sheetmetal Fabrication $0…" at bounding box center [847, 382] width 1265 height 198
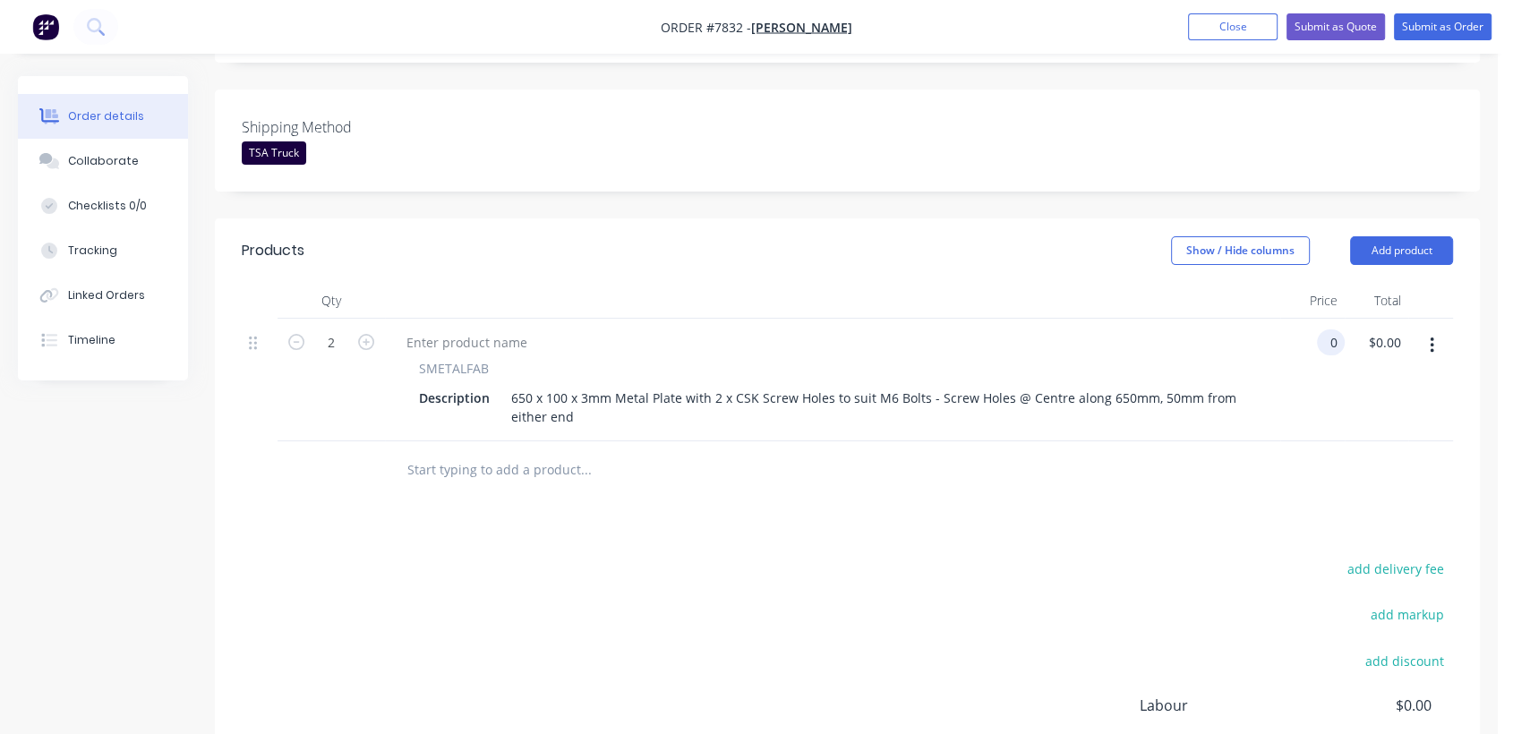
type input "$0.00"
click at [498, 452] on input "text" at bounding box center [586, 470] width 358 height 36
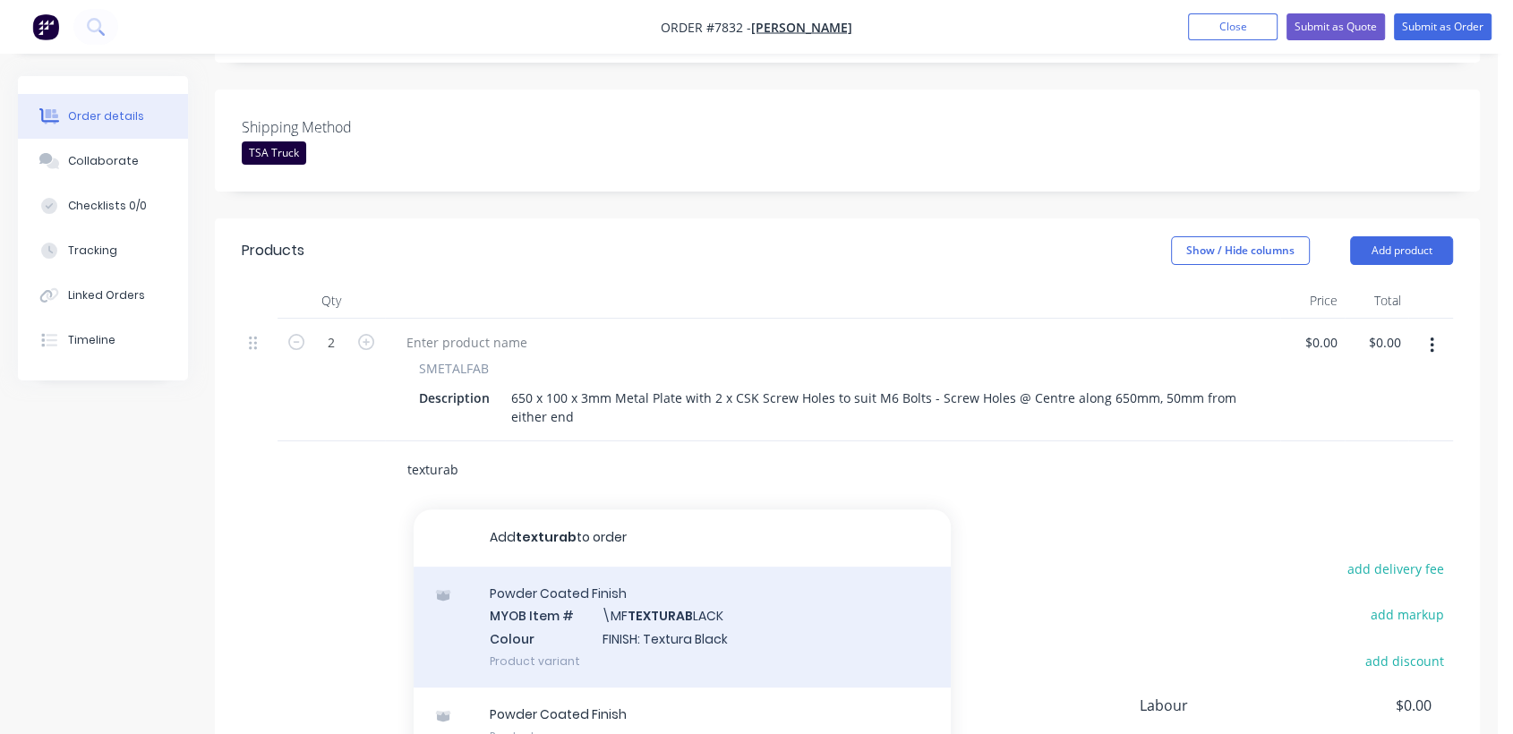
type input "texturab"
click at [689, 596] on div "Powder Coated Finish MYOB Item # \MF TEXTURAB LACK Colour FINISH: Textura Black…" at bounding box center [682, 627] width 537 height 121
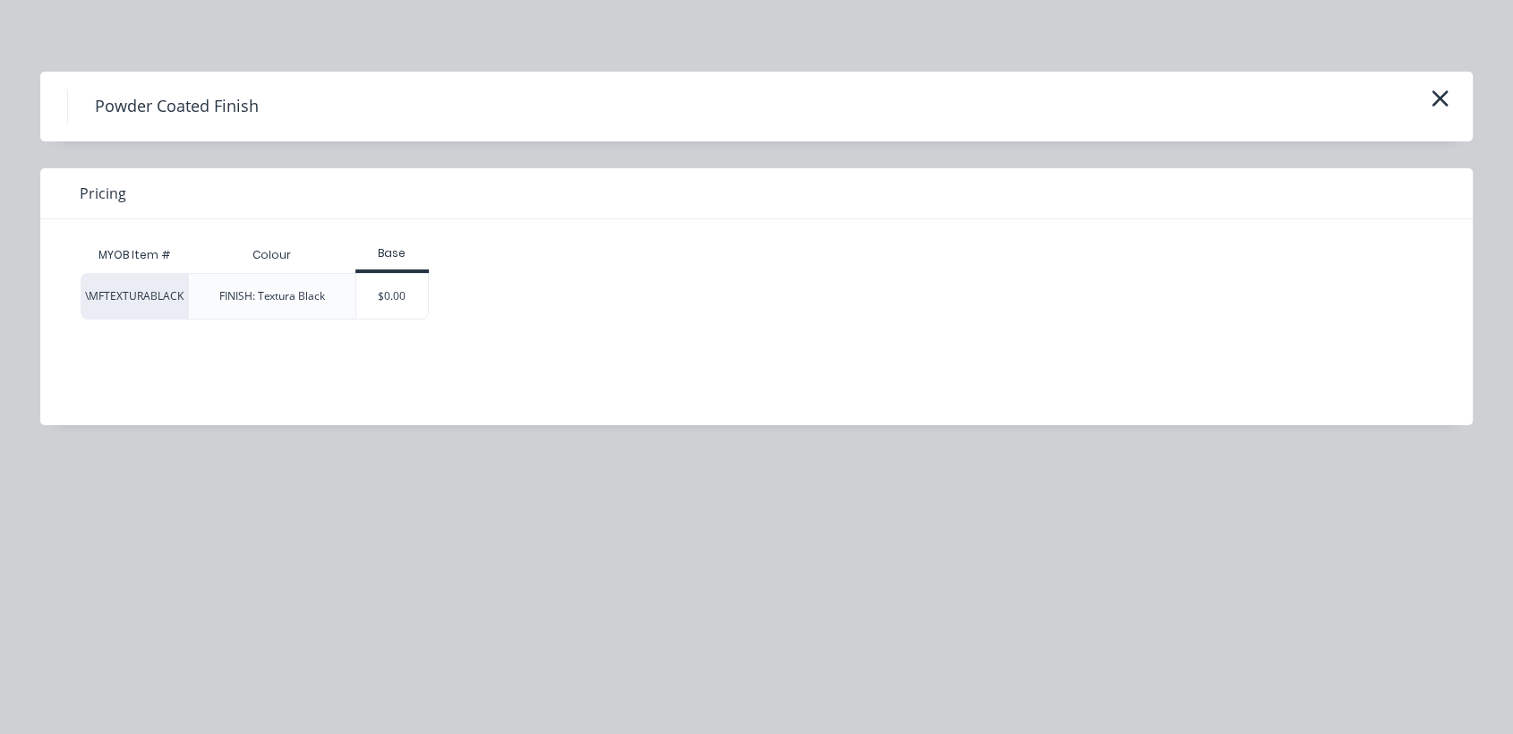
click at [404, 288] on div "$0.00" at bounding box center [392, 296] width 73 height 45
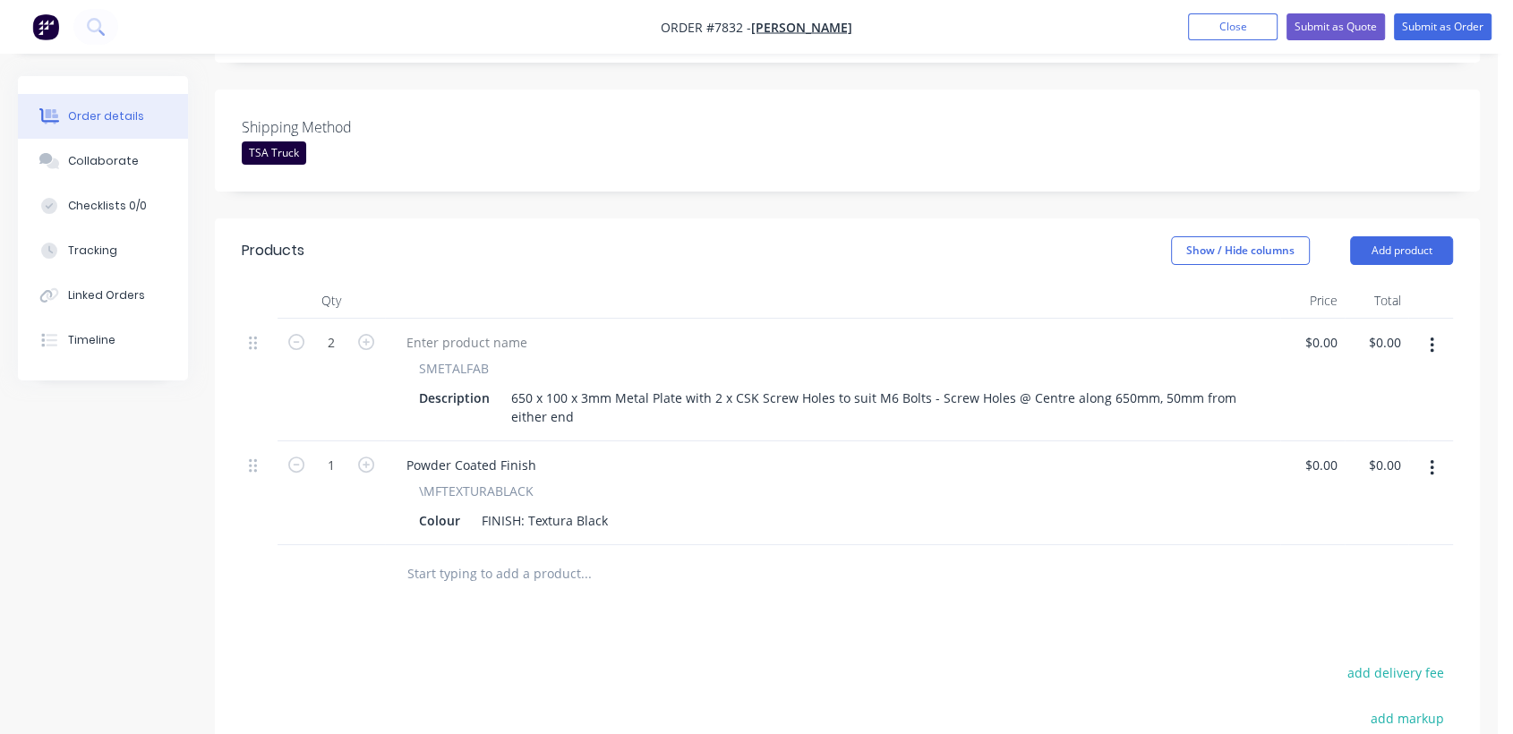
click at [475, 545] on div at bounding box center [707, 574] width 645 height 58
click at [469, 556] on input "text" at bounding box center [586, 574] width 358 height 36
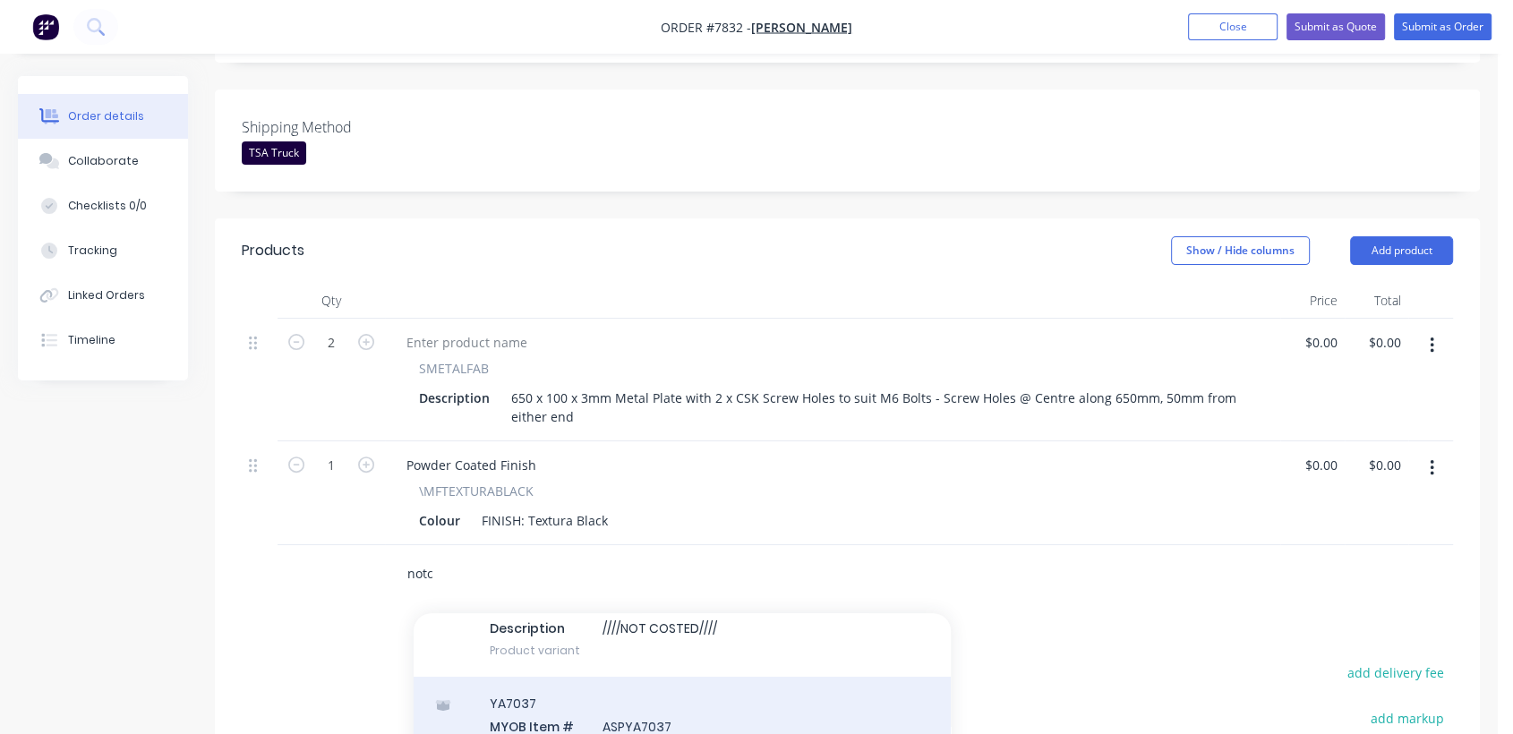
scroll to position [0, 0]
type input "notc"
click at [681, 706] on div "Notes MYOB Item # \ NOTC OSTED Description ////NOT COSTED//// Product variant" at bounding box center [682, 731] width 537 height 121
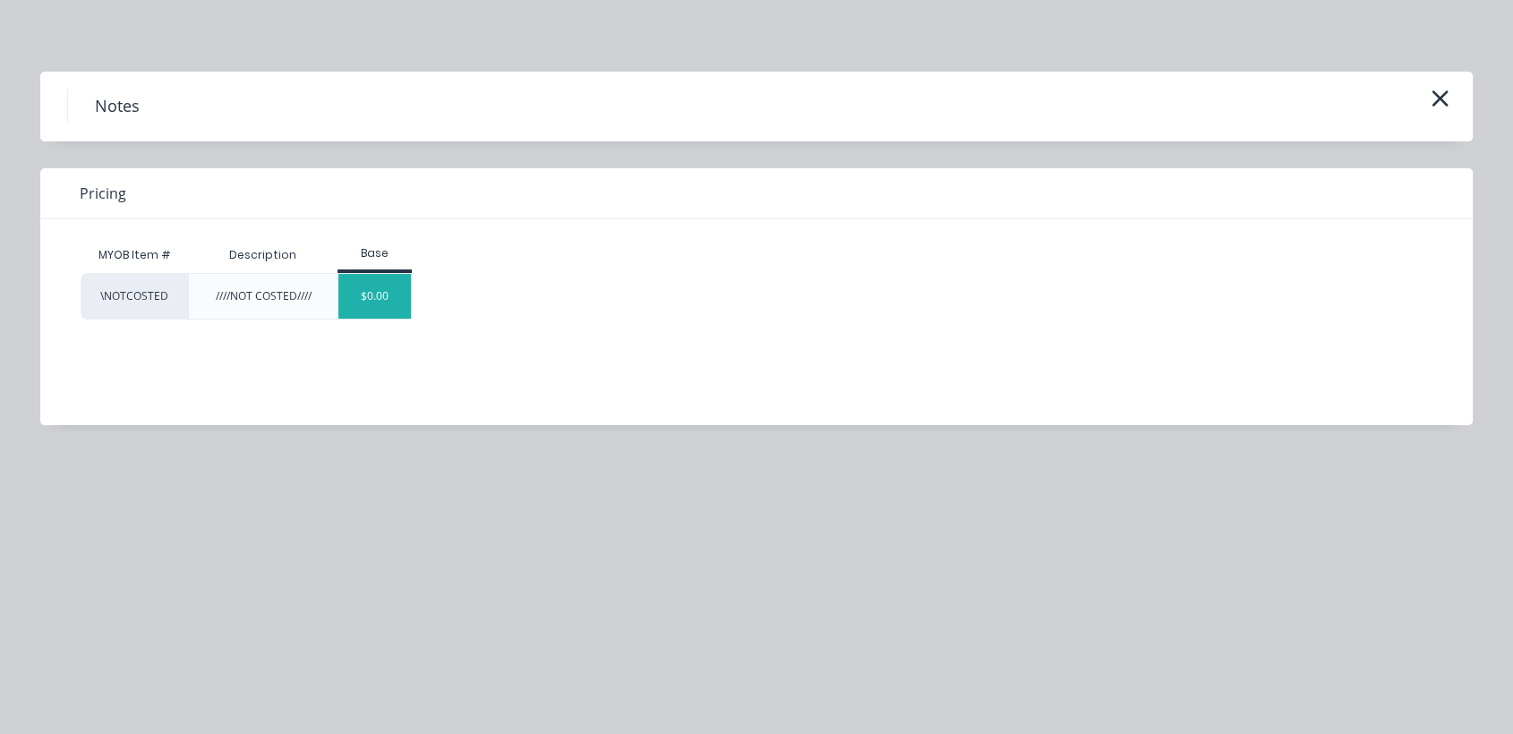
click at [393, 301] on div "$0.00" at bounding box center [374, 296] width 73 height 45
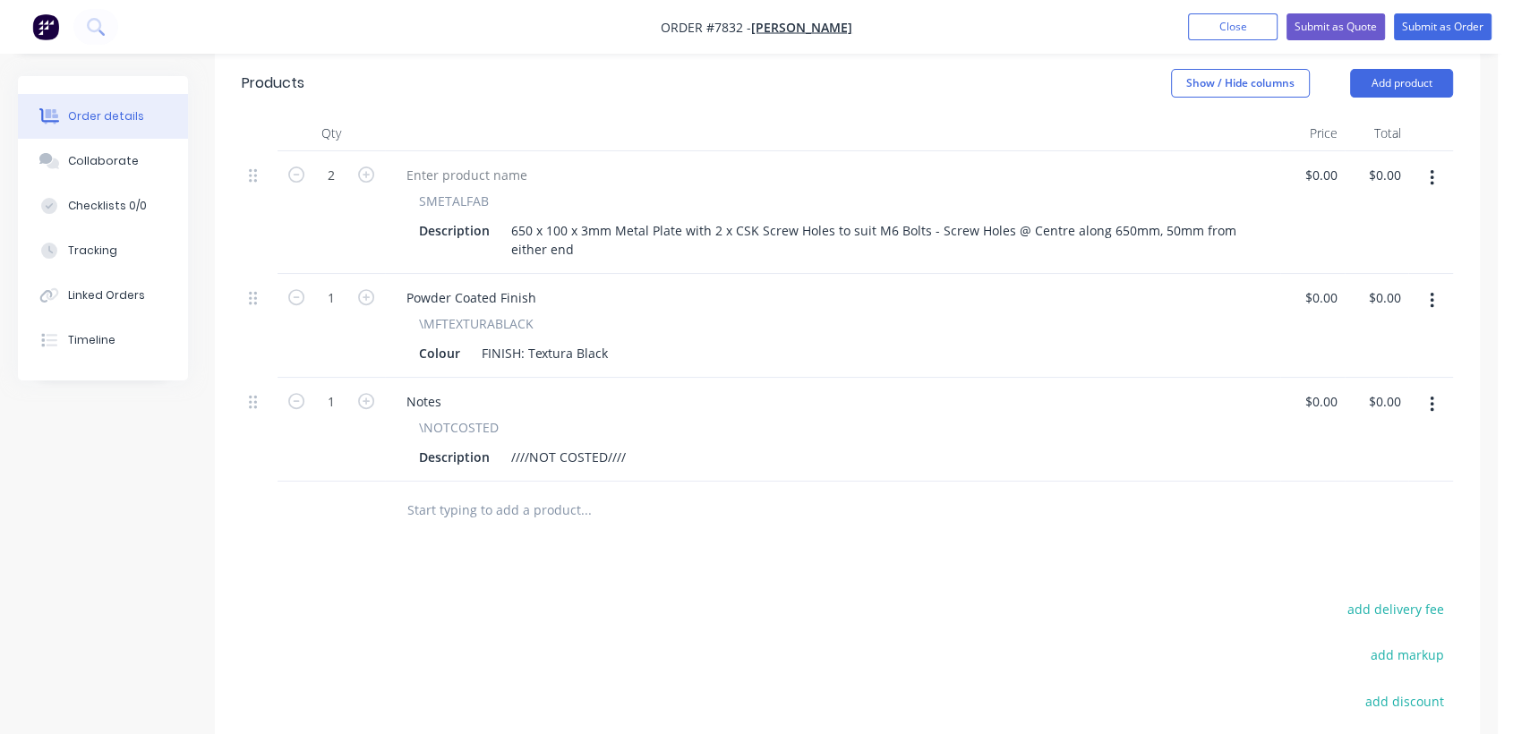
scroll to position [363, 0]
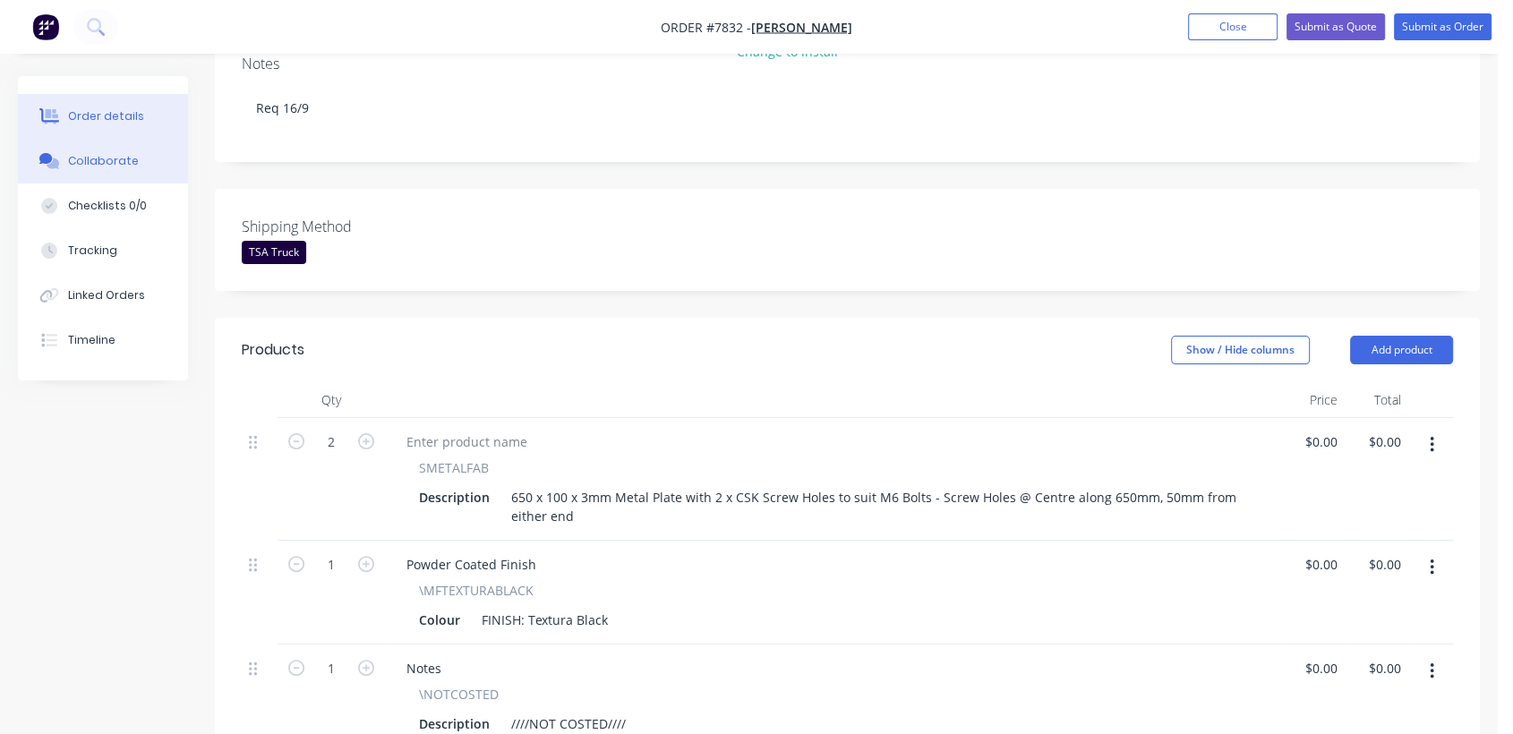
click at [104, 154] on div "Collaborate" at bounding box center [103, 161] width 71 height 16
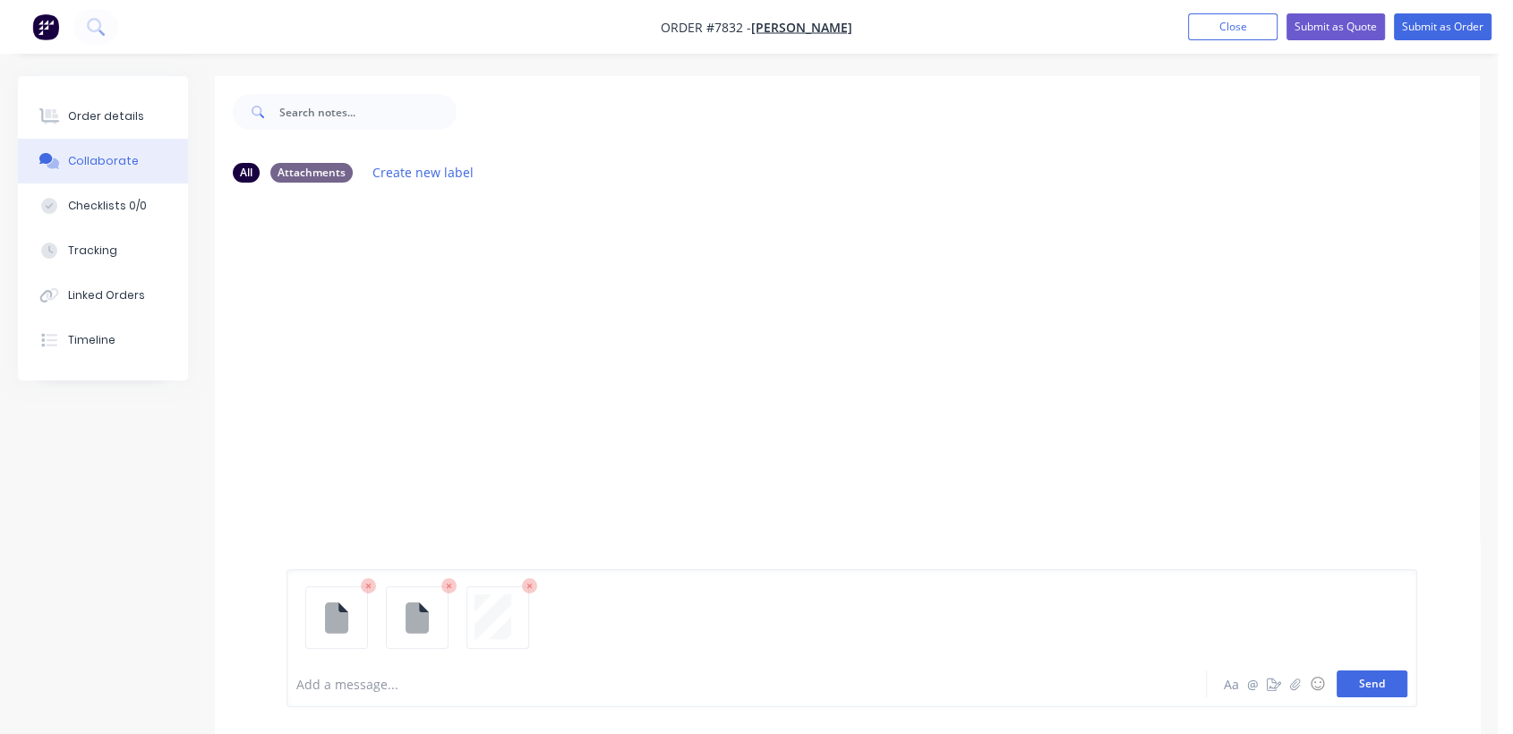
click at [1359, 681] on button "Send" at bounding box center [1372, 684] width 71 height 27
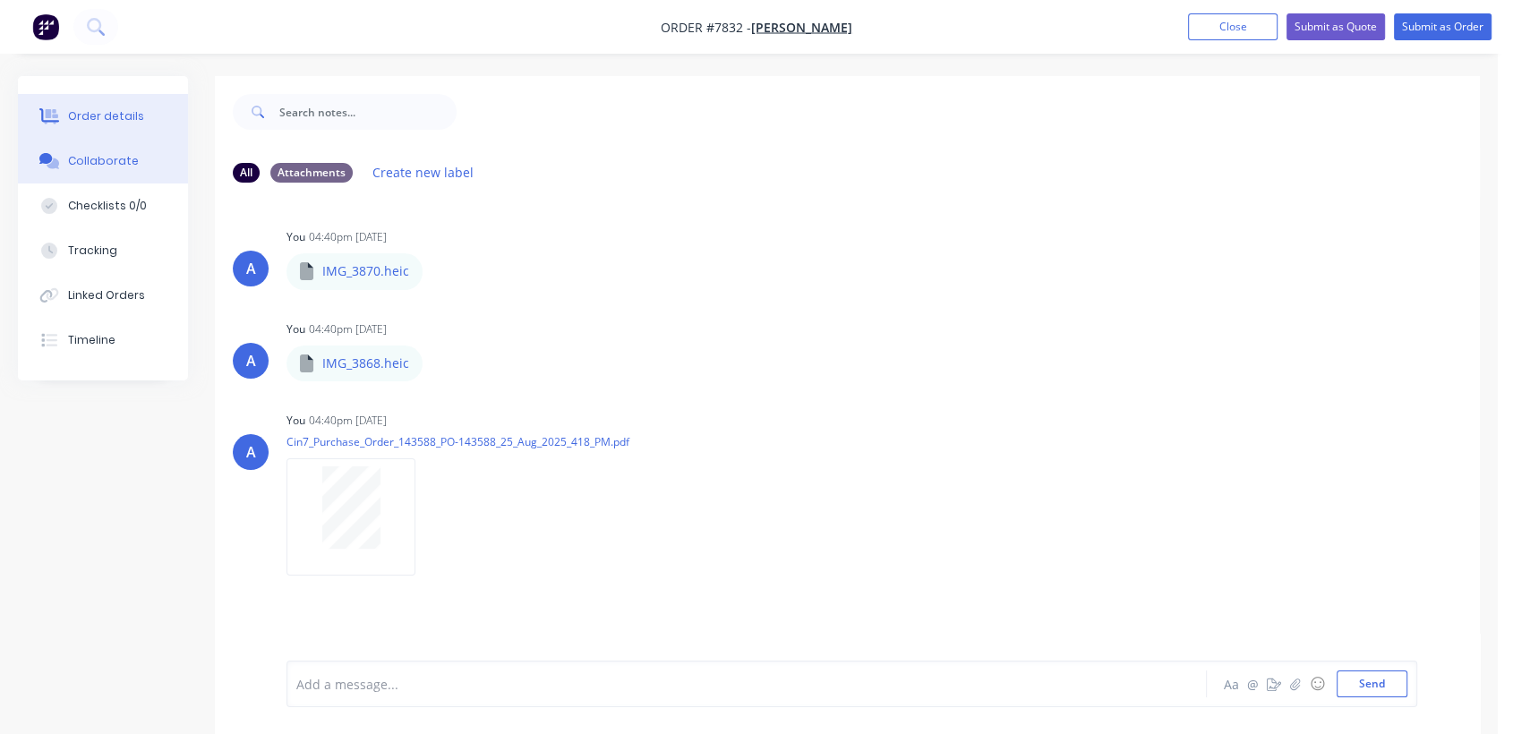
click at [107, 115] on div "Order details" at bounding box center [106, 116] width 76 height 16
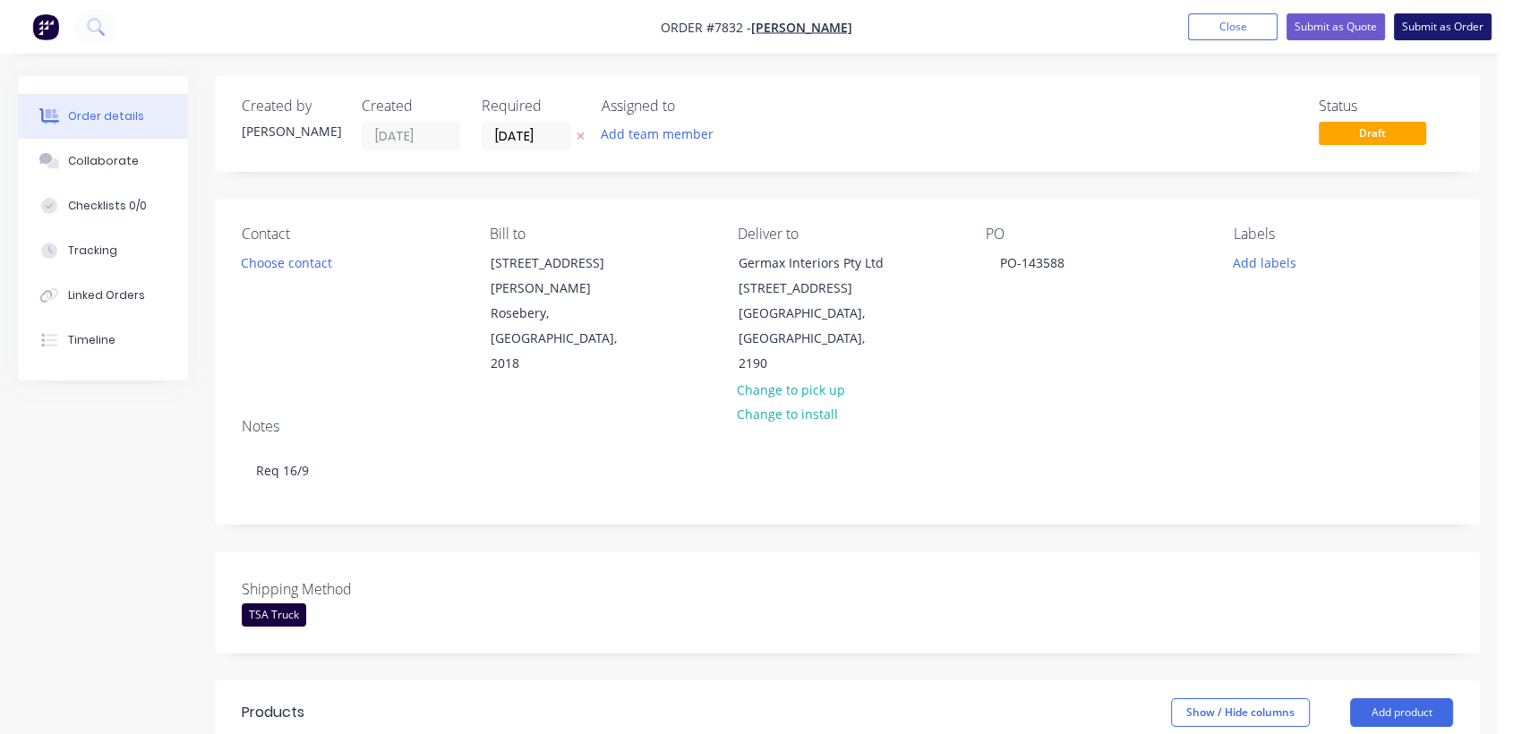
click at [1461, 27] on button "Submit as Order" at bounding box center [1443, 26] width 98 height 27
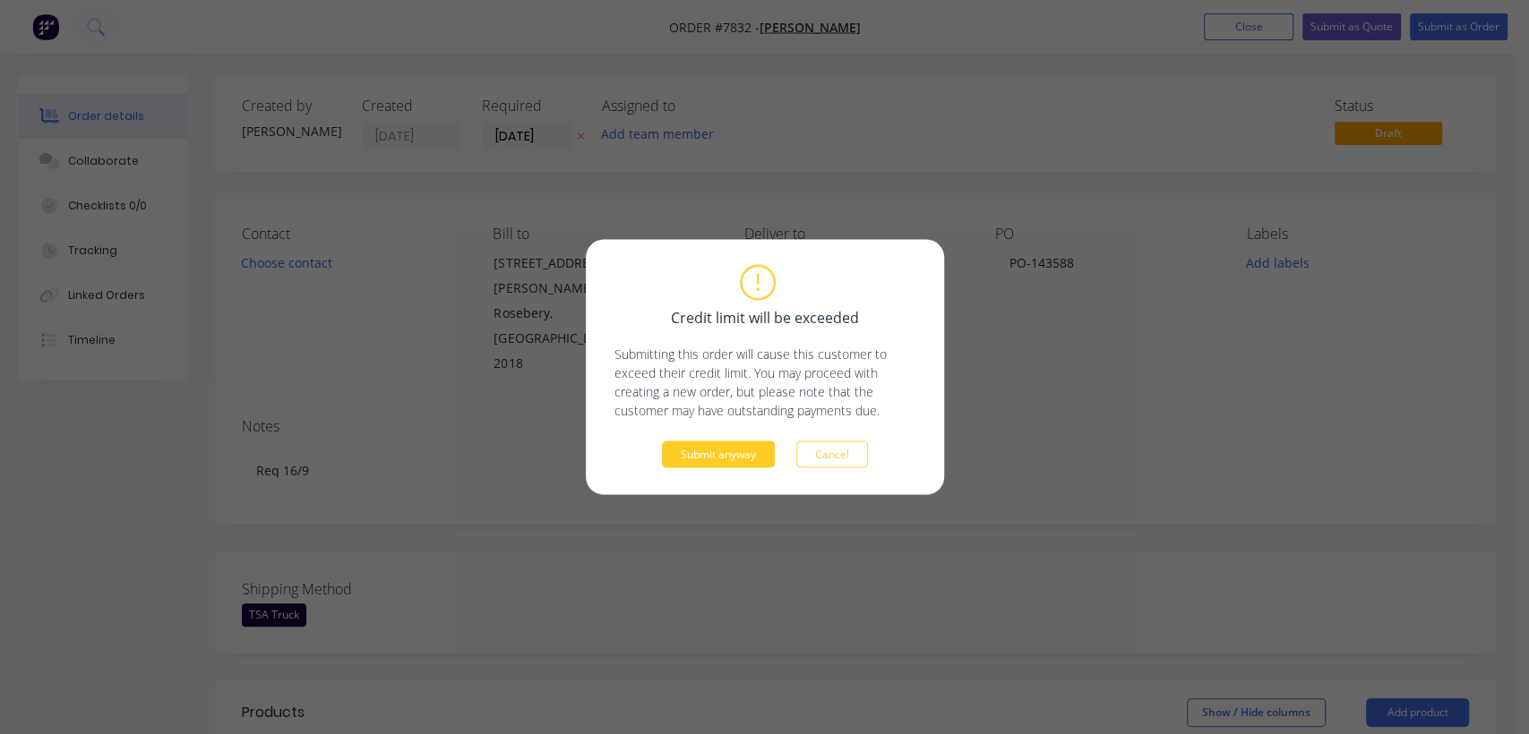
click at [746, 448] on button "Submit anyway" at bounding box center [718, 454] width 113 height 27
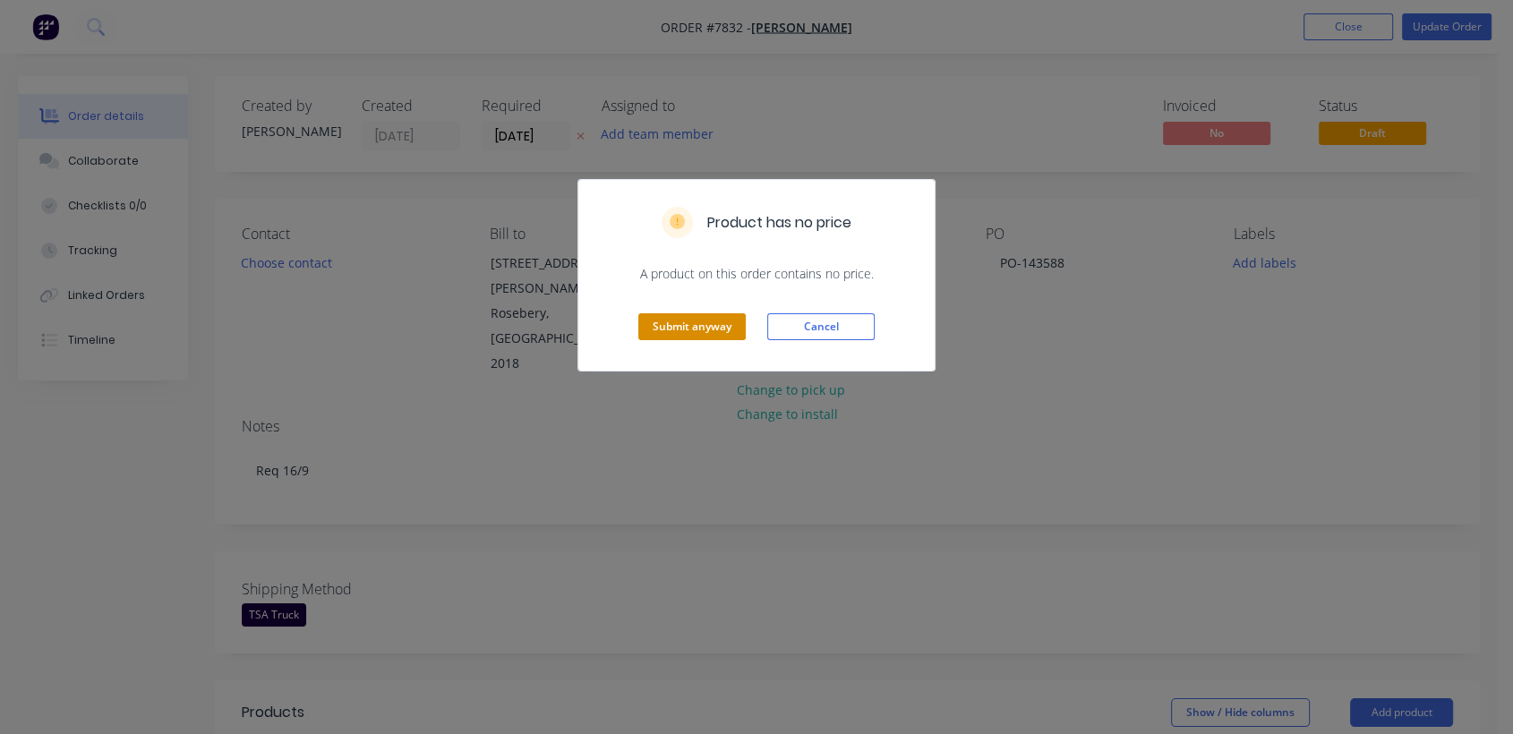
click at [686, 313] on button "Submit anyway" at bounding box center [691, 326] width 107 height 27
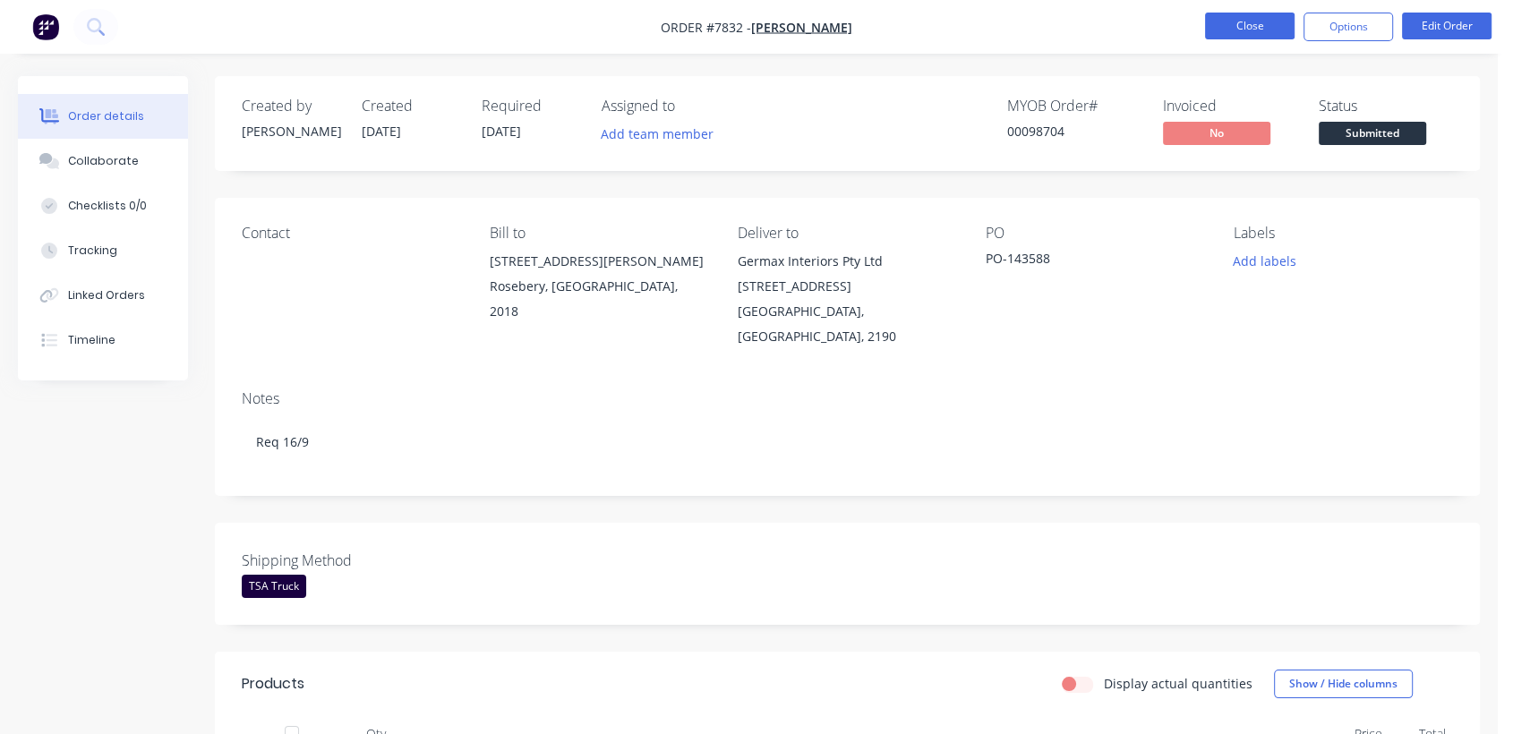
click at [1261, 22] on button "Close" at bounding box center [1250, 26] width 90 height 27
